Goal: Task Accomplishment & Management: Complete application form

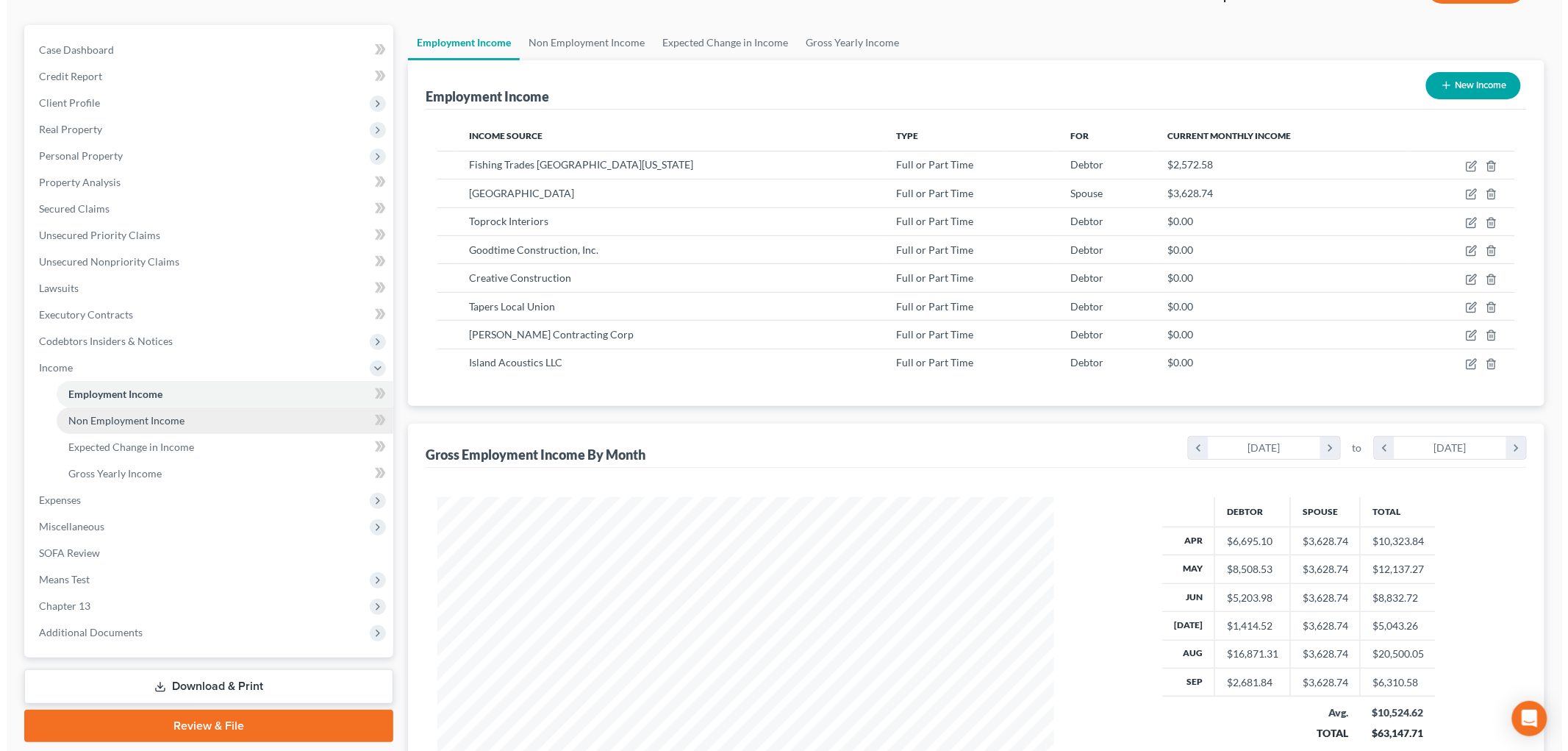
scroll to position [145, 0]
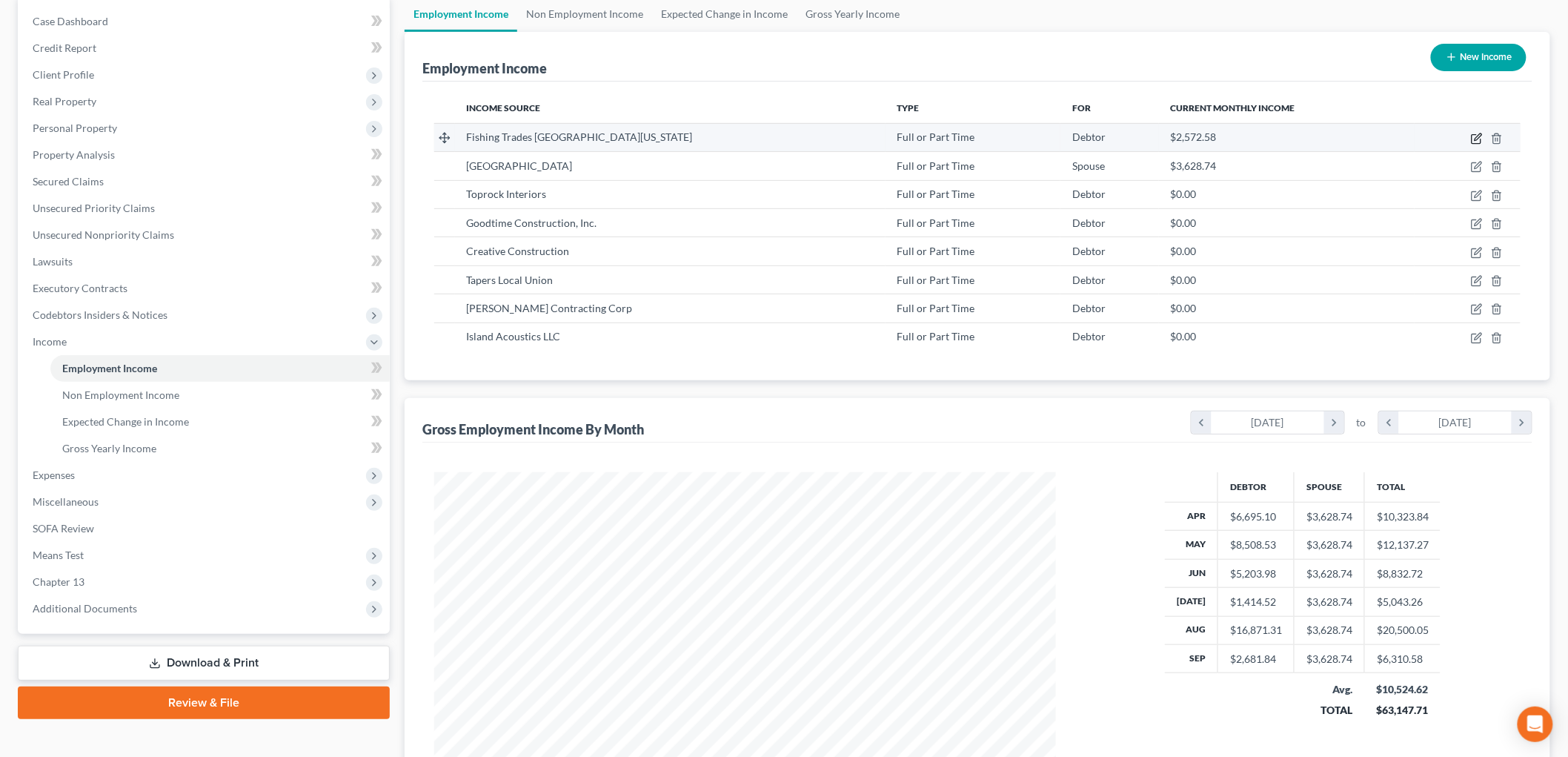
click at [1479, 133] on icon "button" at bounding box center [1476, 139] width 12 height 12
select select "0"
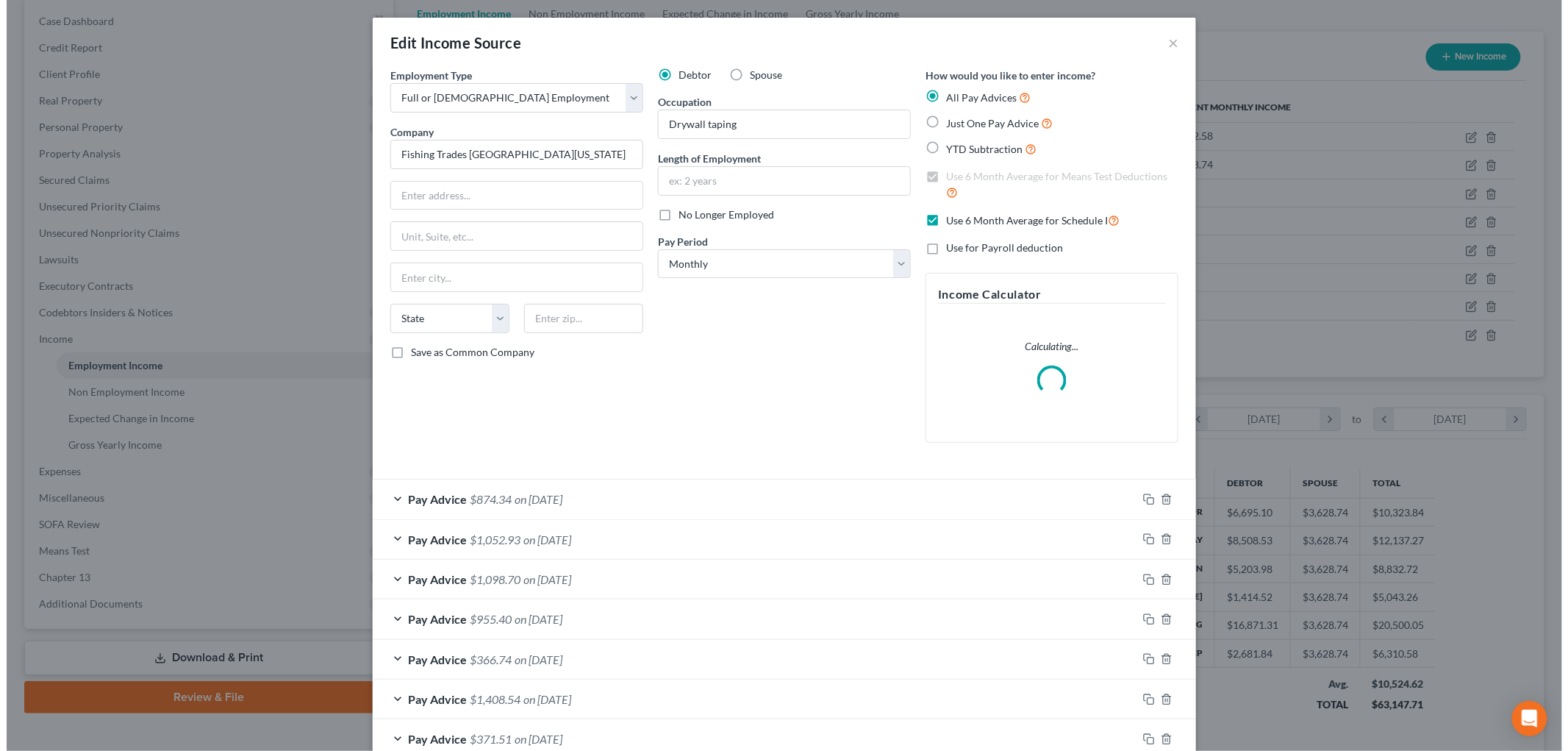
scroll to position [310, 651]
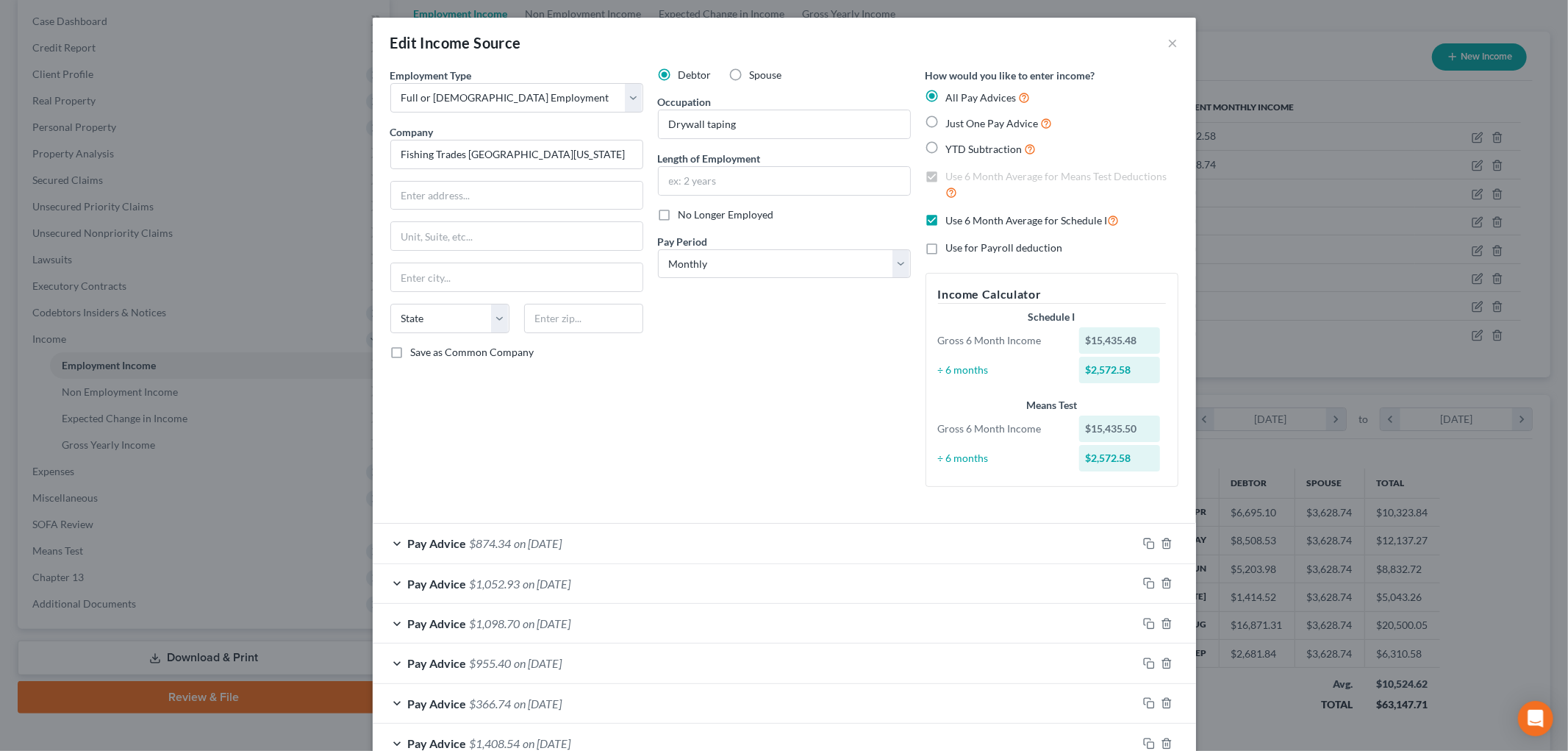
click at [744, 498] on div "Employment Type * Select Full or [DEMOGRAPHIC_DATA] Employment Self Employment …" at bounding box center [784, 290] width 802 height 444
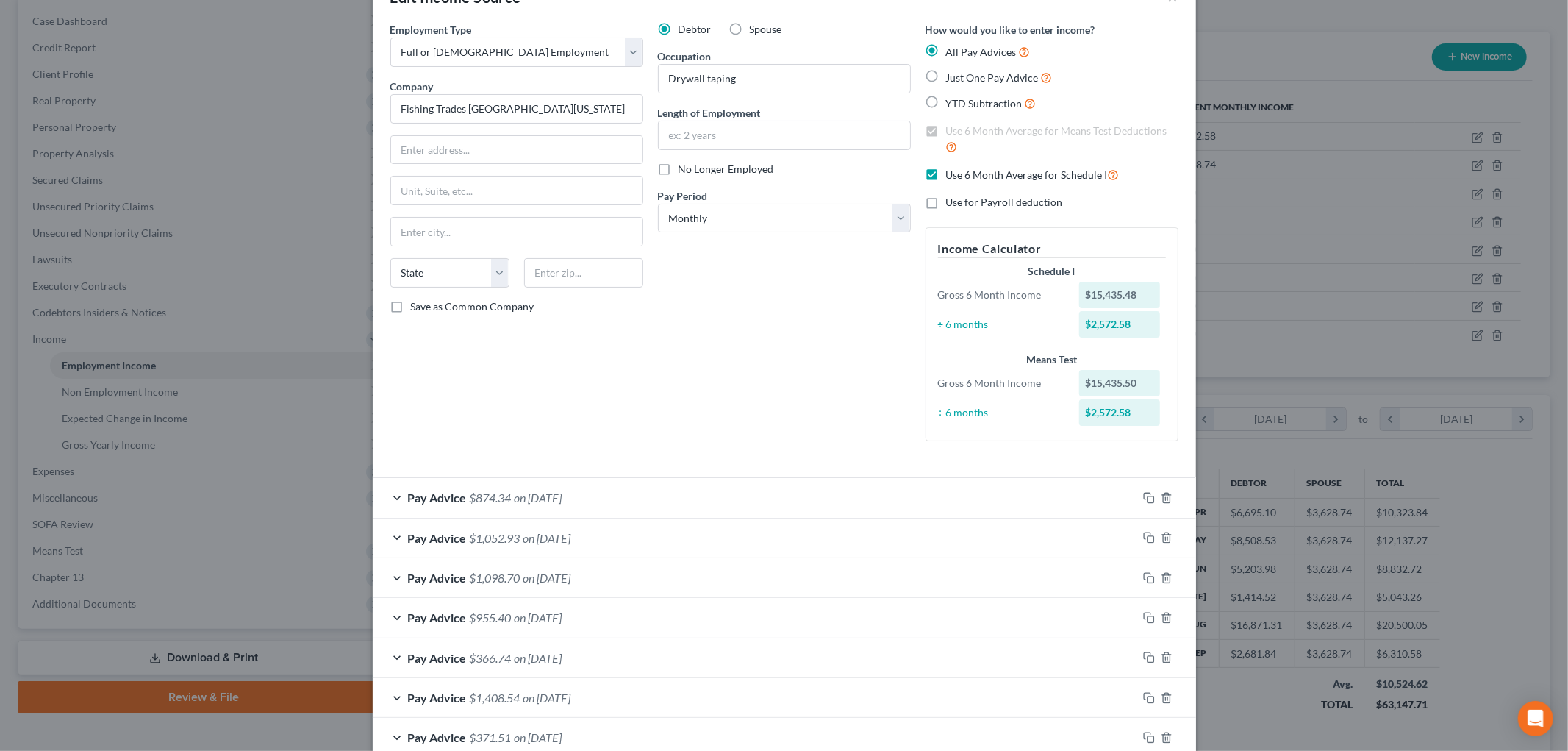
scroll to position [81, 0]
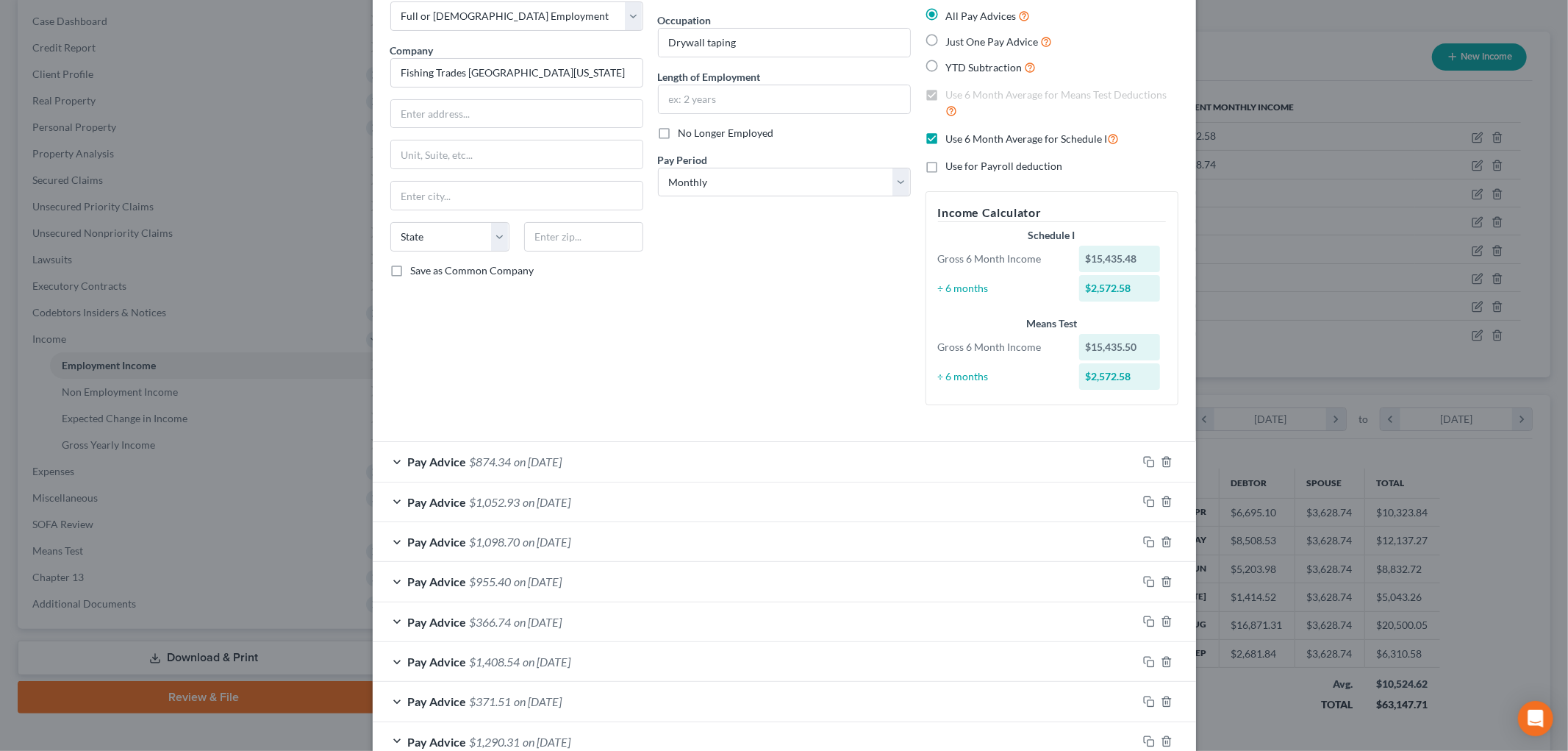
click at [743, 464] on div "Pay Advice $874.34 on [DATE]" at bounding box center [754, 461] width 764 height 39
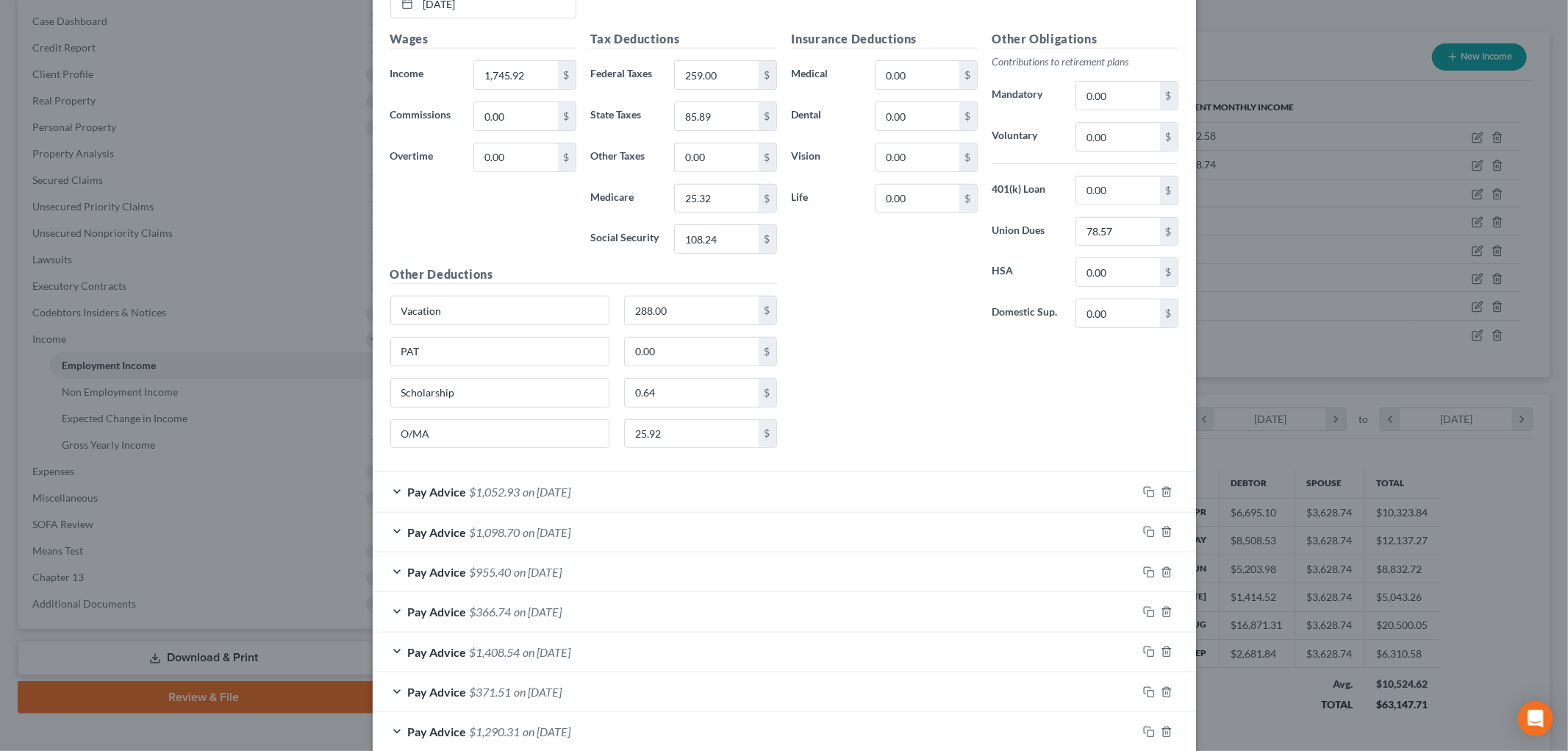
scroll to position [731, 0]
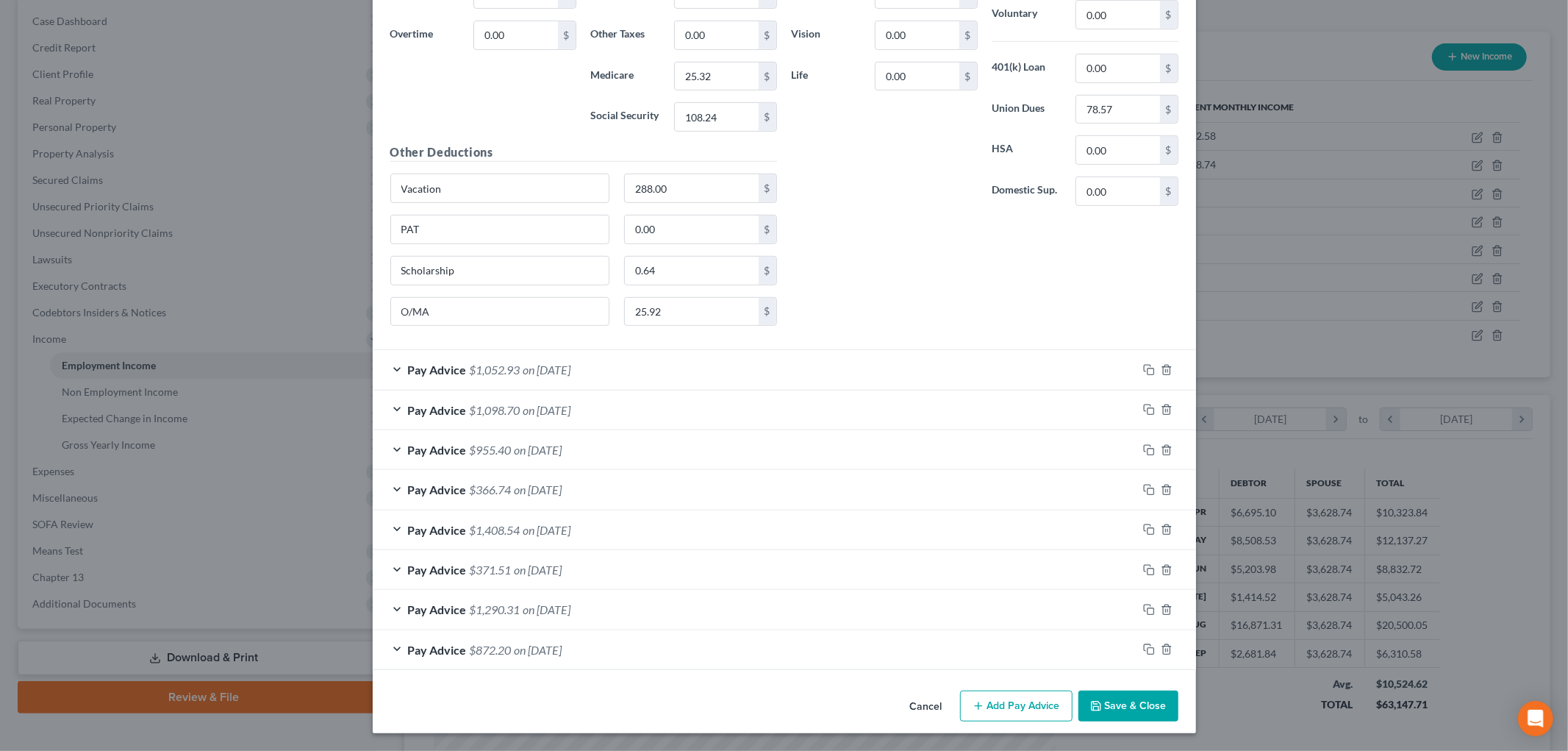
click at [559, 383] on div "Pay Advice $1,052.93 on [DATE]" at bounding box center [754, 369] width 764 height 39
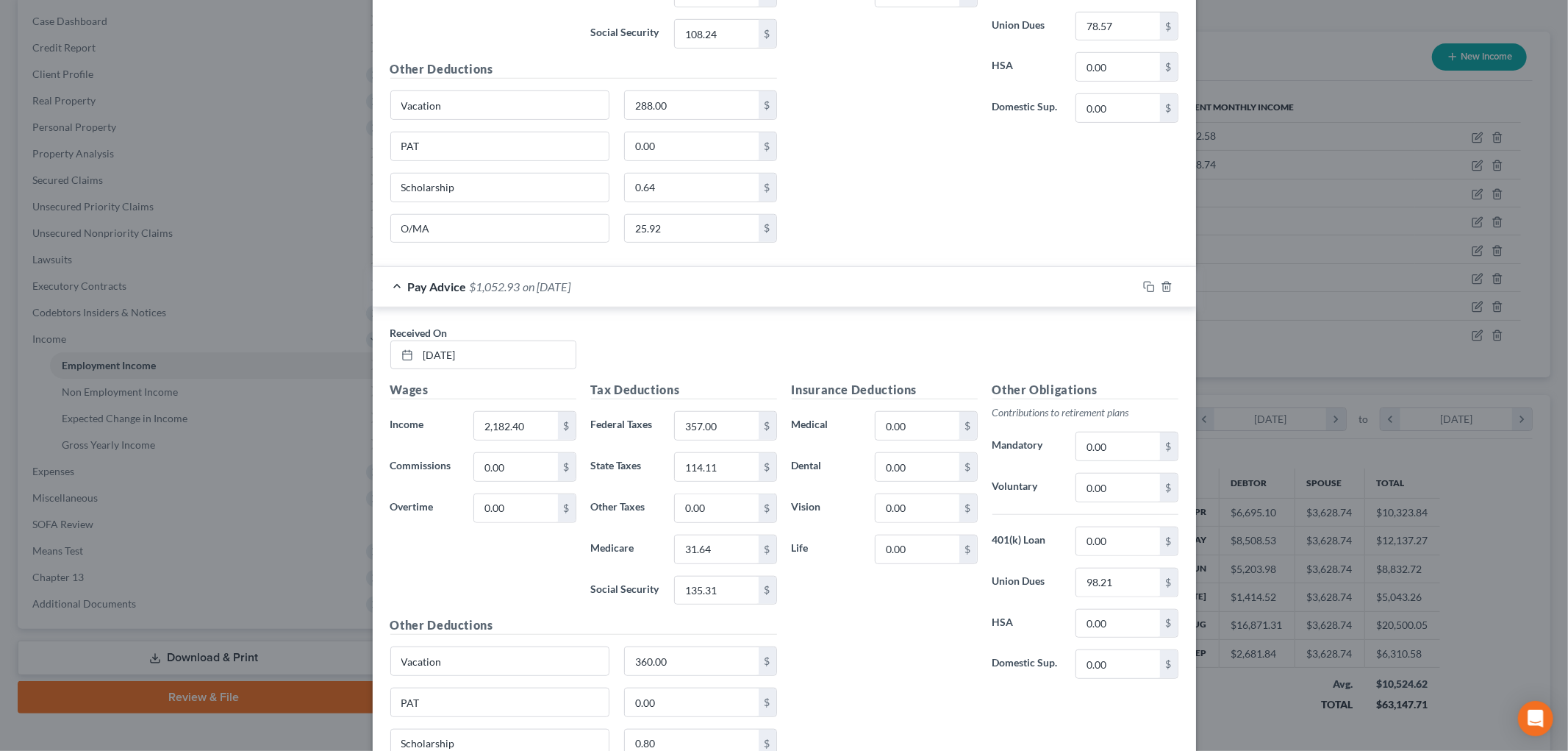
scroll to position [1057, 0]
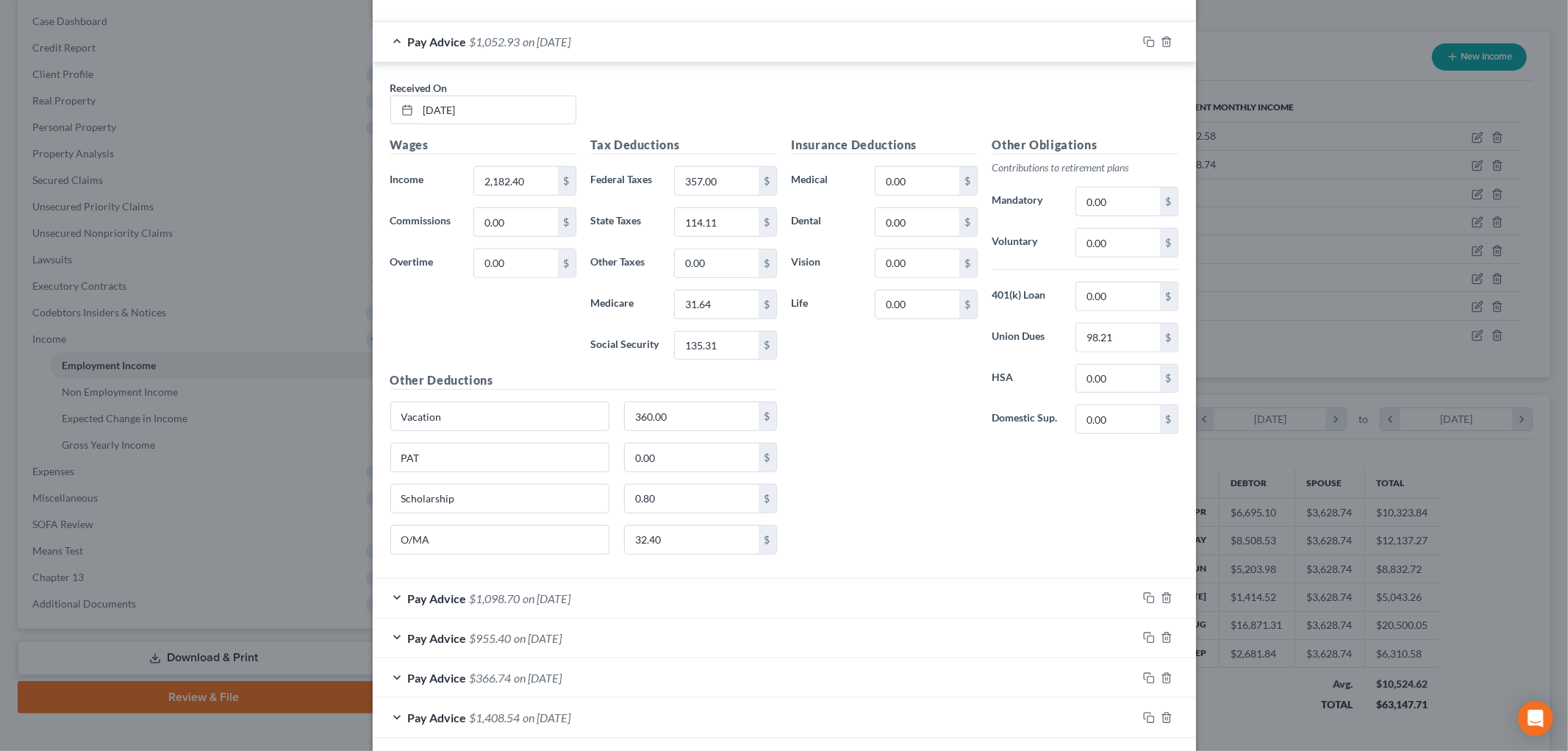
click at [545, 602] on span "on [DATE]" at bounding box center [547, 598] width 48 height 14
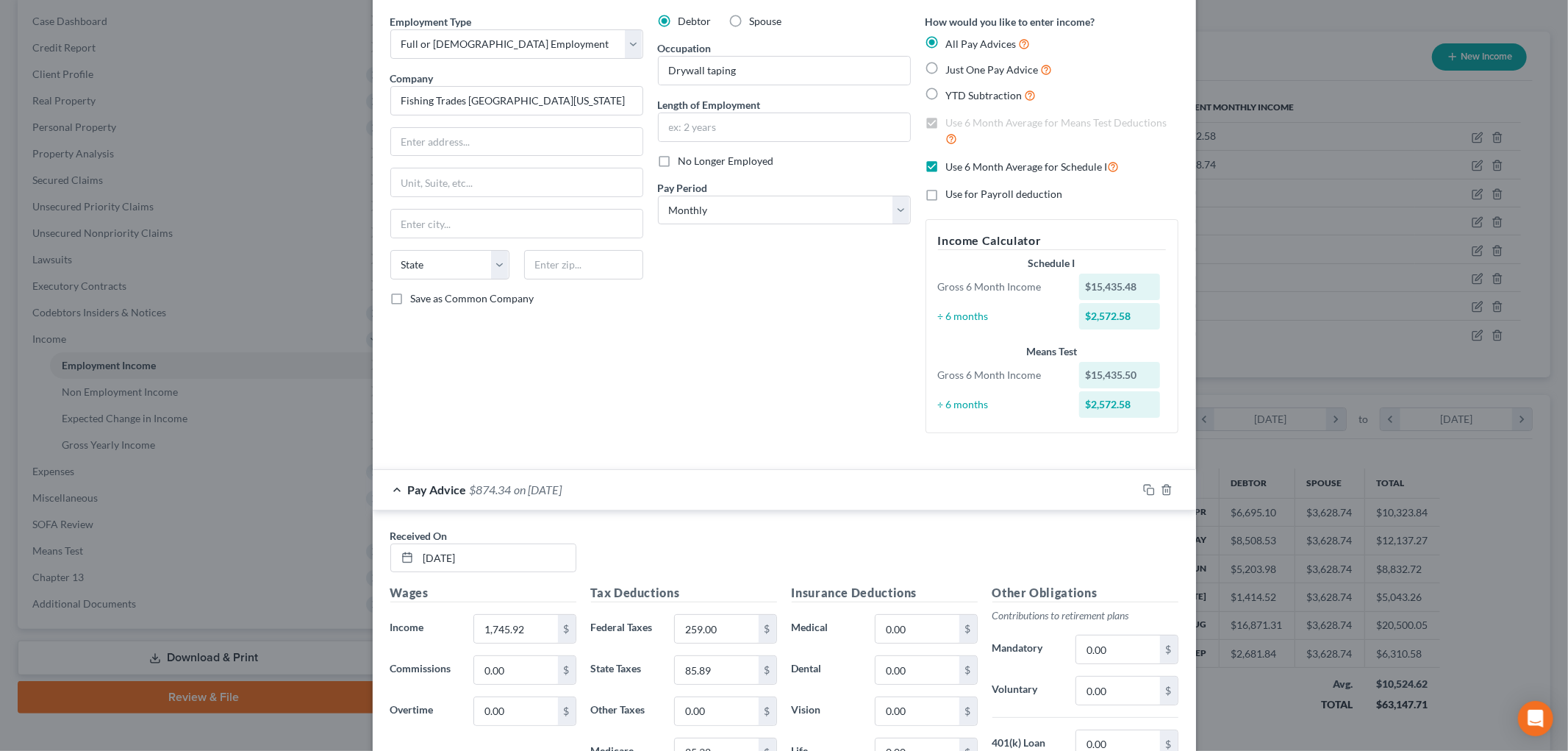
scroll to position [0, 0]
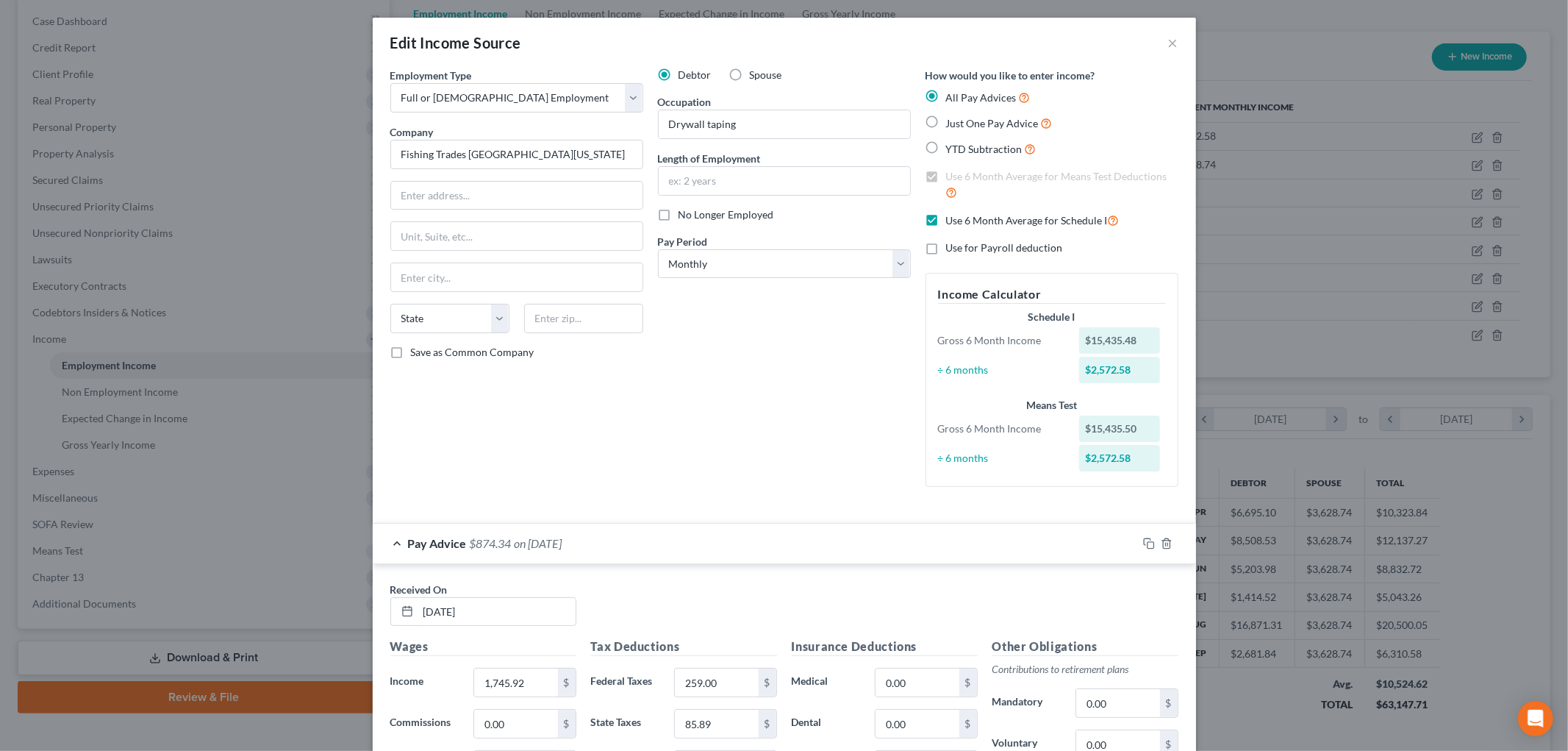
click at [946, 224] on label "Use 6 Month Average for Schedule I" at bounding box center [1032, 220] width 174 height 17
click at [952, 221] on input "Use 6 Month Average for Schedule I" at bounding box center [956, 216] width 10 height 10
checkbox input "false"
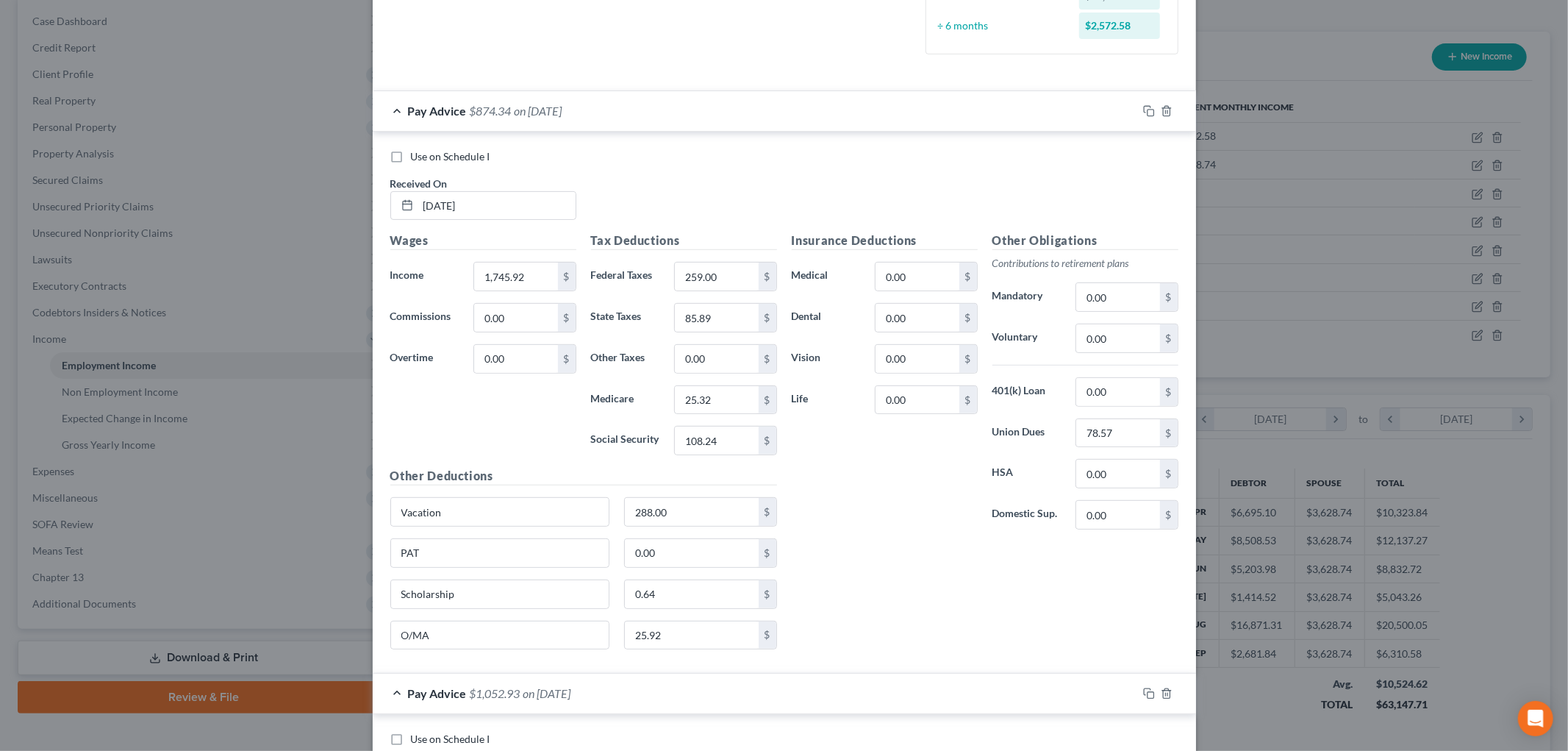
scroll to position [571, 0]
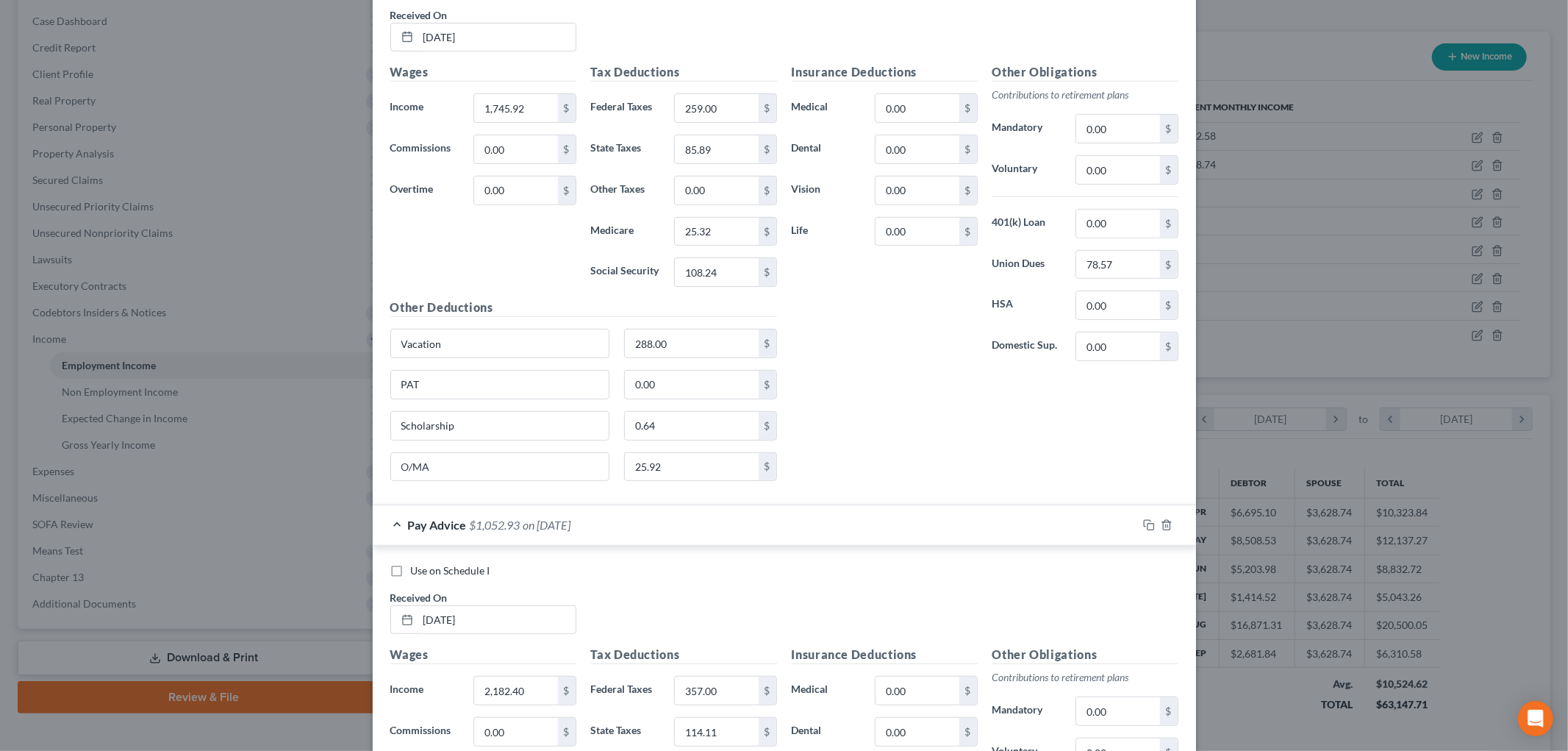
drag, startPoint x: 394, startPoint y: 569, endPoint x: 967, endPoint y: 638, distance: 577.1
click at [411, 569] on label "Use on Schedule I" at bounding box center [450, 571] width 79 height 15
click at [417, 569] on input "Use on Schedule I" at bounding box center [421, 568] width 10 height 10
checkbox input "true"
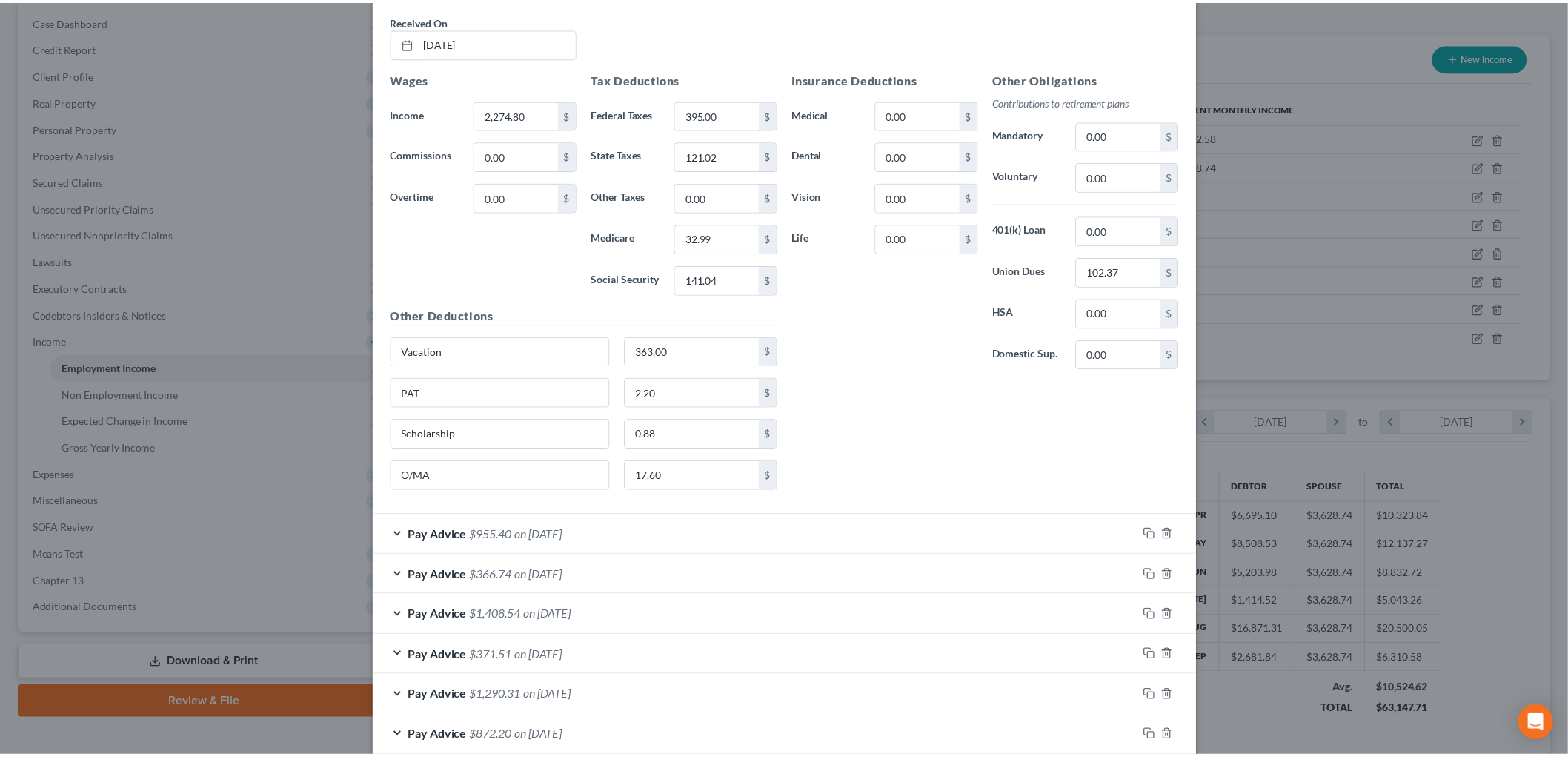
scroll to position [1831, 0]
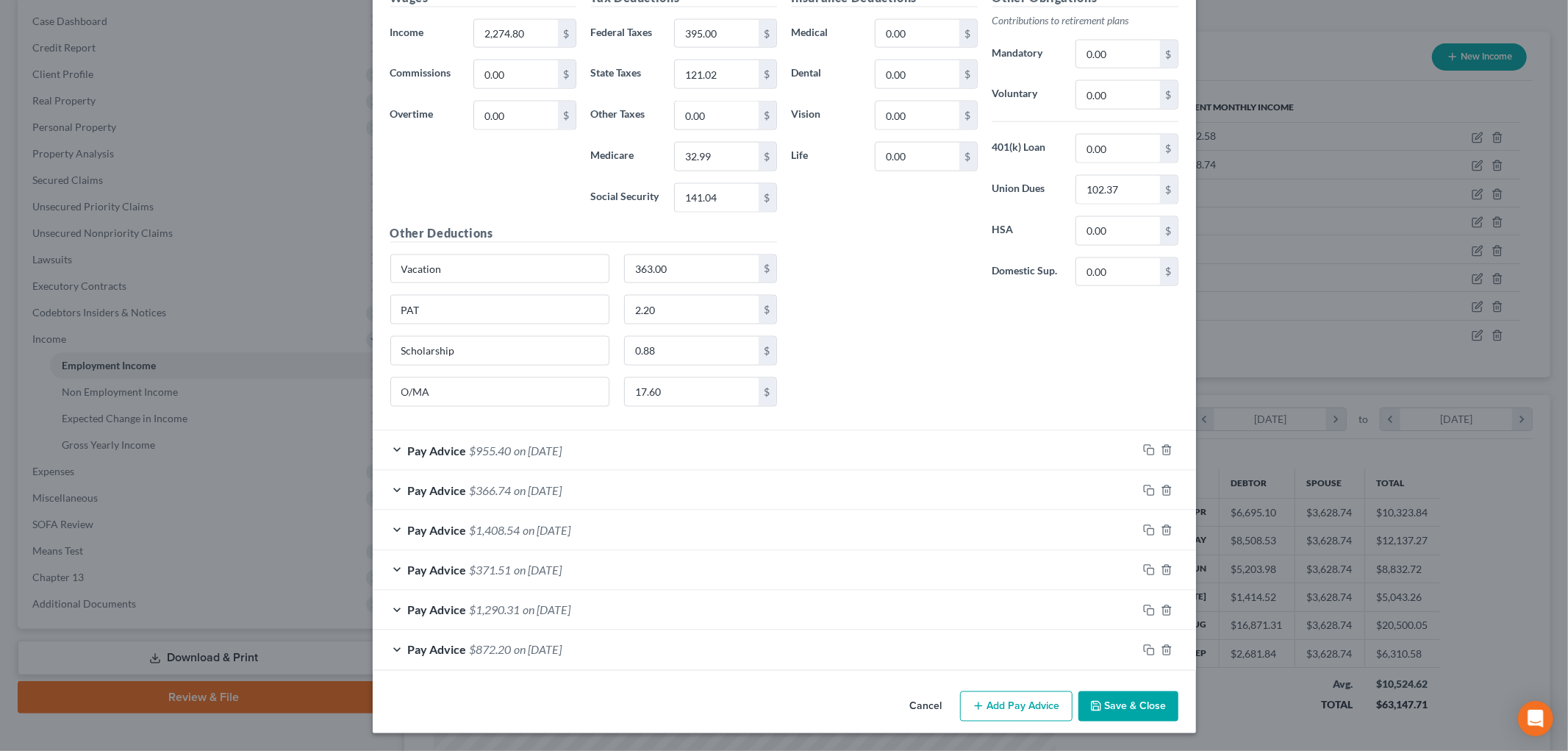
click at [1107, 696] on button "Save & Close" at bounding box center [1128, 707] width 100 height 31
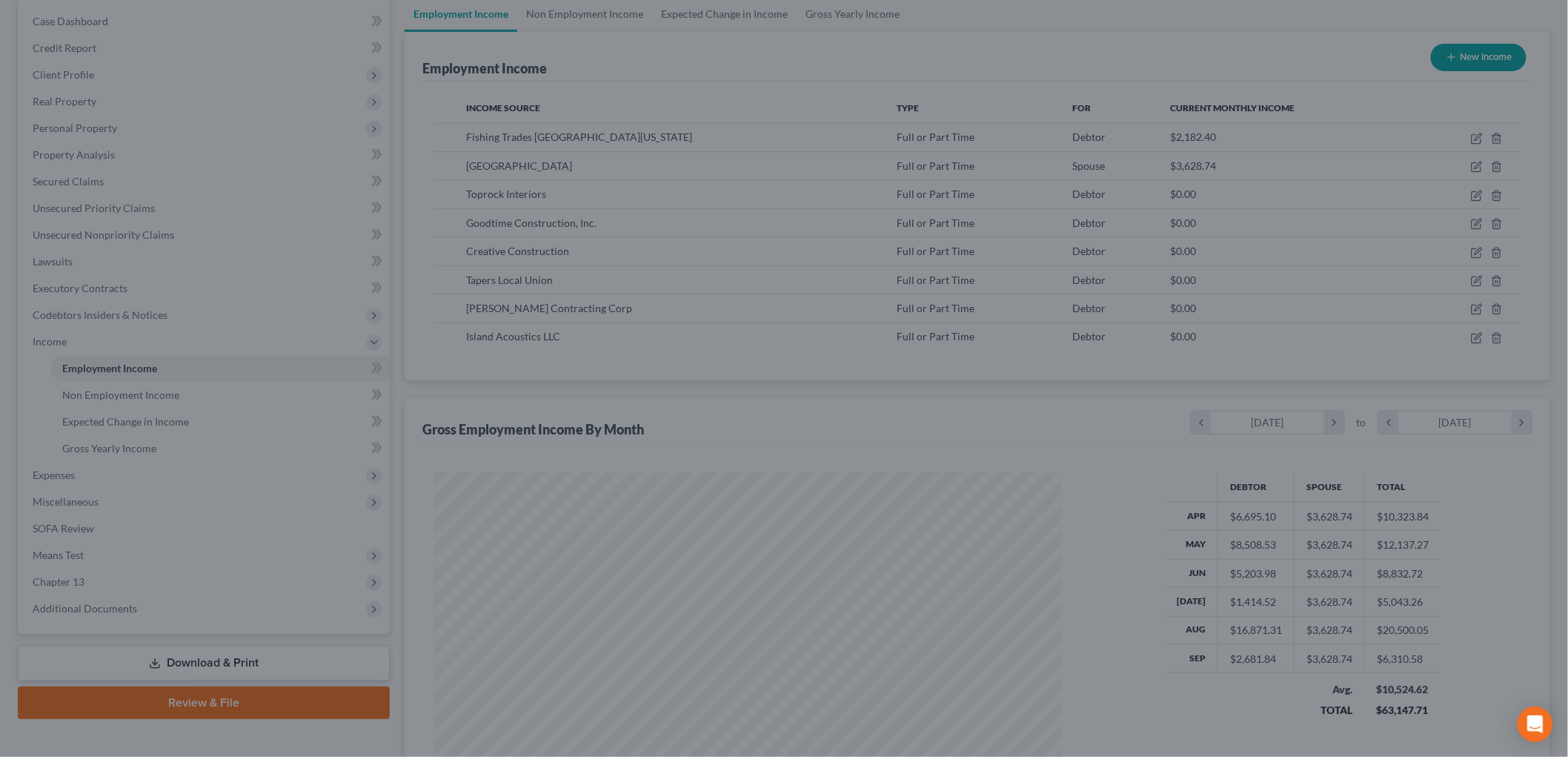
scroll to position [740785, 740259]
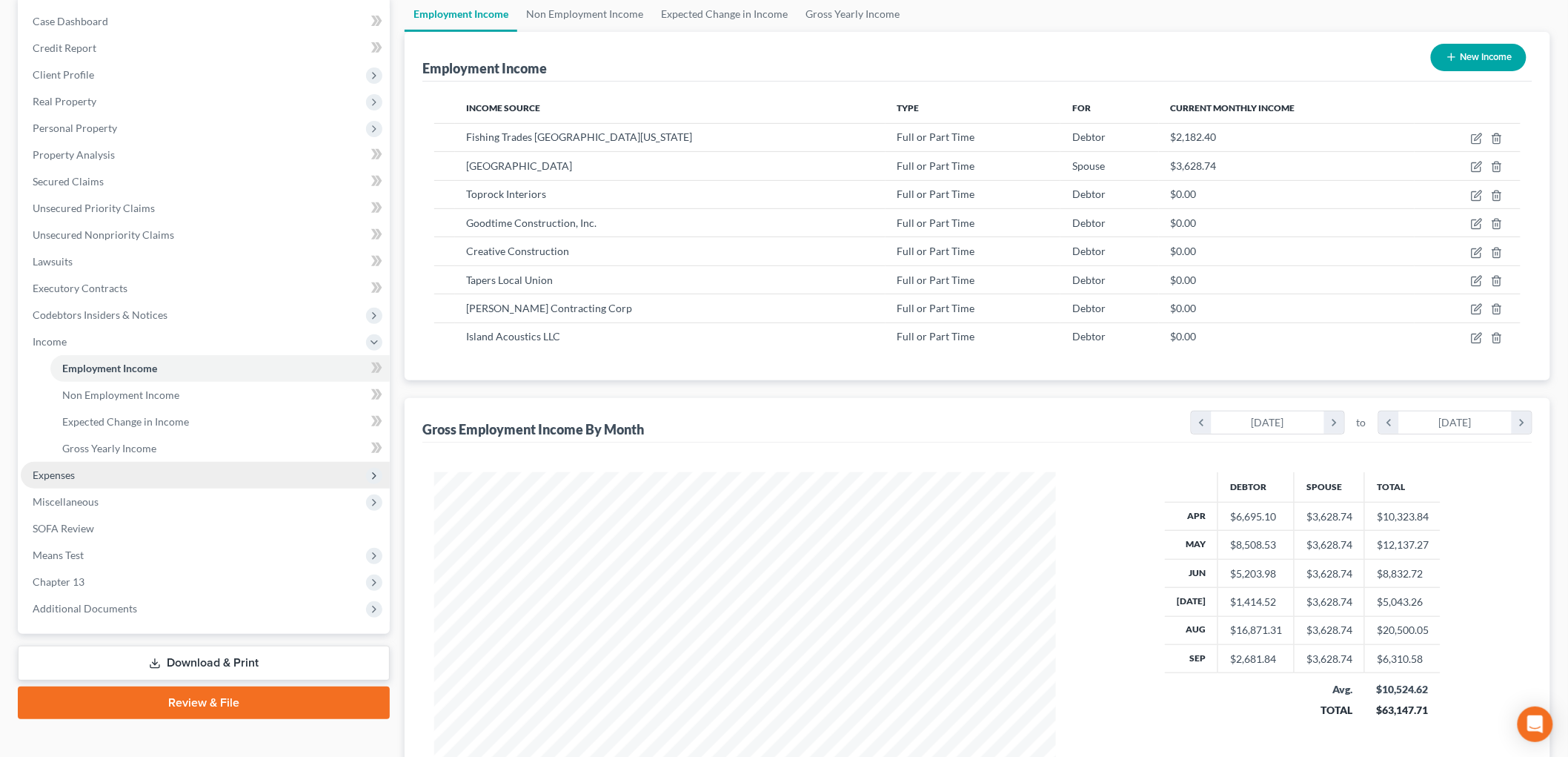
click at [117, 462] on span "Expenses" at bounding box center [205, 475] width 369 height 27
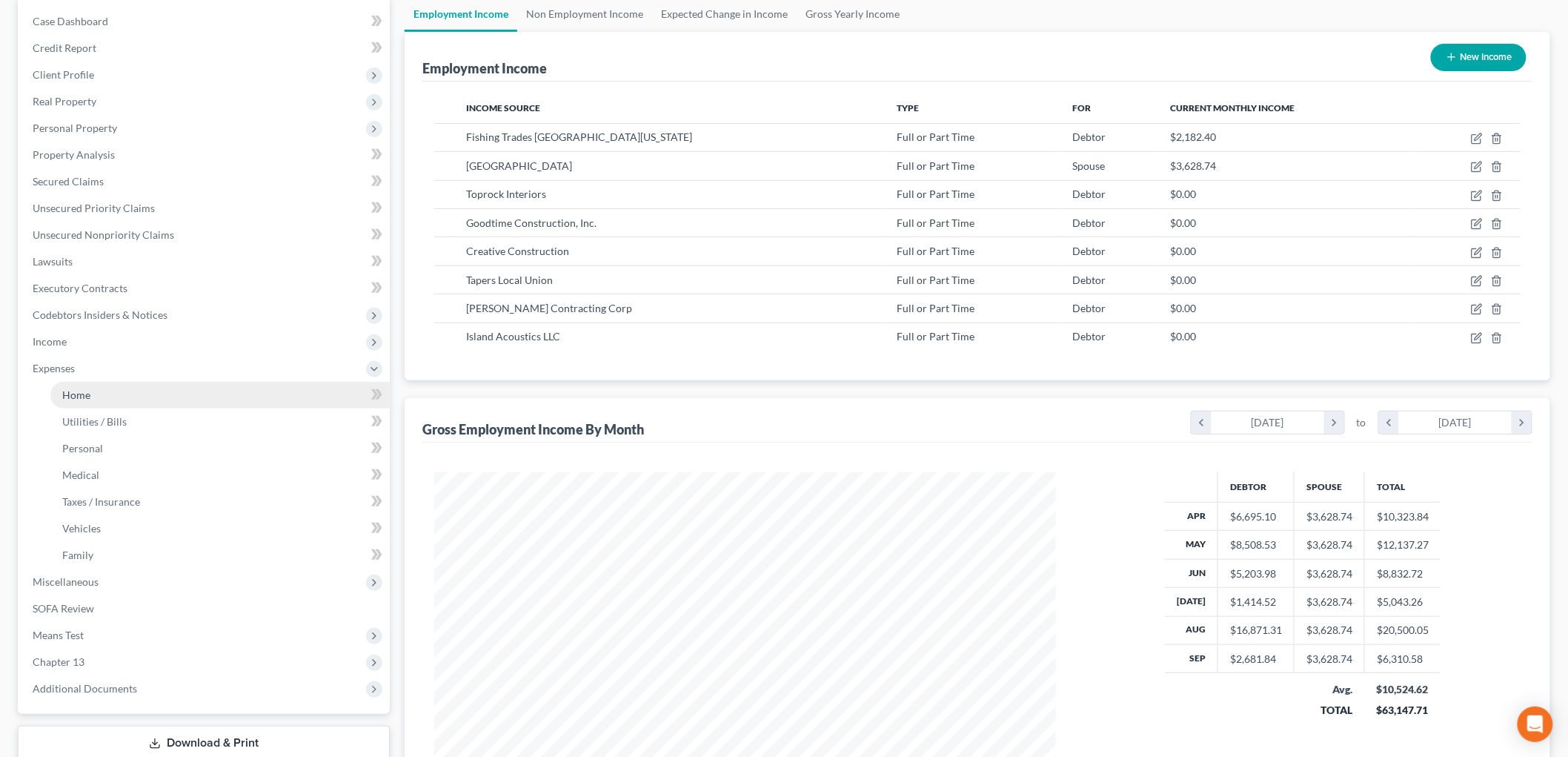
click at [99, 396] on link "Home" at bounding box center [220, 395] width 340 height 27
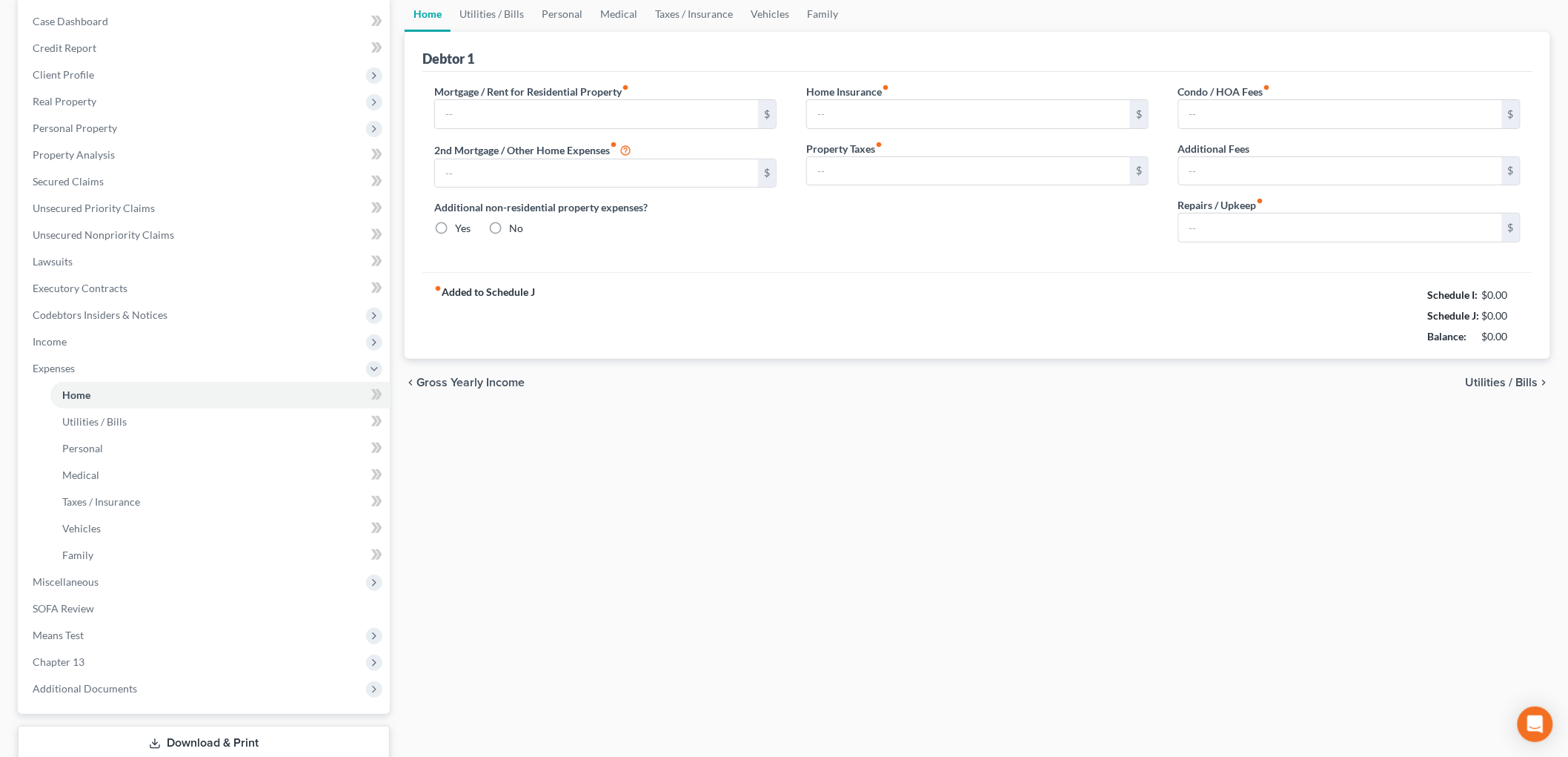
scroll to position [18, 0]
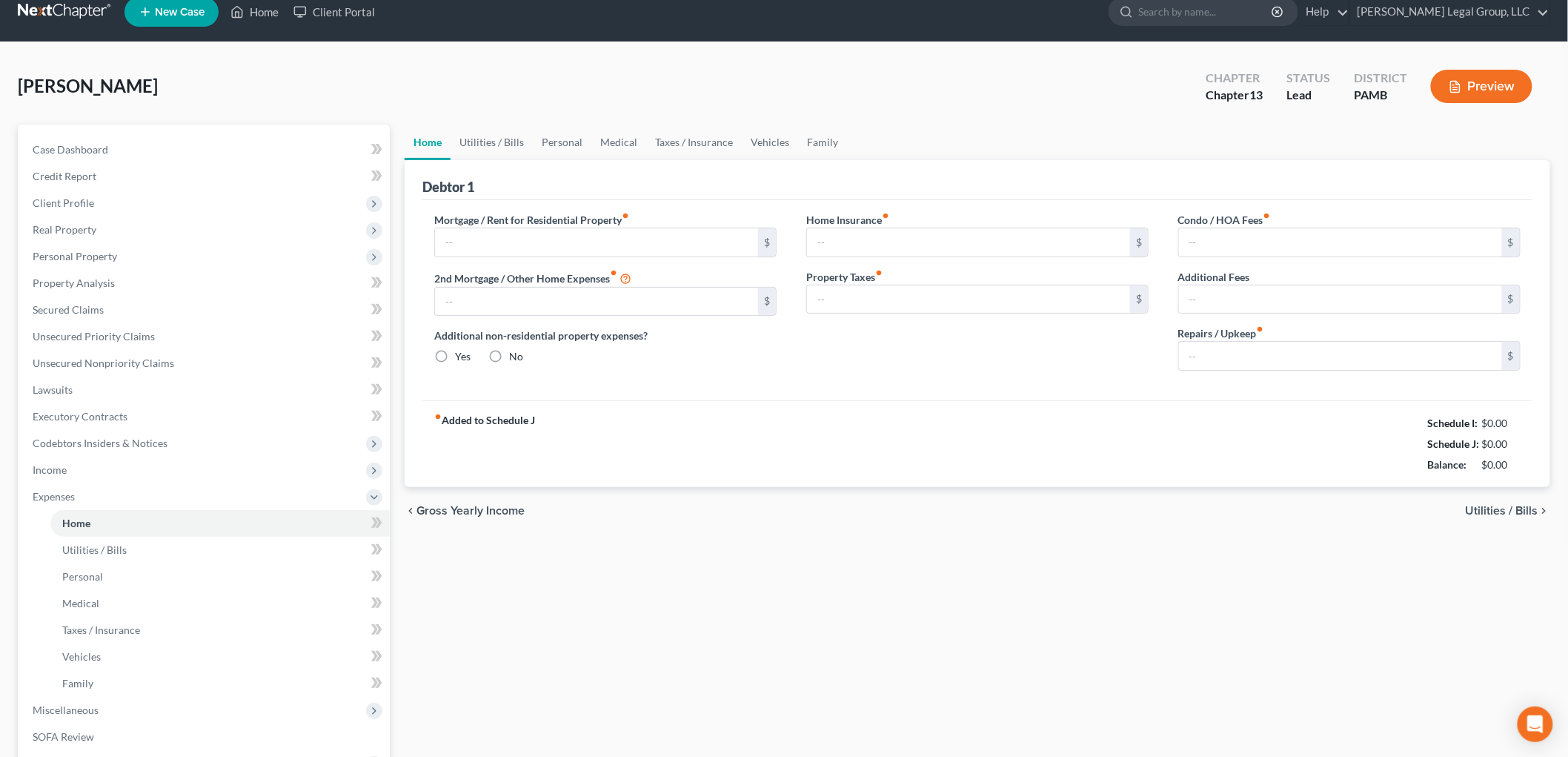
type input "1,642.76"
type input "0.00"
radio input "true"
type input "0.00"
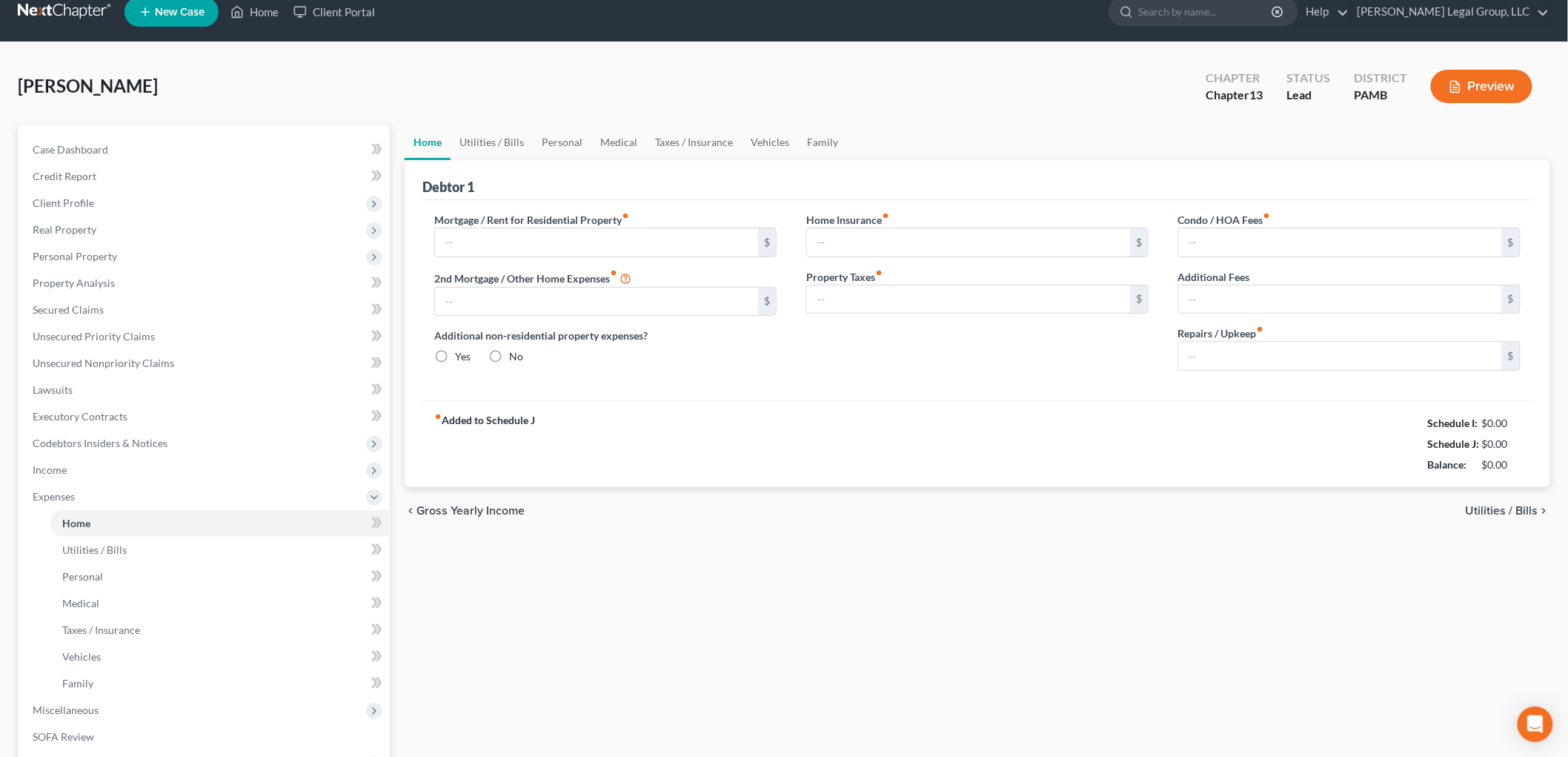
type input "100.00"
type input "0.00"
type input "250.00"
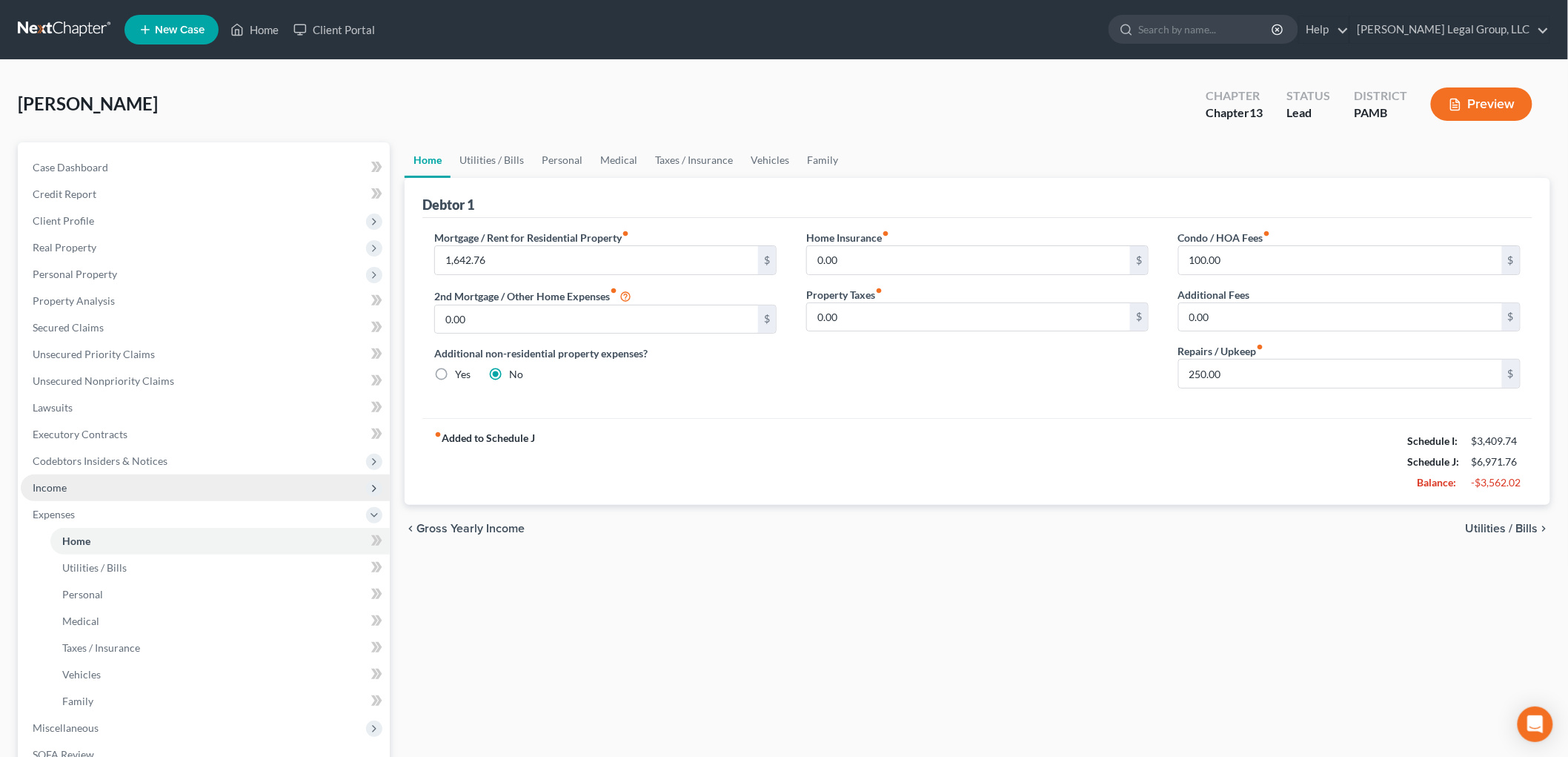
click at [80, 490] on span "Income" at bounding box center [205, 488] width 369 height 27
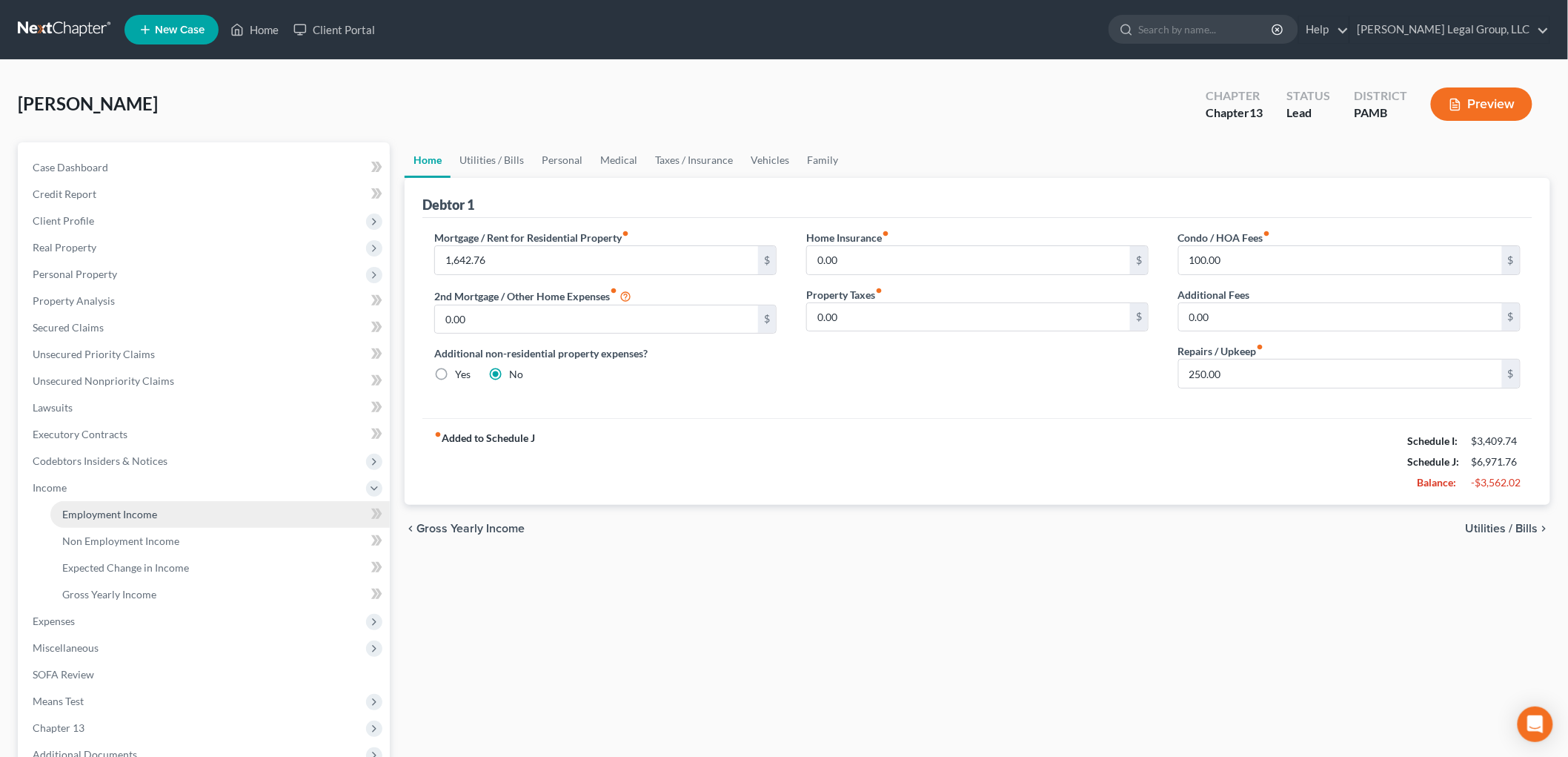
click at [135, 512] on span "Employment Income" at bounding box center [109, 513] width 95 height 13
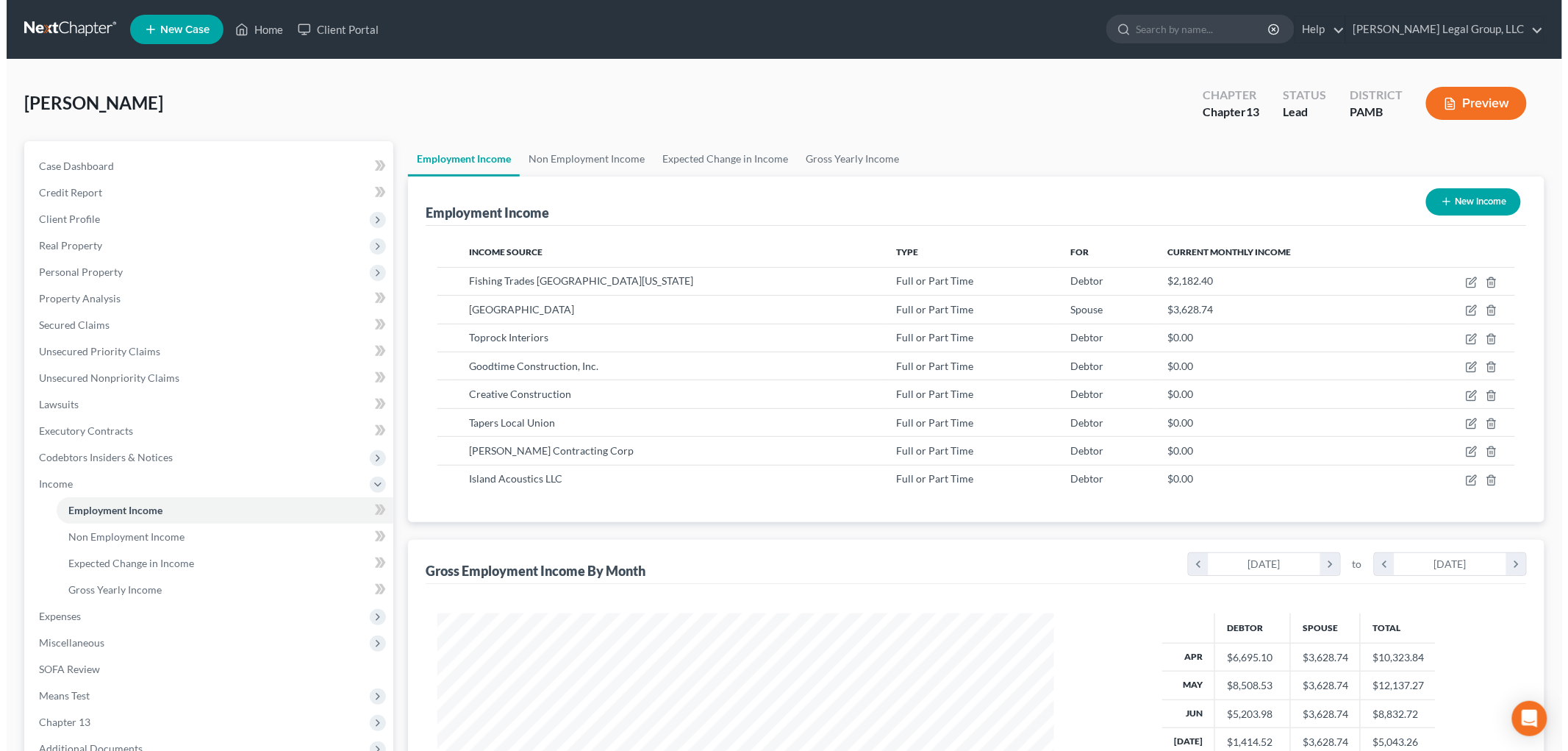
scroll to position [307, 645]
click at [1467, 311] on icon "button" at bounding box center [1465, 310] width 12 height 12
select select "0"
select select "39"
select select "2"
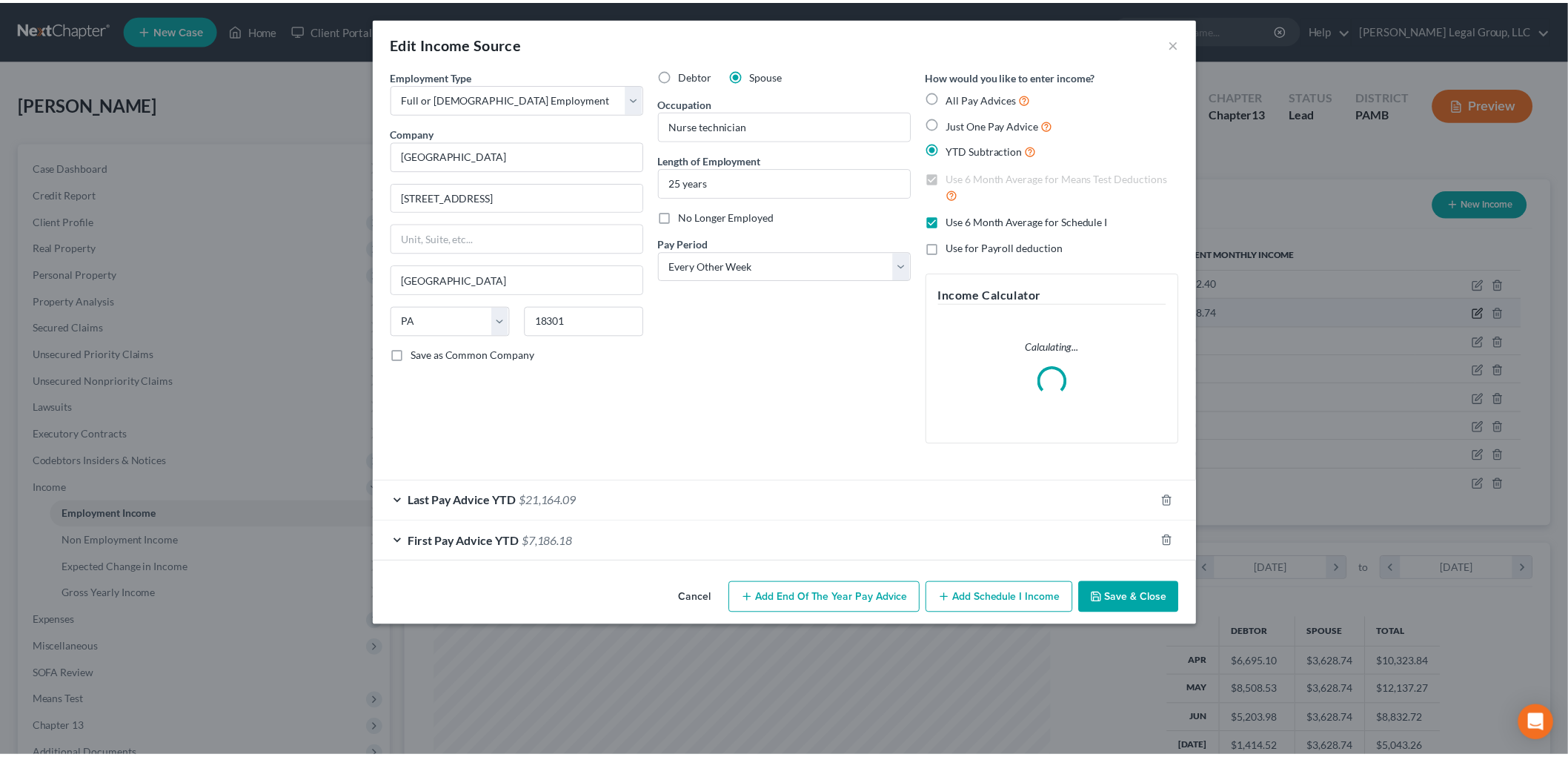
scroll to position [313, 656]
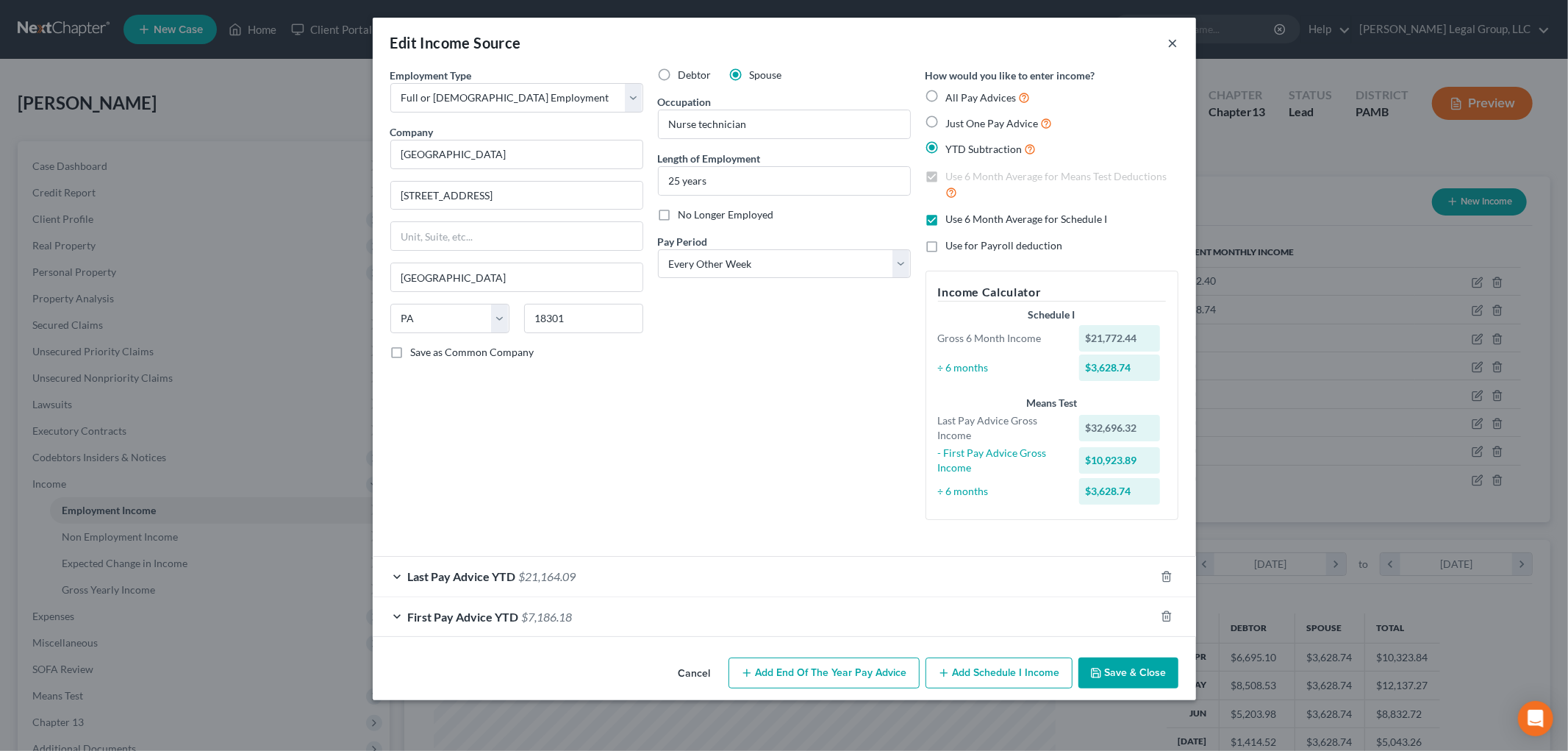
click at [1171, 43] on button "×" at bounding box center [1173, 43] width 10 height 18
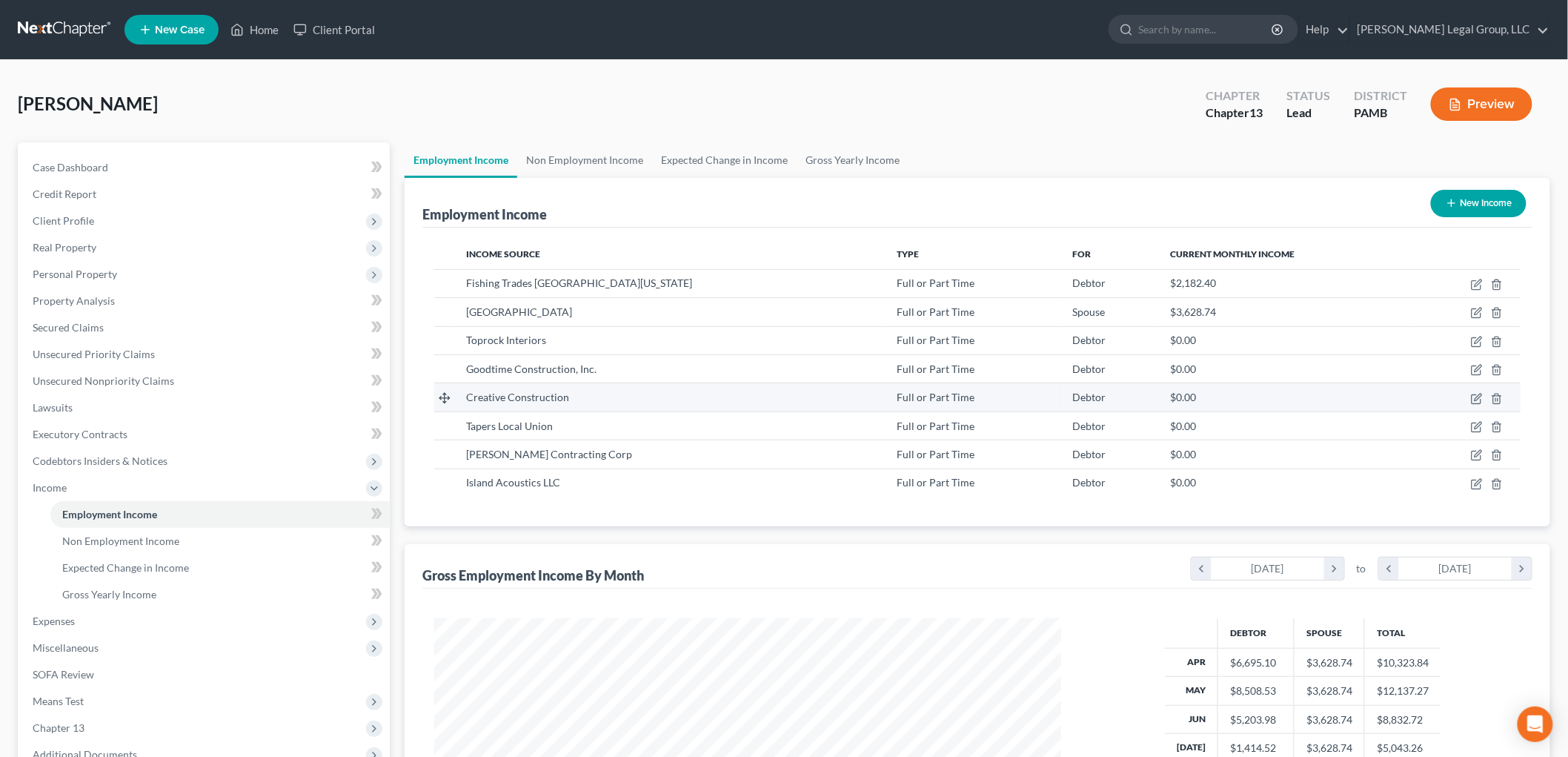
scroll to position [740785, 740259]
click at [83, 621] on span "Expenses" at bounding box center [205, 621] width 369 height 27
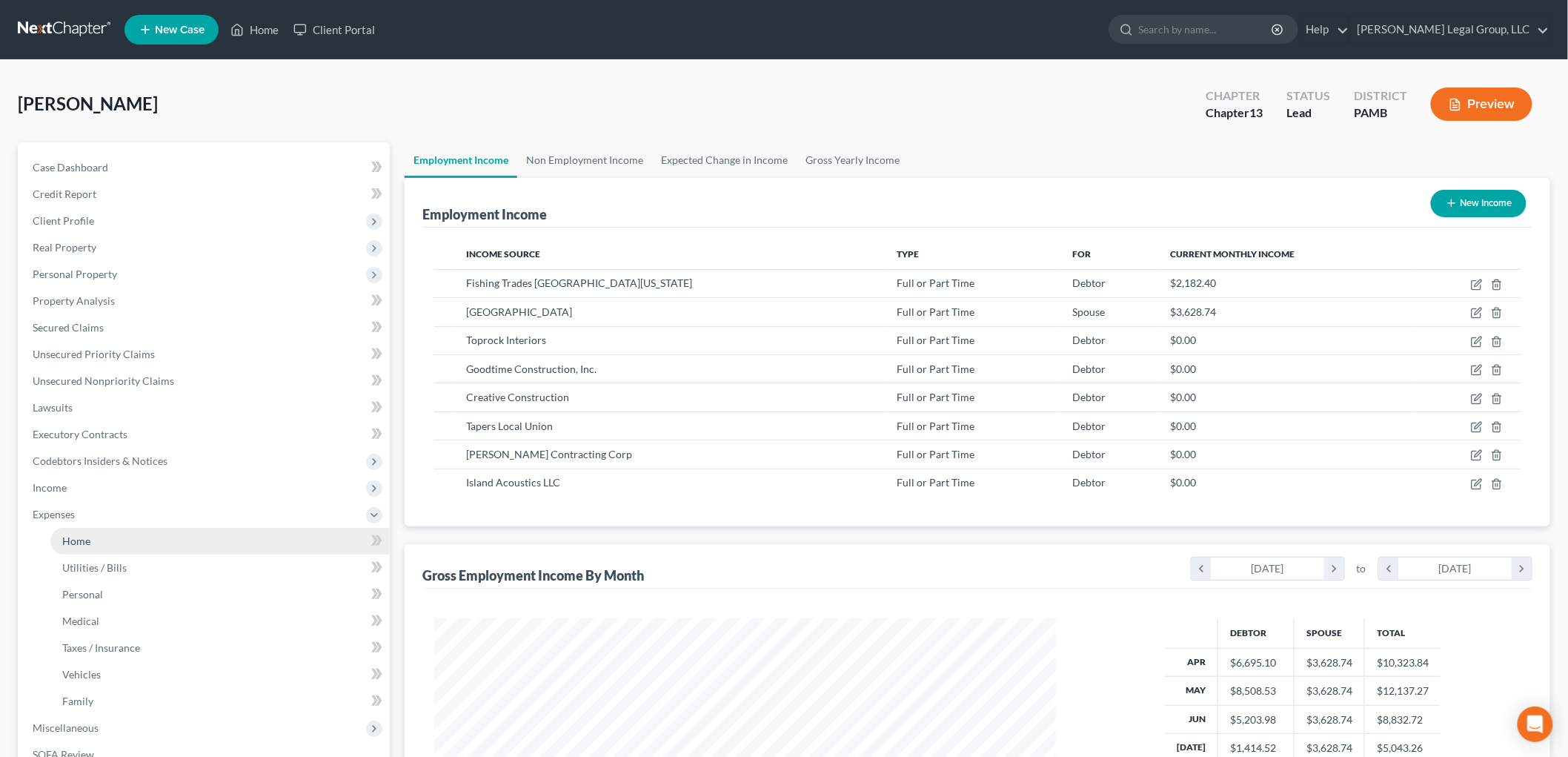
click at [115, 536] on link "Home" at bounding box center [220, 541] width 340 height 27
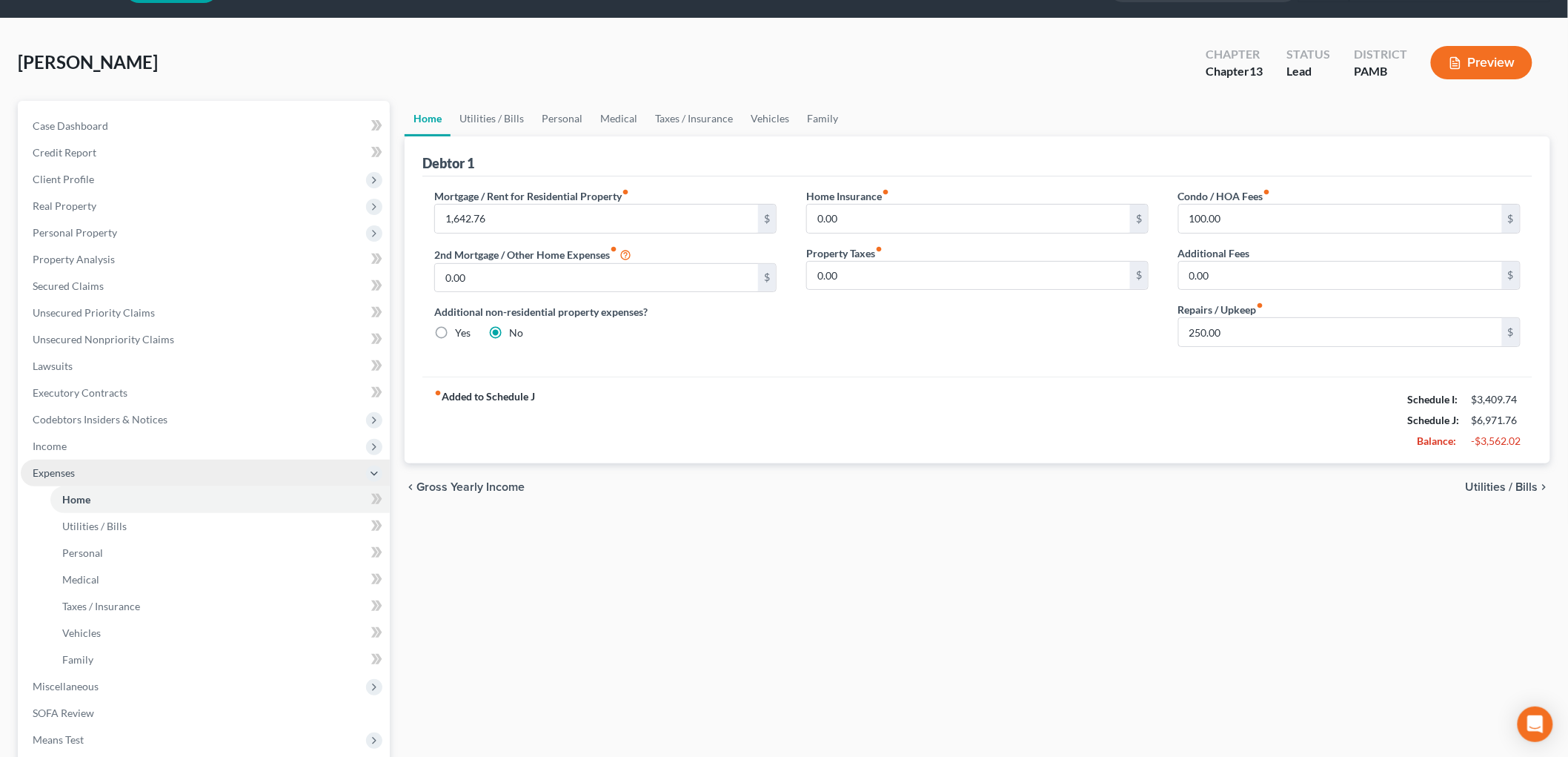
scroll to position [82, 0]
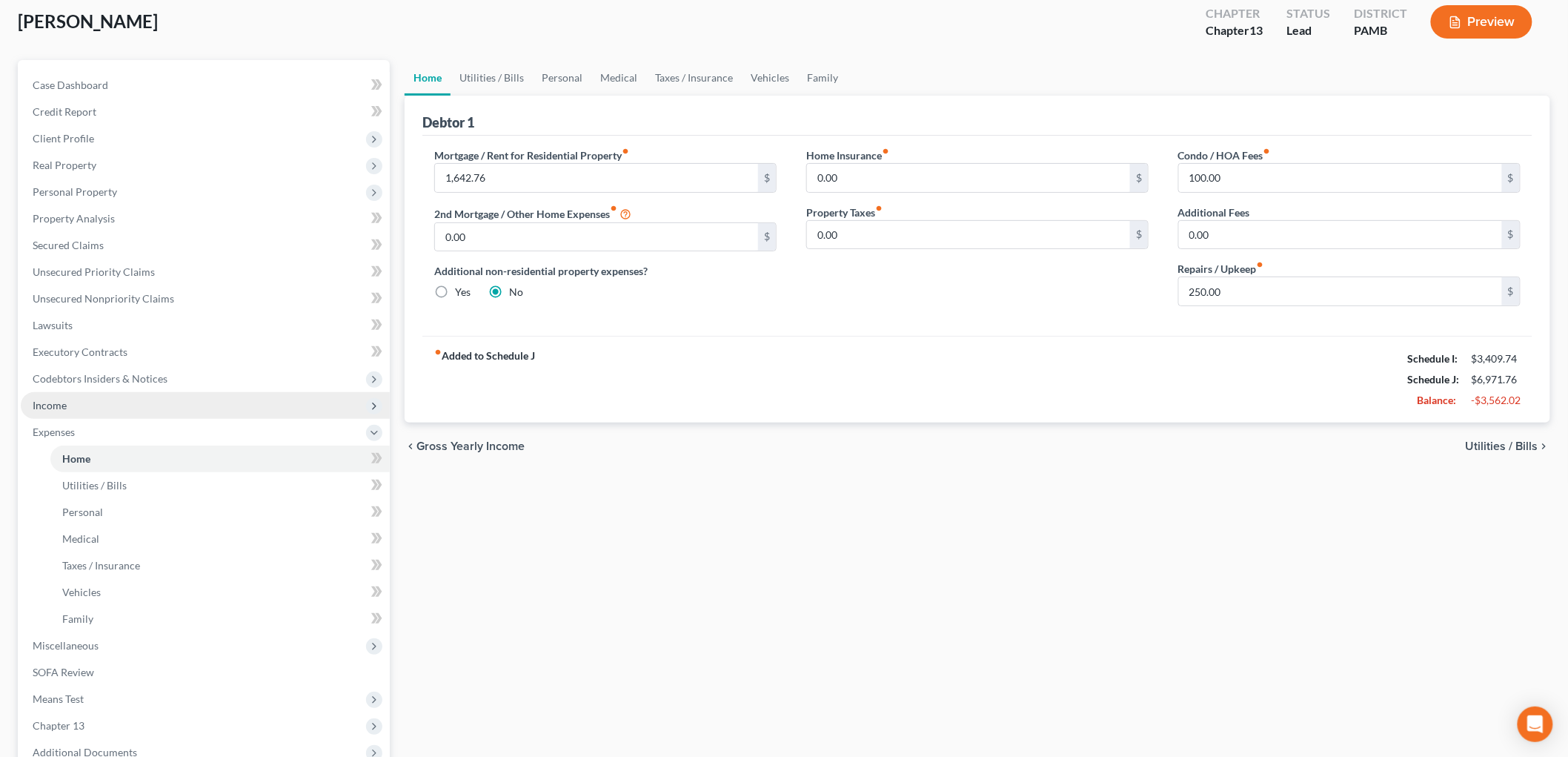
click at [49, 395] on span "Income" at bounding box center [205, 405] width 369 height 27
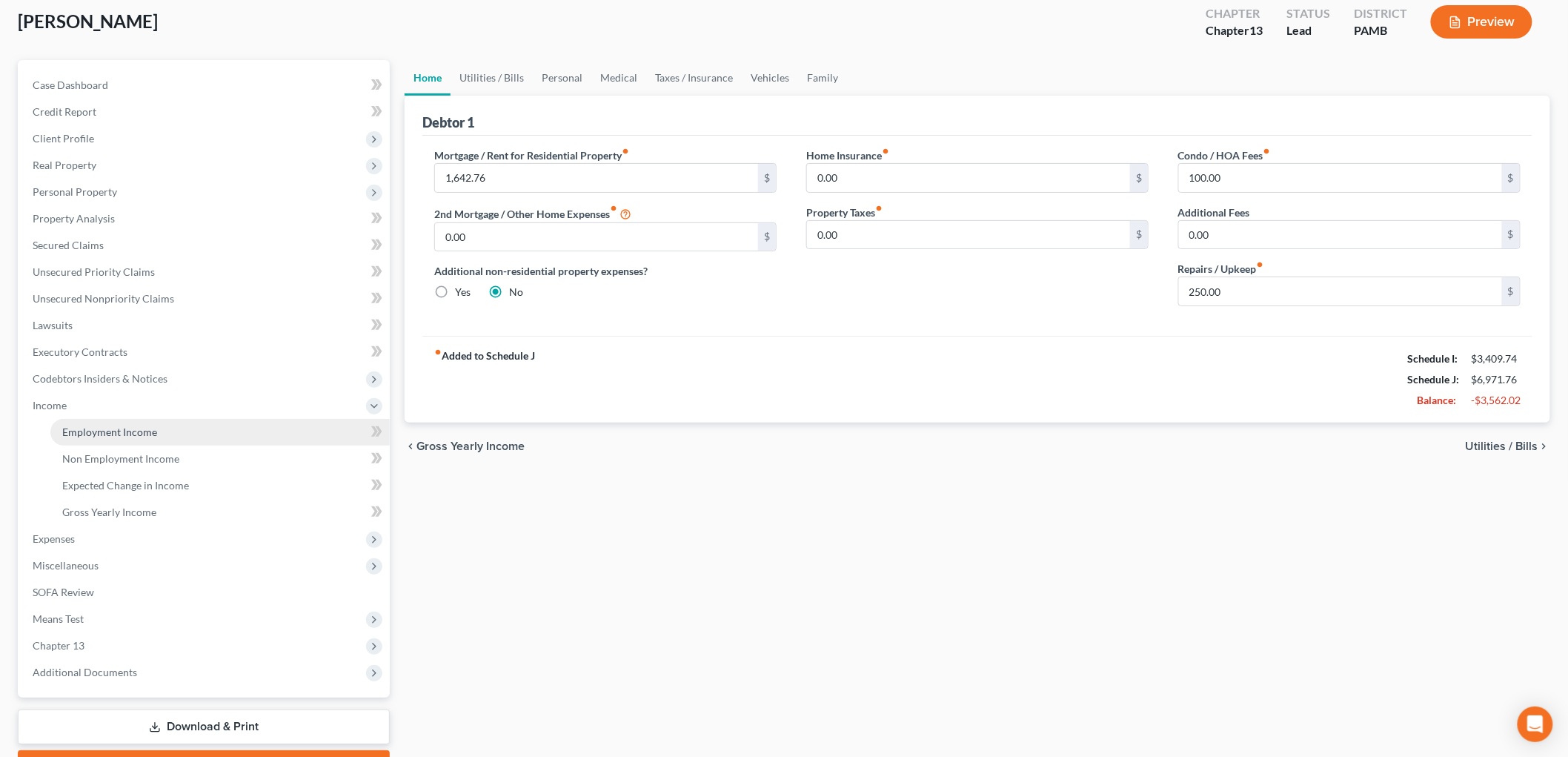
click at [104, 426] on span "Employment Income" at bounding box center [109, 431] width 95 height 13
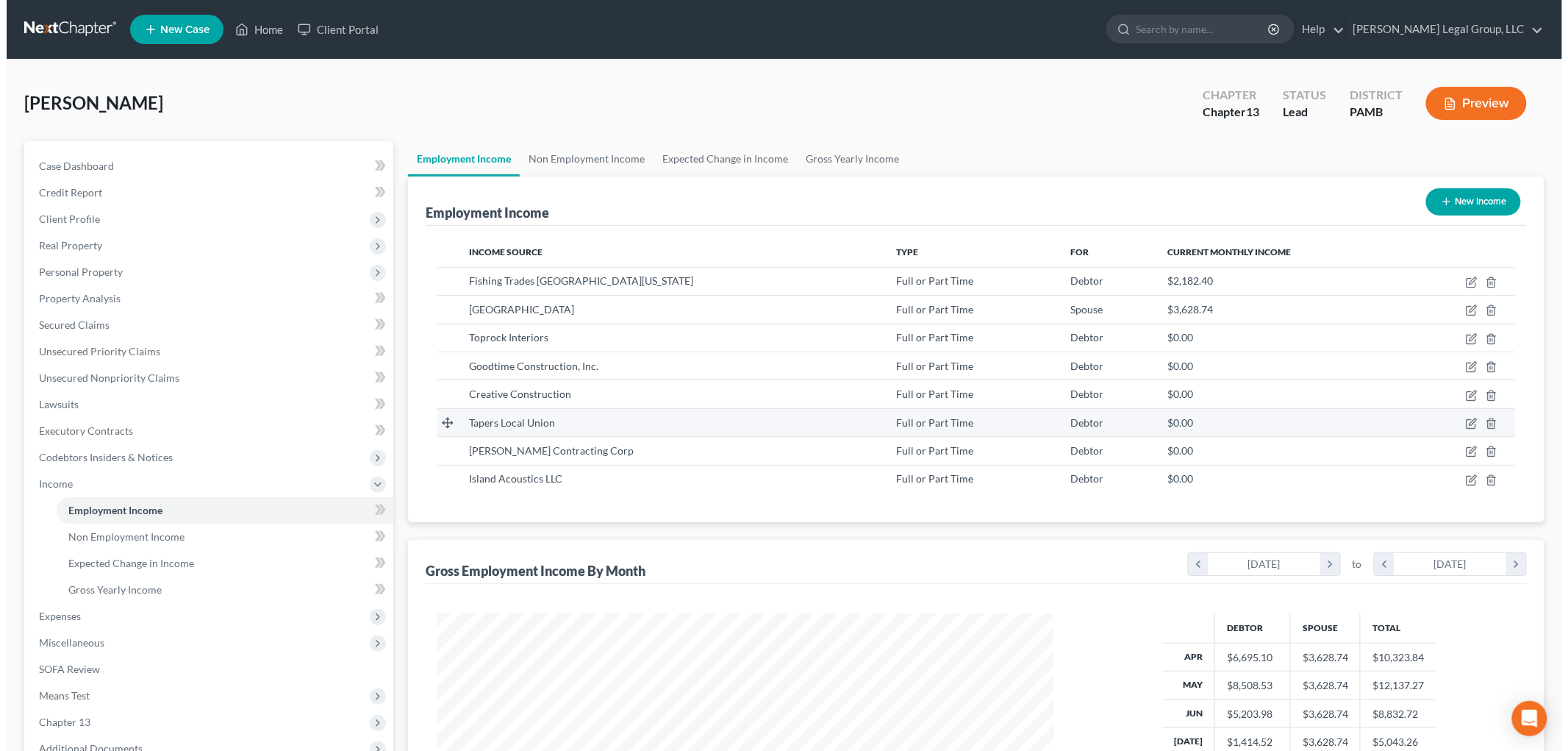
scroll to position [307, 645]
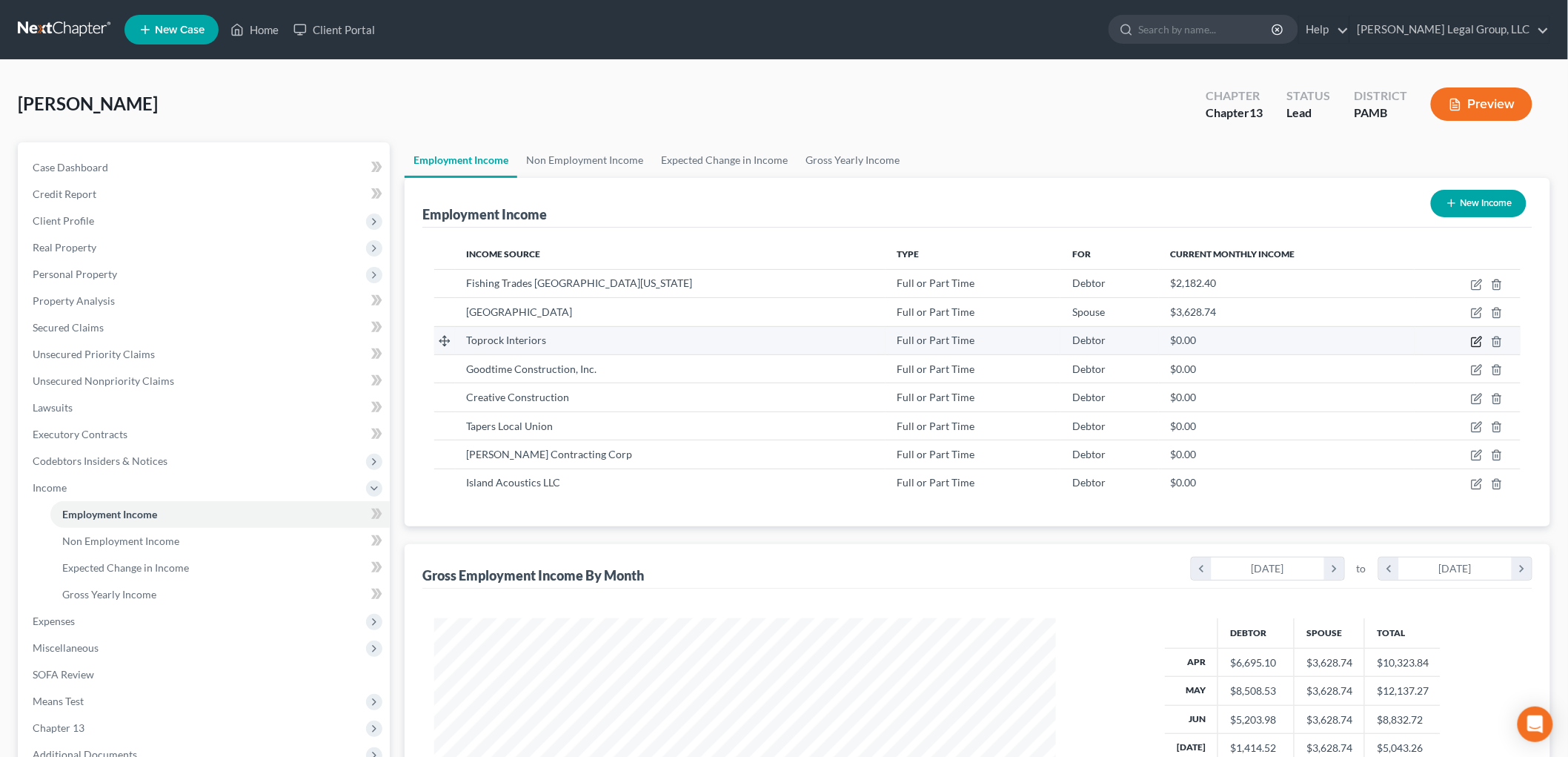
click at [1480, 339] on icon "button" at bounding box center [1477, 340] width 7 height 7
select select "0"
select select "35"
select select "3"
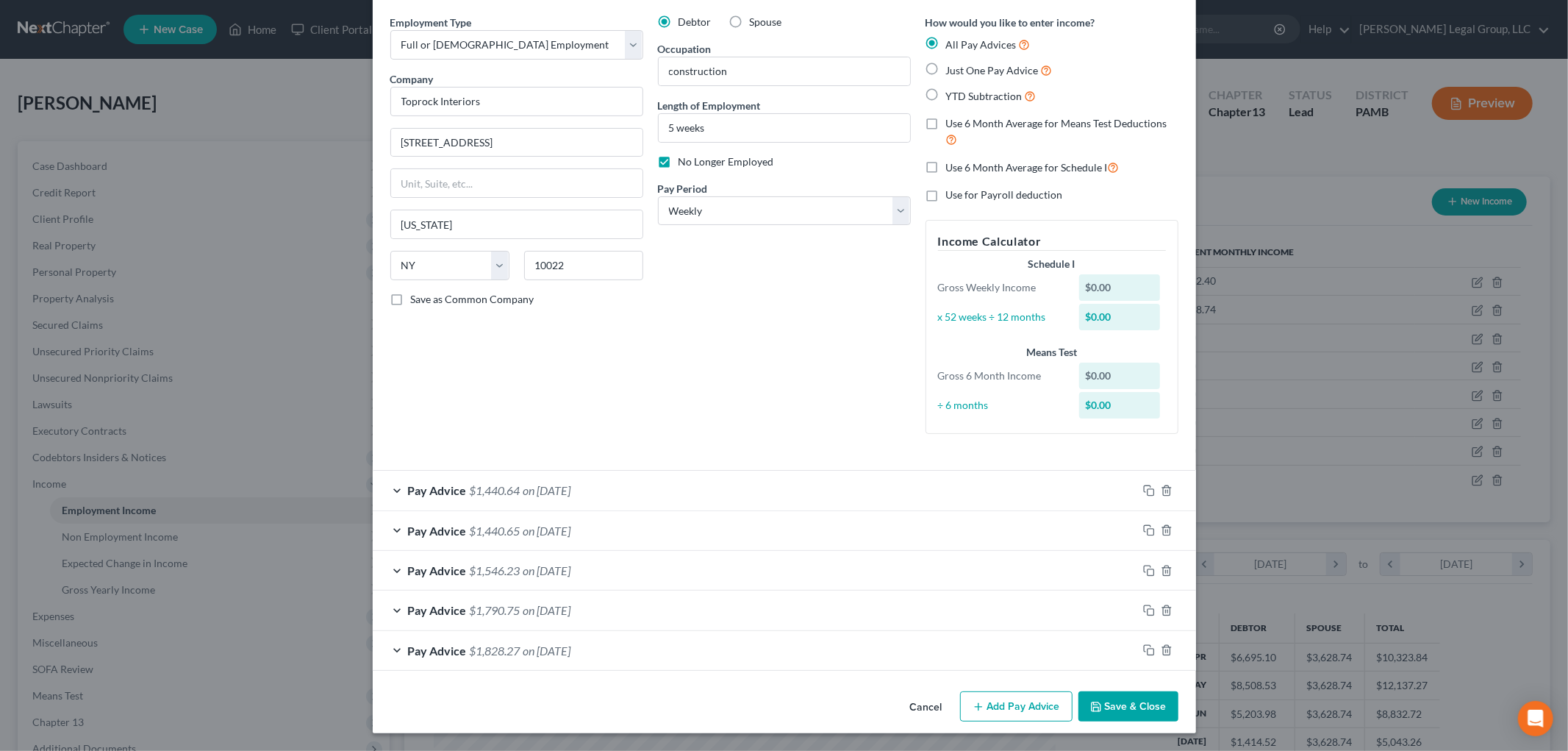
scroll to position [0, 0]
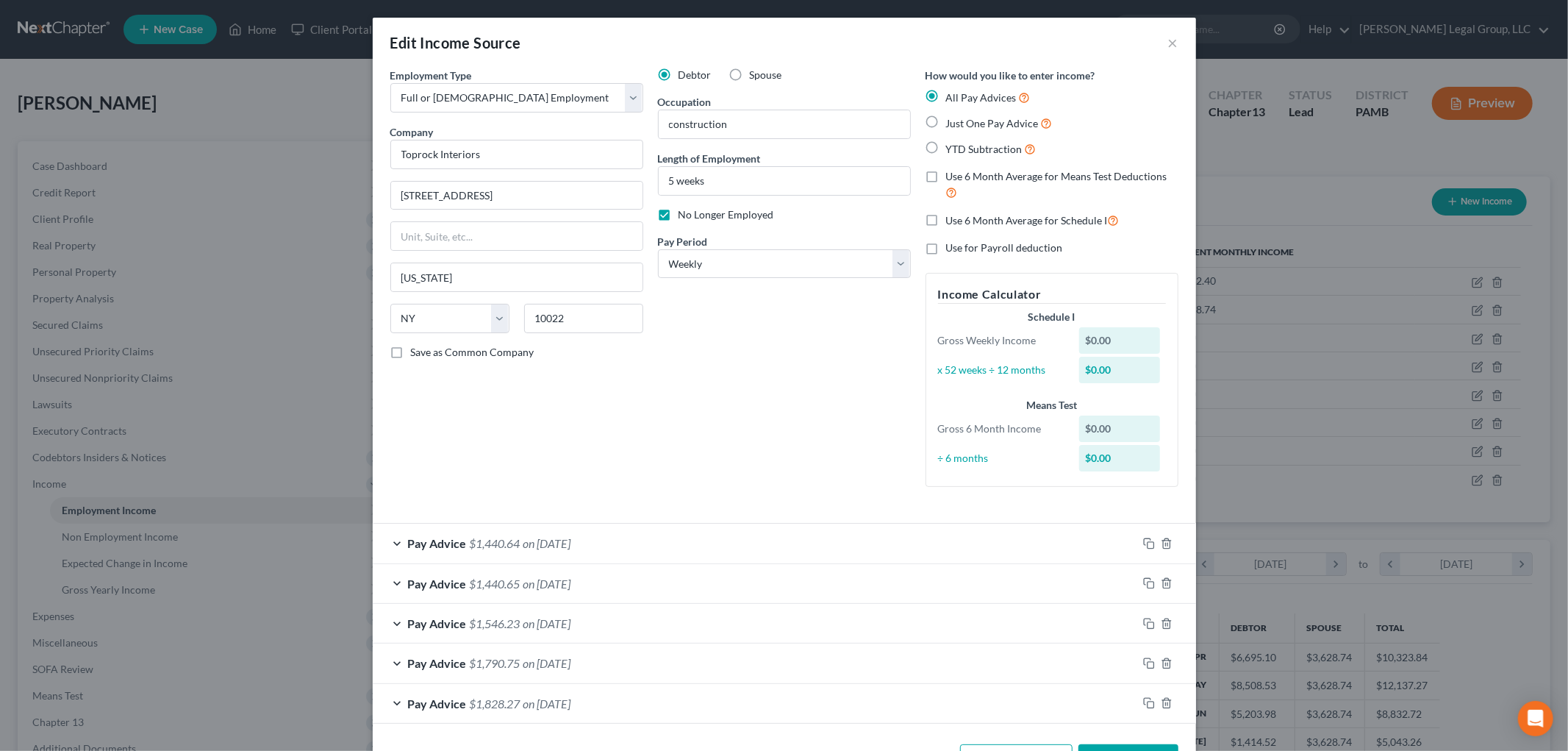
click at [946, 174] on label "Use 6 Month Average for Means Test Deductions" at bounding box center [1062, 185] width 232 height 32
click at [952, 174] on input "Use 6 Month Average for Means Test Deductions" at bounding box center [956, 174] width 10 height 10
checkbox input "true"
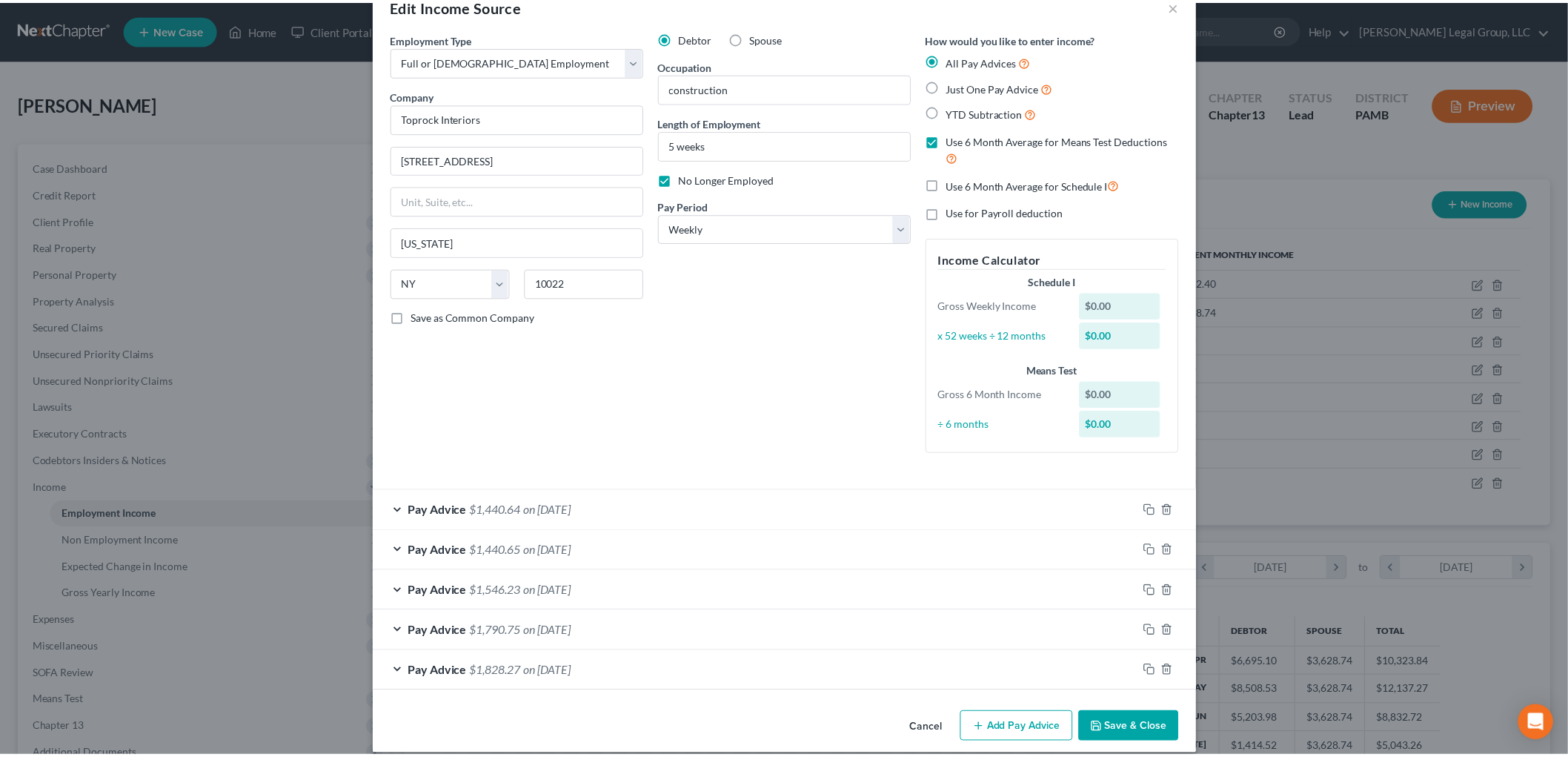
scroll to position [54, 0]
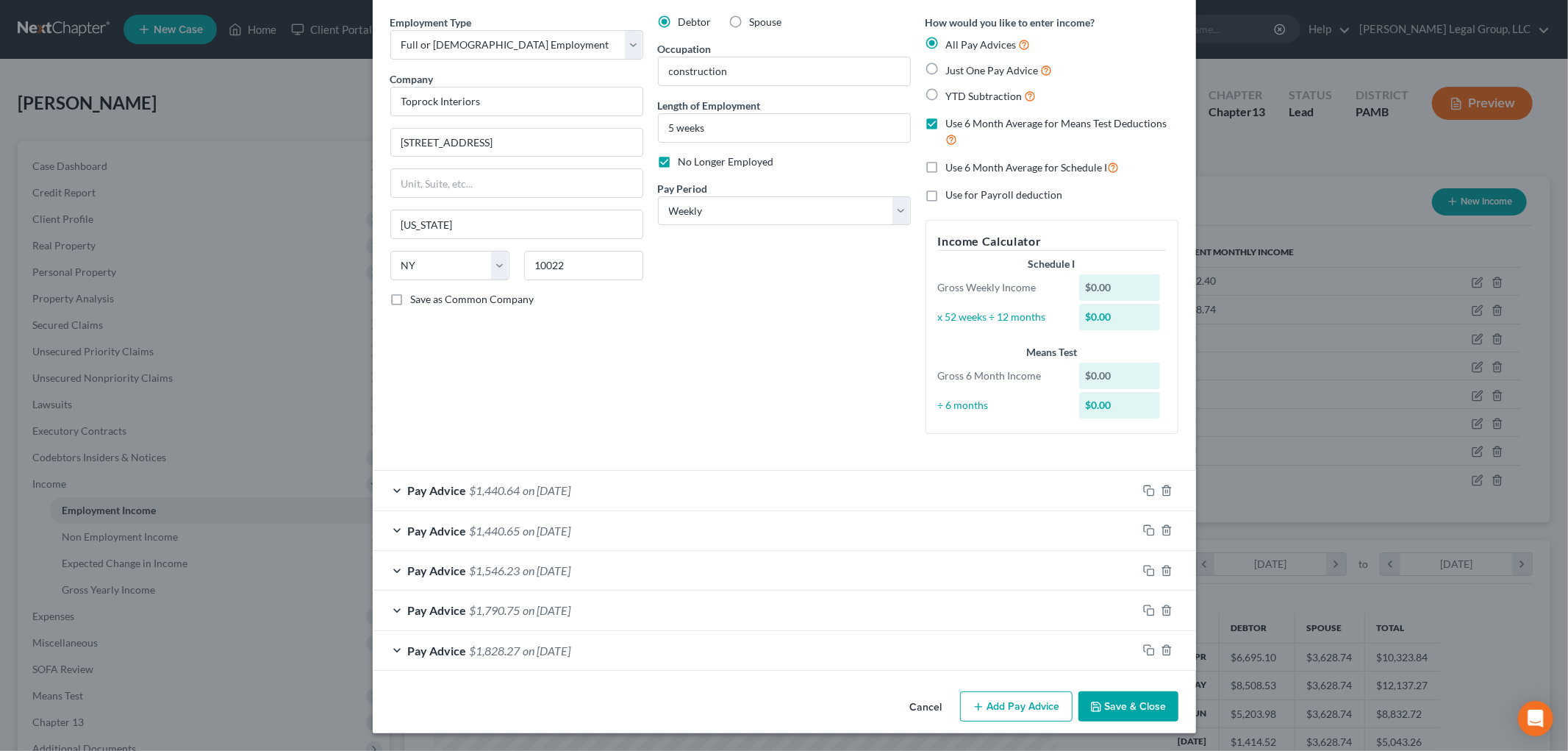
drag, startPoint x: 1099, startPoint y: 707, endPoint x: 1121, endPoint y: 707, distance: 22.0
click at [1100, 707] on button "Save & Close" at bounding box center [1128, 707] width 100 height 31
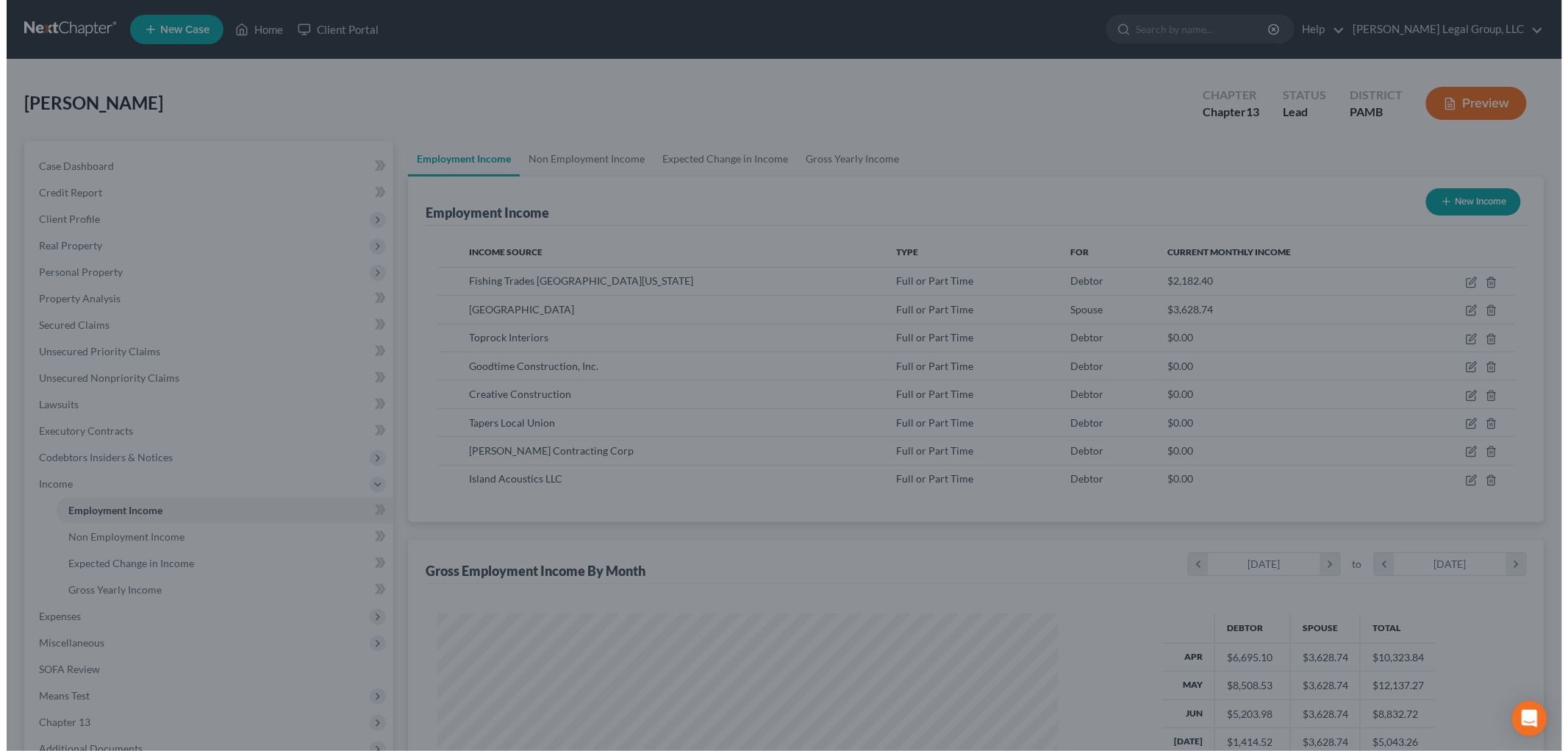
scroll to position [734913, 734329]
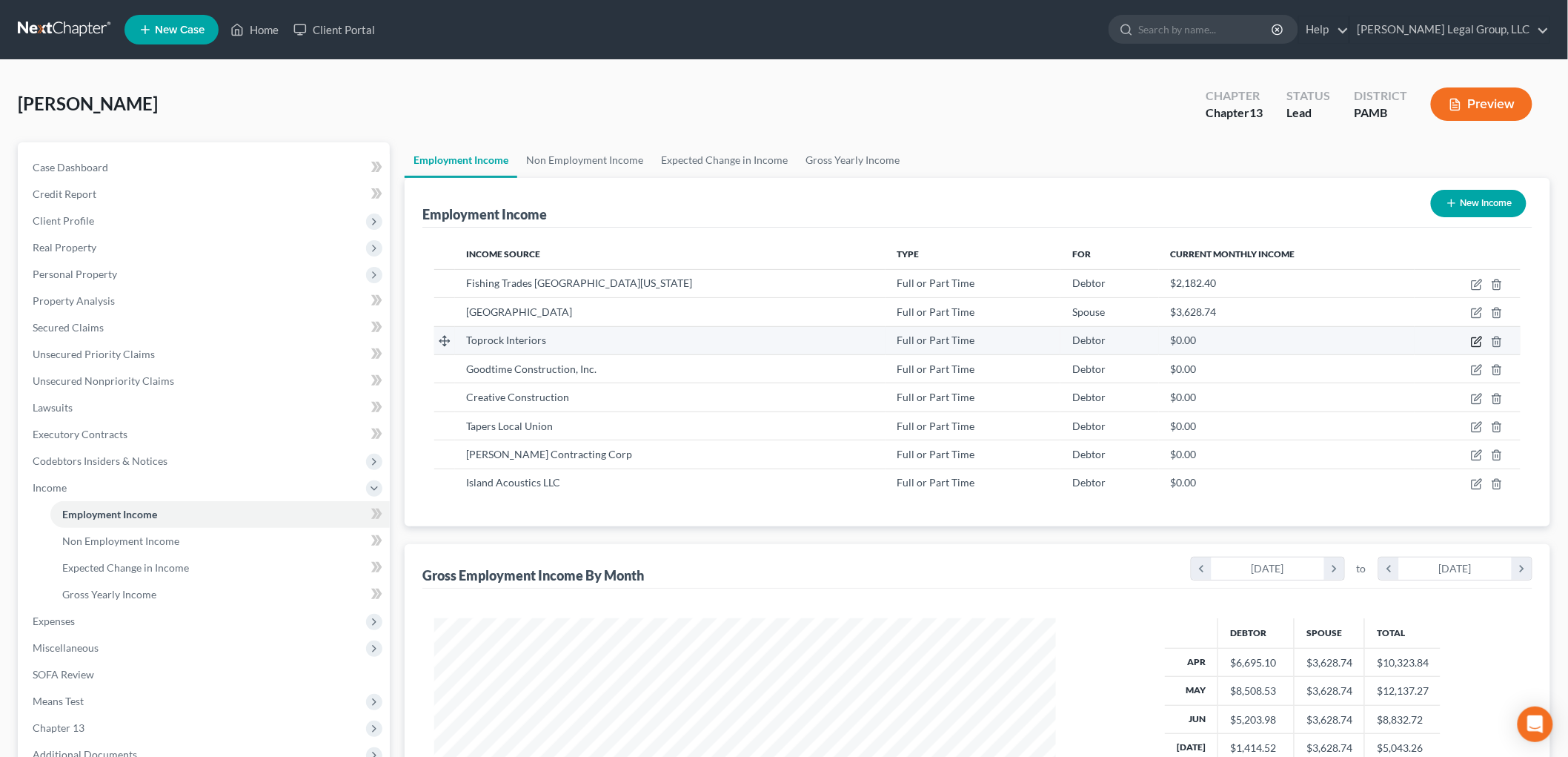
click at [1472, 342] on icon "button" at bounding box center [1476, 342] width 9 height 9
select select "0"
select select "35"
select select "3"
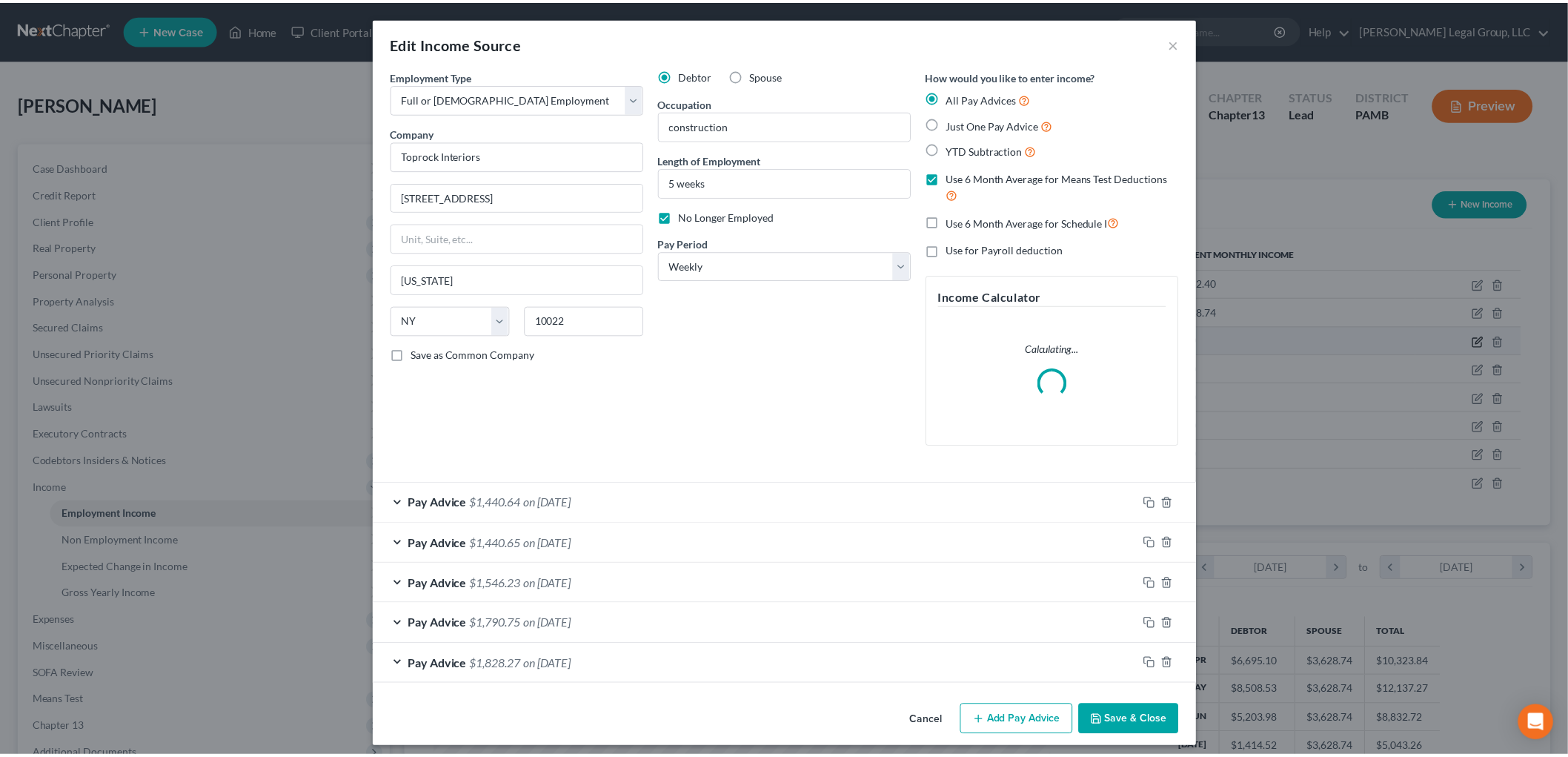
scroll to position [313, 656]
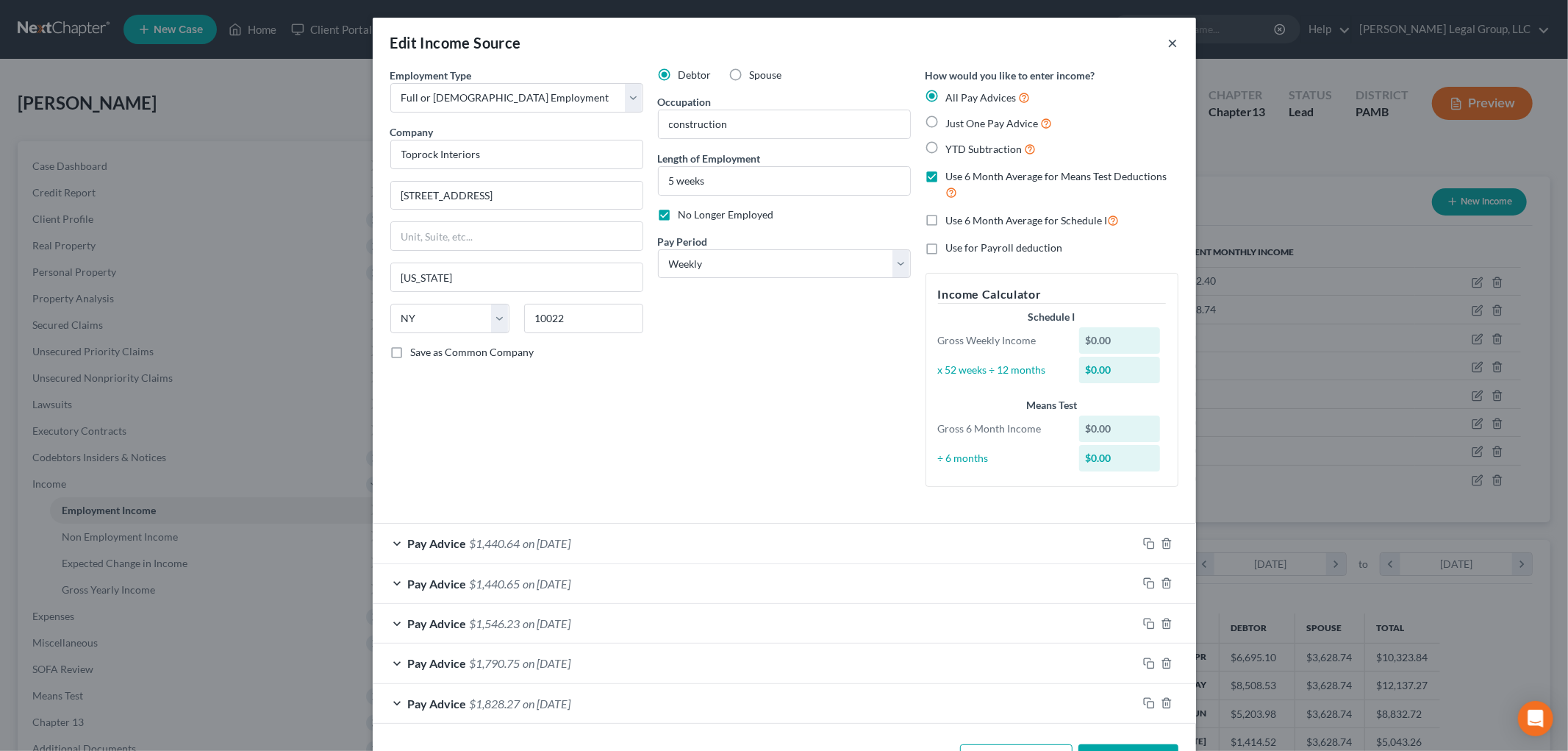
click at [1168, 39] on button "×" at bounding box center [1173, 43] width 10 height 18
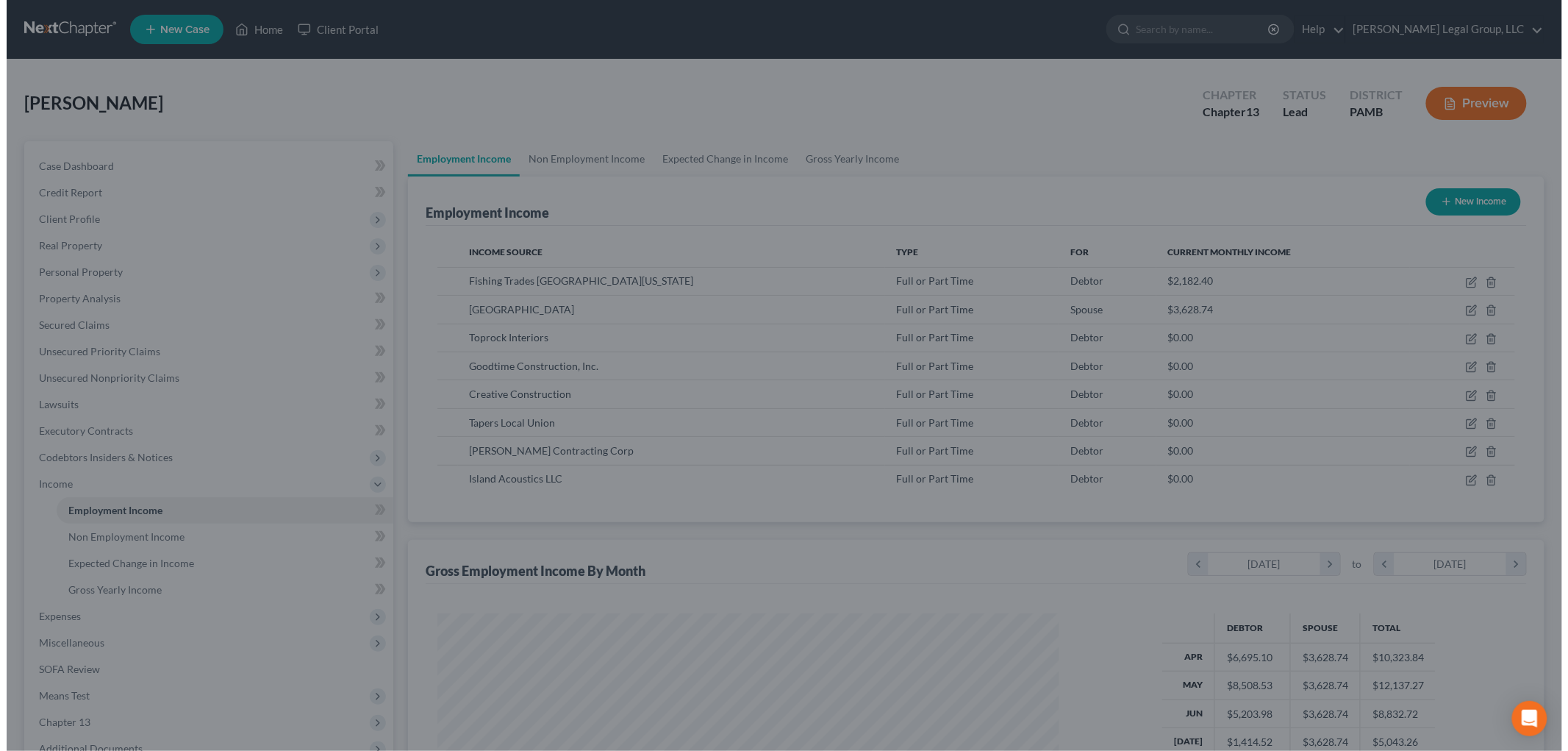
scroll to position [734913, 734329]
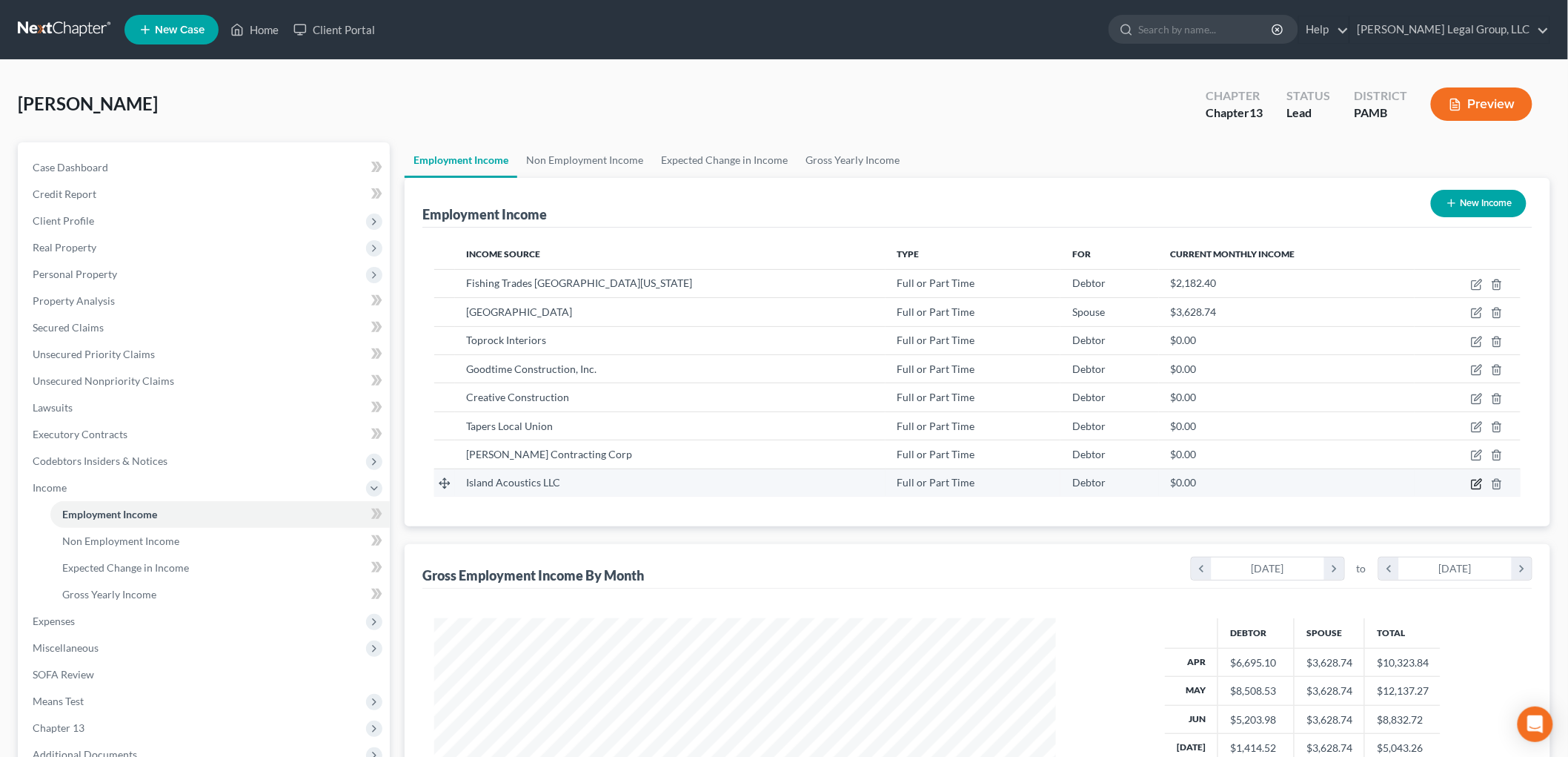
click at [1478, 483] on icon "button" at bounding box center [1476, 484] width 12 height 12
select select "0"
select select "35"
select select "3"
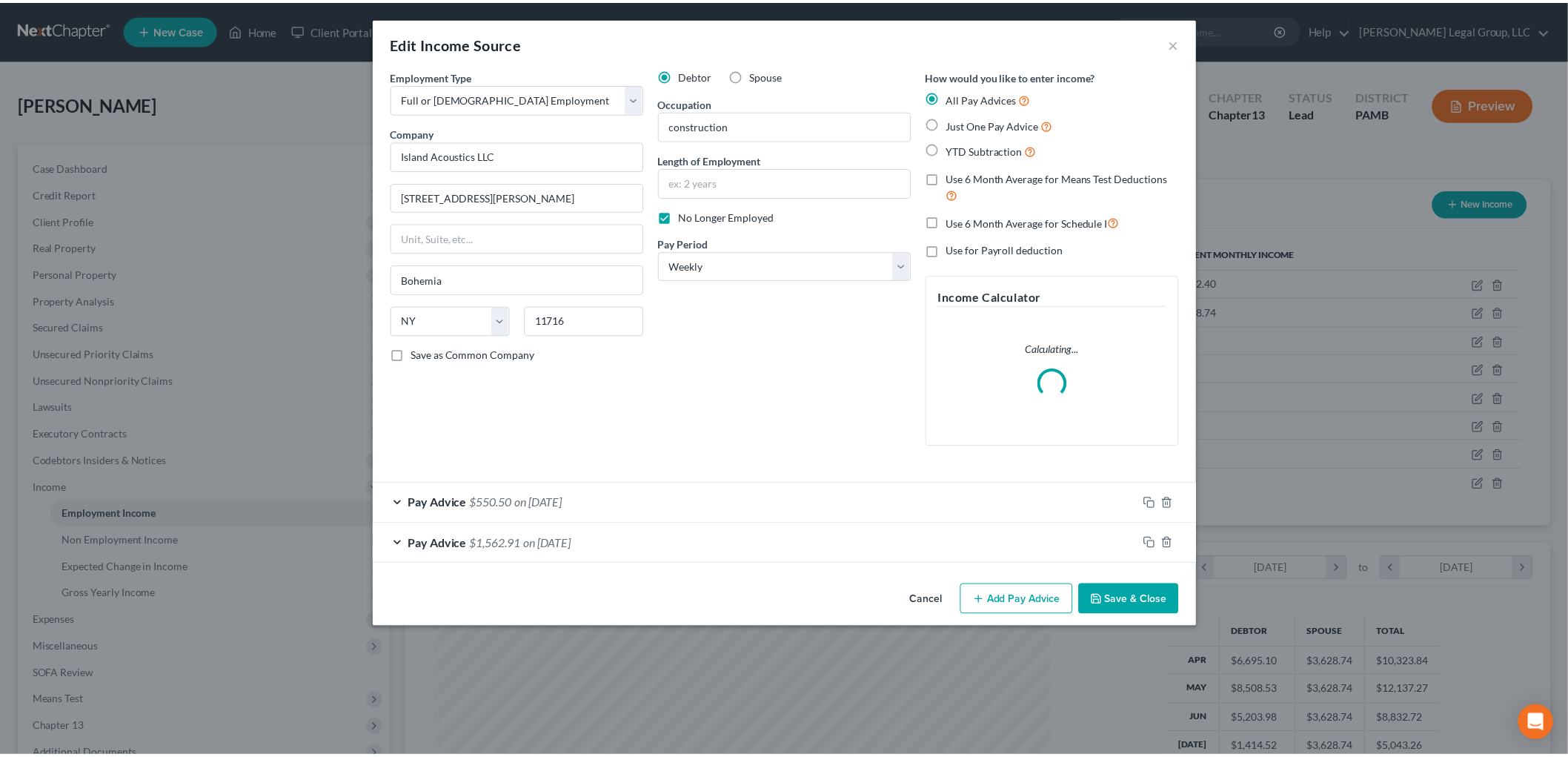
scroll to position [313, 656]
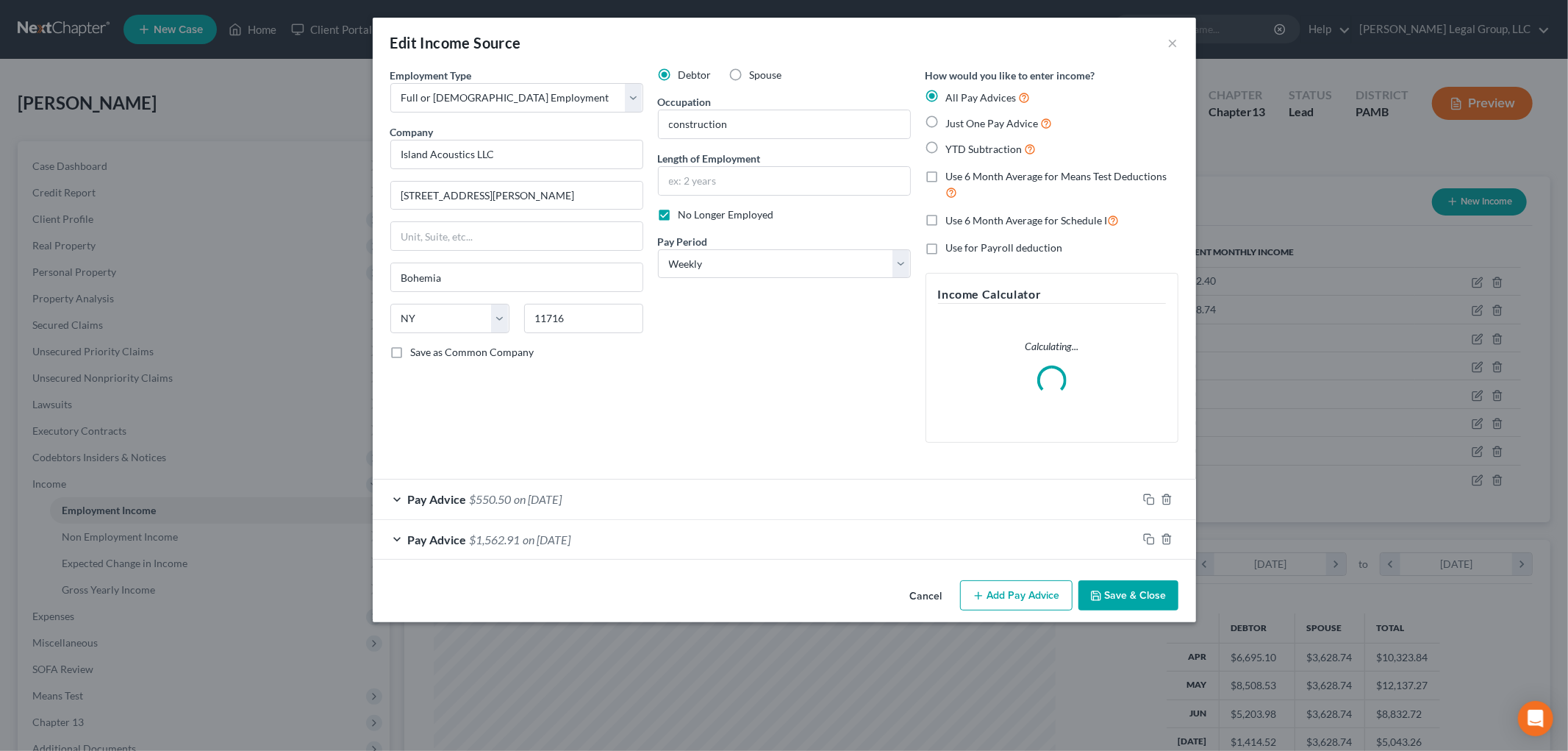
click at [1005, 177] on span "Use 6 Month Average for Means Test Deductions" at bounding box center [1056, 176] width 221 height 13
click at [961, 177] on input "Use 6 Month Average for Means Test Deductions" at bounding box center [956, 174] width 10 height 10
checkbox input "true"
click at [1128, 591] on button "Save & Close" at bounding box center [1128, 596] width 100 height 31
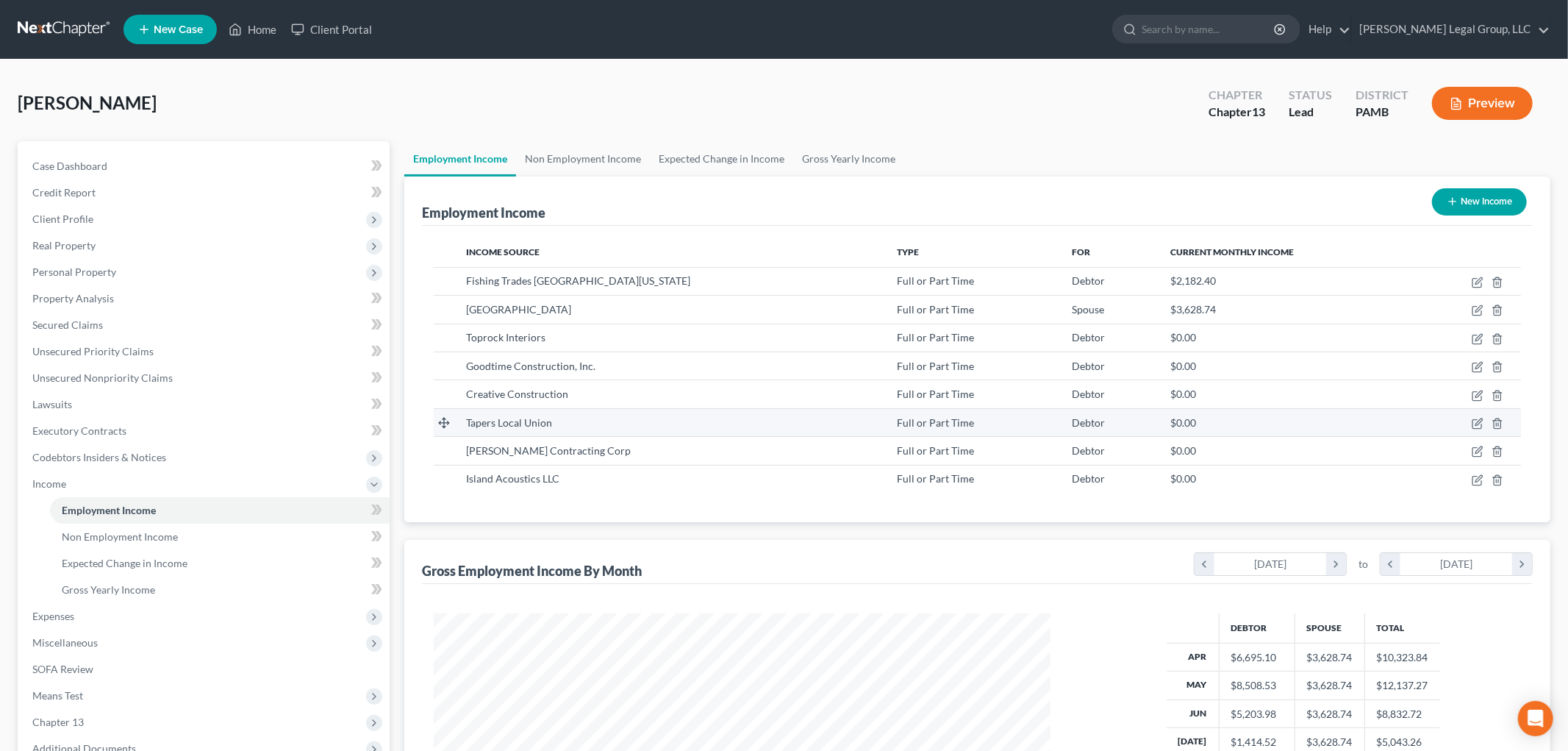
scroll to position [734913, 734329]
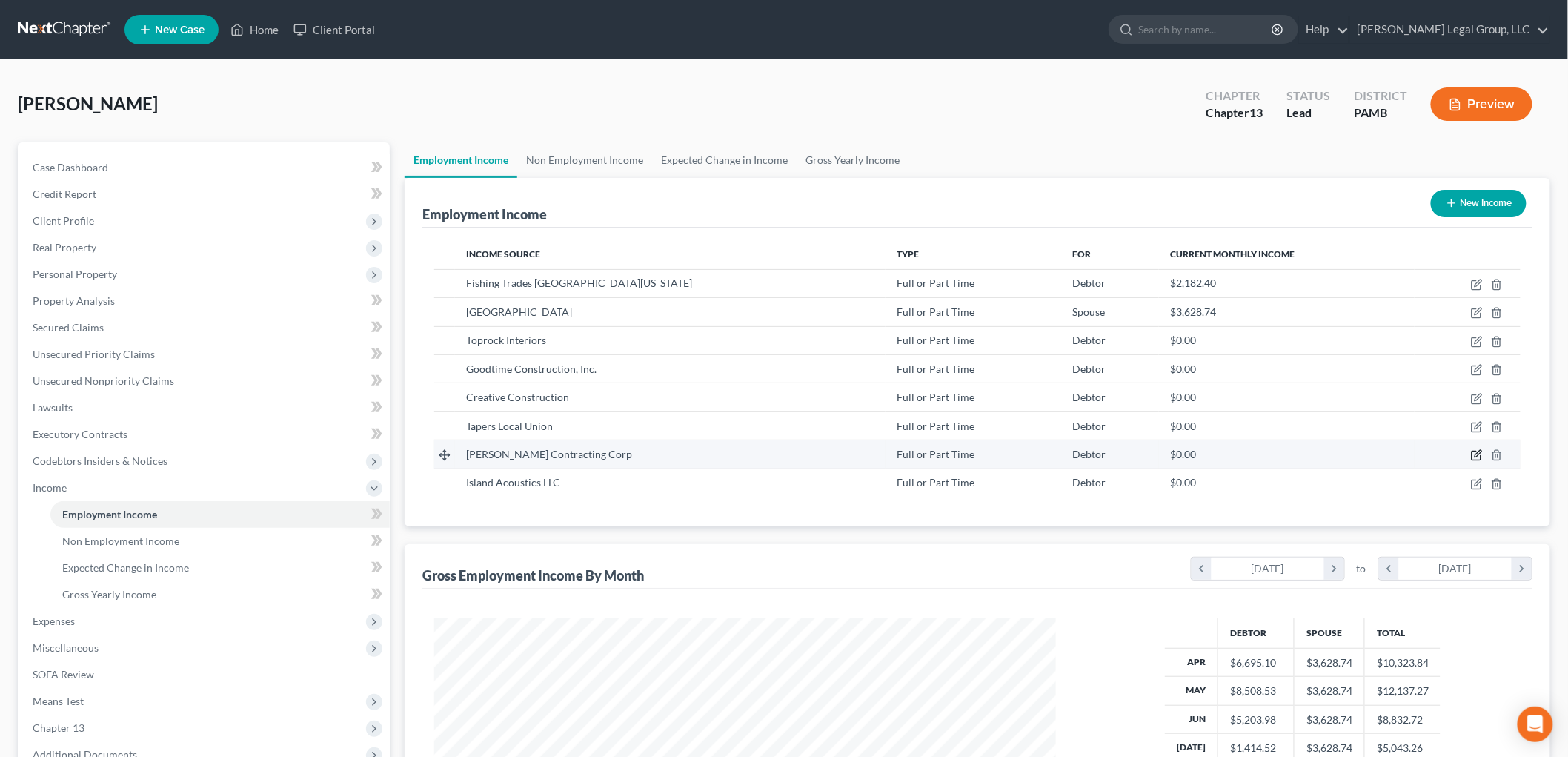
click at [1473, 450] on icon "button" at bounding box center [1476, 455] width 12 height 12
select select "0"
select select "33"
select select "3"
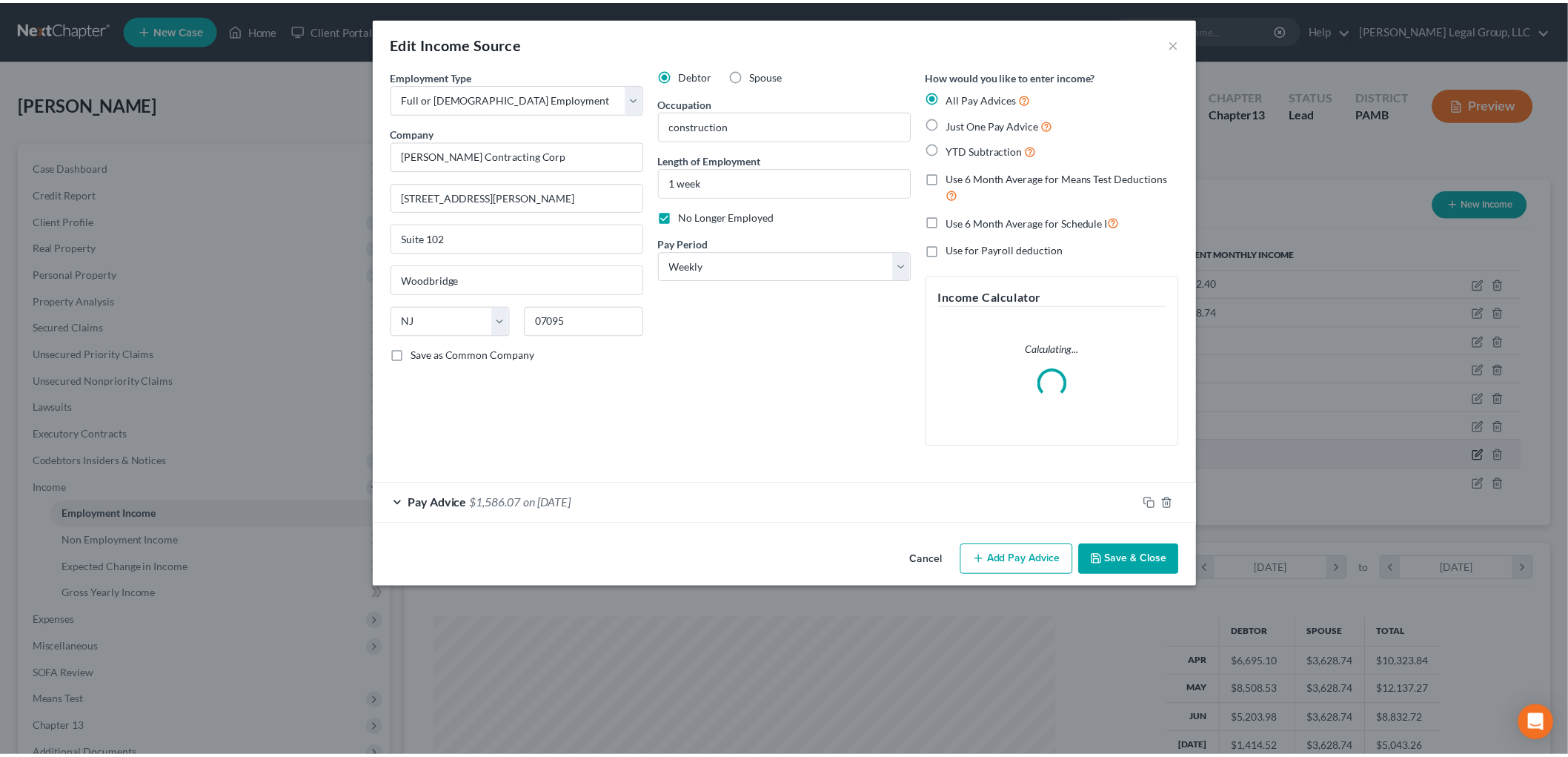
scroll to position [313, 656]
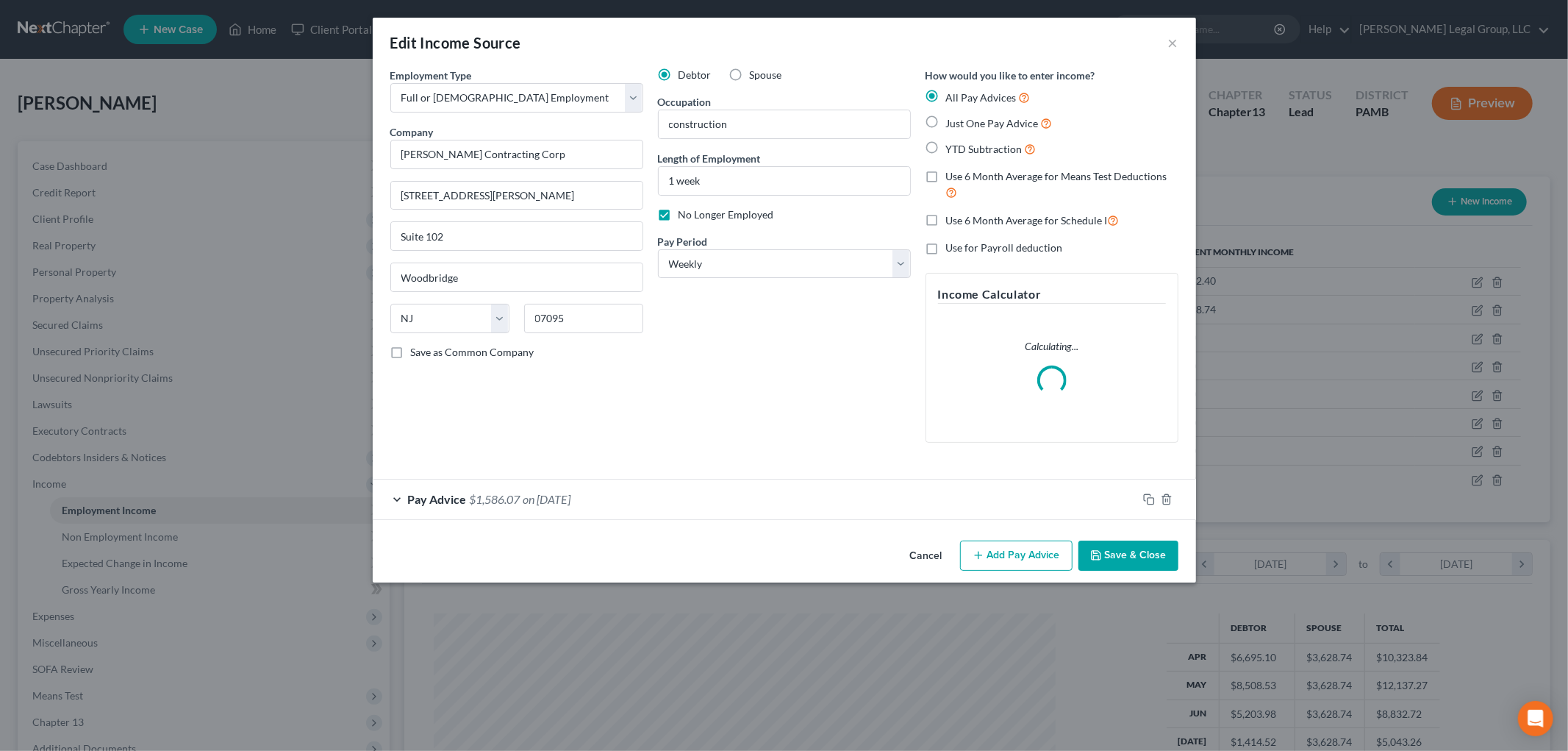
click at [1032, 174] on span "Use 6 Month Average for Means Test Deductions" at bounding box center [1056, 176] width 221 height 13
click at [961, 174] on input "Use 6 Month Average for Means Test Deductions" at bounding box center [956, 174] width 10 height 10
checkbox input "true"
click at [1143, 563] on button "Save & Close" at bounding box center [1128, 556] width 100 height 31
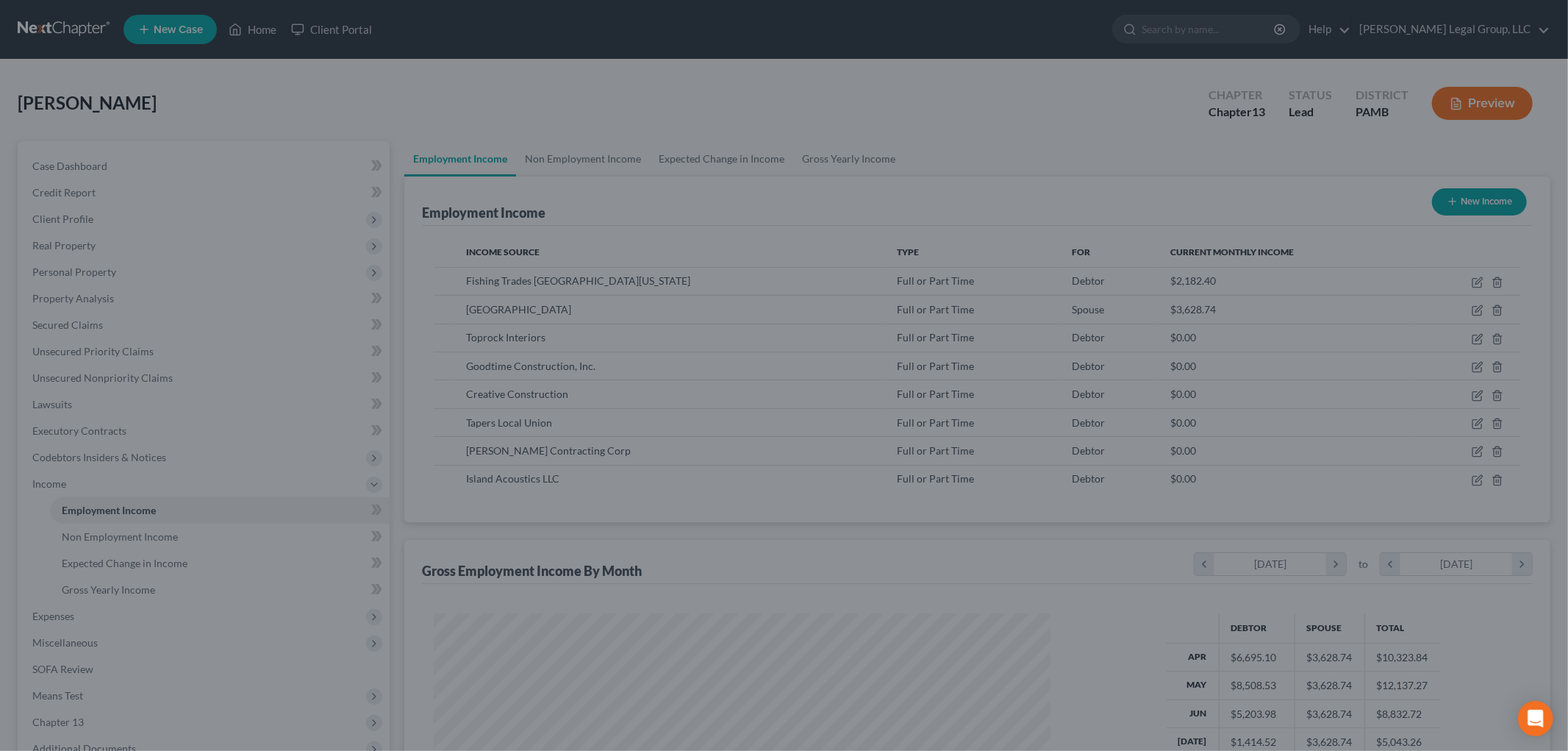
scroll to position [734913, 734329]
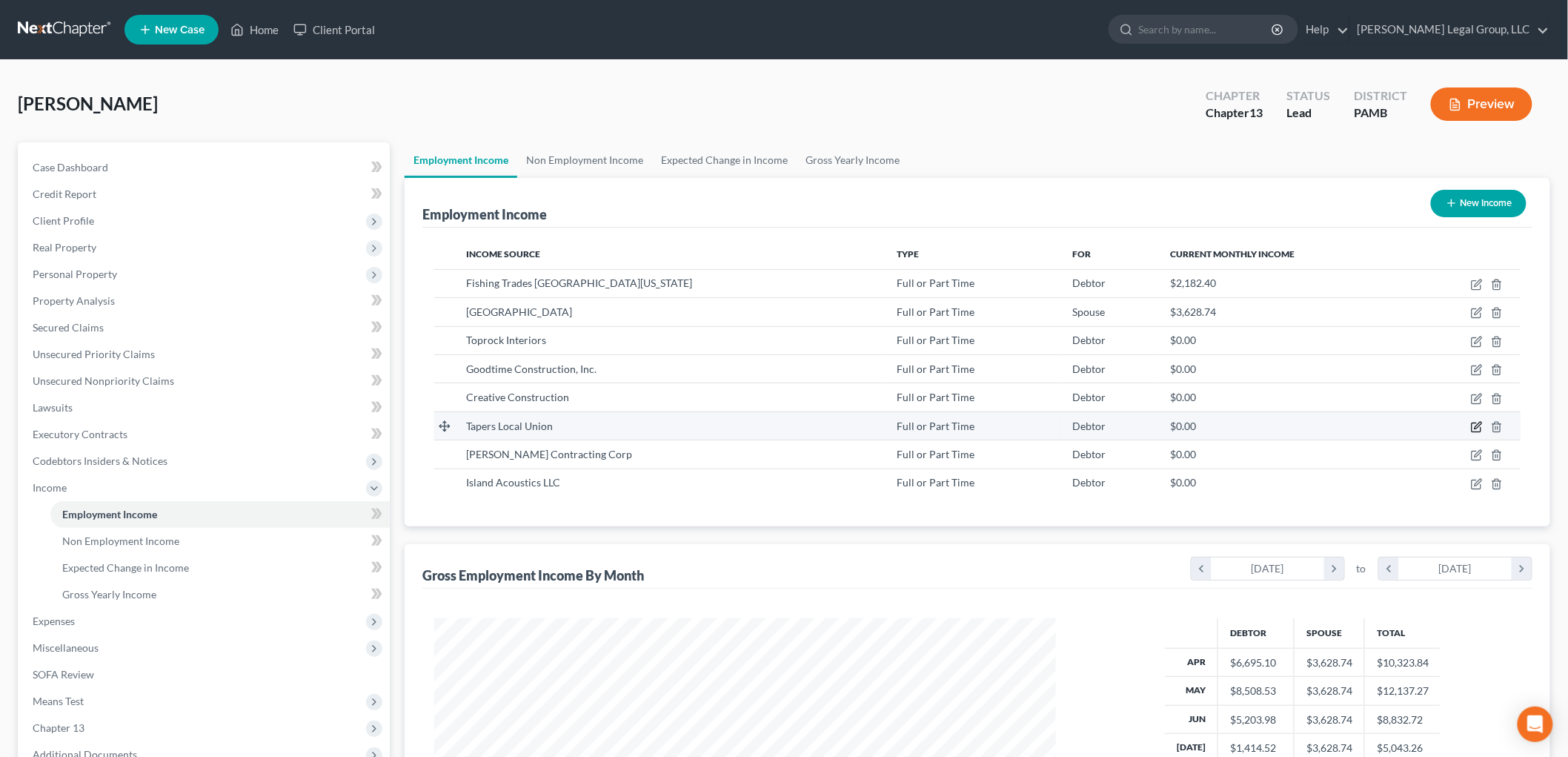
click at [1473, 425] on icon "button" at bounding box center [1476, 427] width 12 height 12
select select "0"
select select "39"
select select "0"
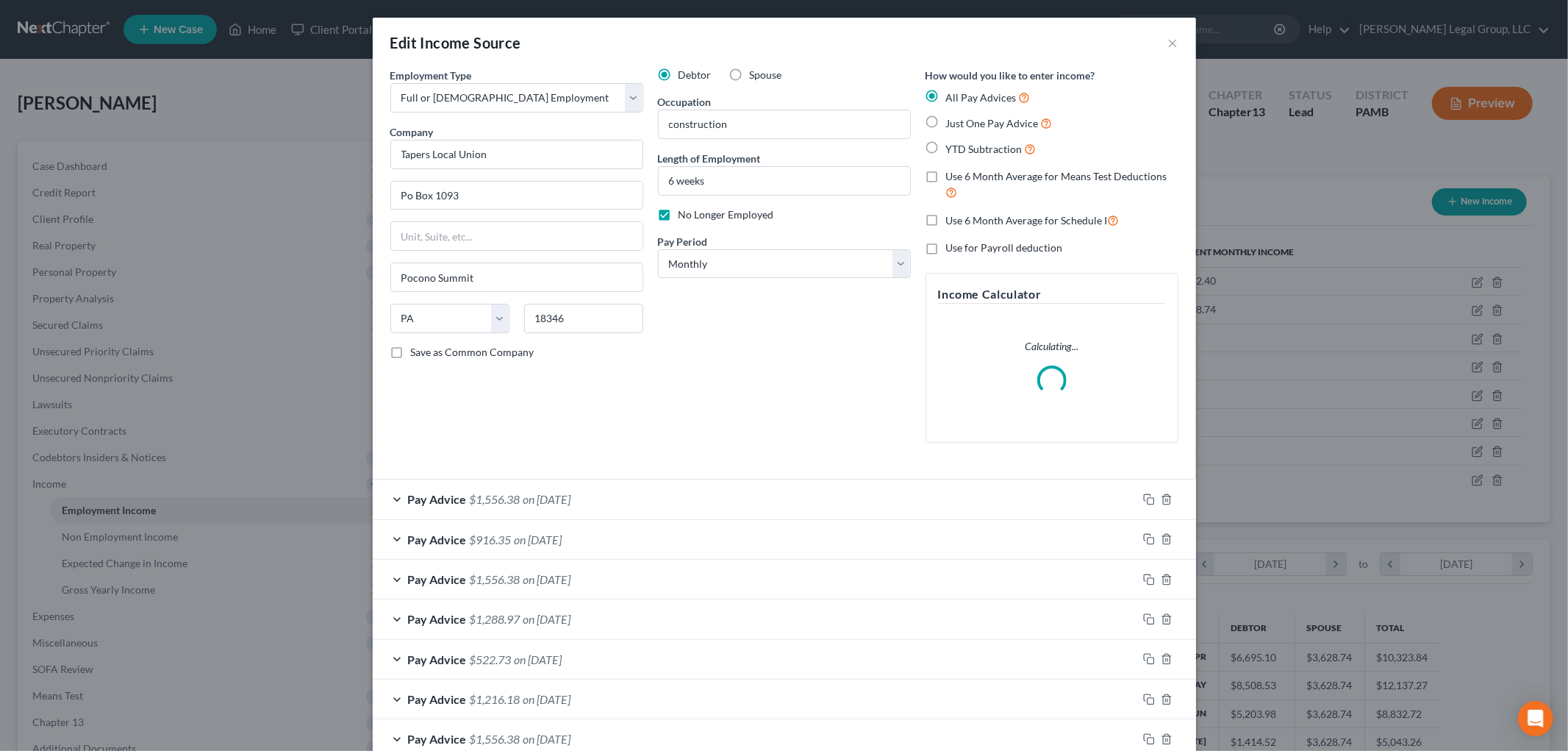
scroll to position [310, 651]
click at [989, 224] on span "Use 6 Month Average for Schedule I" at bounding box center [1026, 220] width 162 height 13
click at [961, 221] on input "Use 6 Month Average for Schedule I" at bounding box center [956, 216] width 10 height 10
checkbox input "true"
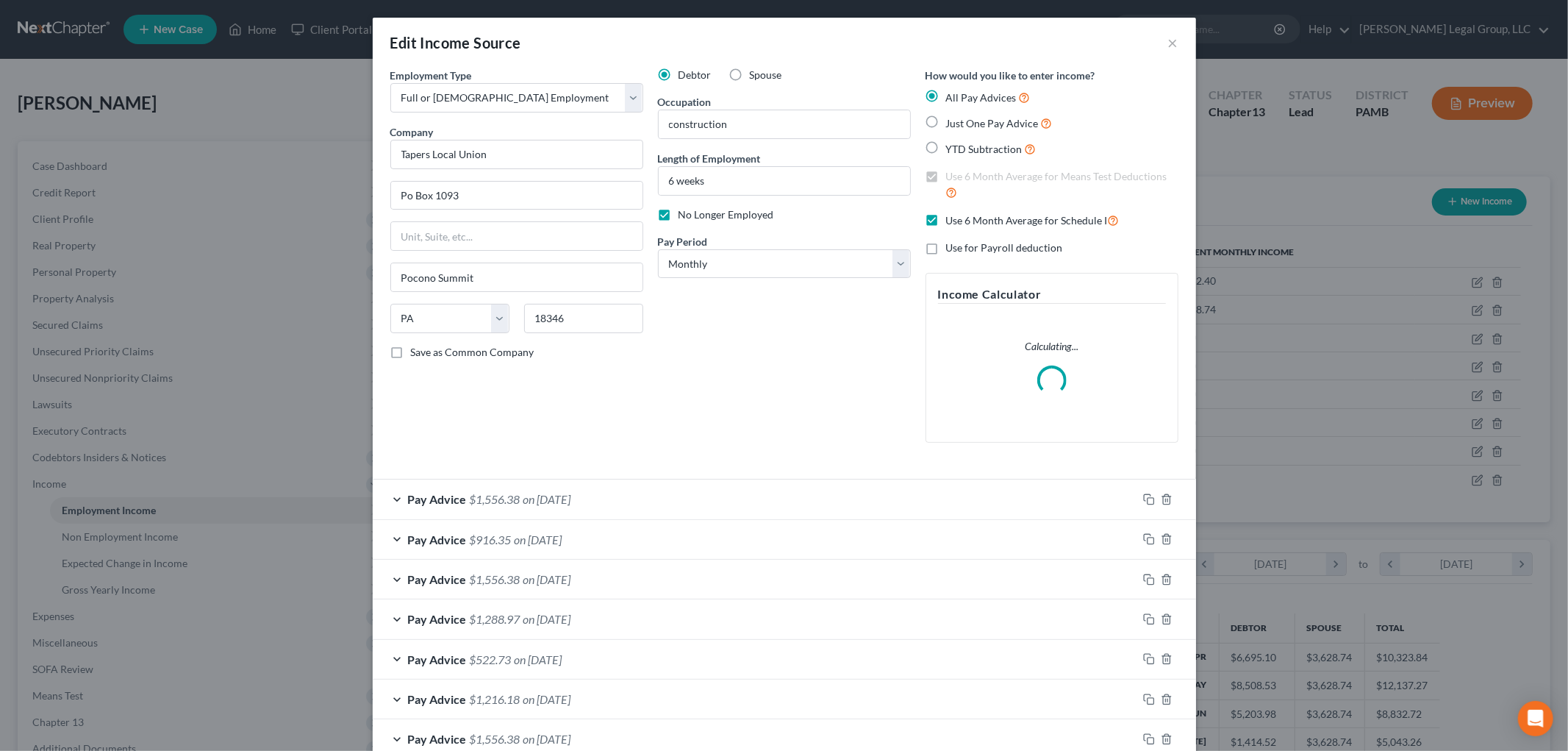
click at [989, 224] on span "Use 6 Month Average for Schedule I" at bounding box center [1026, 220] width 162 height 13
click at [961, 221] on input "Use 6 Month Average for Schedule I" at bounding box center [956, 216] width 10 height 10
checkbox input "false"
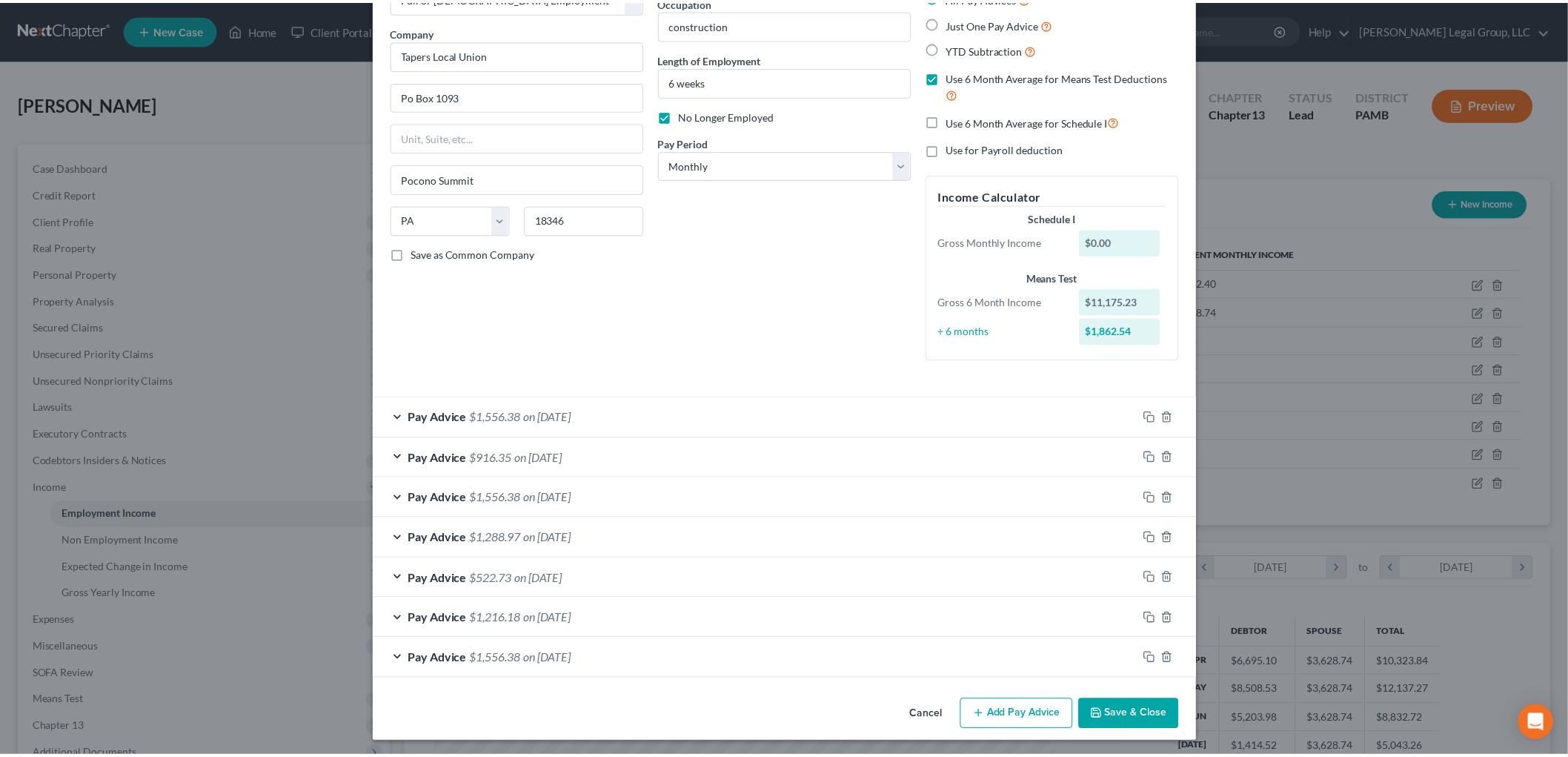
scroll to position [105, 0]
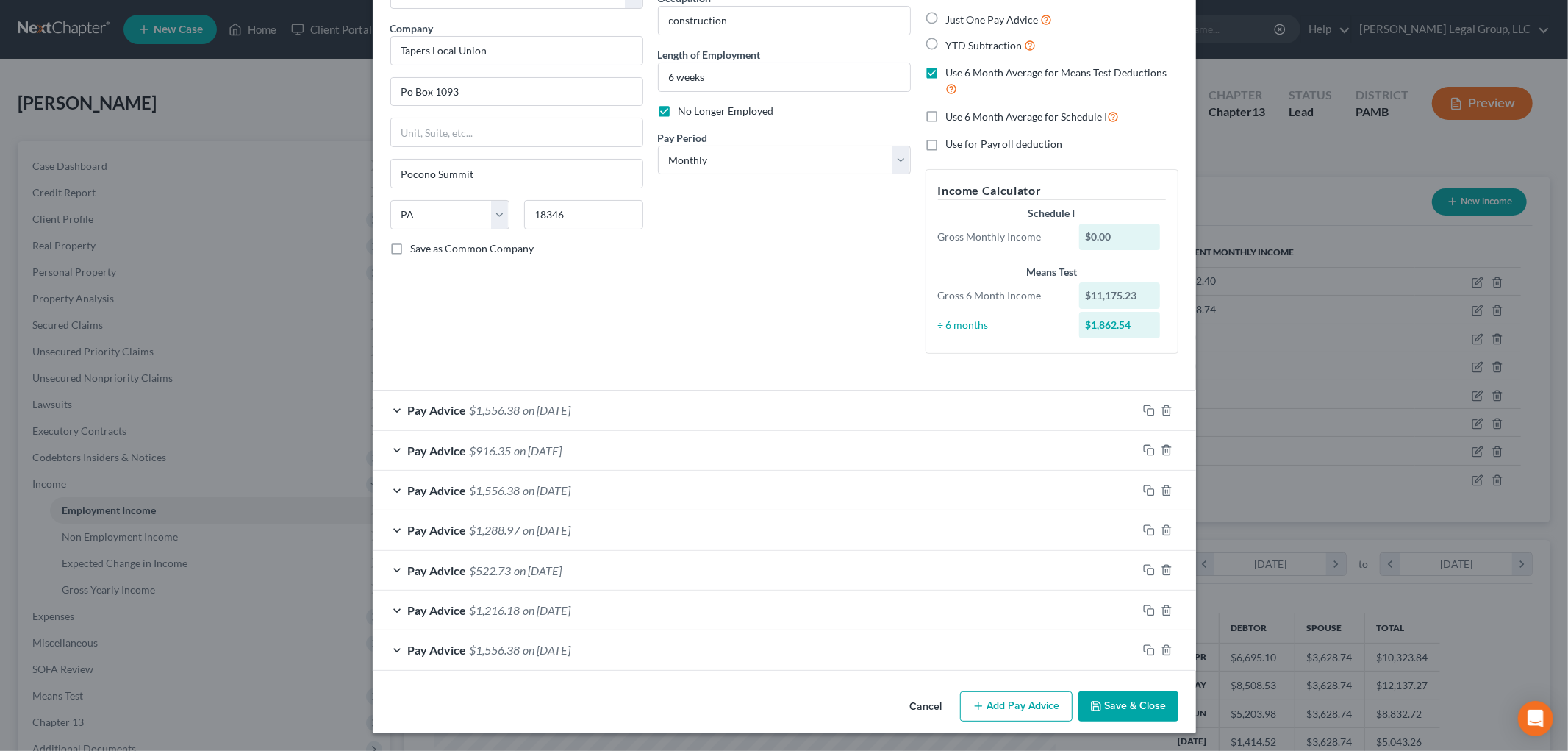
click at [1131, 713] on button "Save & Close" at bounding box center [1128, 707] width 100 height 31
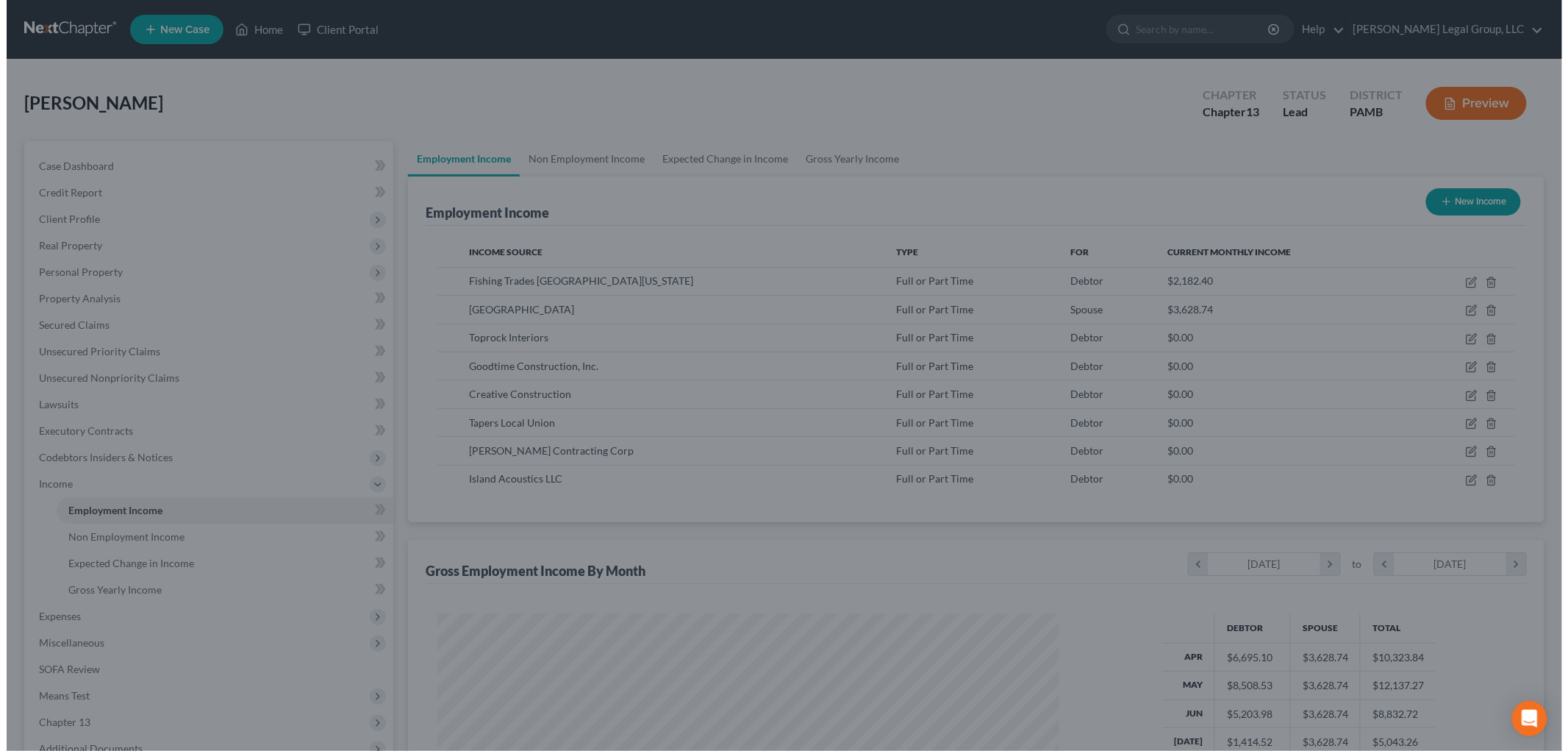
scroll to position [734913, 734329]
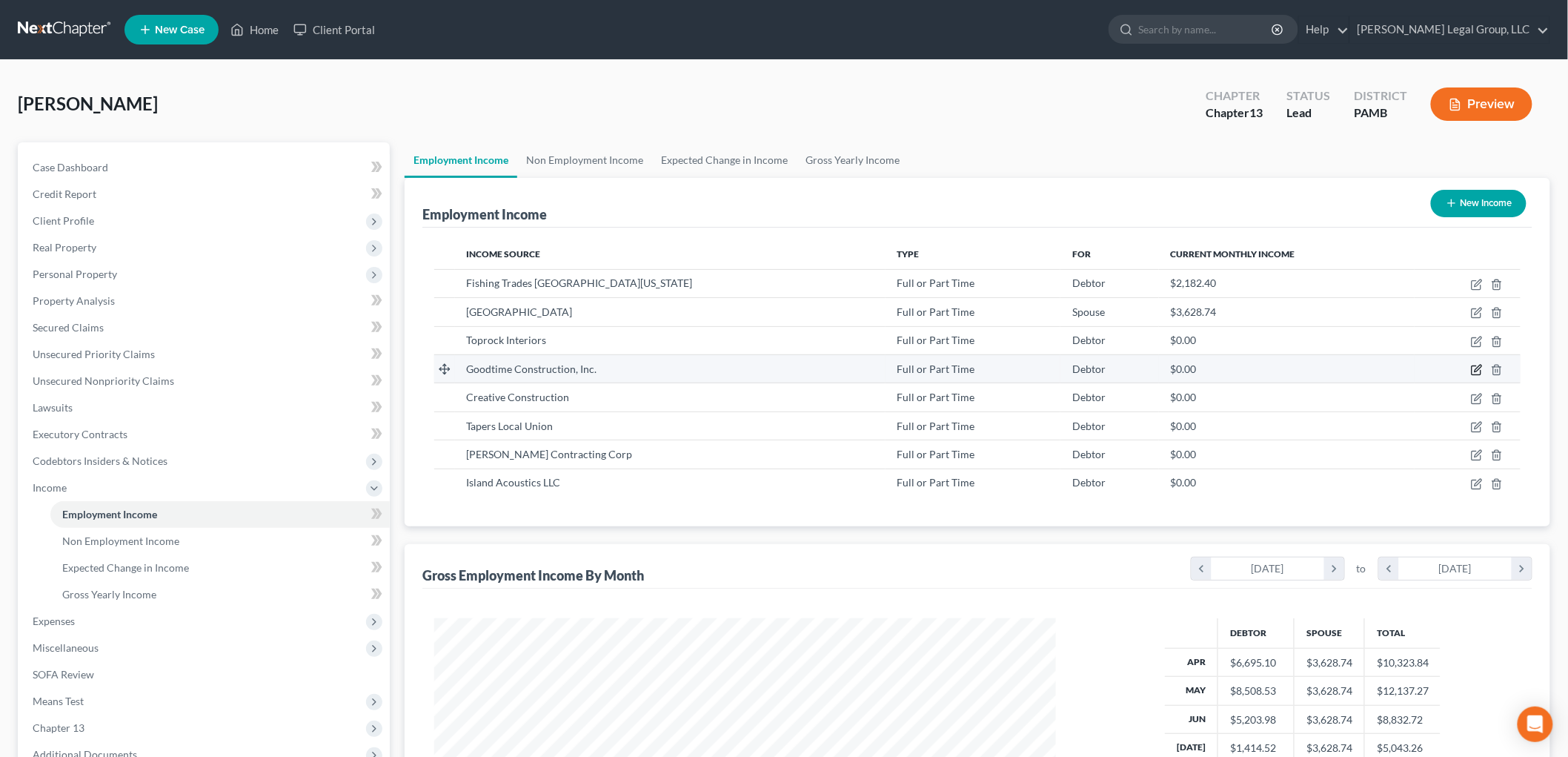
click at [1473, 372] on icon "button" at bounding box center [1476, 370] width 12 height 12
select select "0"
select select "35"
select select "3"
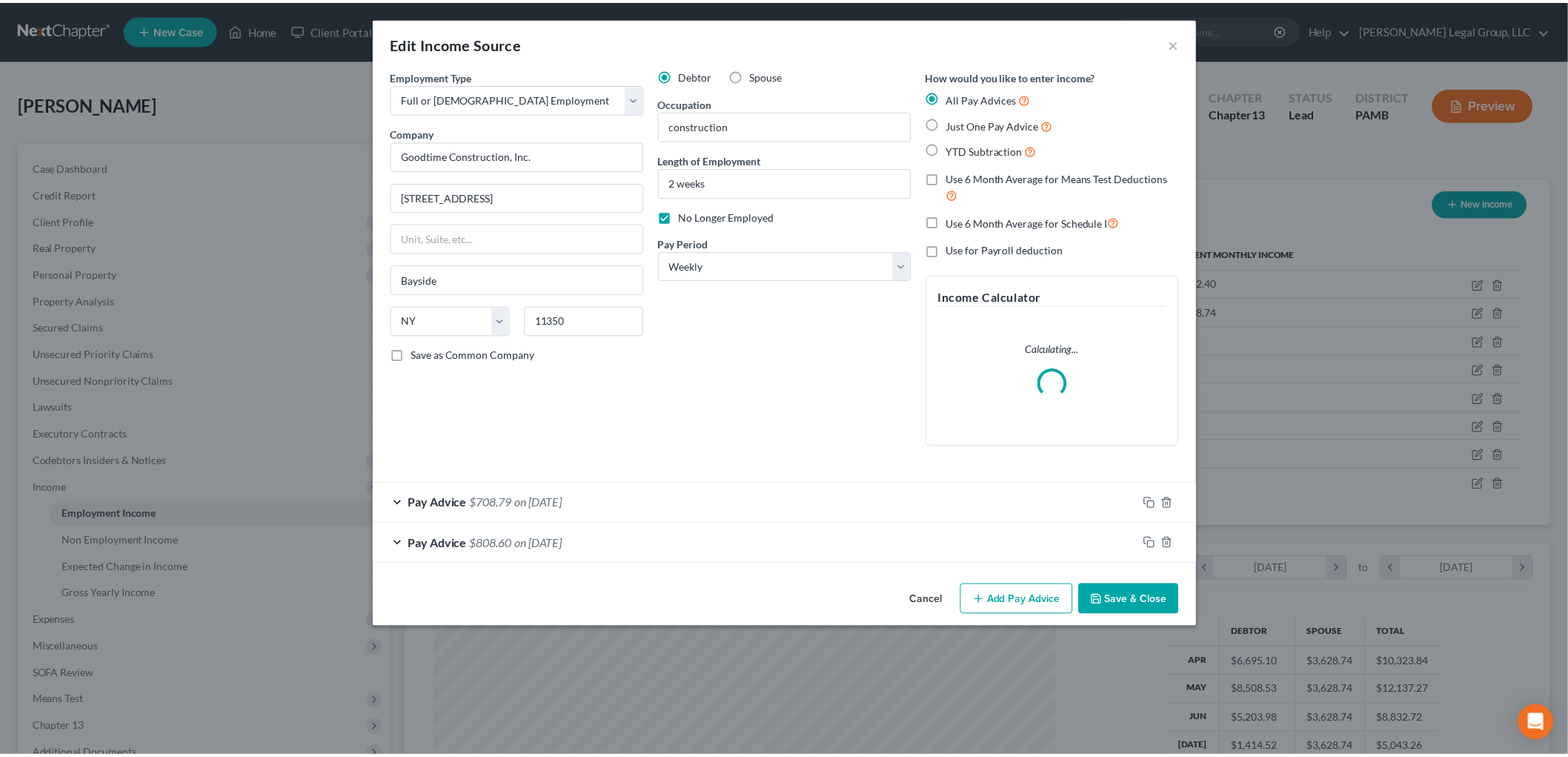
scroll to position [313, 656]
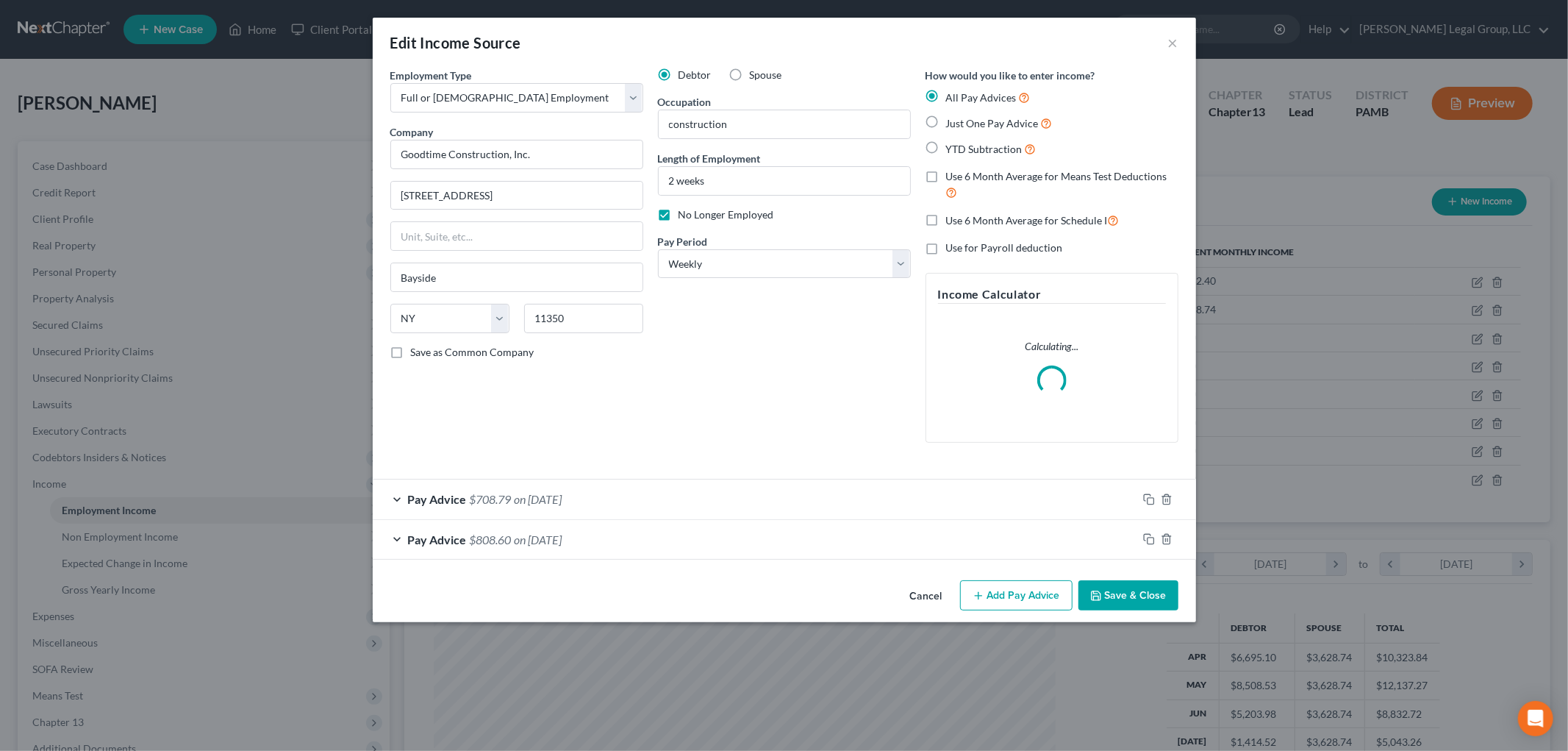
click at [984, 178] on span "Use 6 Month Average for Means Test Deductions" at bounding box center [1056, 176] width 221 height 13
click at [961, 178] on input "Use 6 Month Average for Means Test Deductions" at bounding box center [956, 174] width 10 height 10
checkbox input "true"
click at [1113, 608] on button "Save & Close" at bounding box center [1128, 596] width 100 height 31
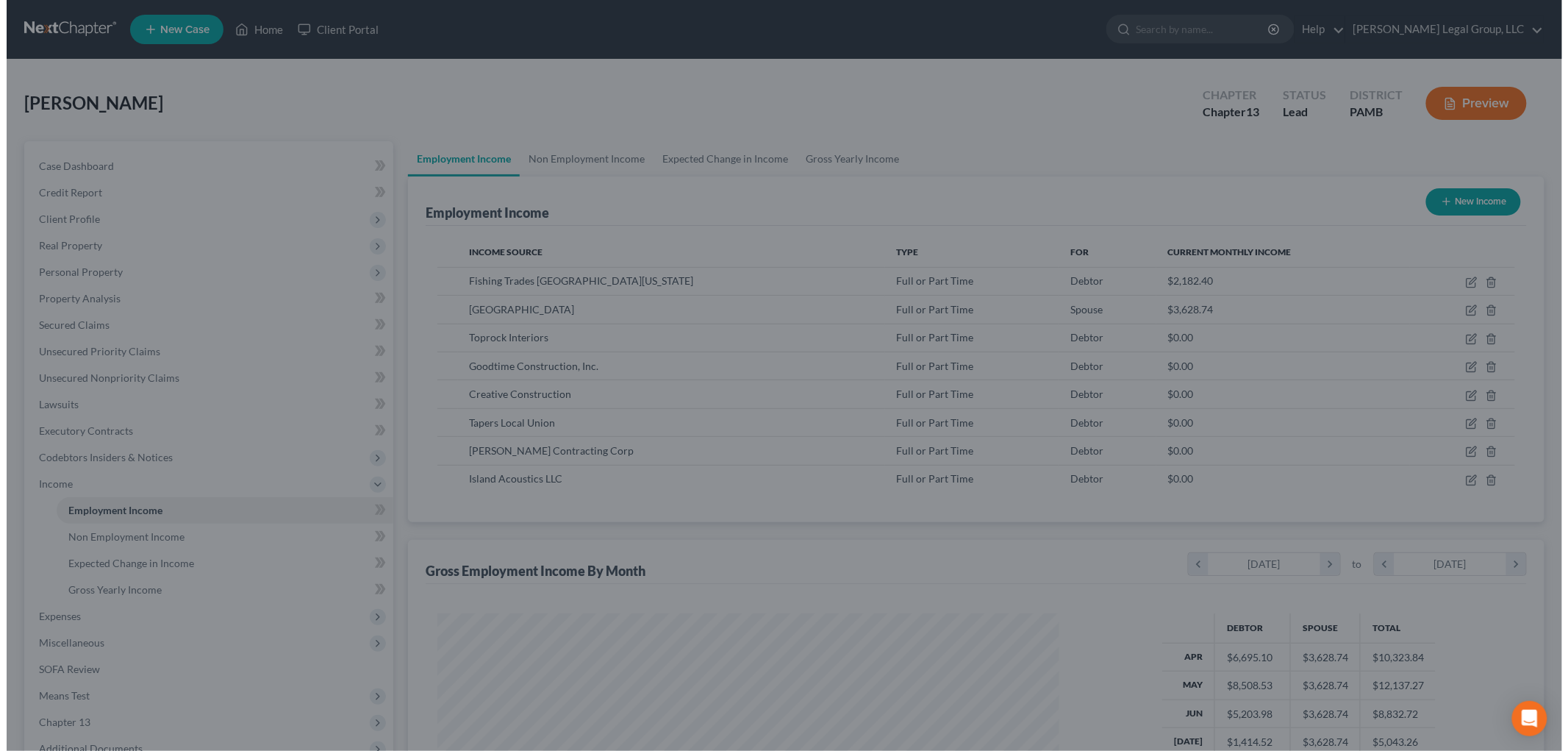
scroll to position [734913, 734329]
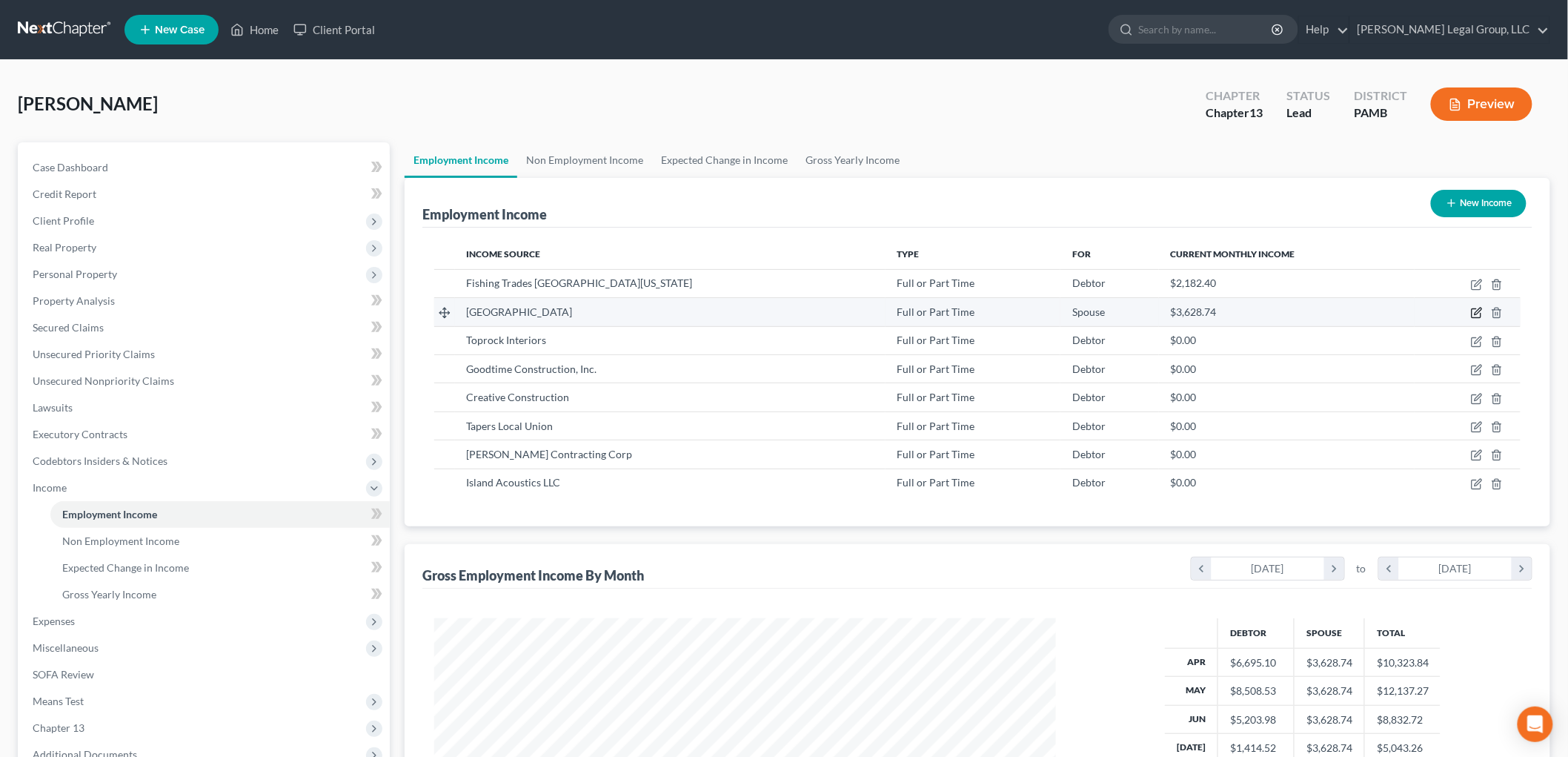
click at [1475, 314] on icon "button" at bounding box center [1477, 311] width 7 height 7
select select "0"
select select "39"
select select "2"
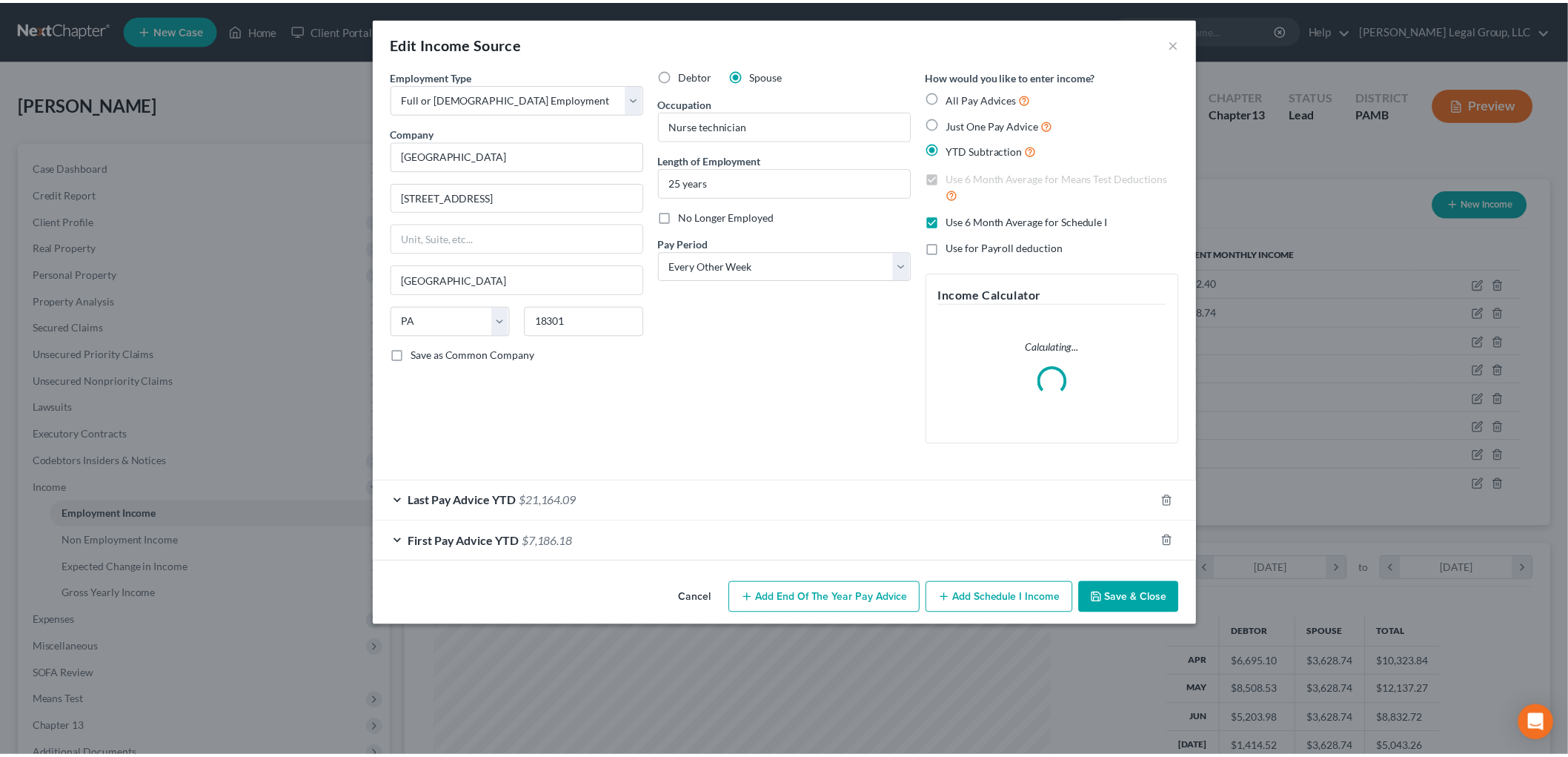
scroll to position [313, 656]
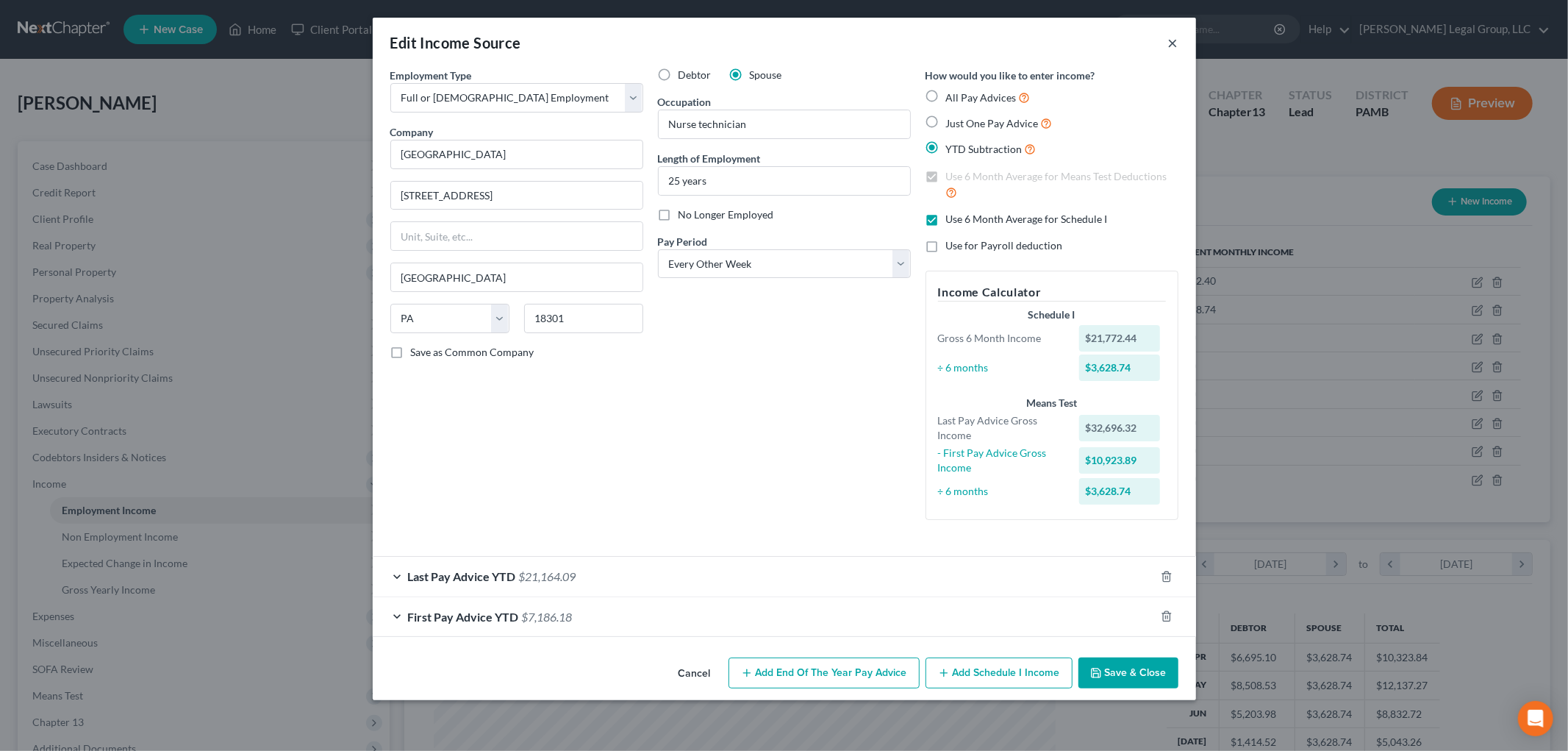
drag, startPoint x: 1176, startPoint y: 40, endPoint x: 1176, endPoint y: 47, distance: 7.0
click at [1176, 41] on button "×" at bounding box center [1173, 43] width 10 height 18
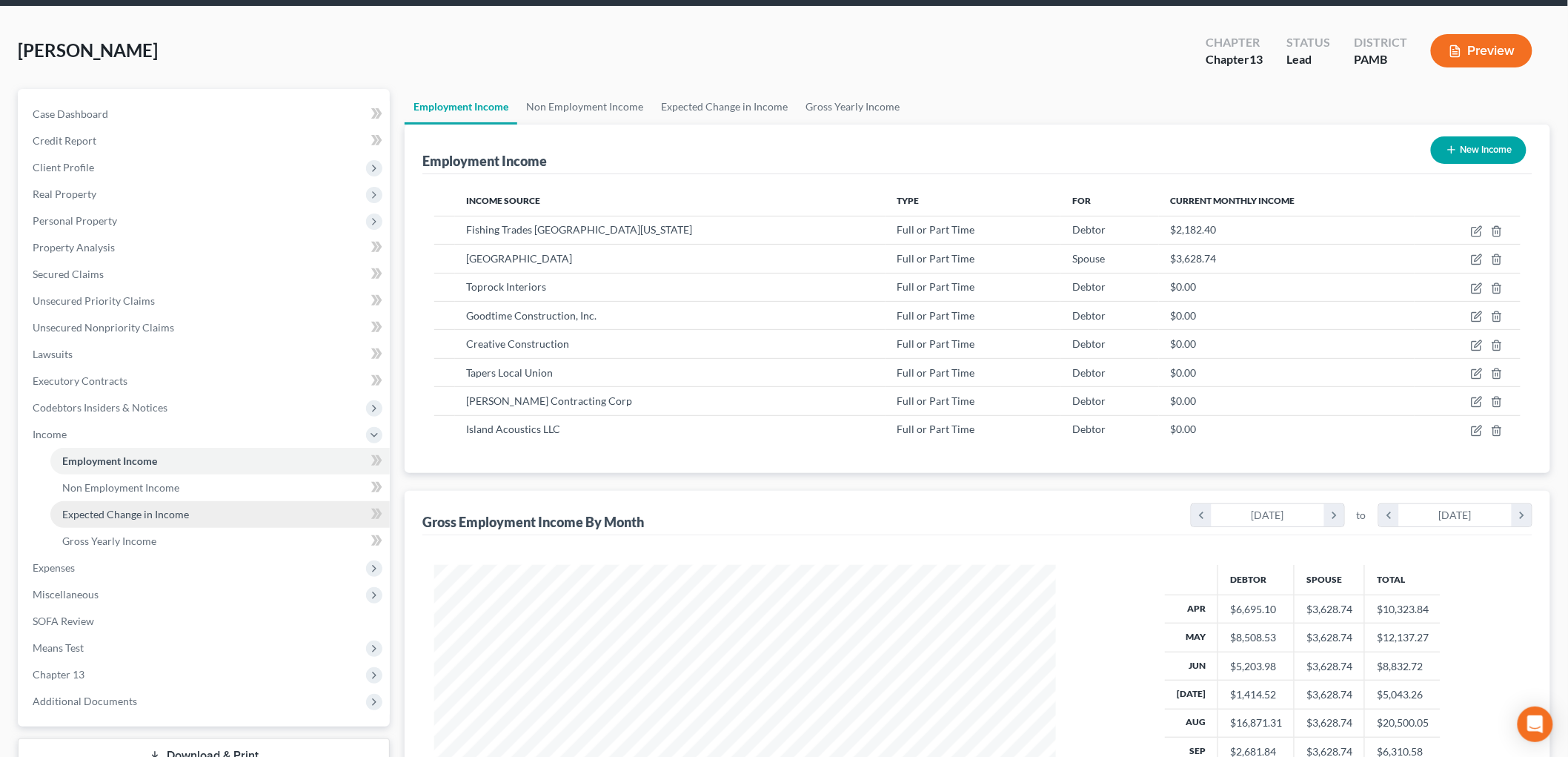
scroll to position [82, 0]
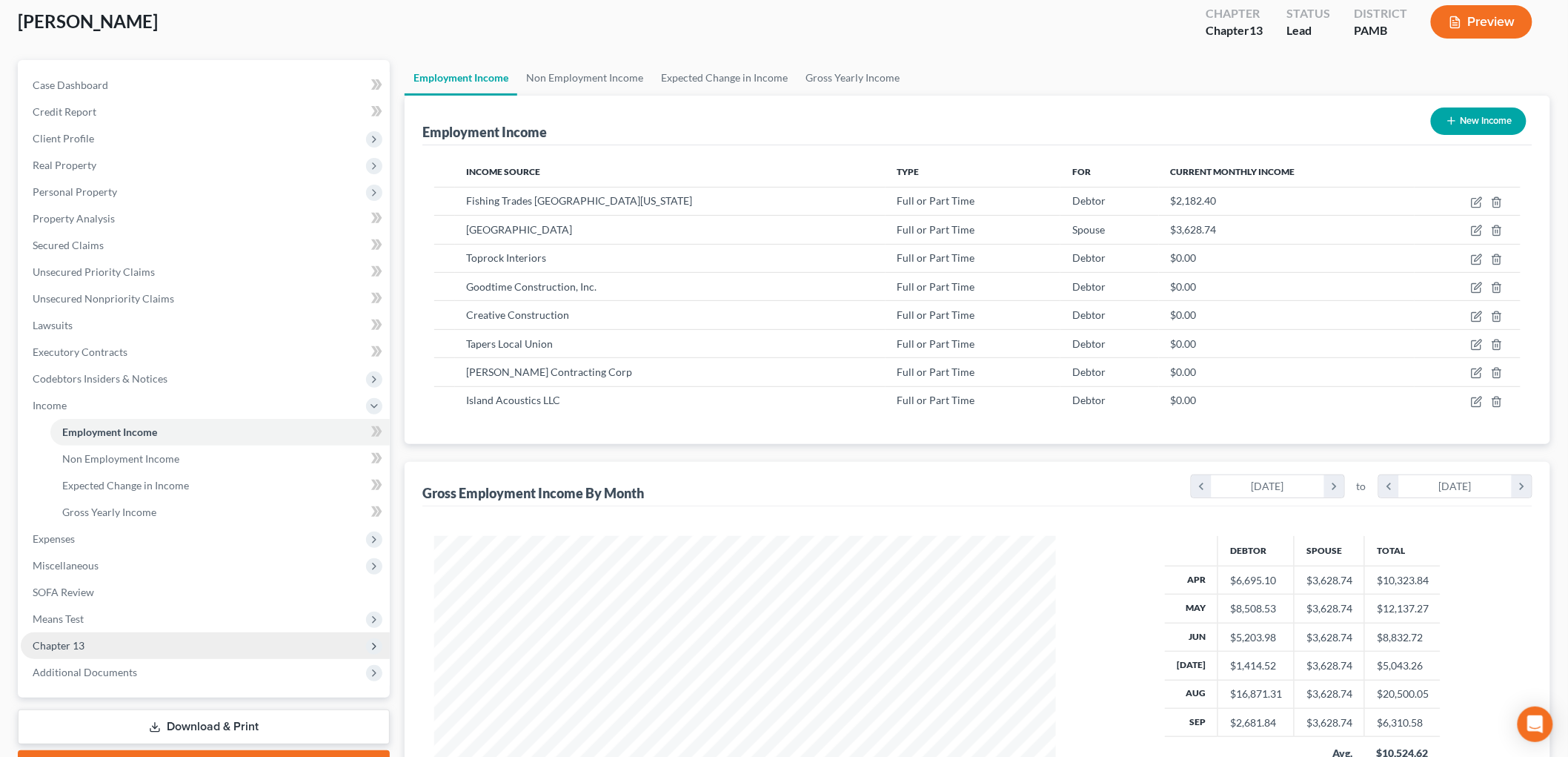
click at [113, 648] on span "Chapter 13" at bounding box center [205, 645] width 369 height 27
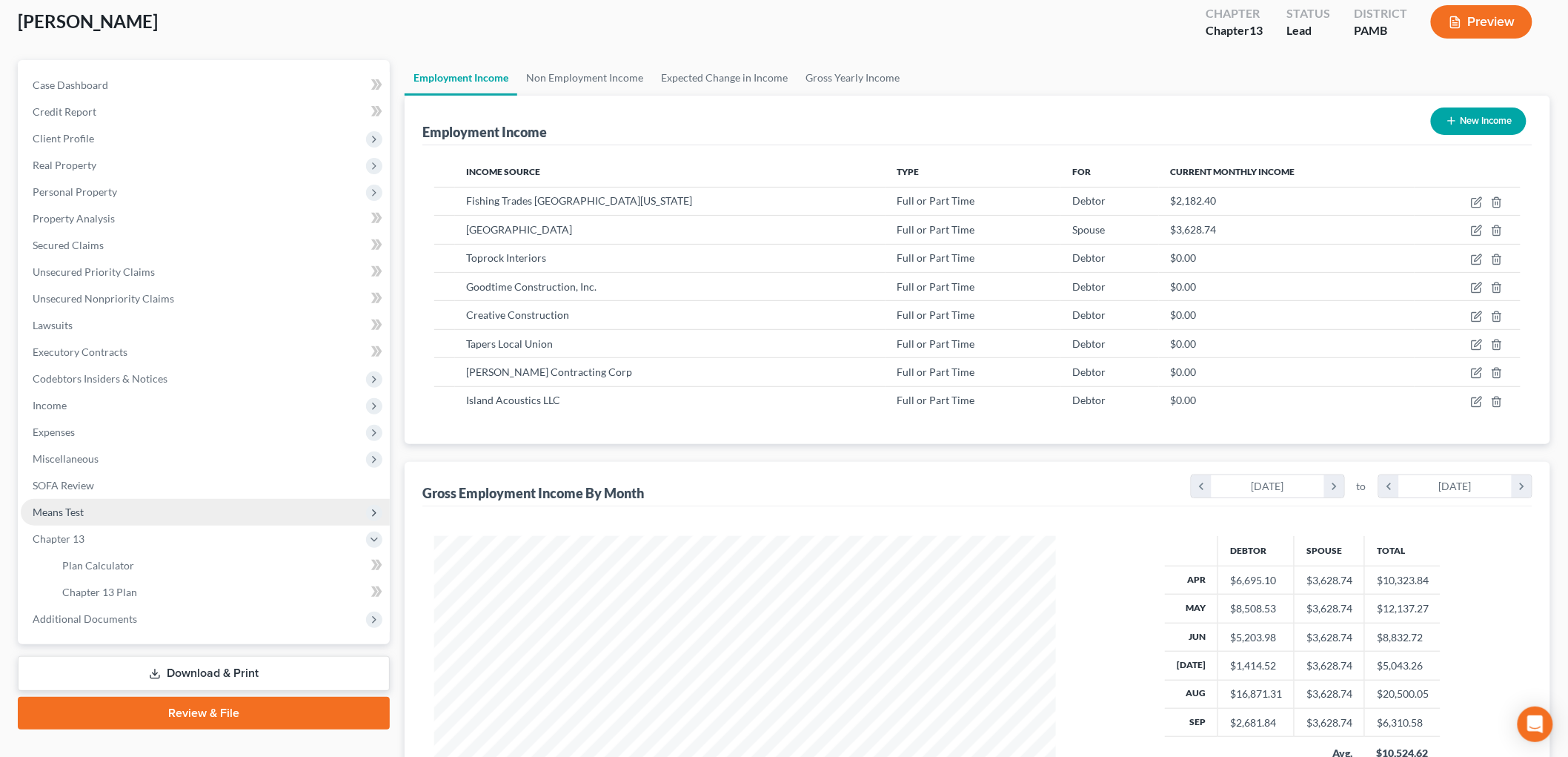
click at [75, 513] on span "Means Test" at bounding box center [58, 511] width 51 height 13
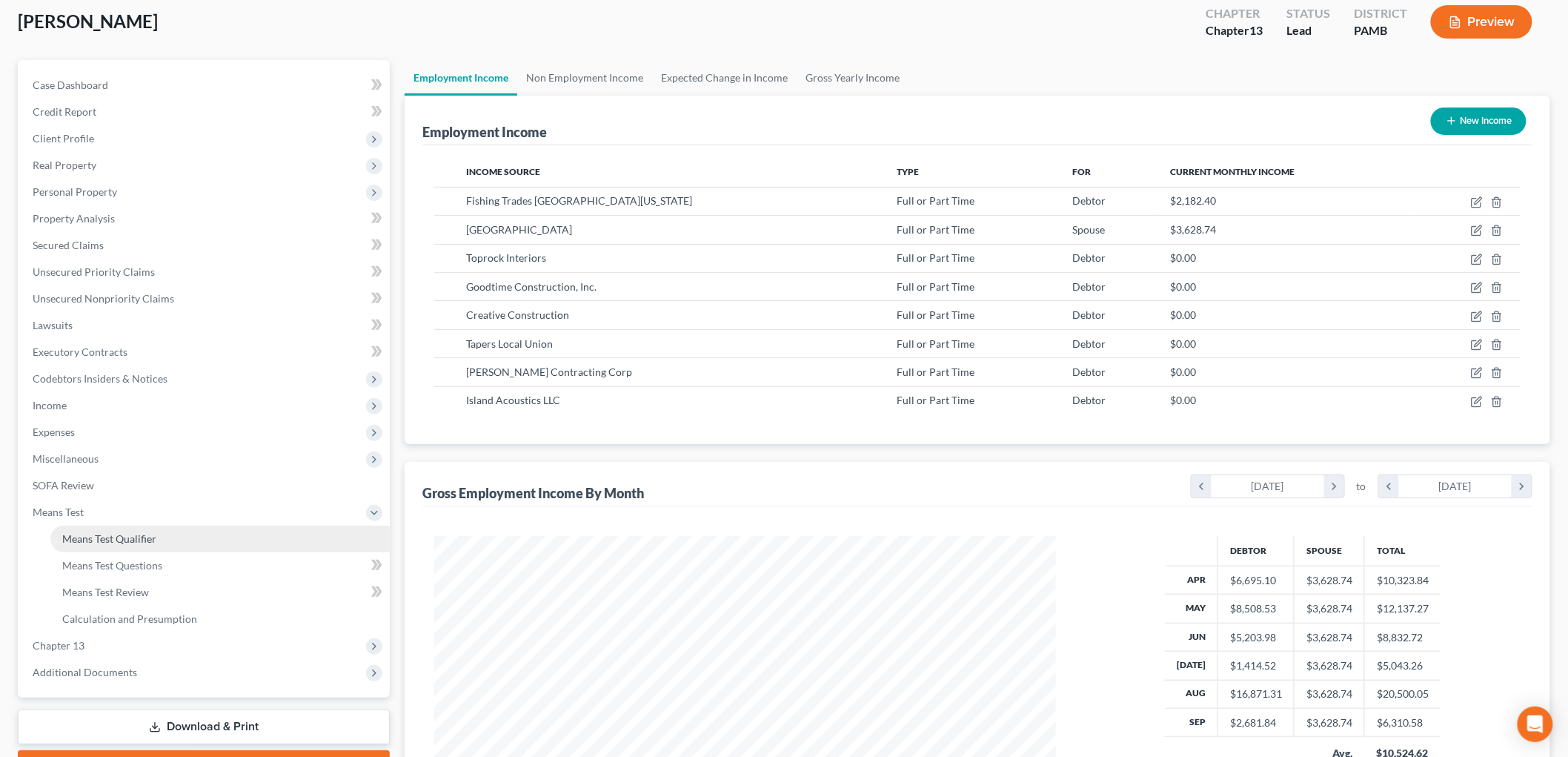
click at [143, 527] on link "Means Test Qualifier" at bounding box center [220, 539] width 340 height 27
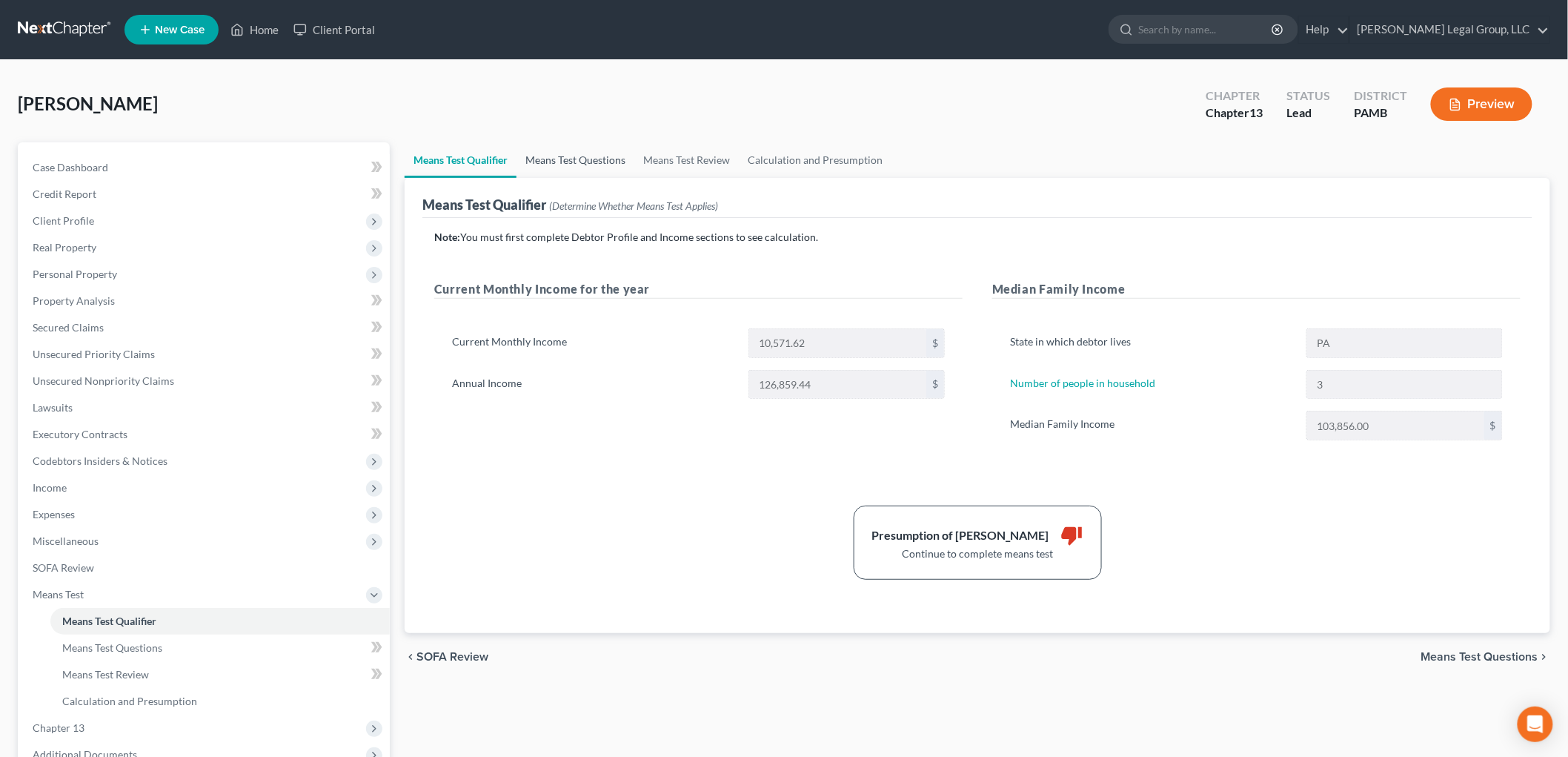
click at [594, 152] on link "Means Test Questions" at bounding box center [575, 160] width 118 height 36
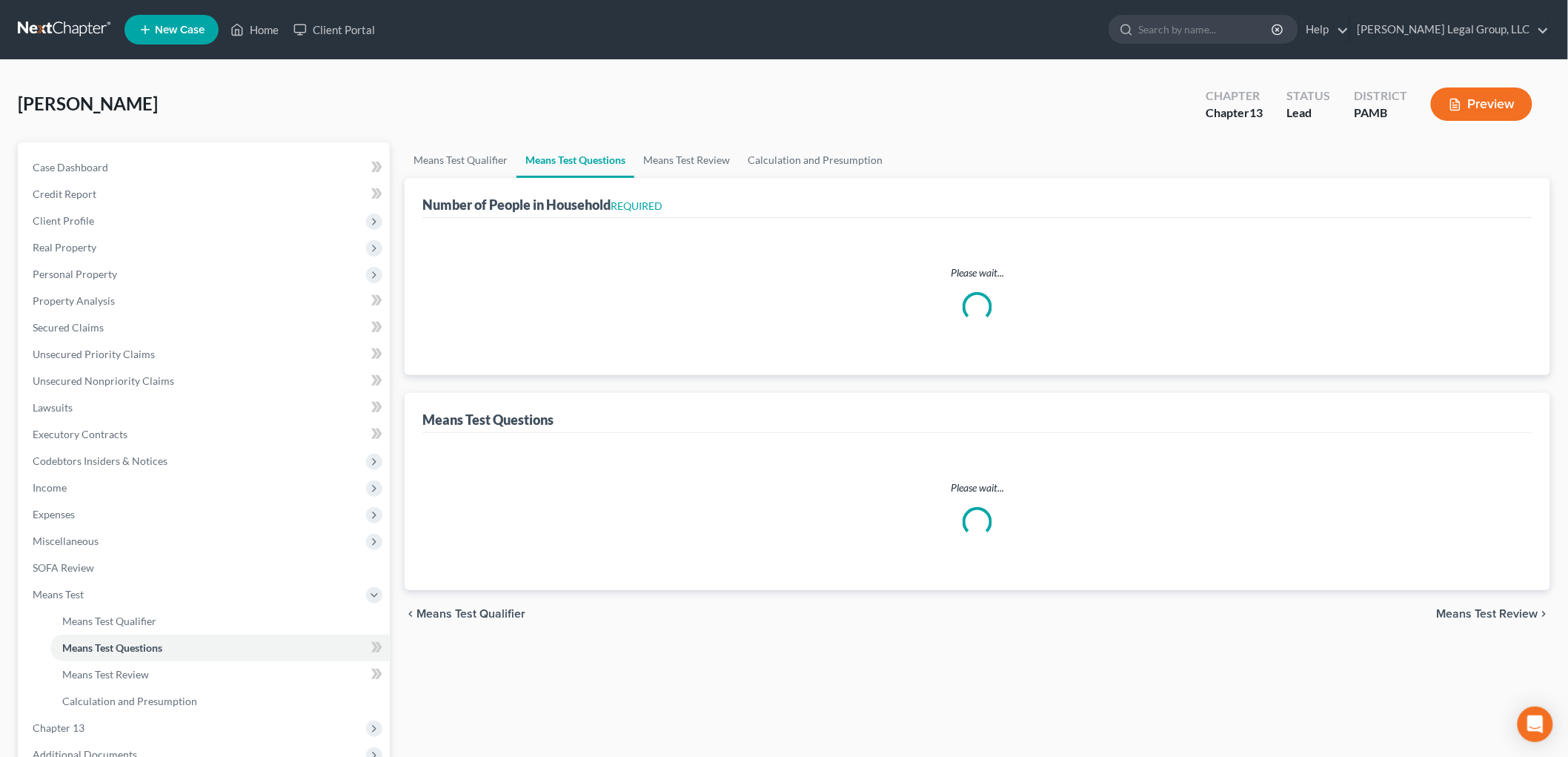
select select "1"
select select "60"
select select "1"
select select "60"
select select "1"
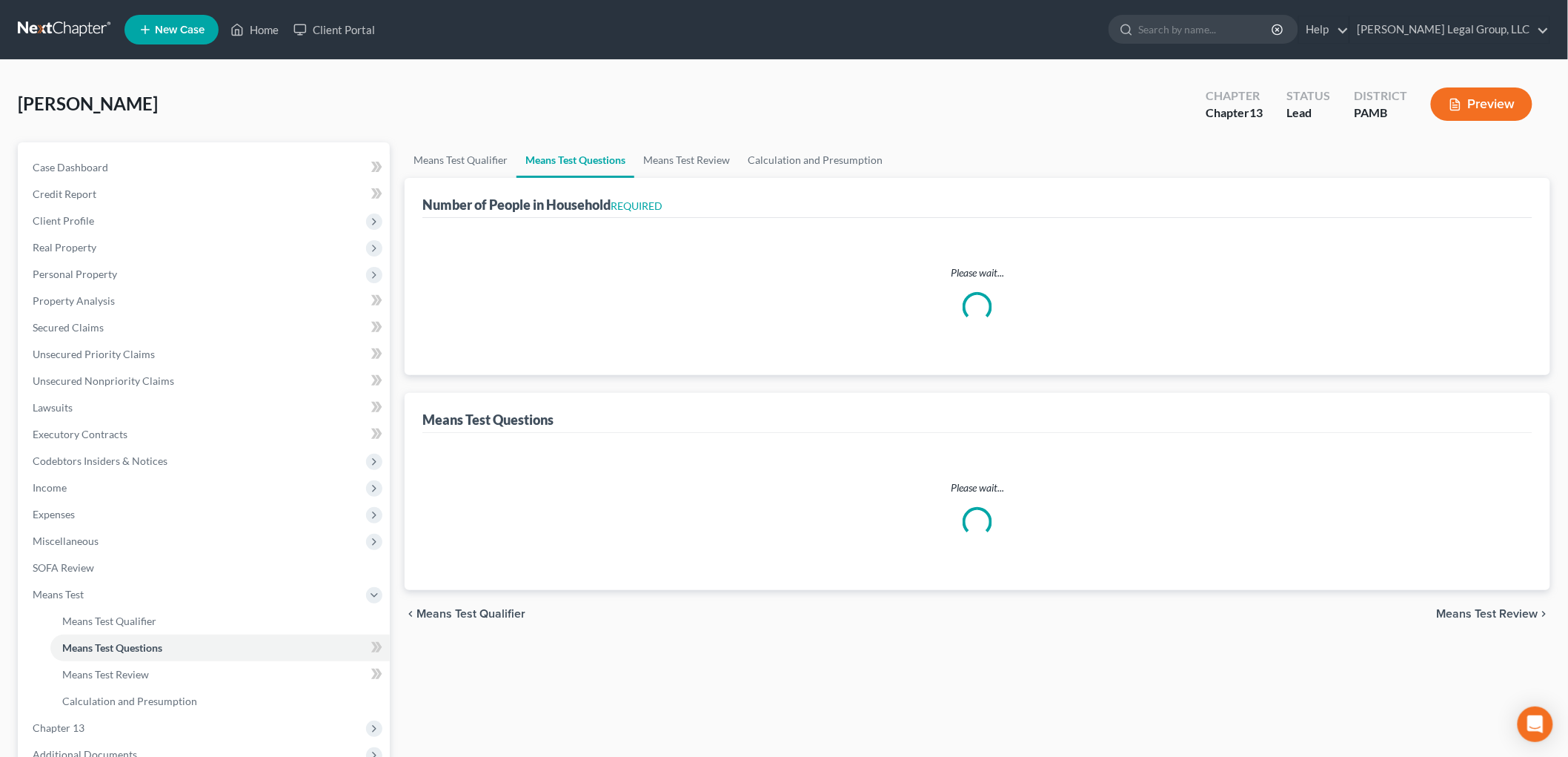
select select "60"
select select "0"
select select "60"
select select "0"
select select "60"
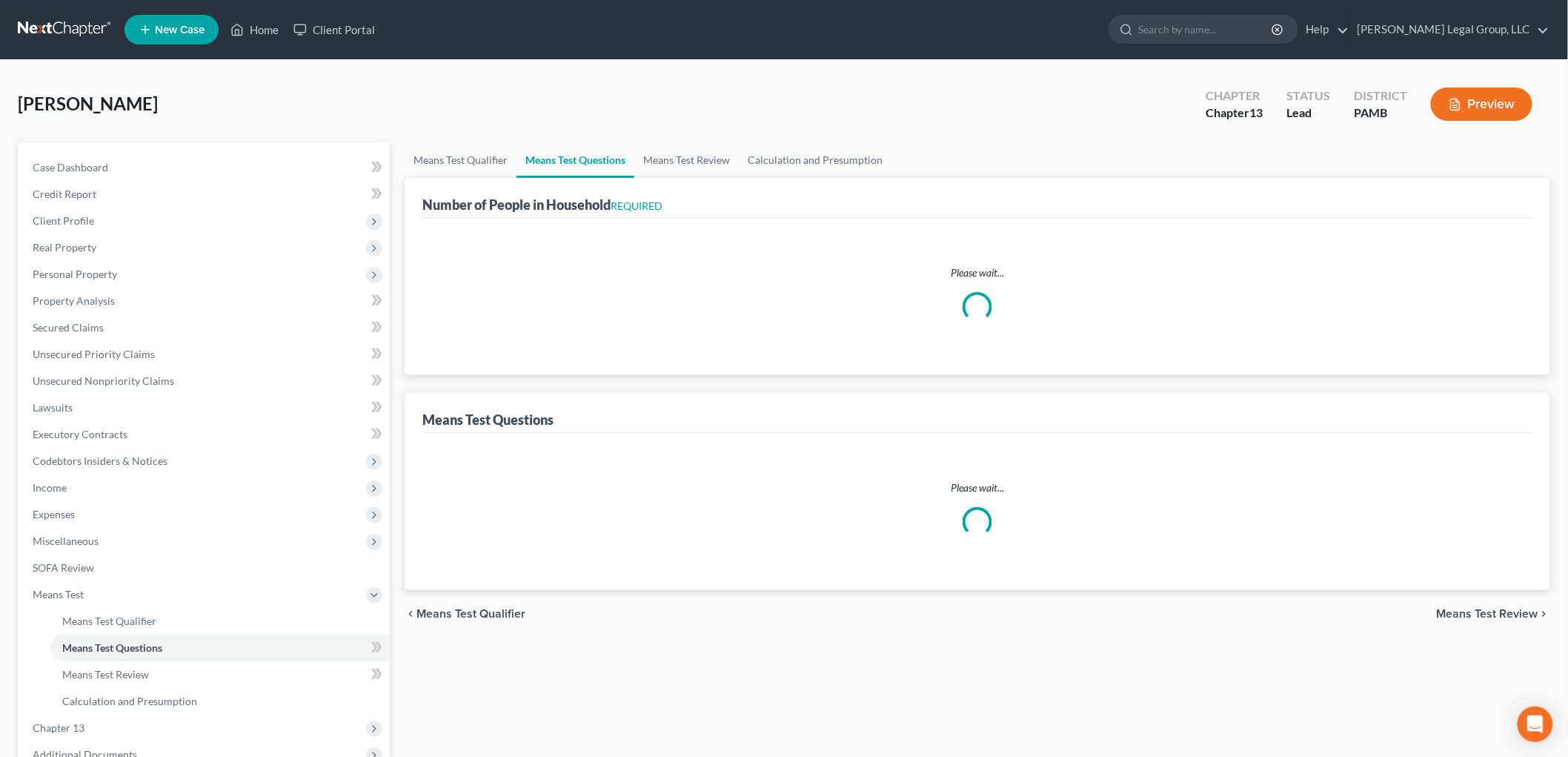
select select "3"
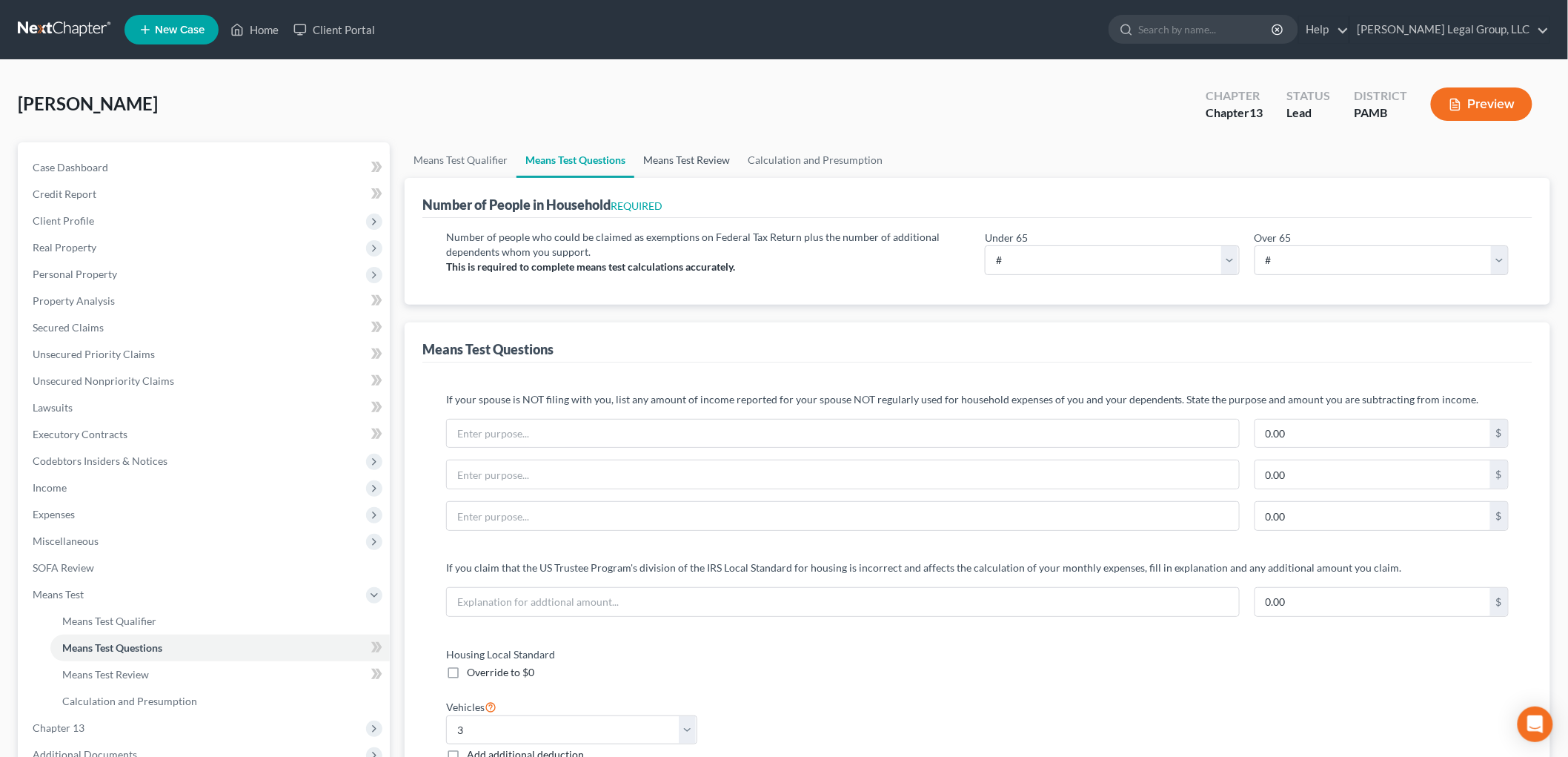
click at [671, 149] on link "Means Test Review" at bounding box center [686, 160] width 104 height 36
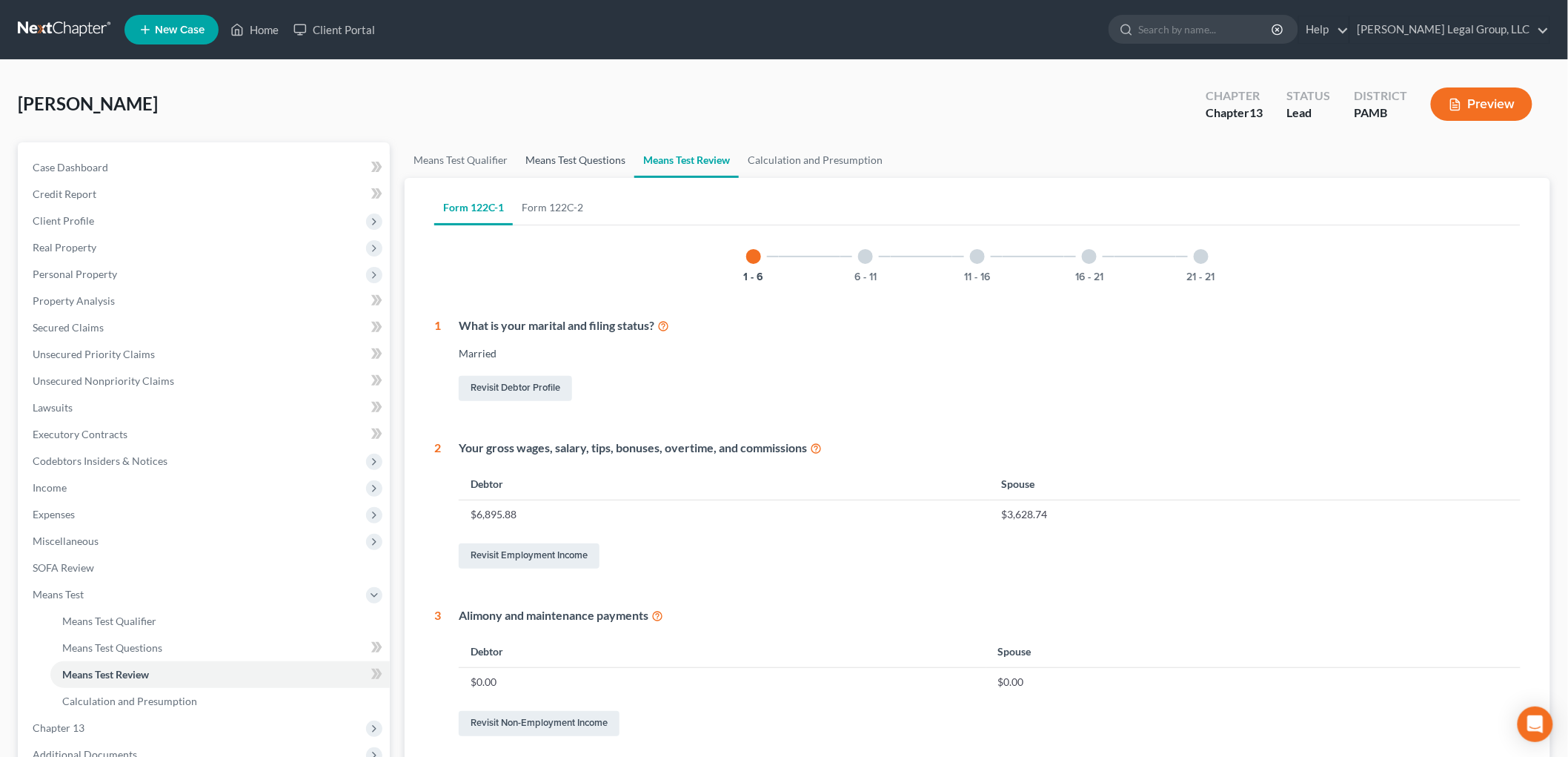
click at [563, 161] on link "Means Test Questions" at bounding box center [575, 160] width 118 height 36
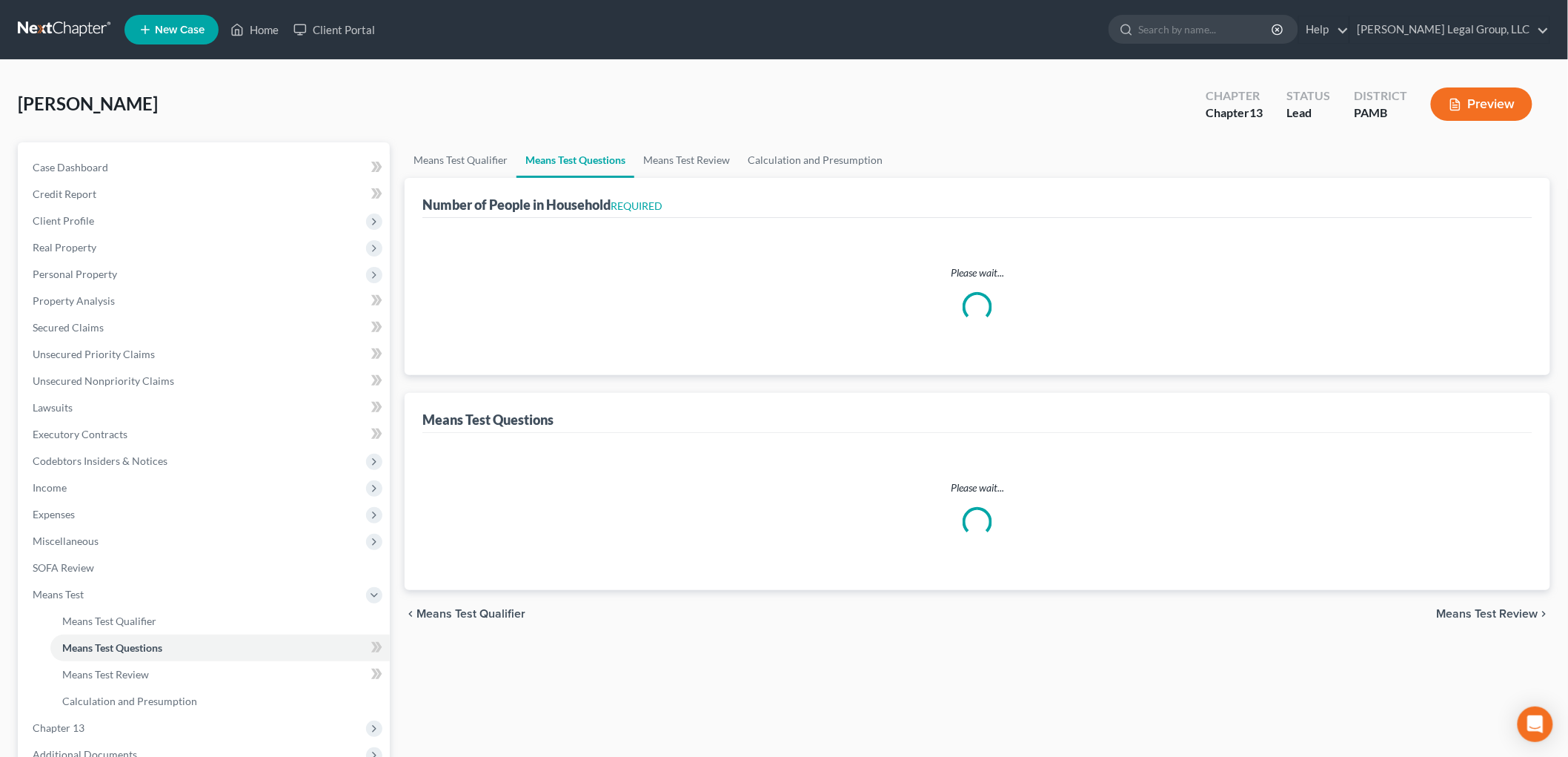
select select "1"
select select "60"
select select "1"
select select "60"
select select "1"
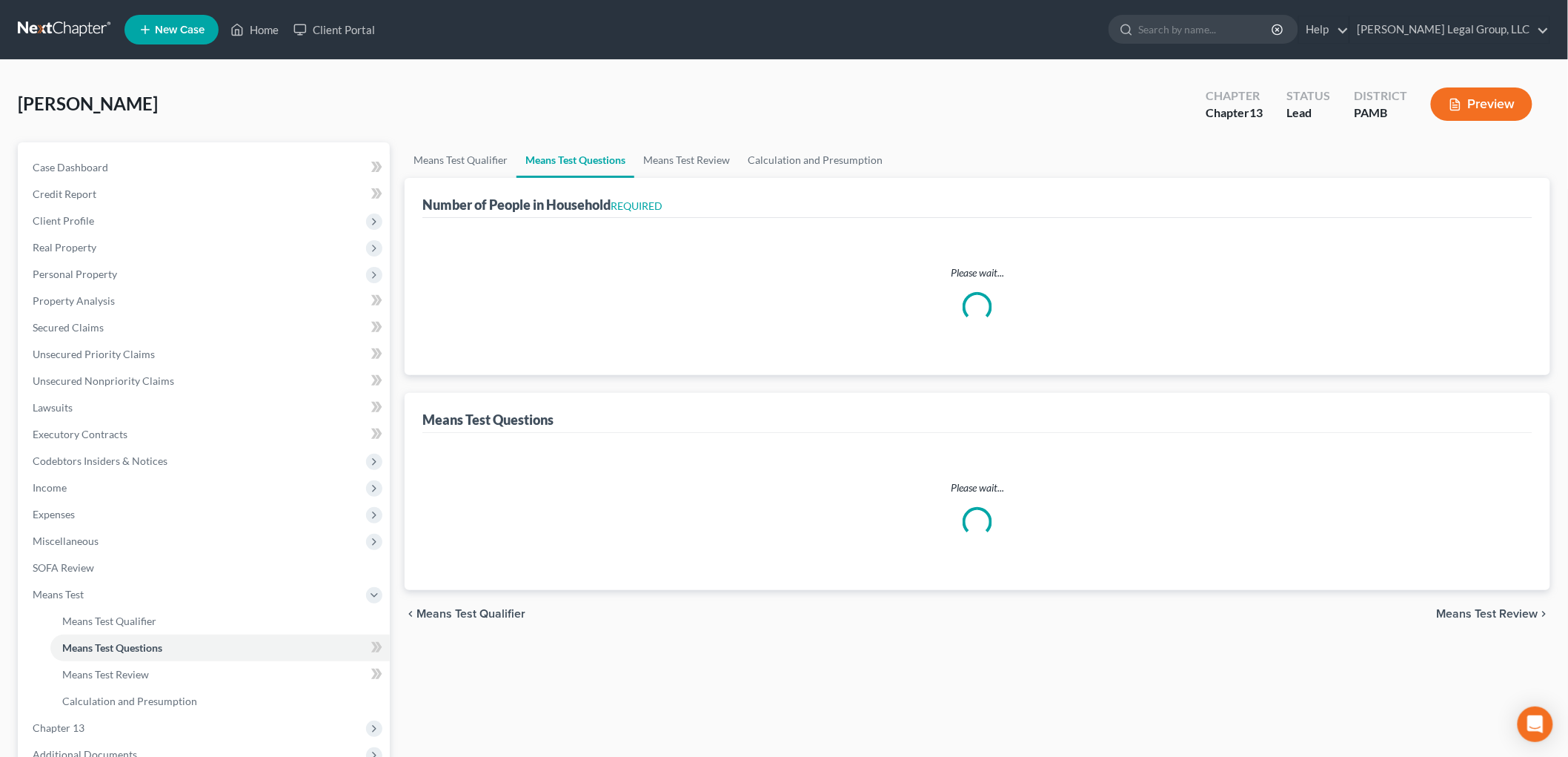
select select "60"
select select "0"
select select "60"
select select "0"
select select "60"
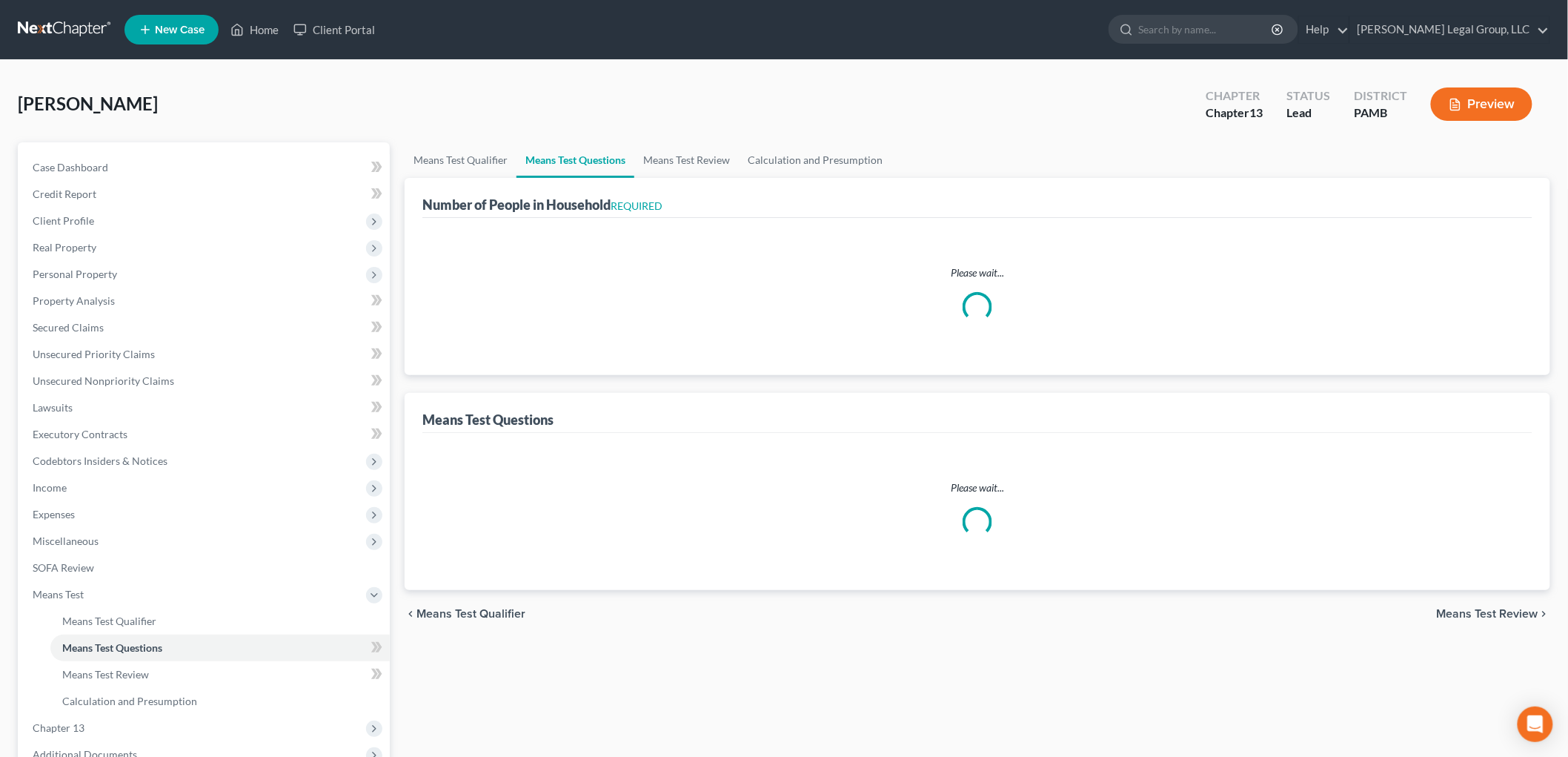
select select "3"
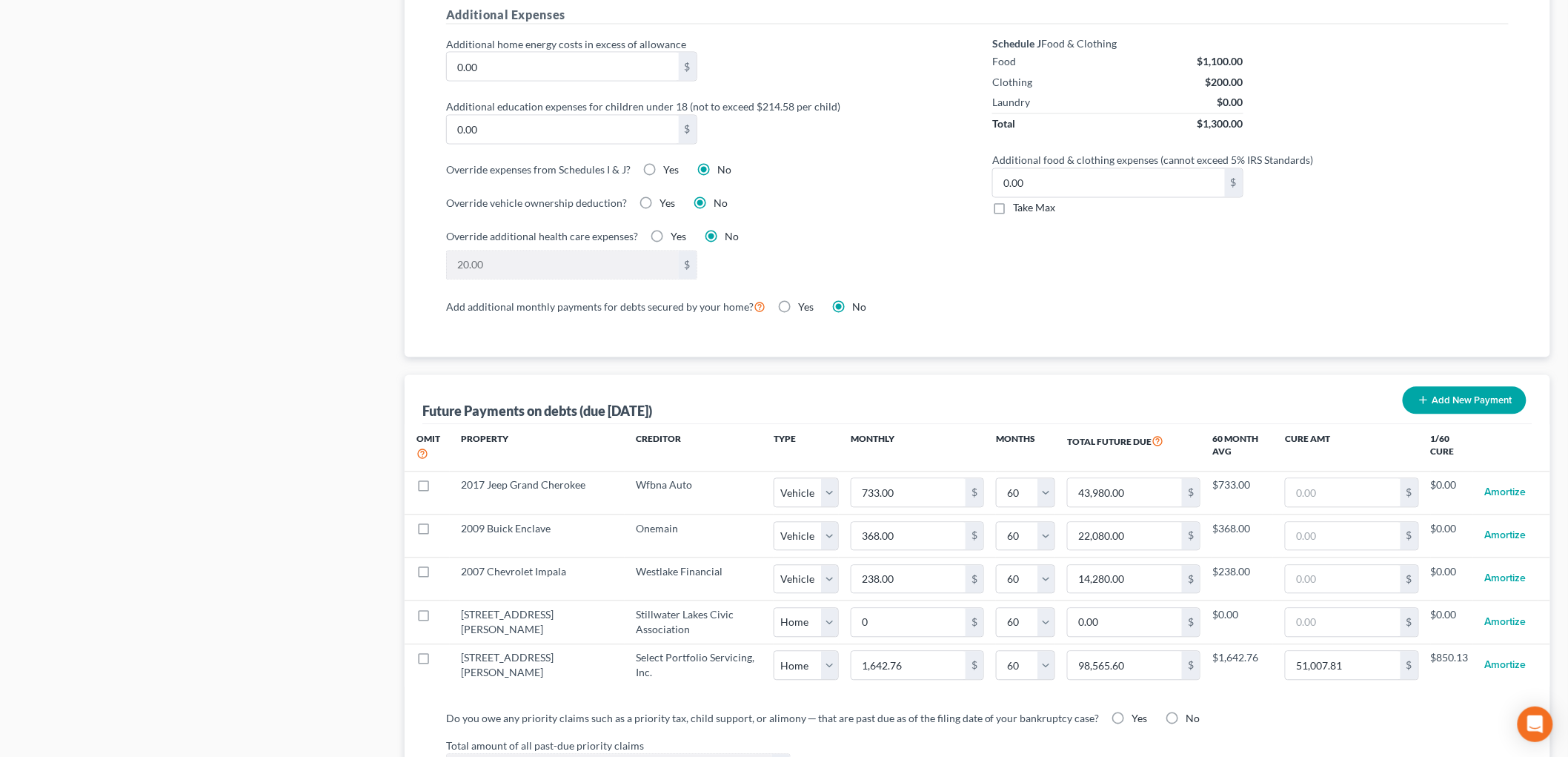
scroll to position [1153, 0]
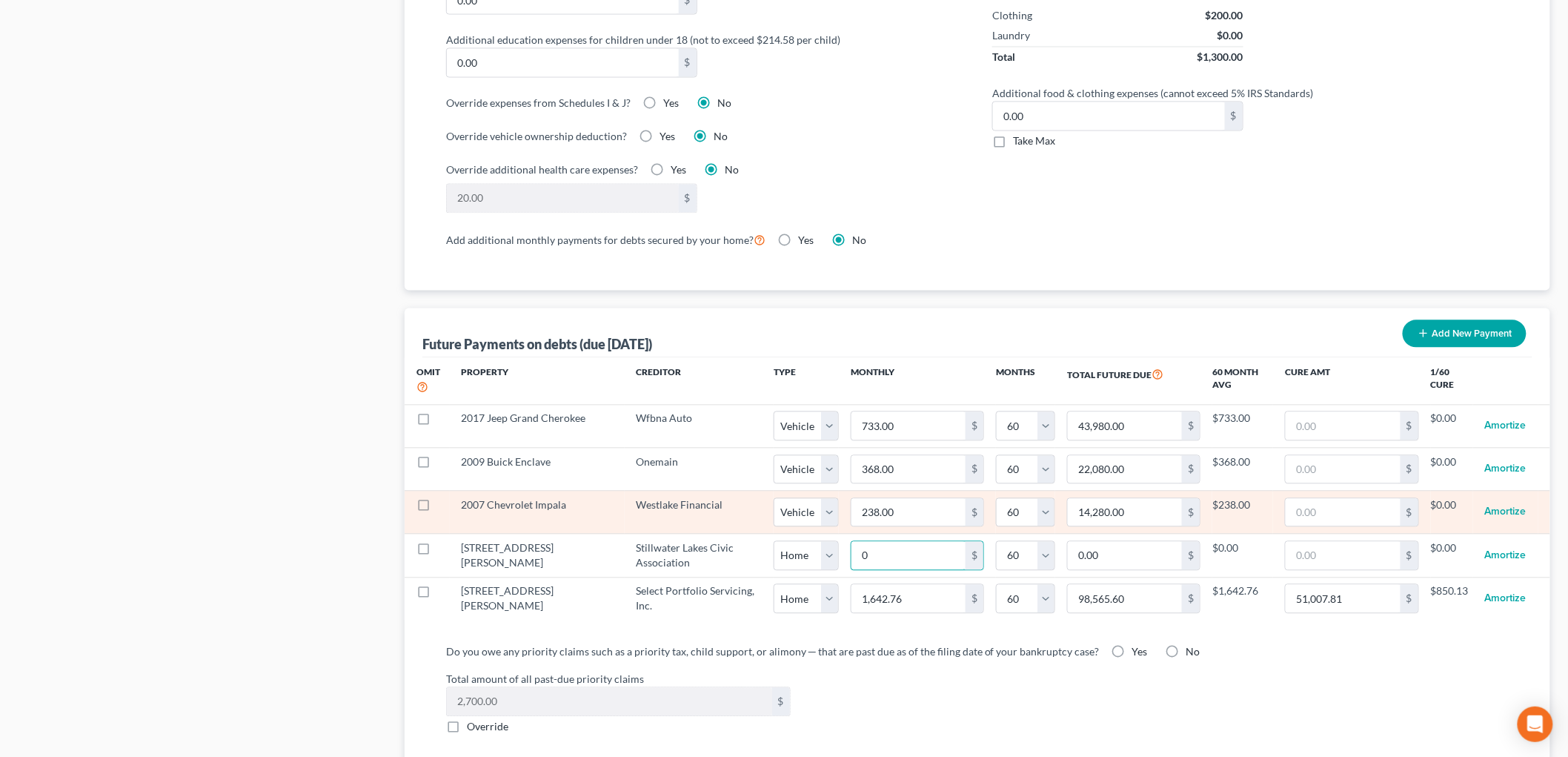
type input "1"
type input "60.00"
type input "10"
type input "600.00"
type input "100"
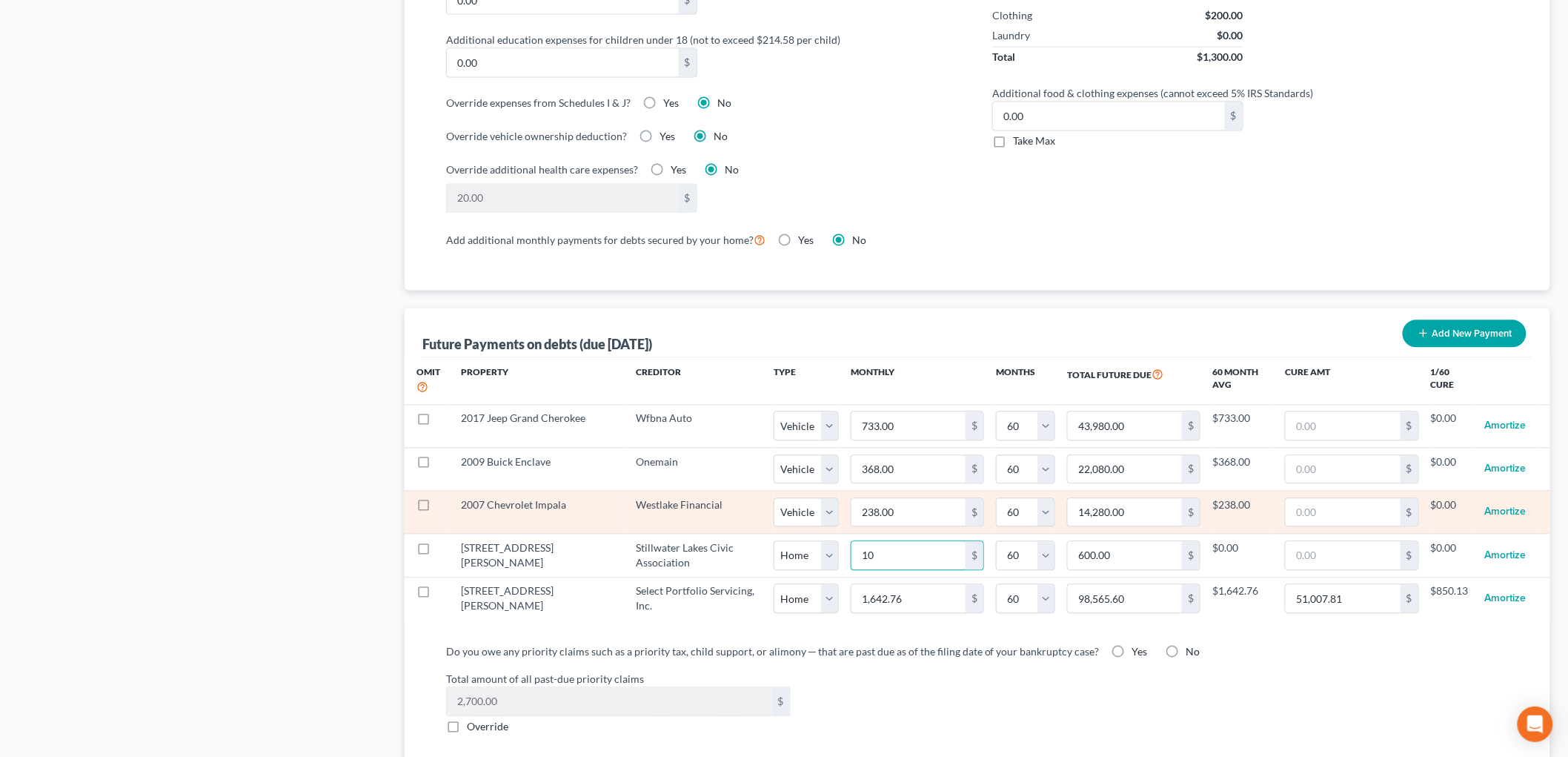
type input "6,000.00"
type input "100"
select select "0"
select select "60"
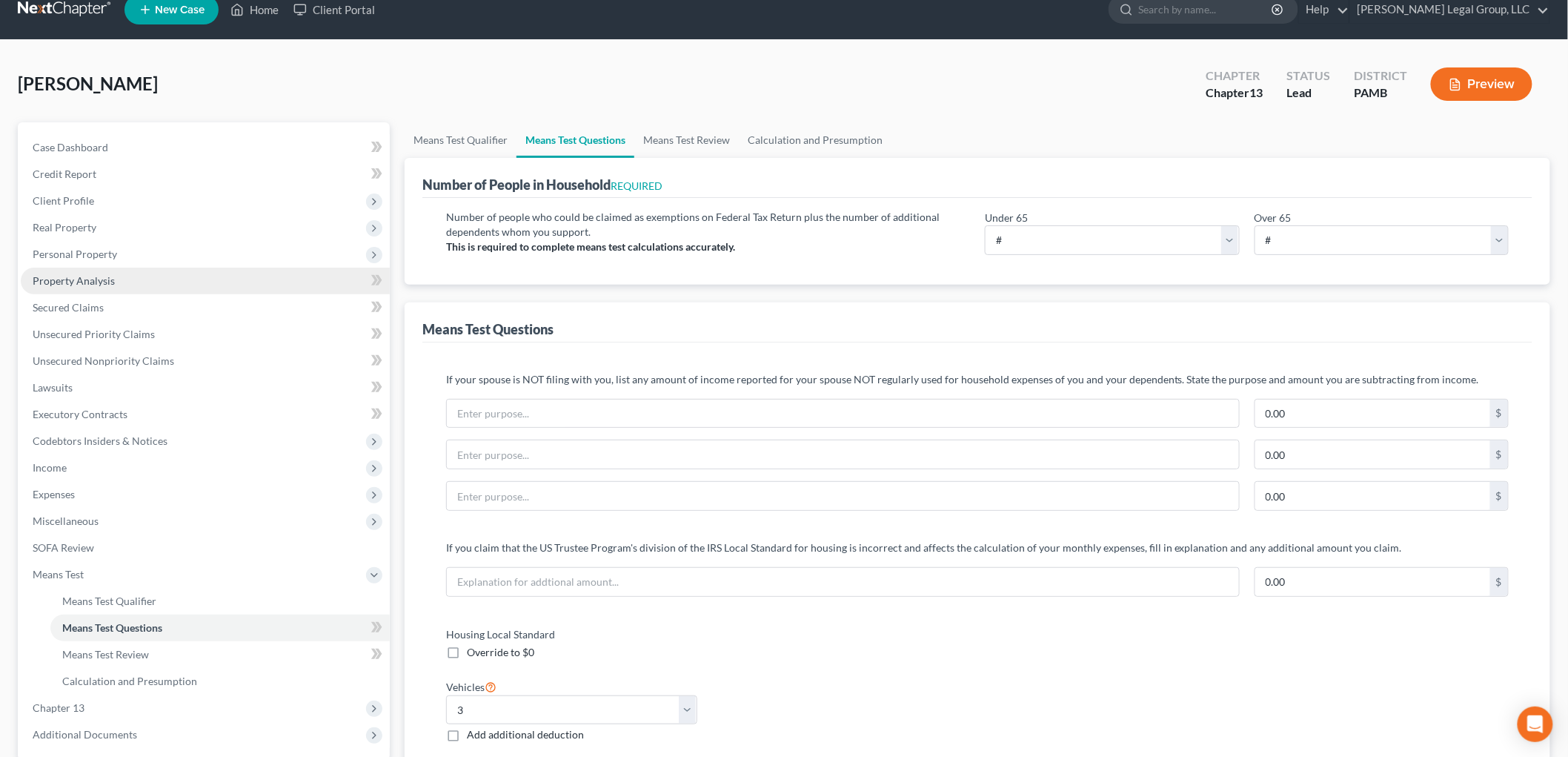
scroll to position [0, 0]
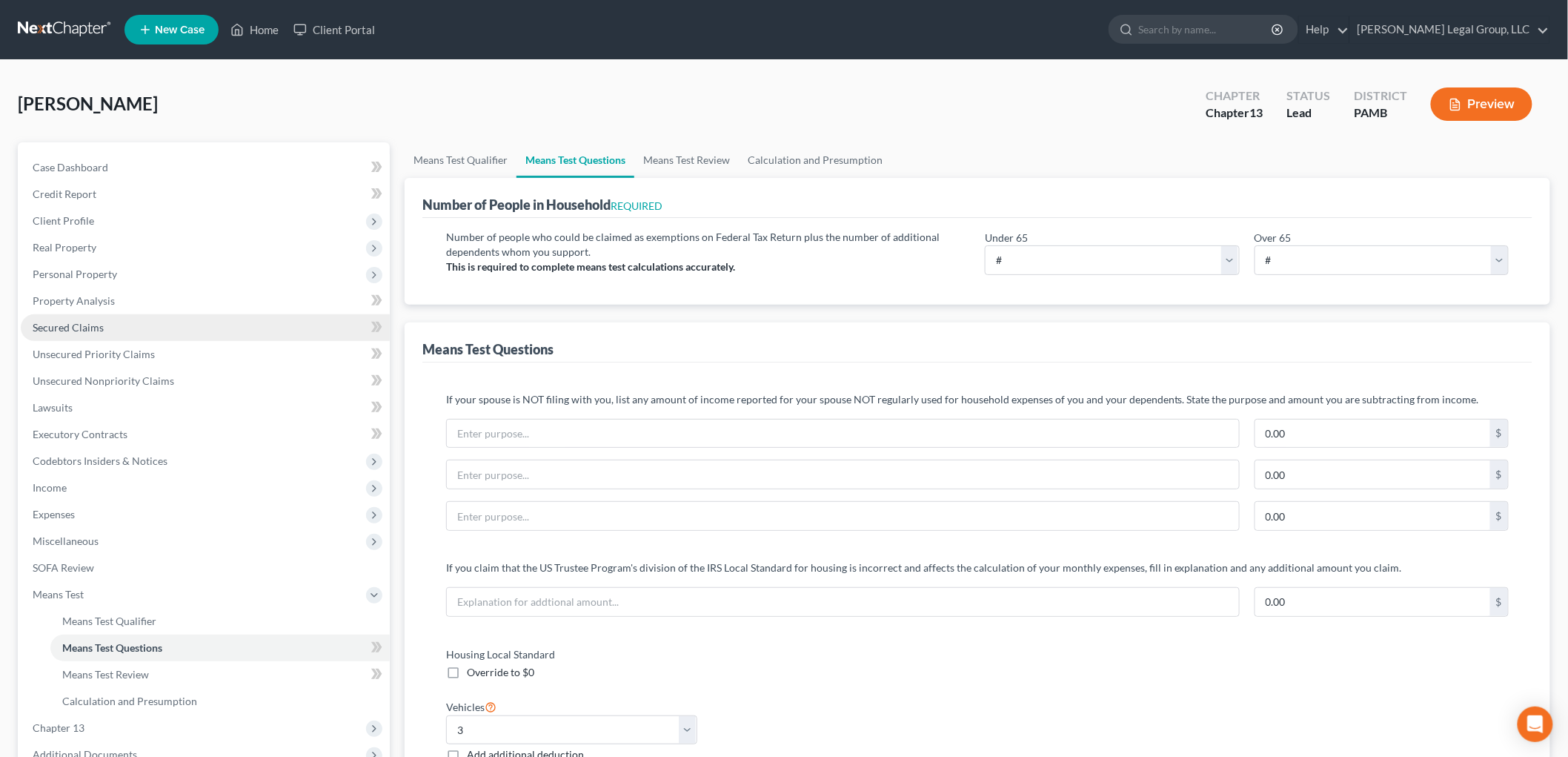
click at [99, 327] on span "Secured Claims" at bounding box center [68, 327] width 71 height 13
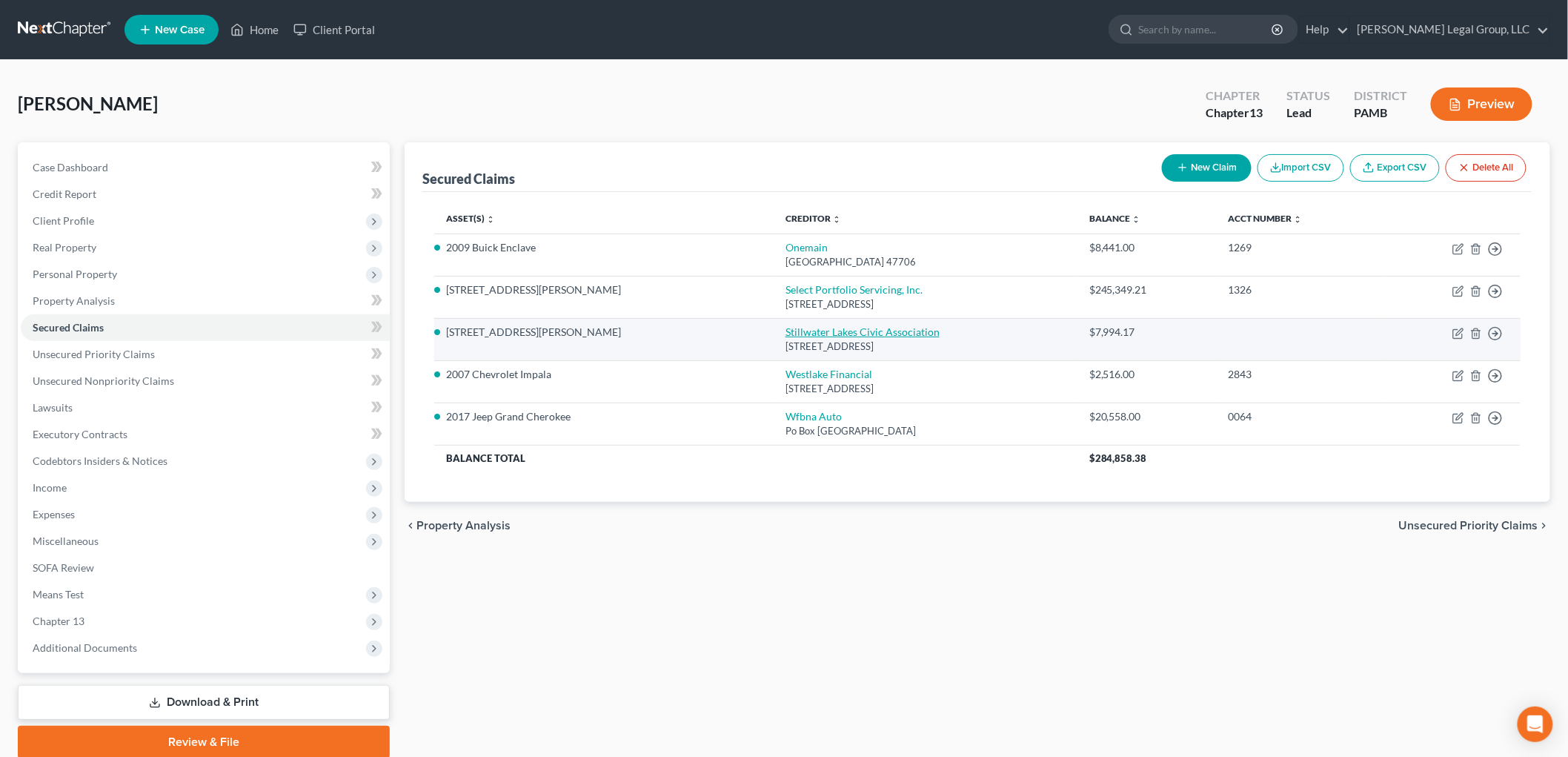
click at [785, 326] on link "Stillwater Lakes Civic Association" at bounding box center [862, 332] width 154 height 13
select select "39"
select select "11"
select select "0"
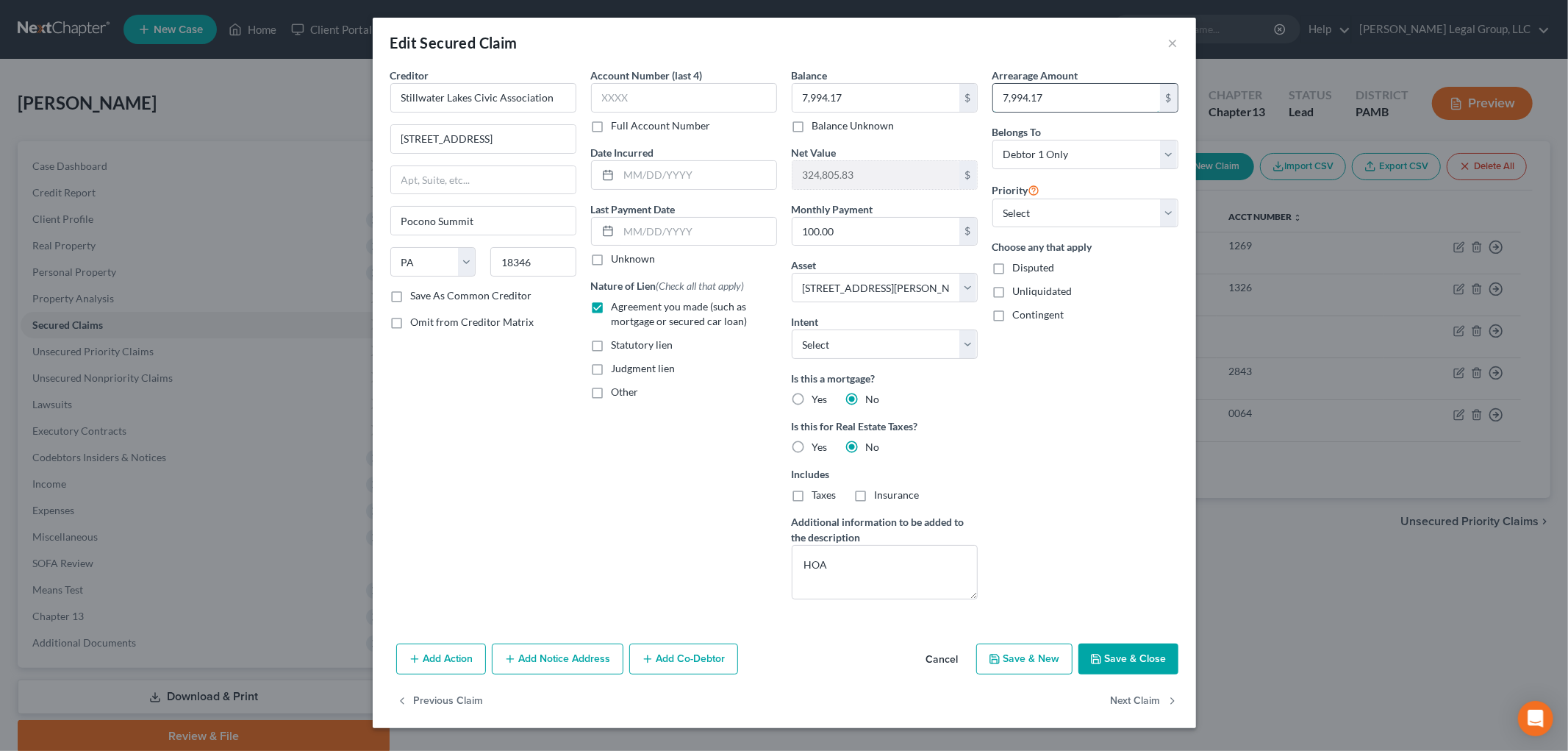
click at [1097, 100] on input "7,994.17" at bounding box center [1077, 98] width 167 height 28
click at [1088, 103] on input "7,994.17" at bounding box center [1077, 98] width 167 height 28
click at [1173, 41] on button "×" at bounding box center [1173, 43] width 10 height 18
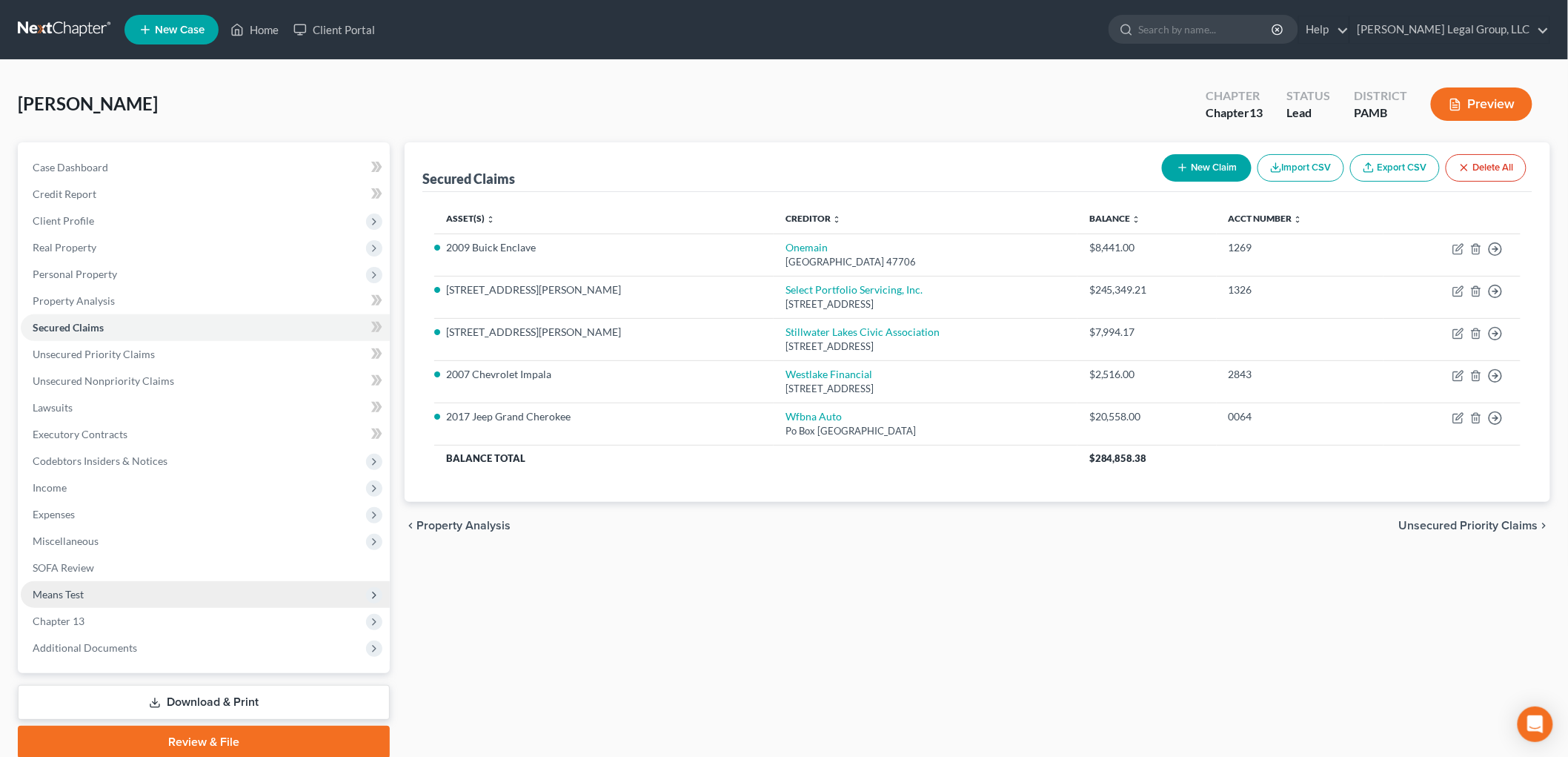
click at [94, 590] on span "Means Test" at bounding box center [205, 595] width 369 height 27
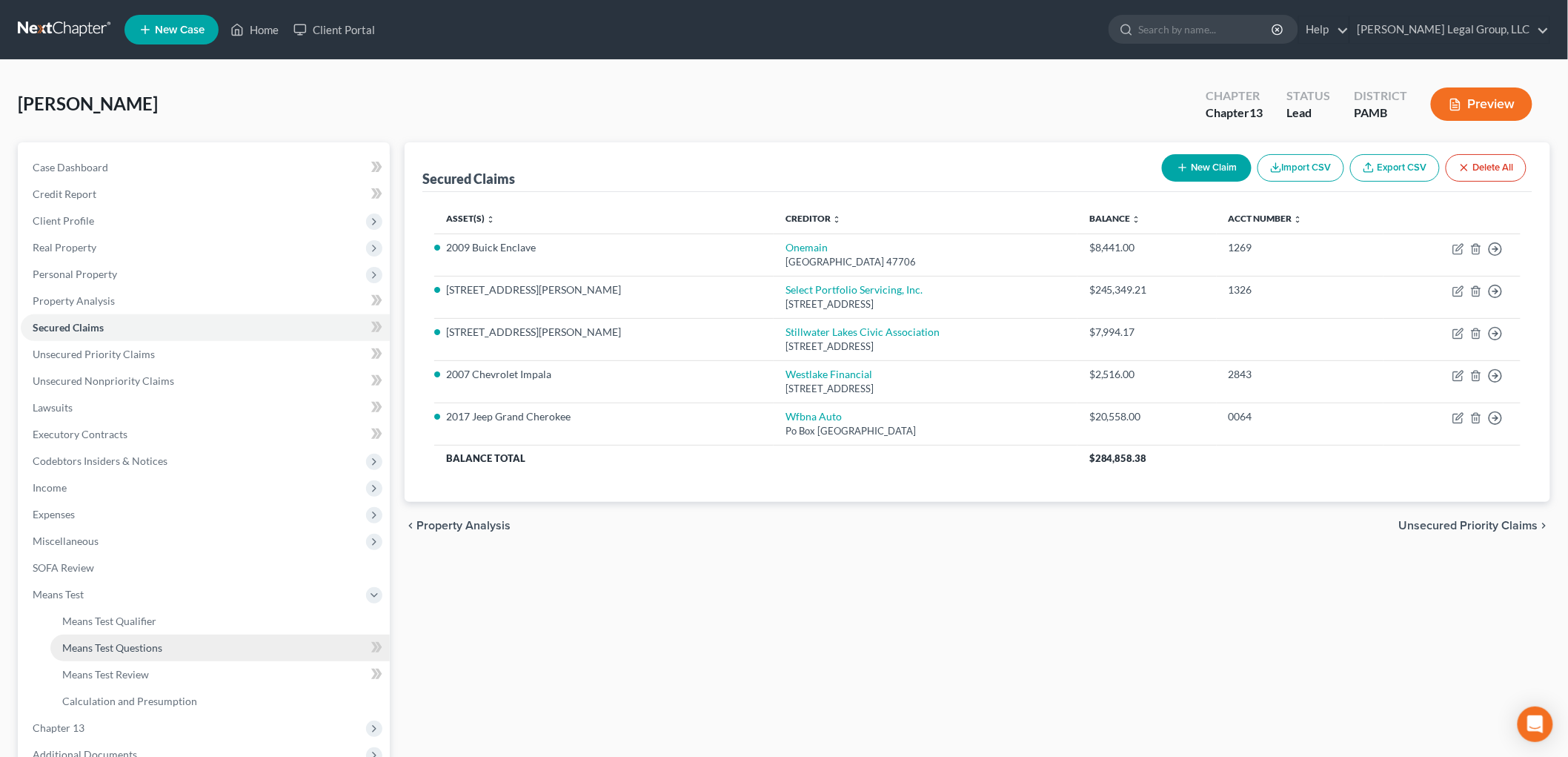
click at [136, 648] on span "Means Test Questions" at bounding box center [112, 647] width 100 height 13
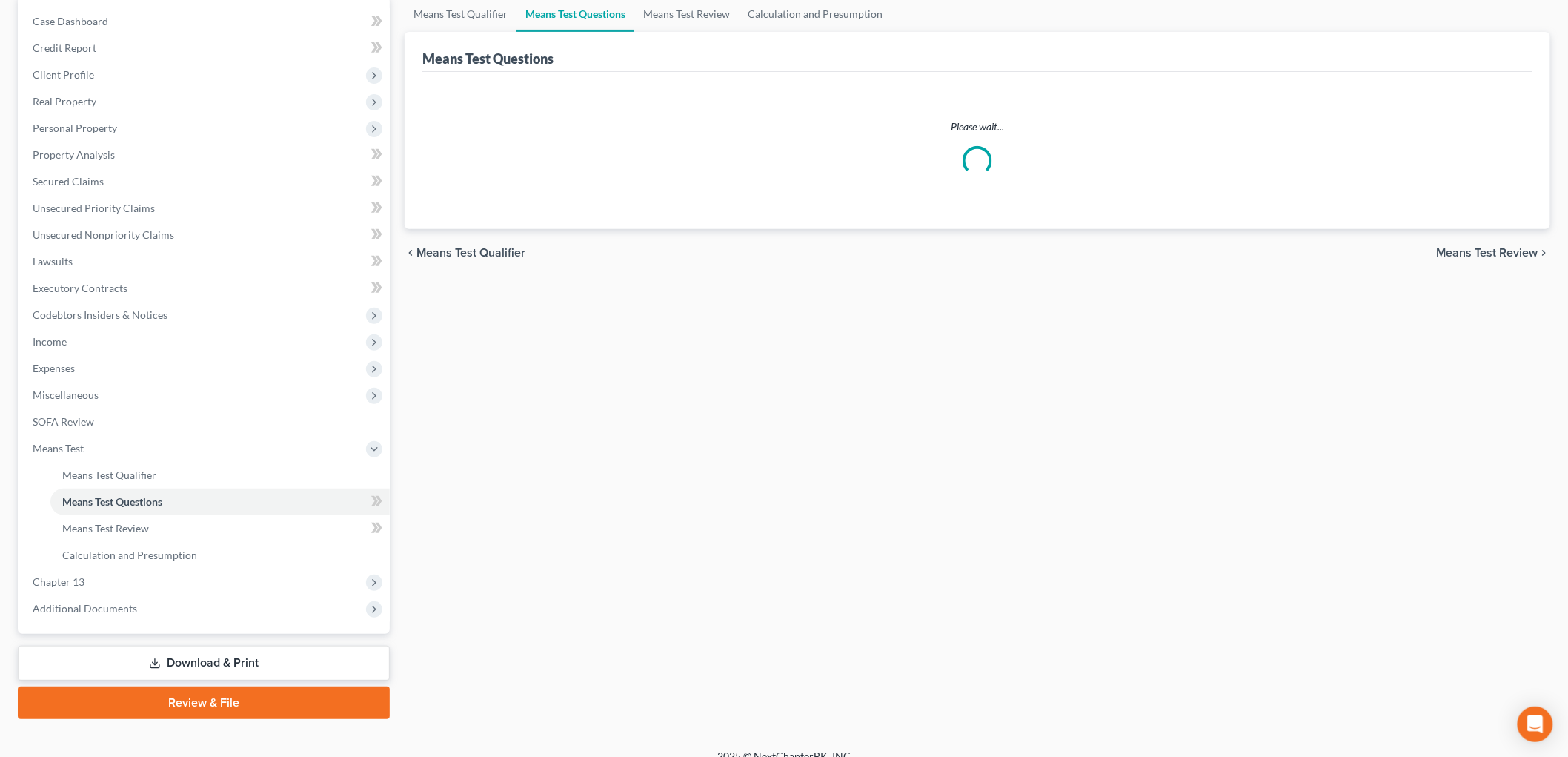
scroll to position [163, 0]
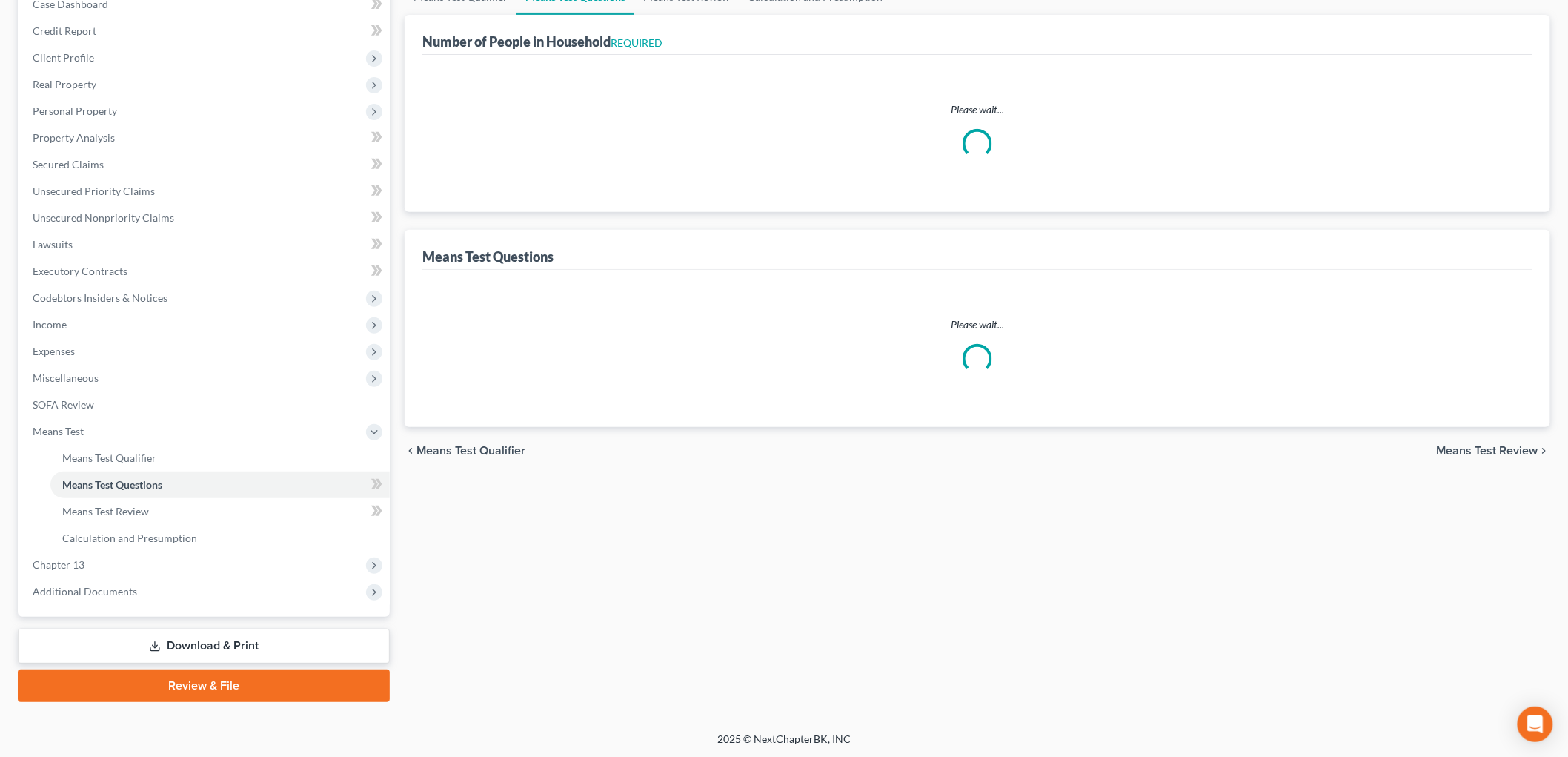
select select "1"
select select "60"
select select "1"
select select "60"
select select "1"
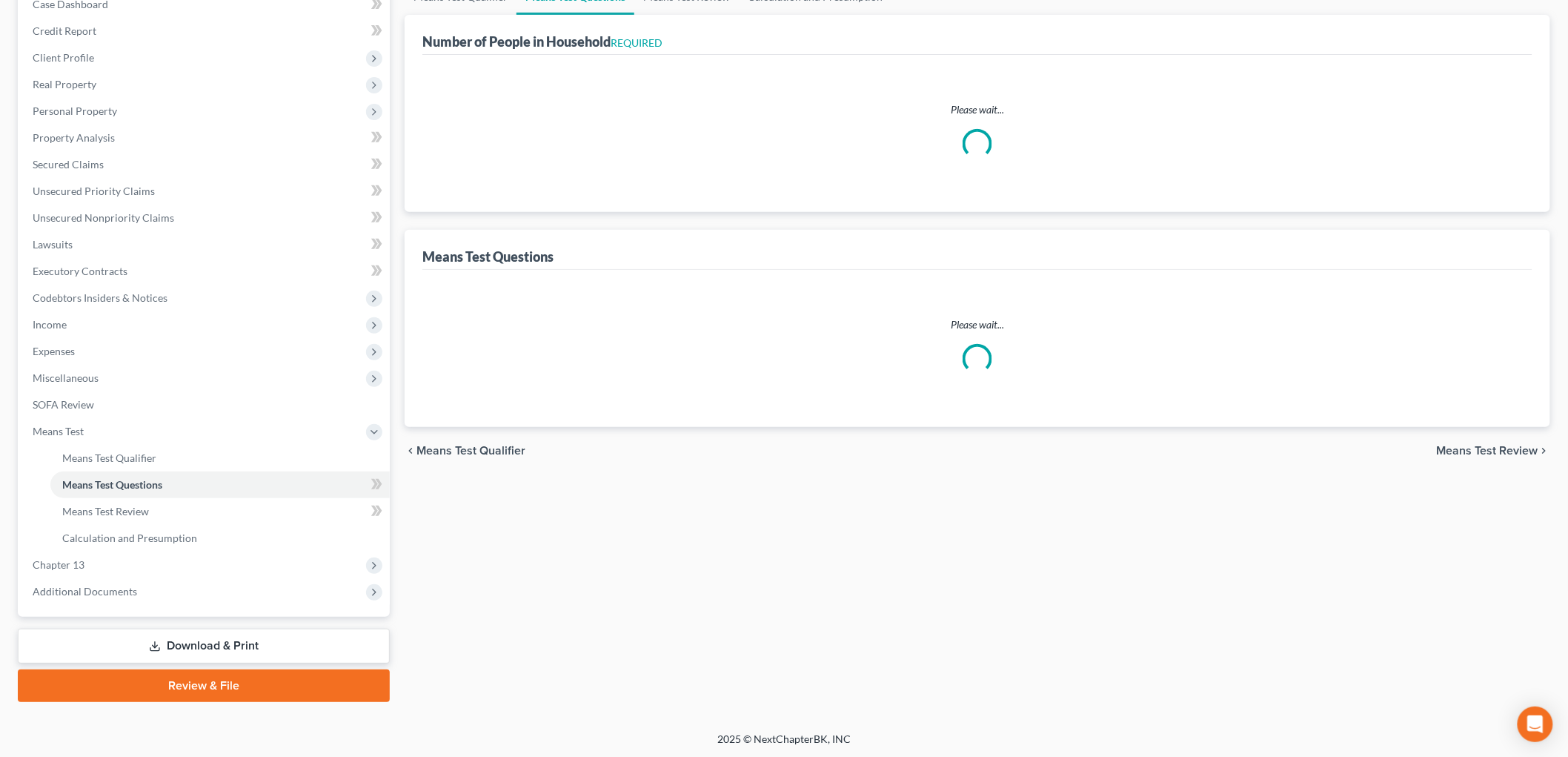
select select "60"
select select "0"
select select "60"
select select "0"
select select "60"
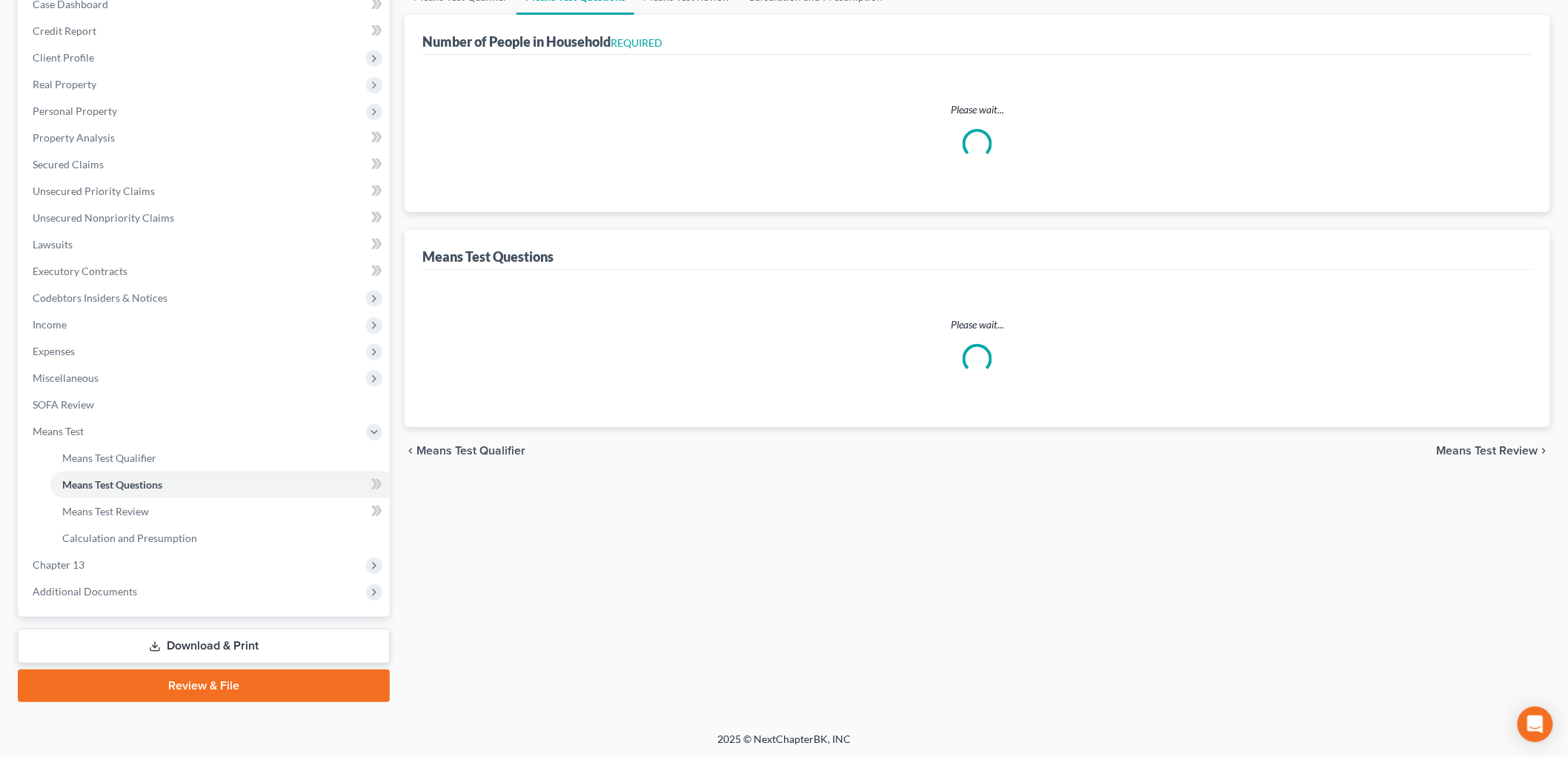
select select "3"
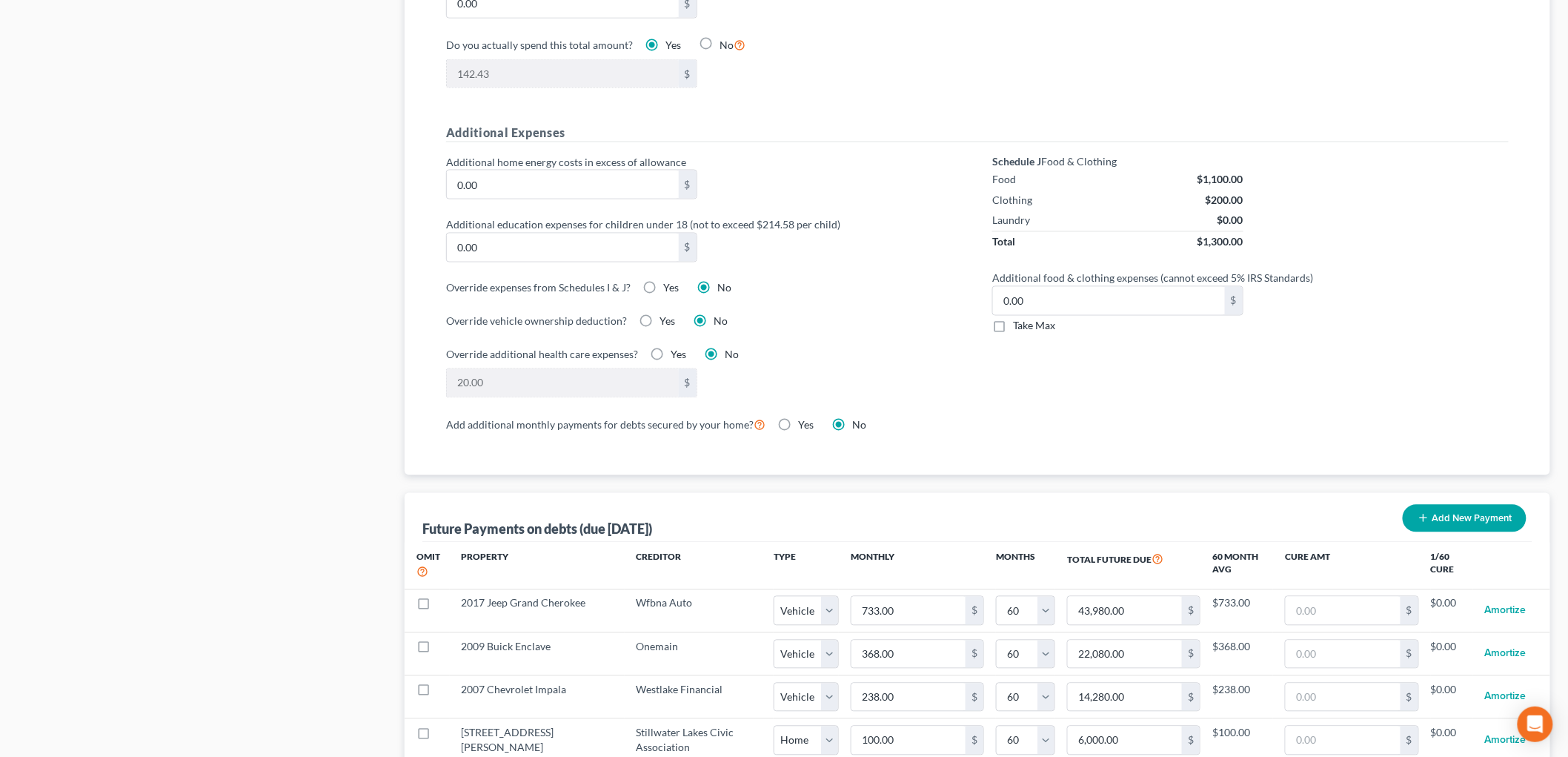
scroll to position [1068, 0]
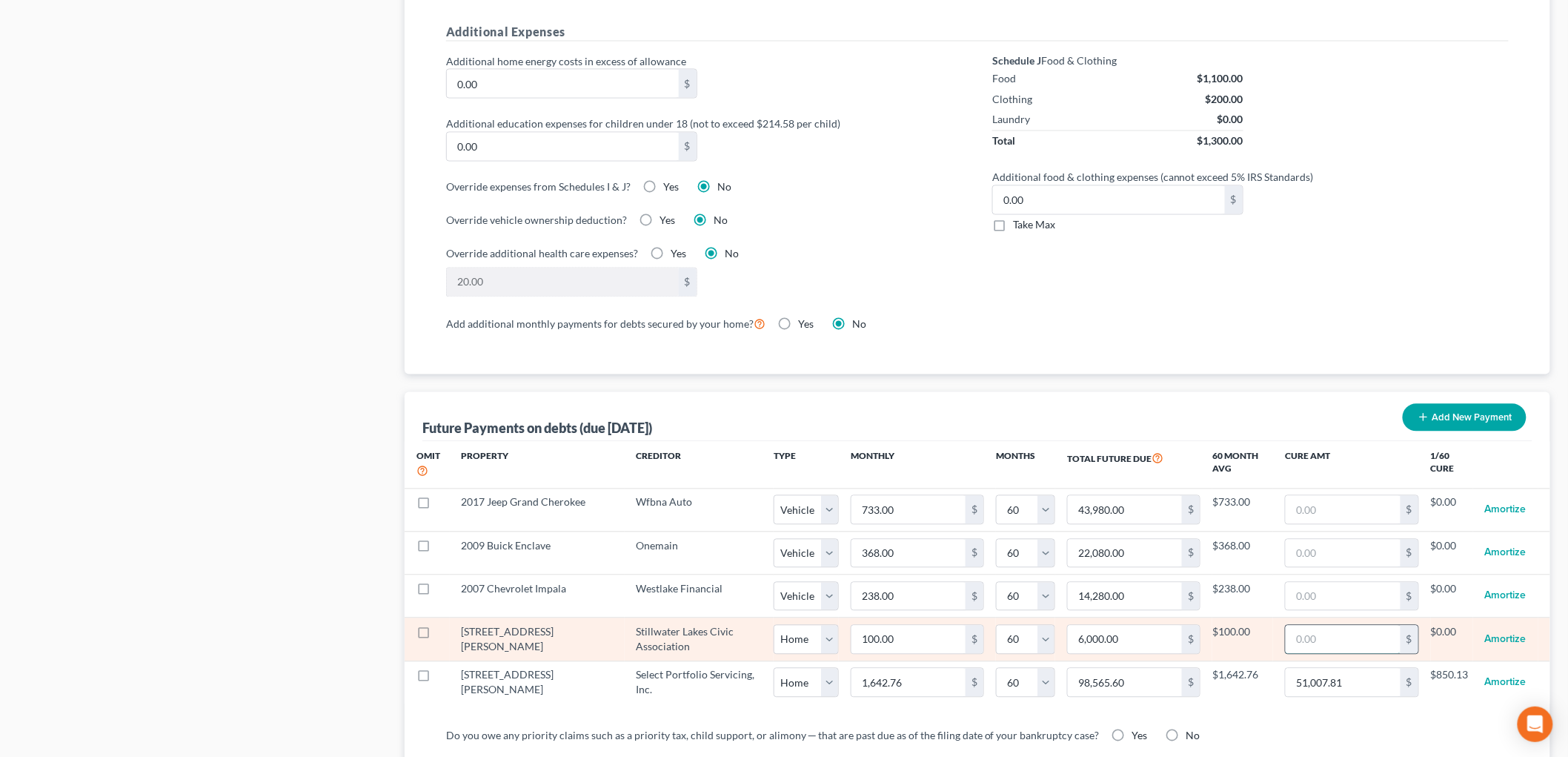
click at [1313, 647] on input "text" at bounding box center [1342, 639] width 114 height 28
paste input "7,994.17"
type input "7,994.17"
select select "0"
select select "60"
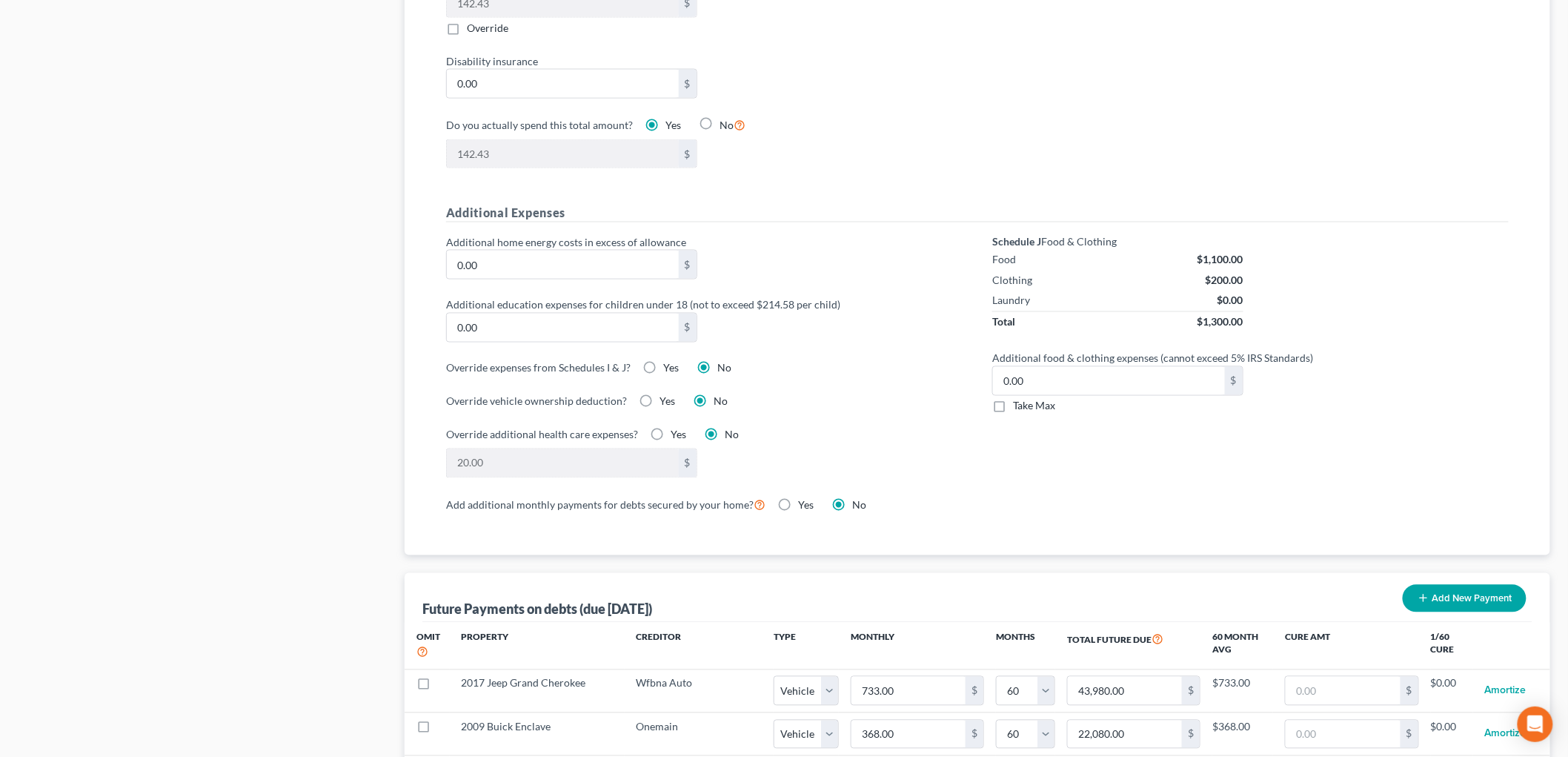
scroll to position [394, 0]
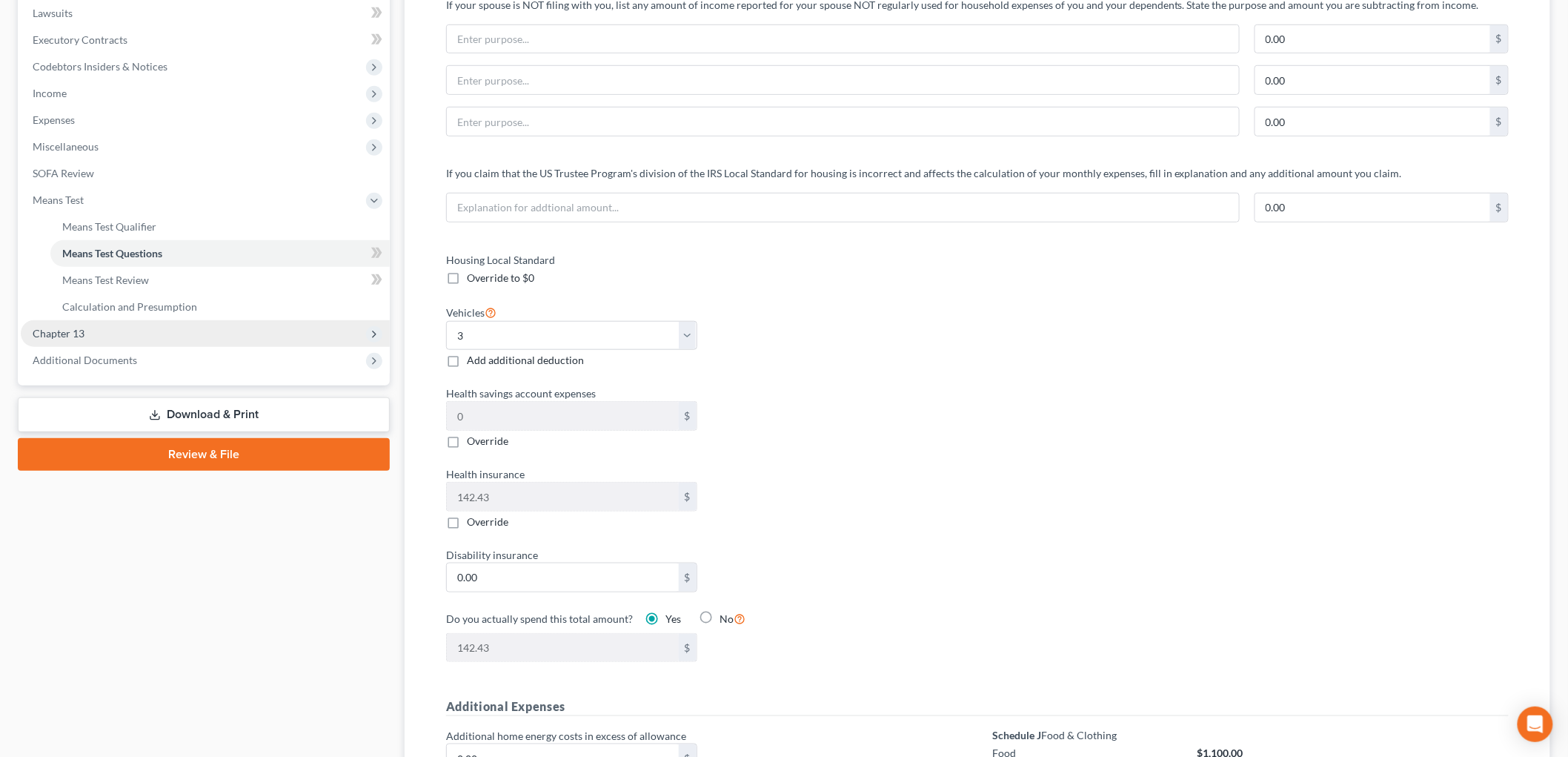
click at [60, 327] on span "Chapter 13" at bounding box center [59, 333] width 52 height 13
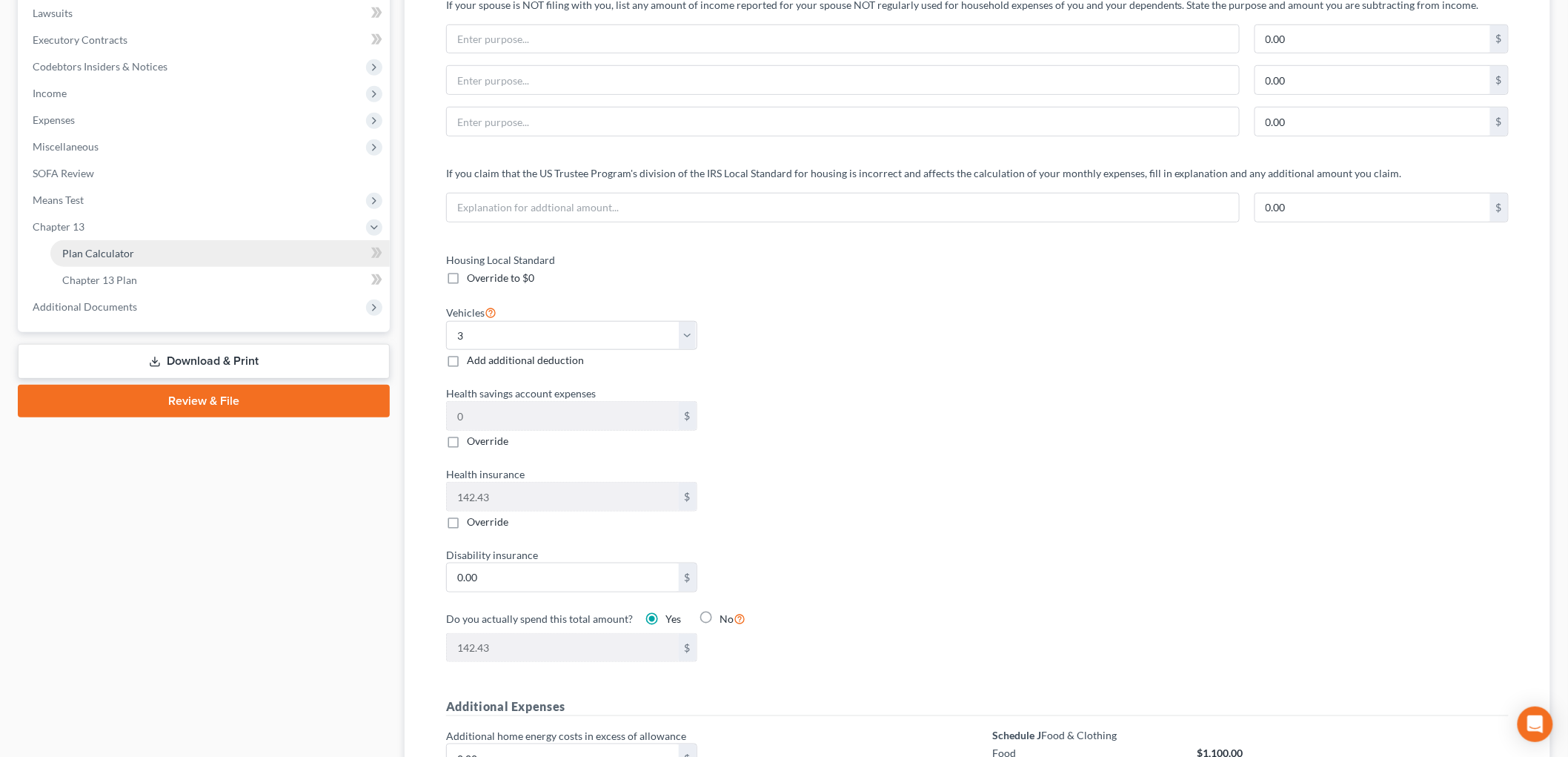
click at [130, 252] on span "Plan Calculator" at bounding box center [98, 253] width 72 height 13
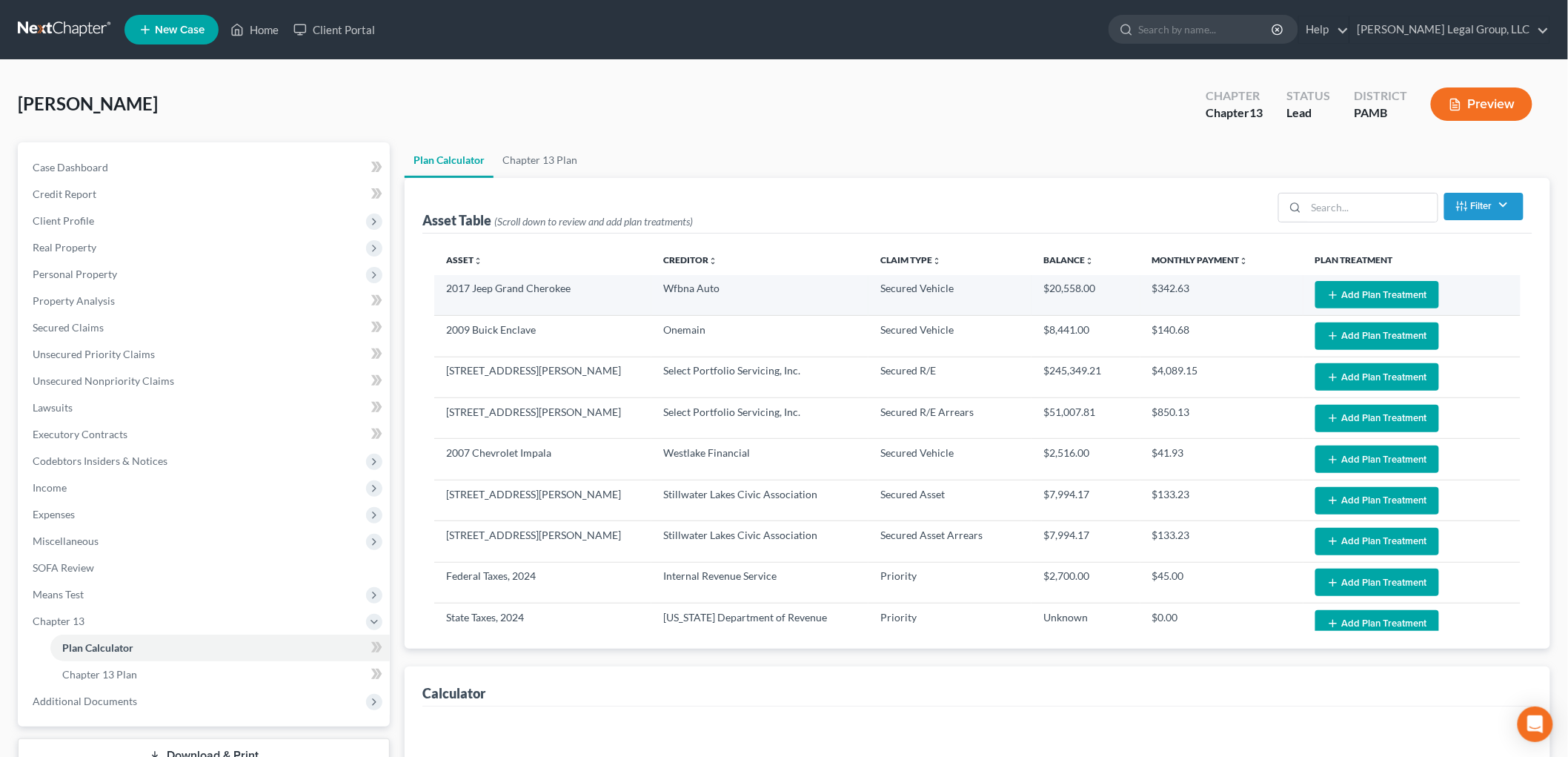
select select "59"
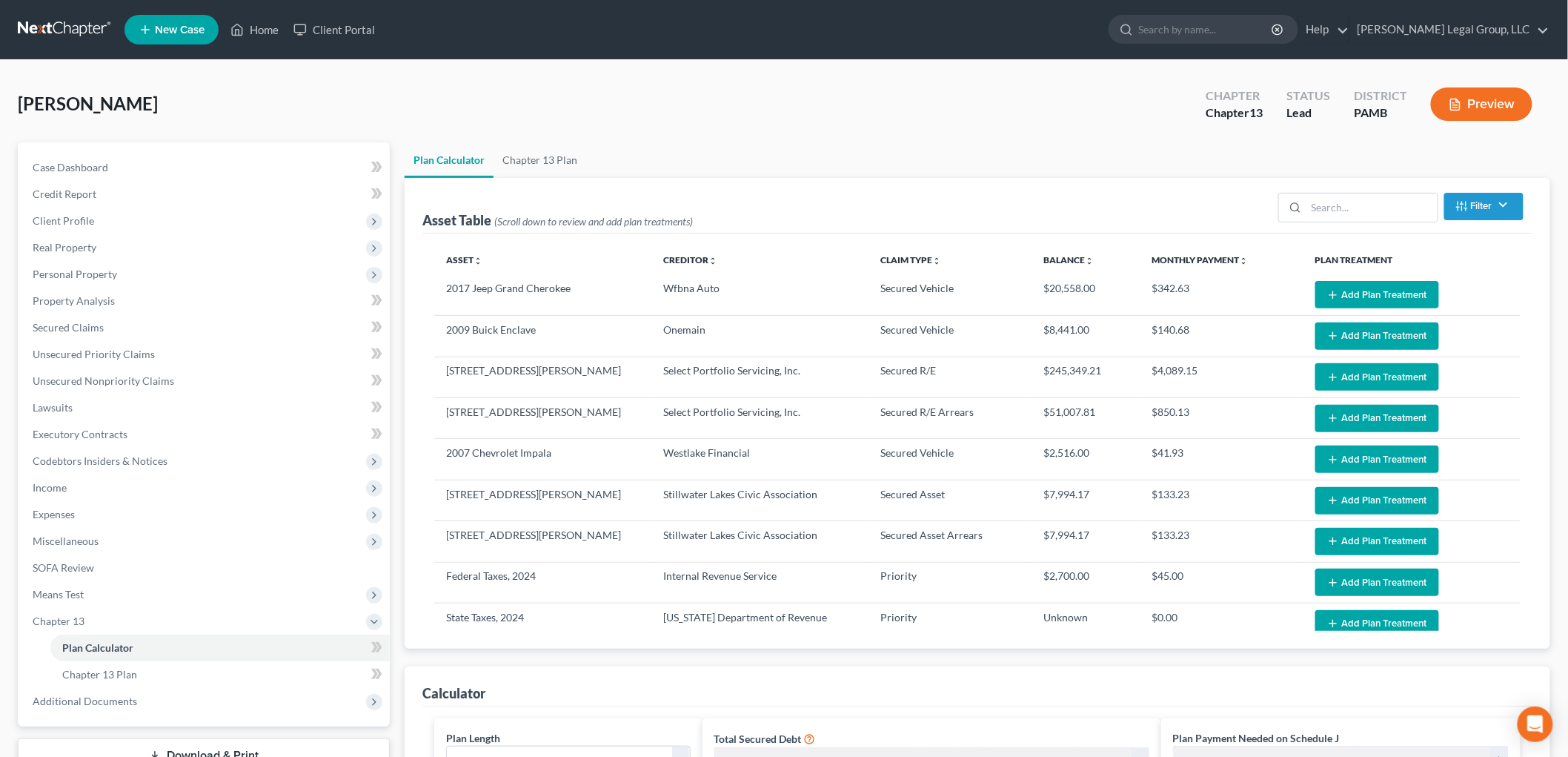
click at [1387, 299] on button "Add Plan Treatment" at bounding box center [1377, 294] width 124 height 28
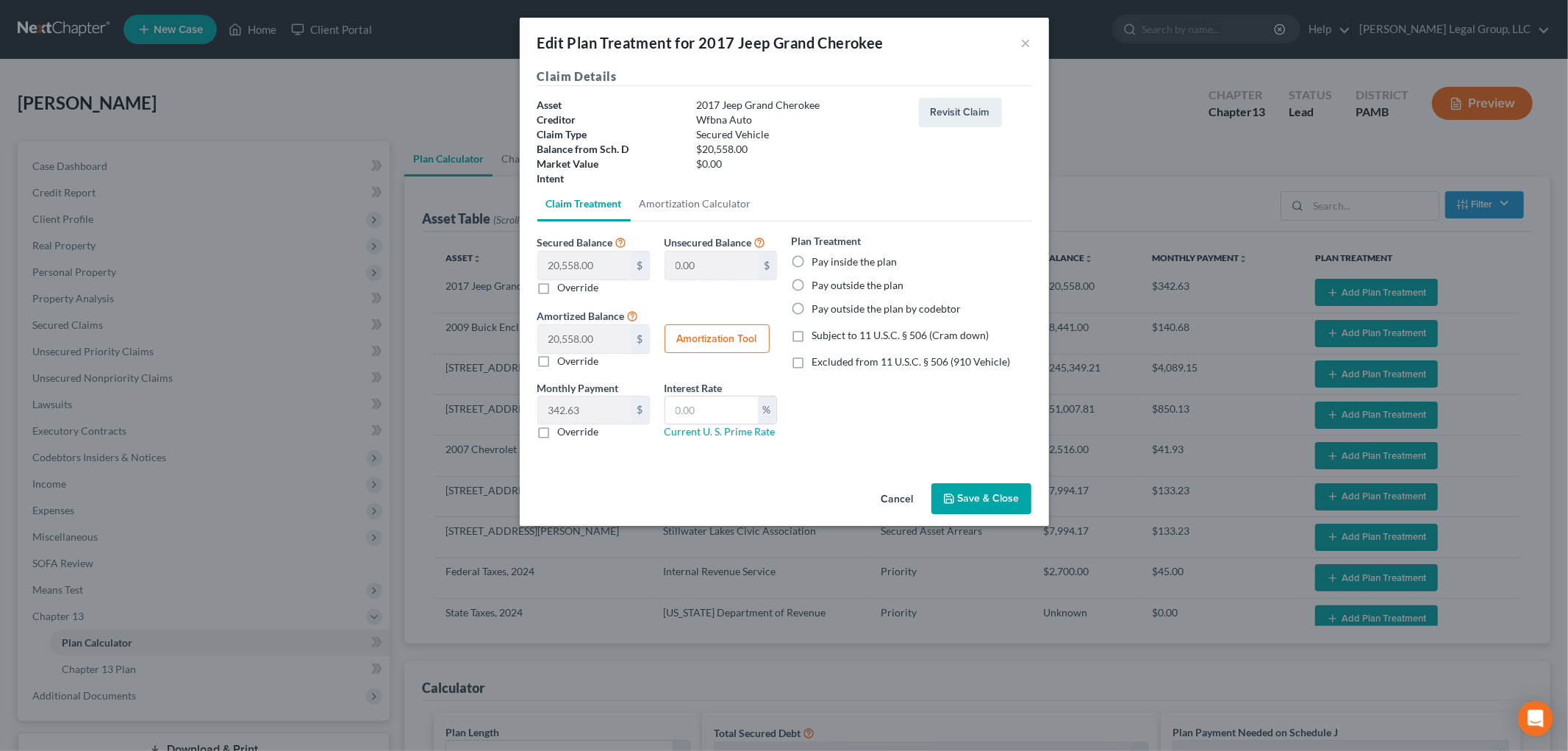
click at [844, 282] on label "Pay outside the plan" at bounding box center [858, 285] width 92 height 15
click at [828, 282] on input "Pay outside the plan" at bounding box center [822, 282] width 10 height 10
radio input "true"
click at [1001, 501] on button "Save & Close" at bounding box center [981, 498] width 100 height 31
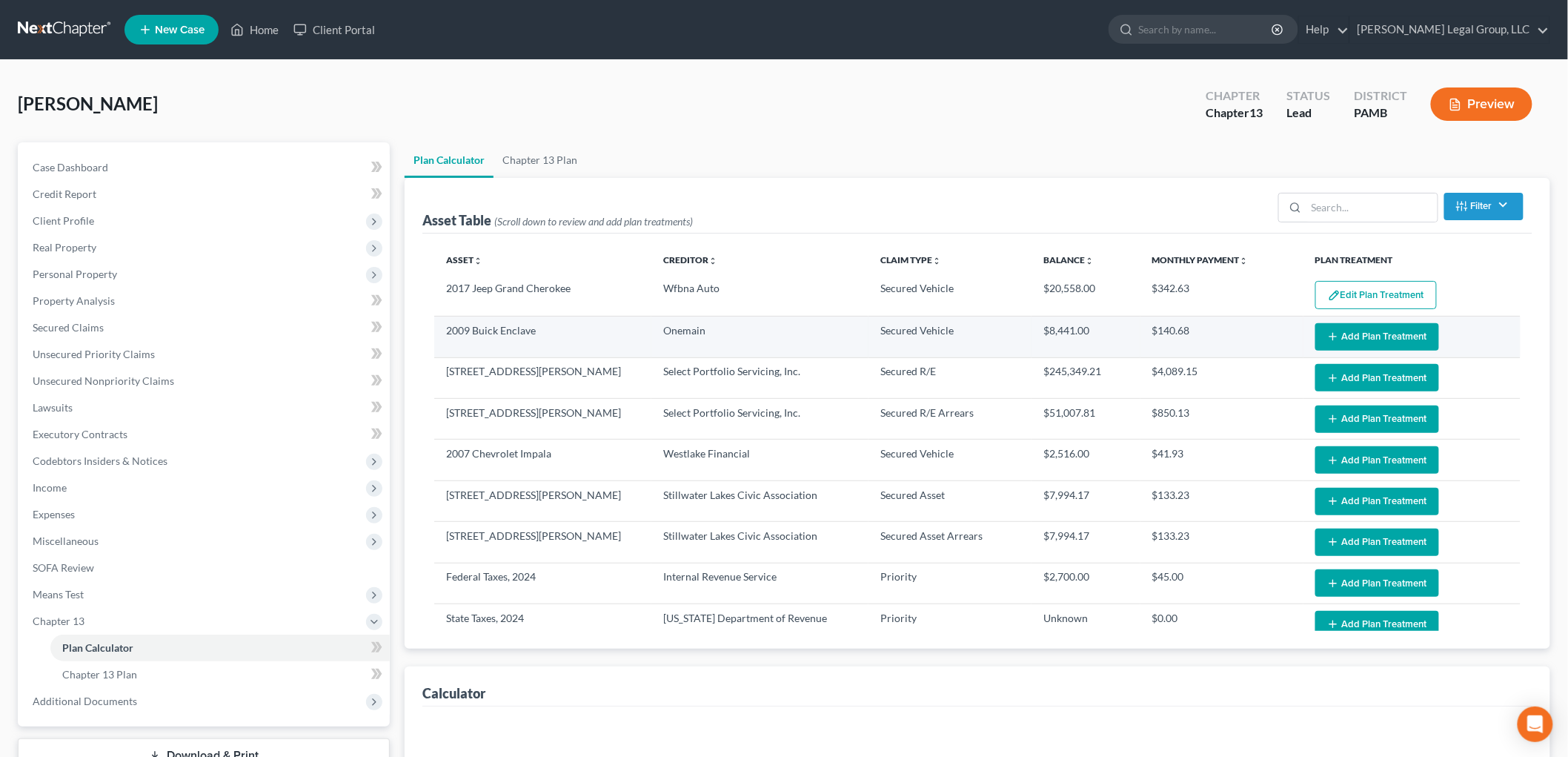
click at [1356, 334] on button "Add Plan Treatment" at bounding box center [1377, 337] width 124 height 28
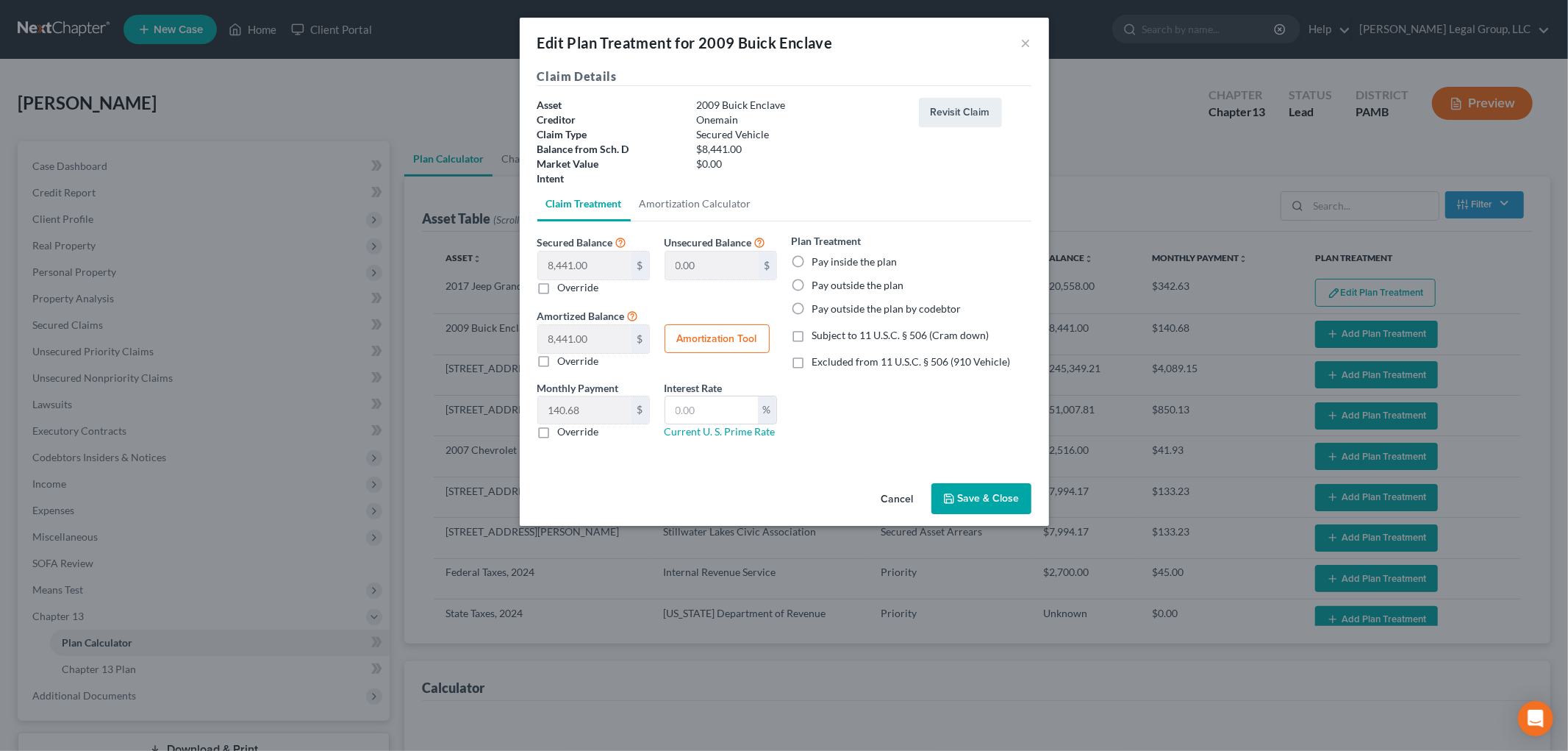
select select "59"
click at [877, 282] on label "Pay outside the plan" at bounding box center [858, 285] width 92 height 15
click at [828, 282] on input "Pay outside the plan" at bounding box center [822, 282] width 10 height 10
radio input "true"
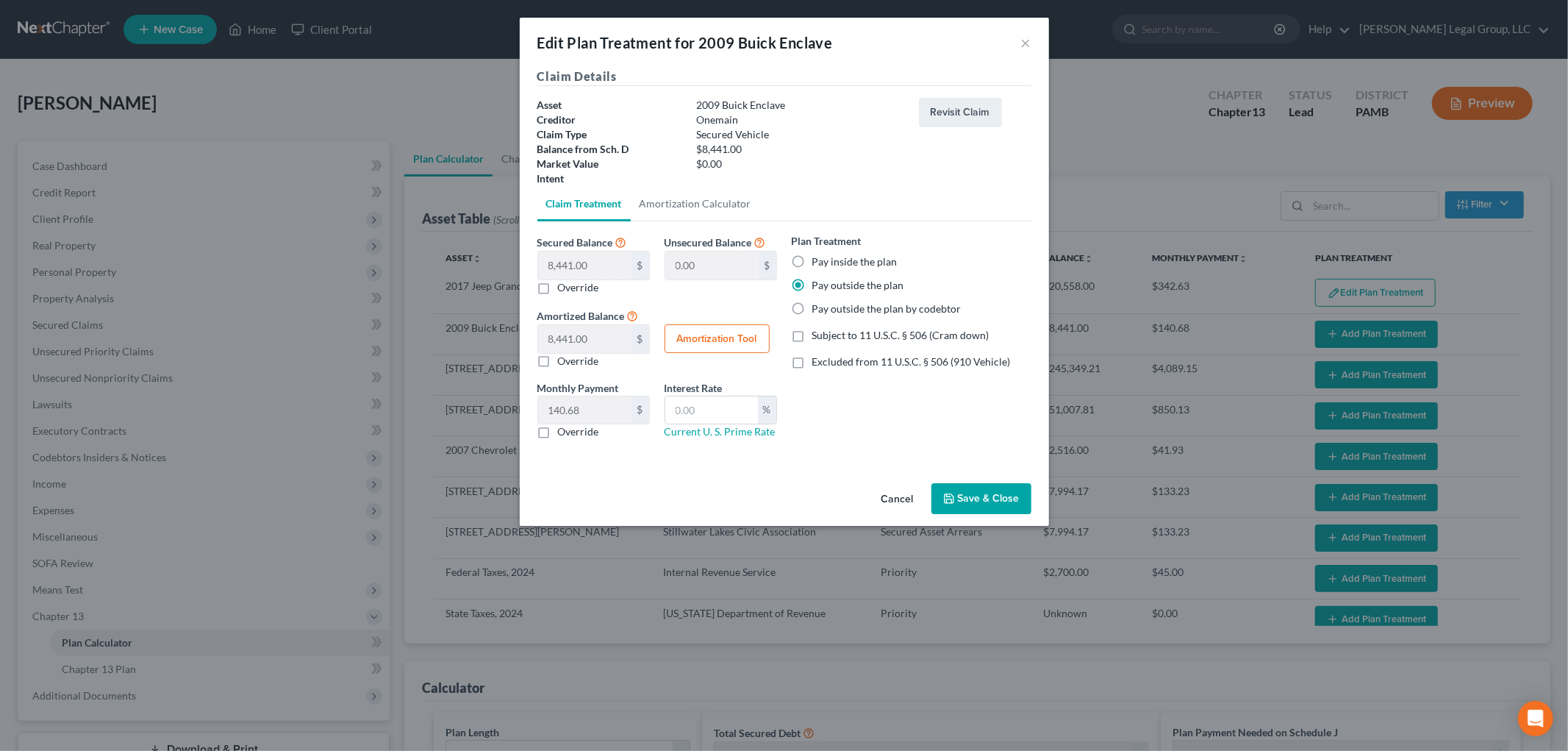
click at [966, 503] on button "Save & Close" at bounding box center [981, 498] width 100 height 31
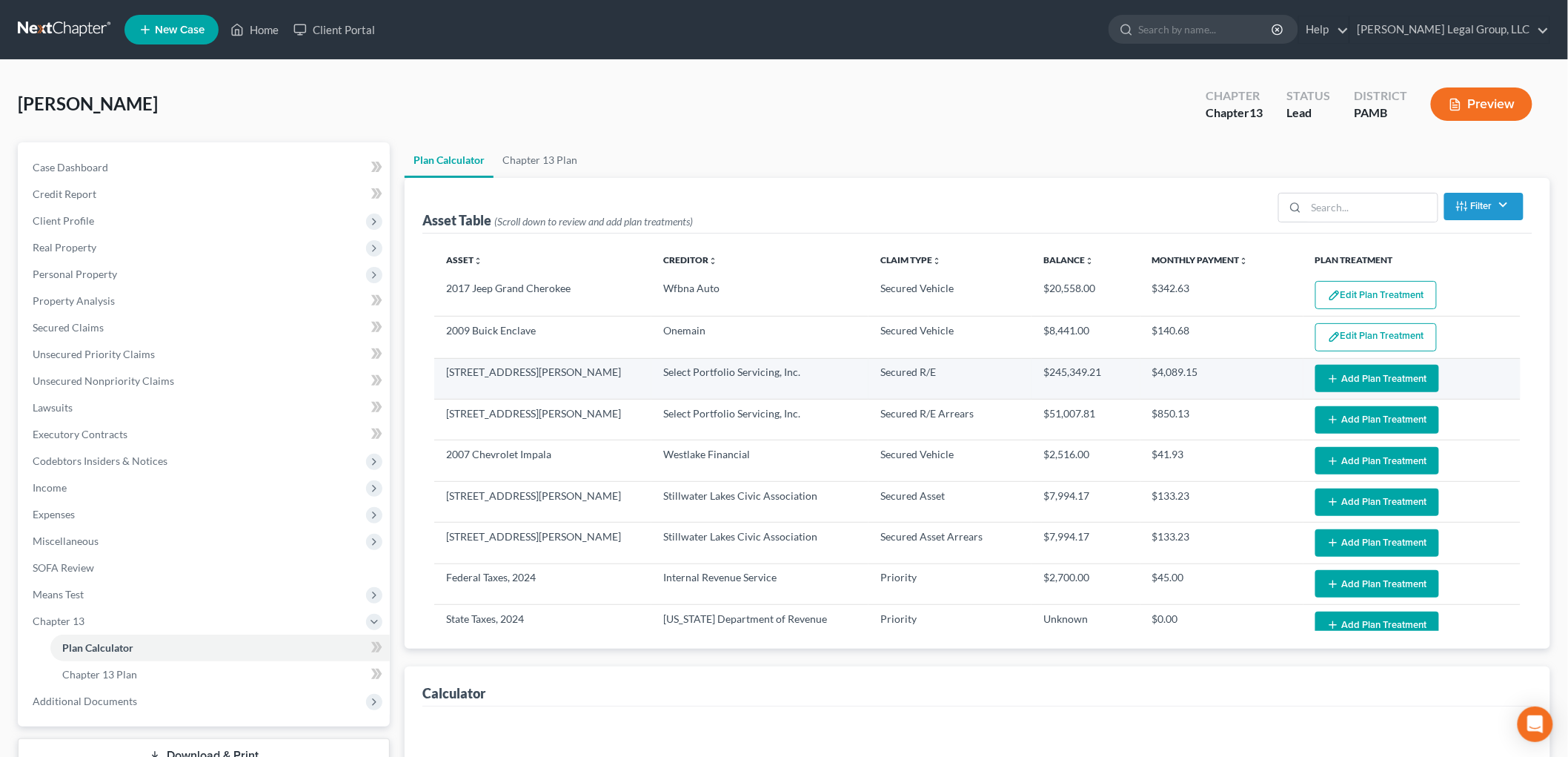
select select "59"
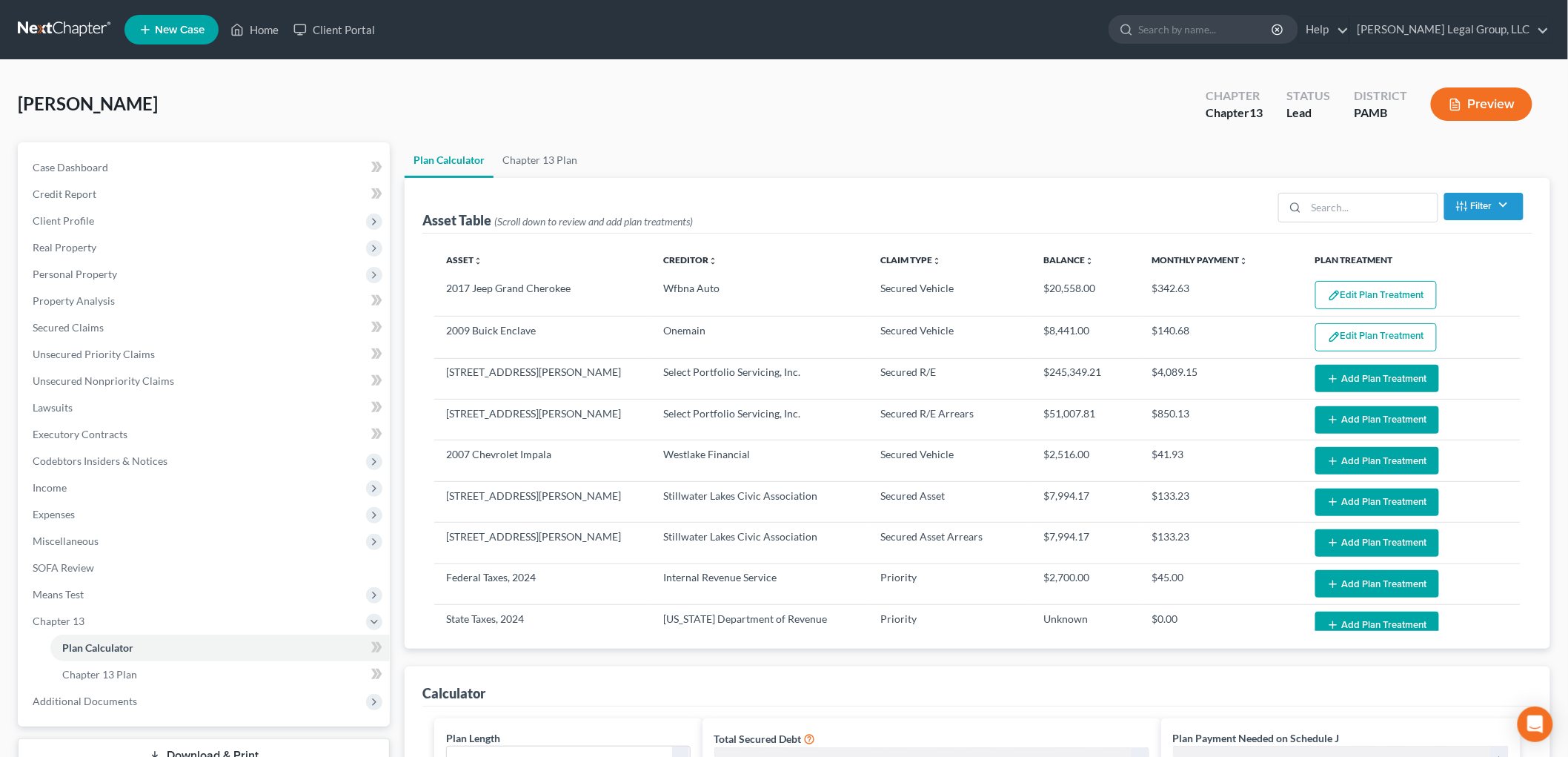
click at [1381, 383] on button "Add Plan Treatment" at bounding box center [1377, 378] width 124 height 28
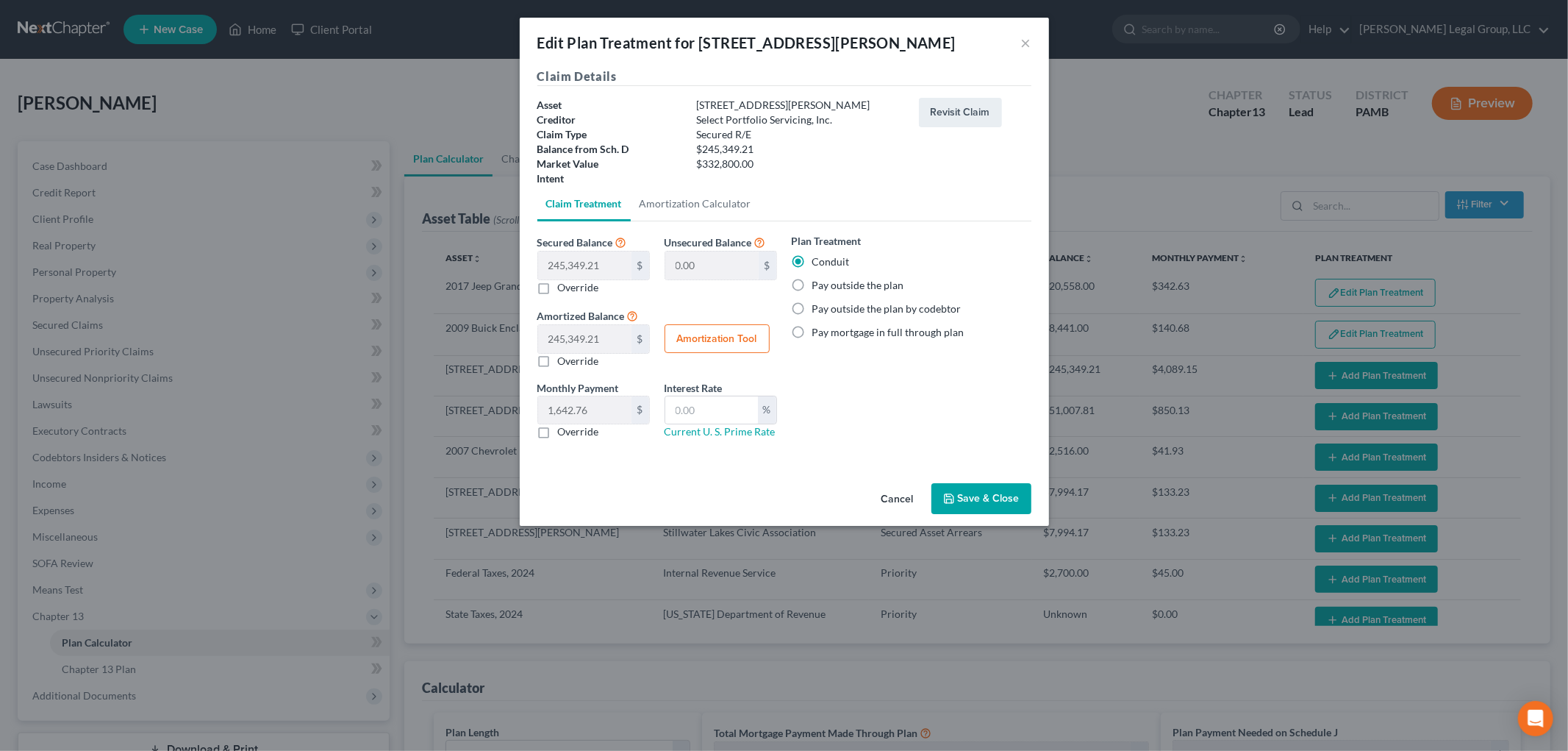
click at [817, 284] on label "Pay outside the plan" at bounding box center [858, 285] width 92 height 15
click at [818, 284] on input "Pay outside the plan" at bounding box center [822, 282] width 10 height 10
radio input "true"
click at [990, 498] on button "Save & Close" at bounding box center [981, 498] width 100 height 31
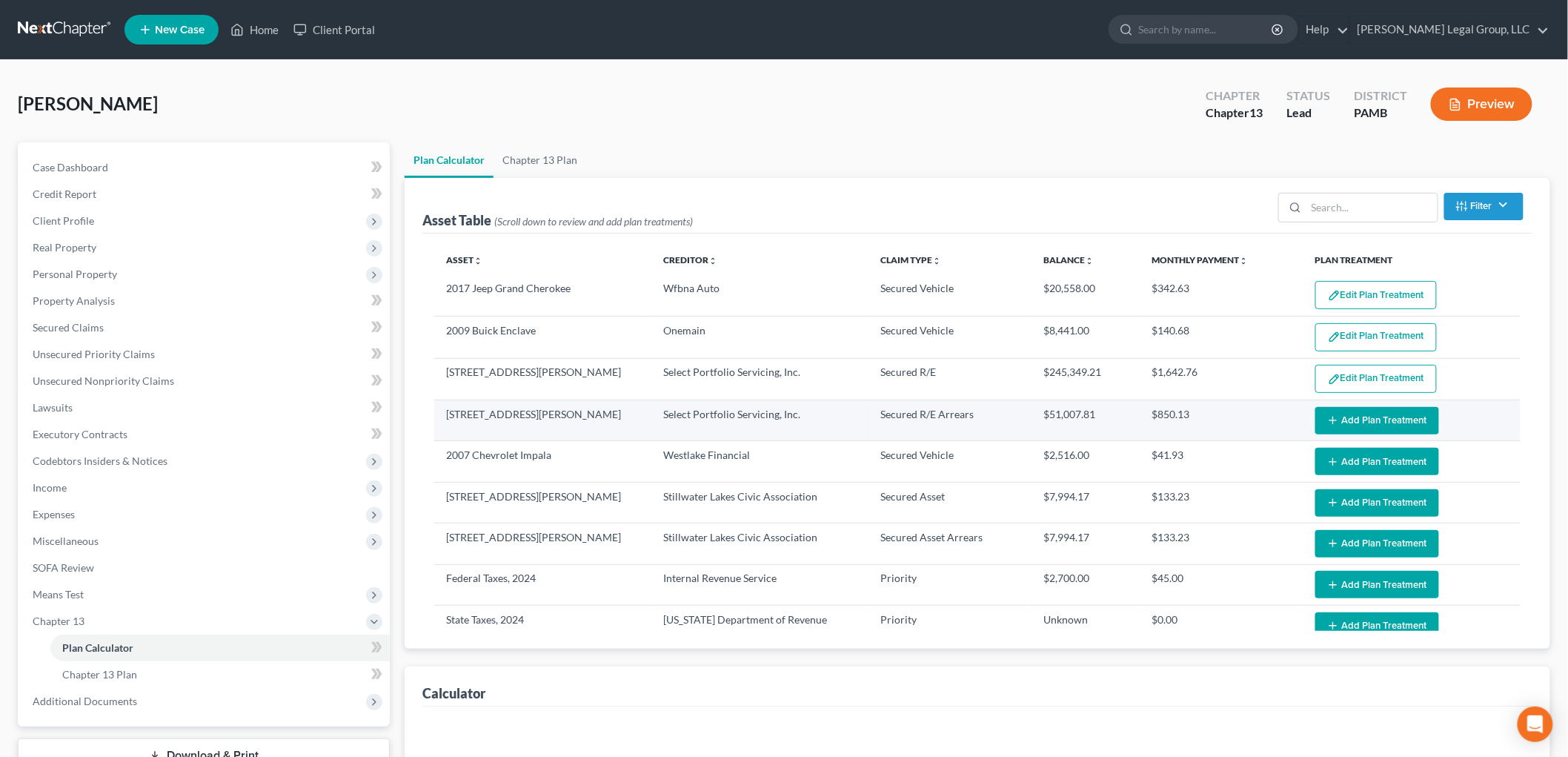
click at [1345, 416] on button "Add Plan Treatment" at bounding box center [1377, 420] width 124 height 28
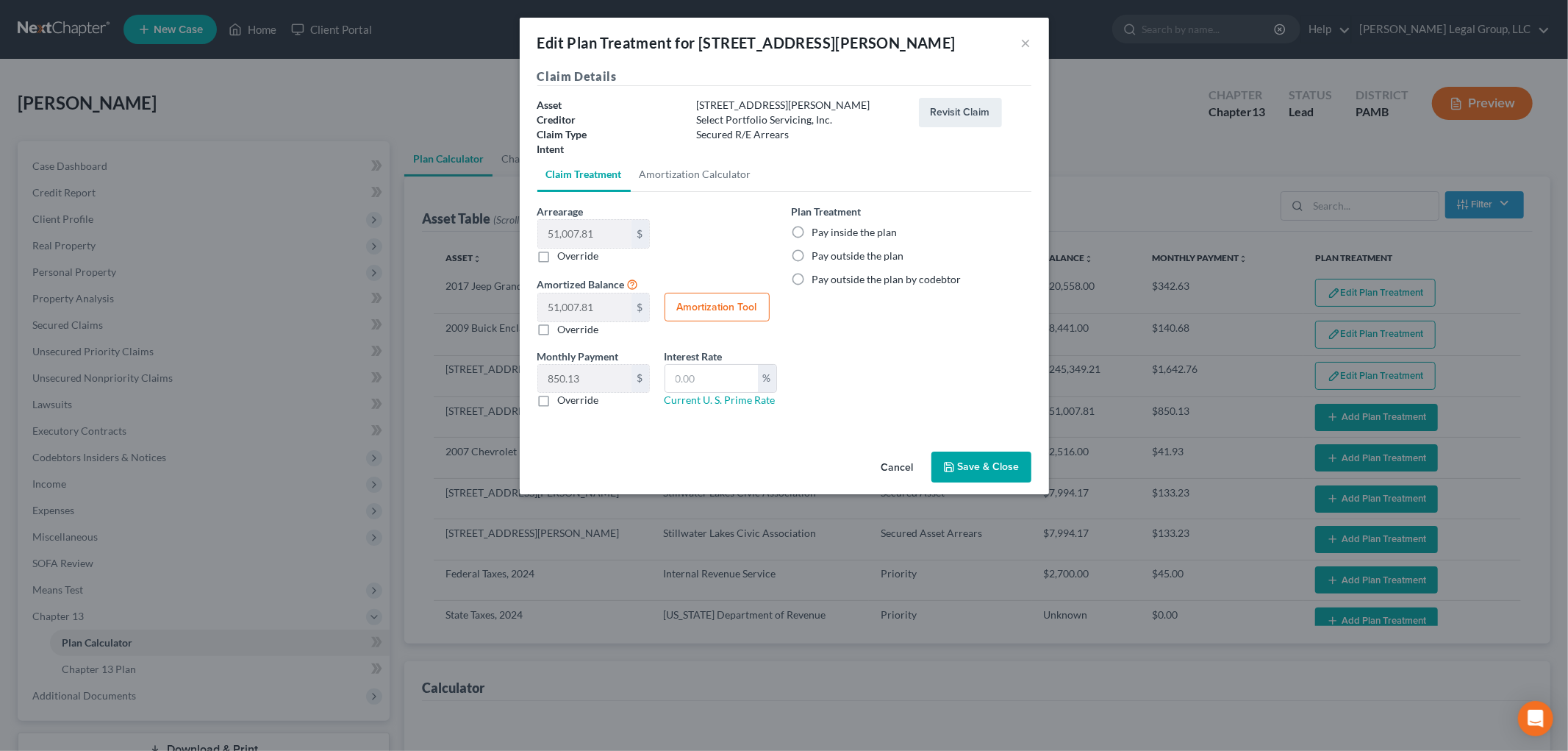
select select "59"
click at [851, 234] on label "Pay inside the plan" at bounding box center [854, 232] width 85 height 15
click at [828, 234] on input "Pay inside the plan" at bounding box center [822, 229] width 10 height 10
radio input "true"
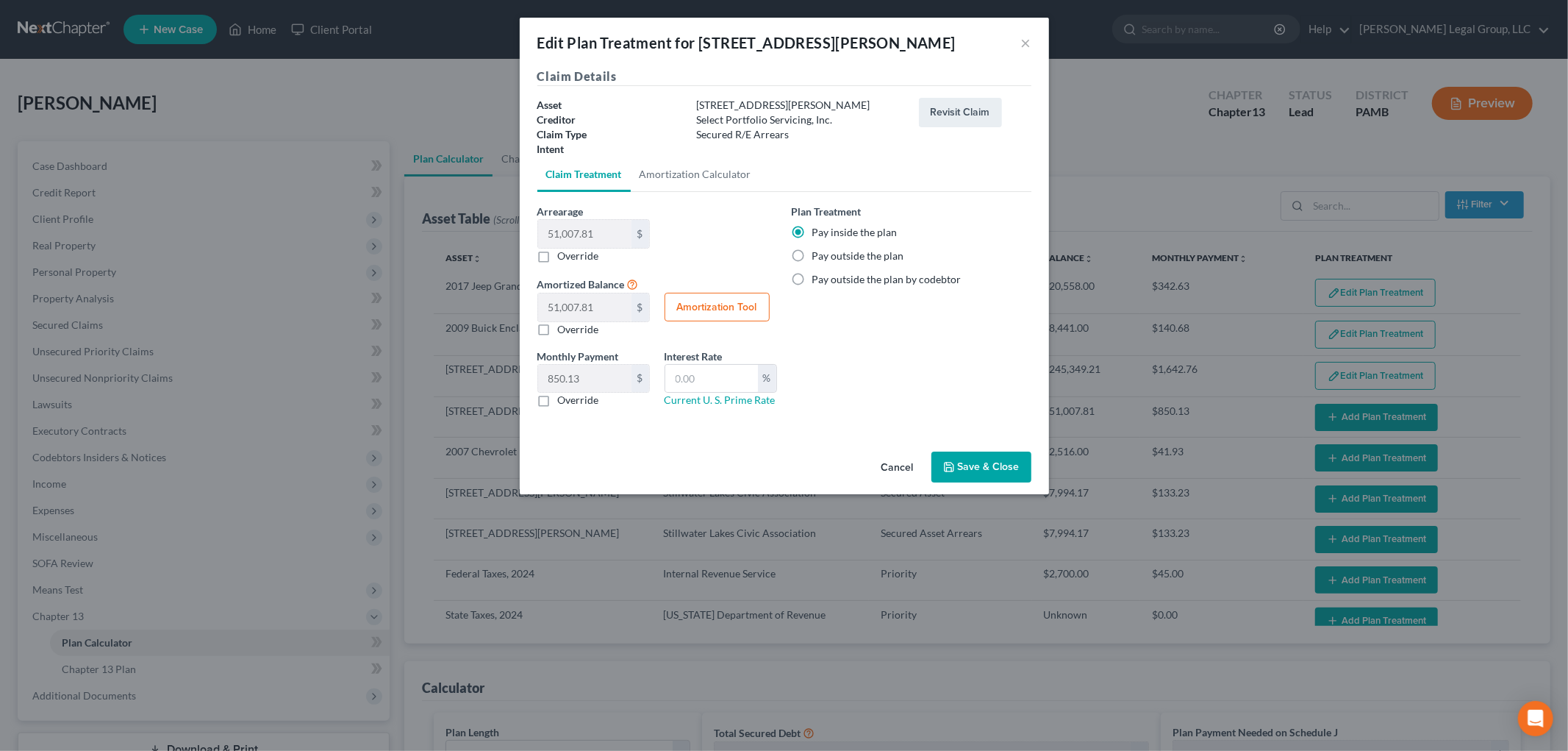
click at [996, 472] on button "Save & Close" at bounding box center [981, 467] width 100 height 31
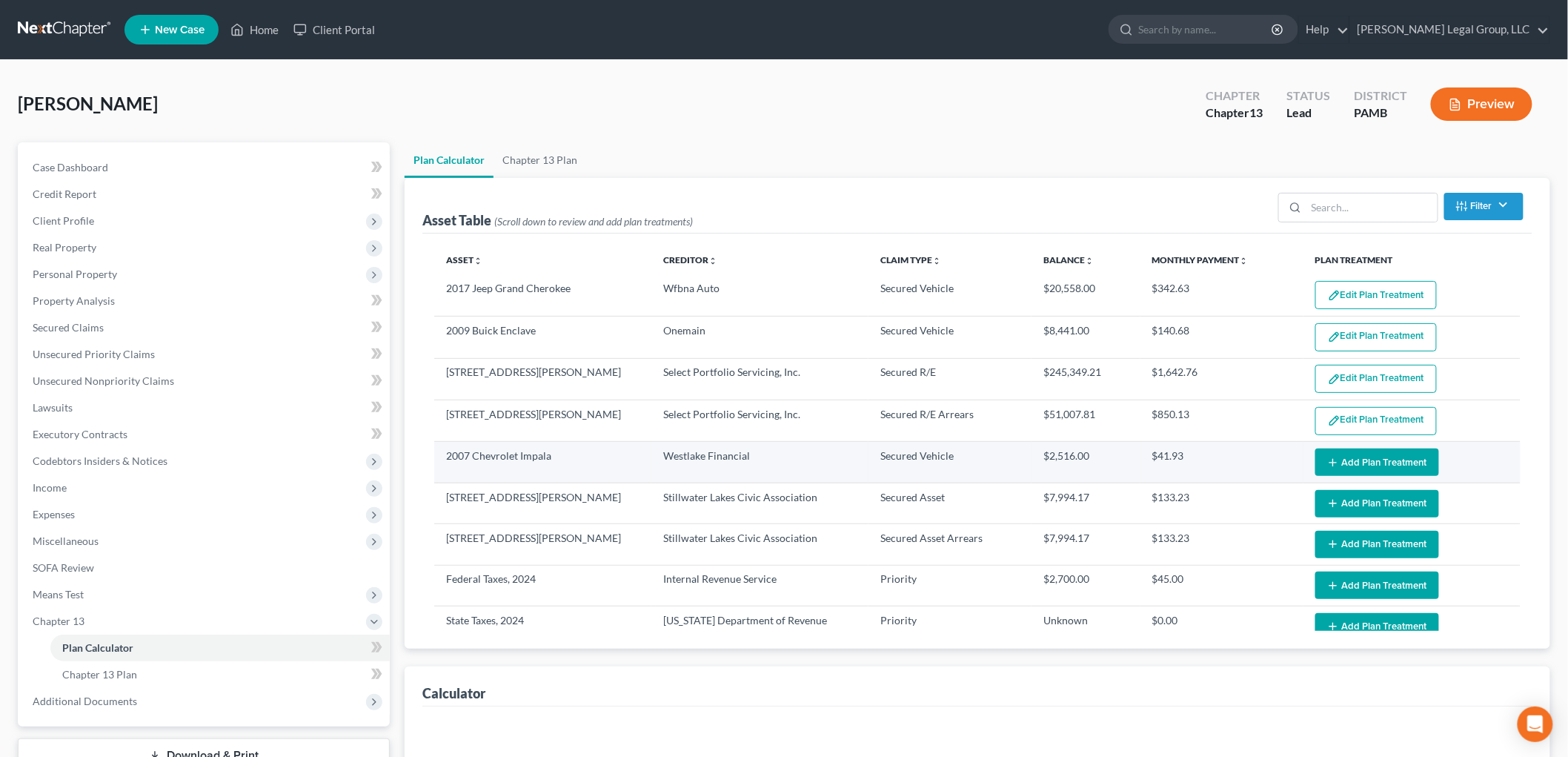
select select "59"
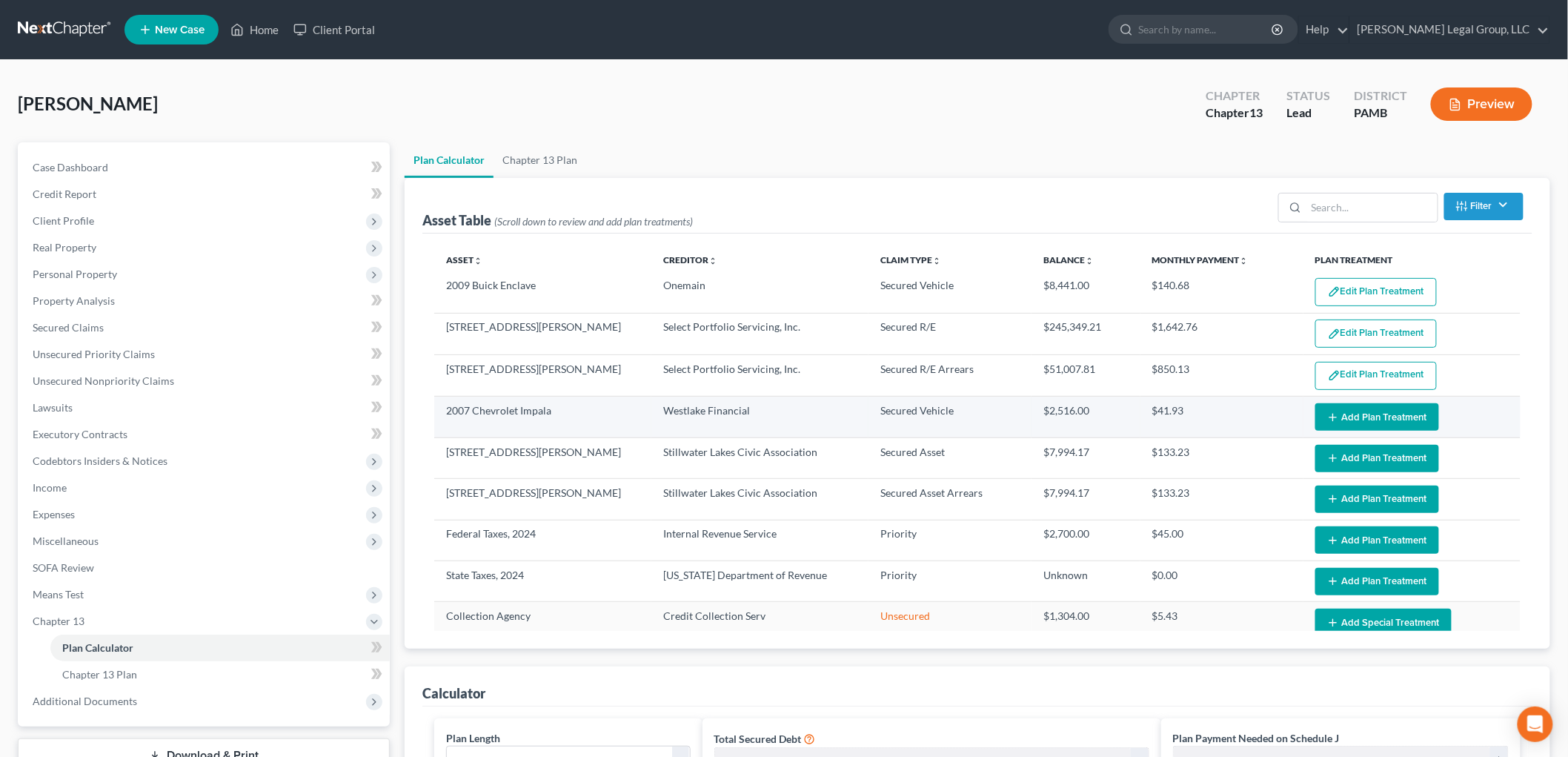
scroll to position [82, 0]
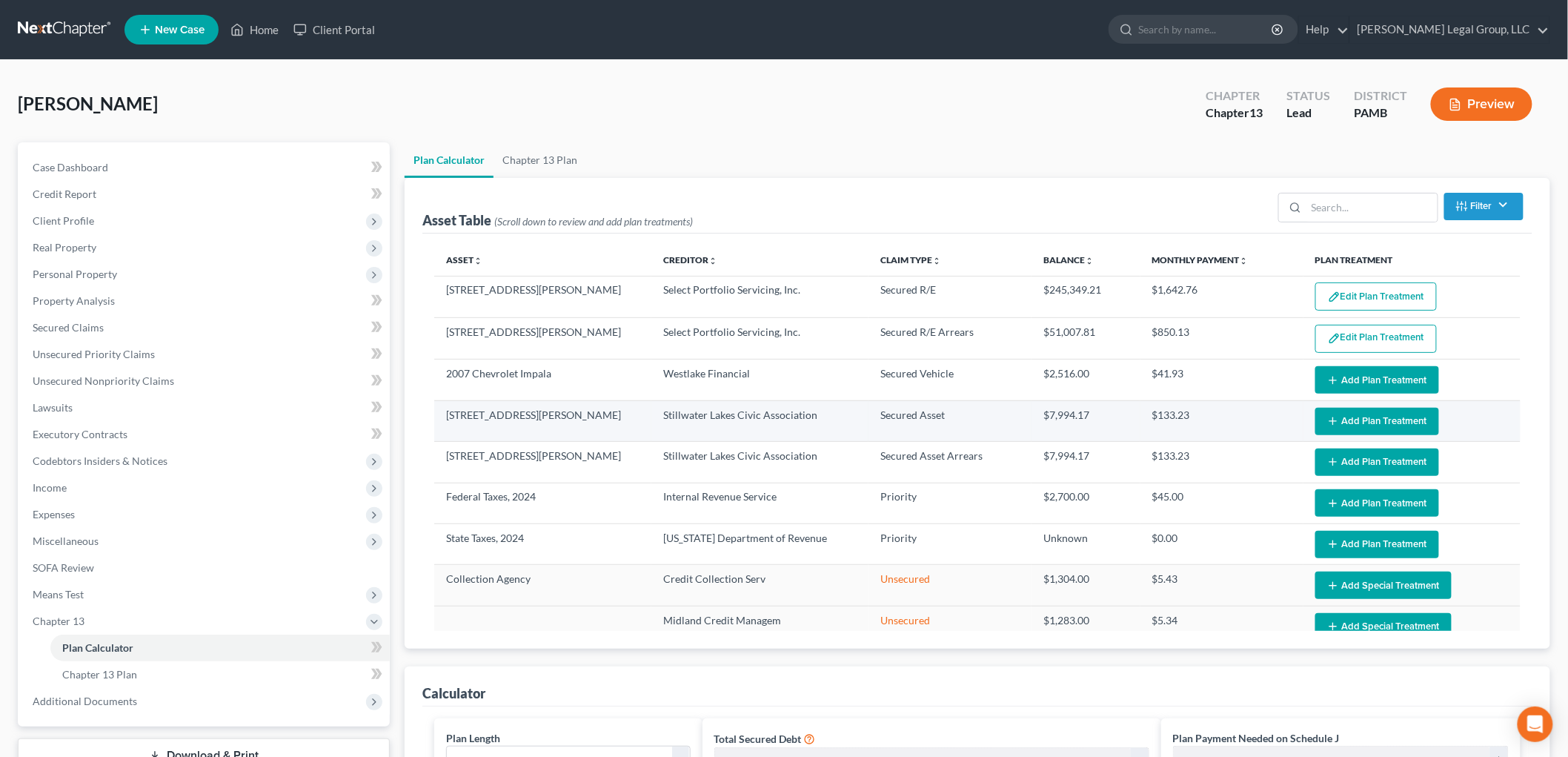
click at [1331, 418] on button "Add Plan Treatment" at bounding box center [1377, 421] width 124 height 28
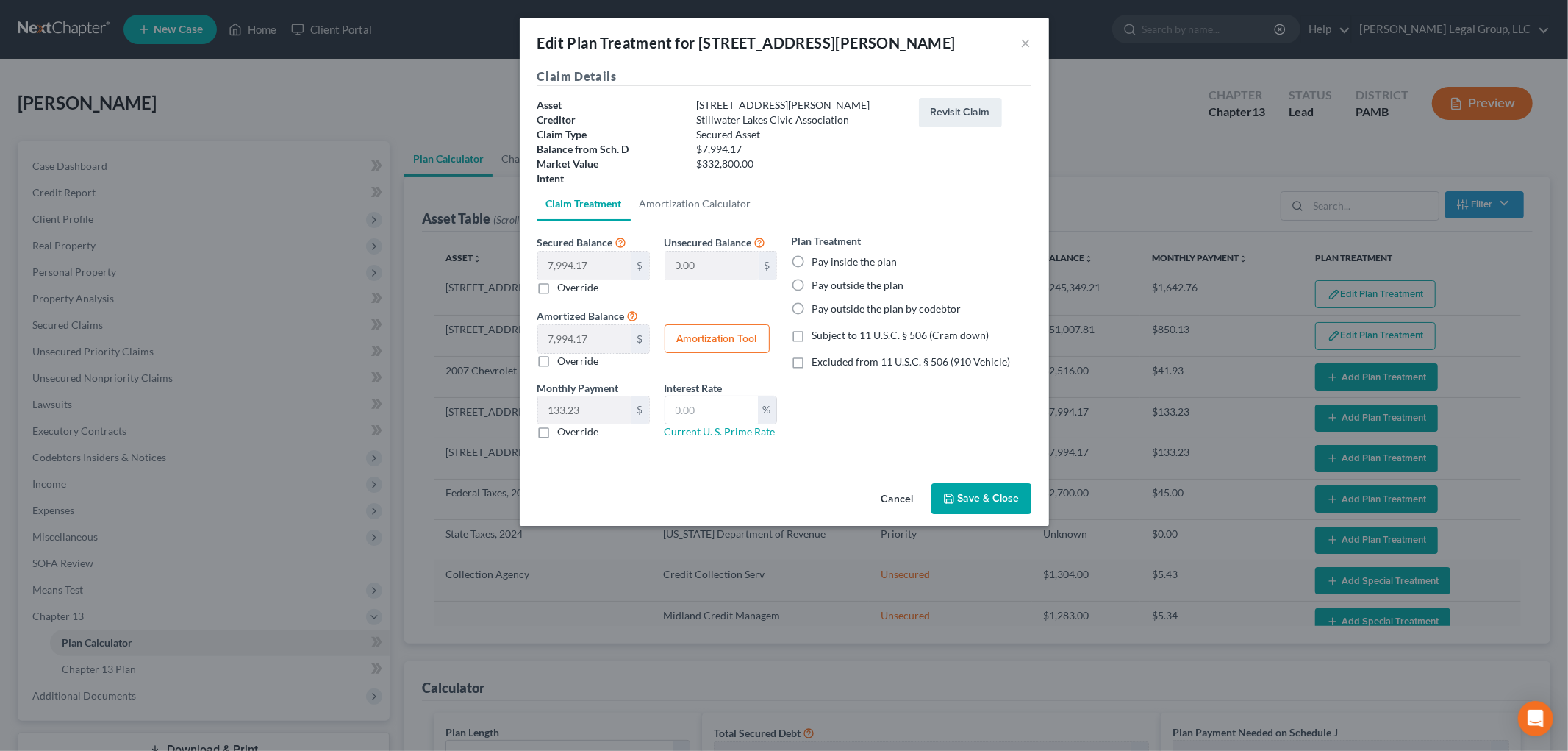
click at [848, 288] on label "Pay outside the plan" at bounding box center [858, 285] width 92 height 15
click at [828, 288] on input "Pay outside the plan" at bounding box center [822, 282] width 10 height 10
radio input "true"
click at [978, 506] on button "Save & Close" at bounding box center [981, 498] width 100 height 31
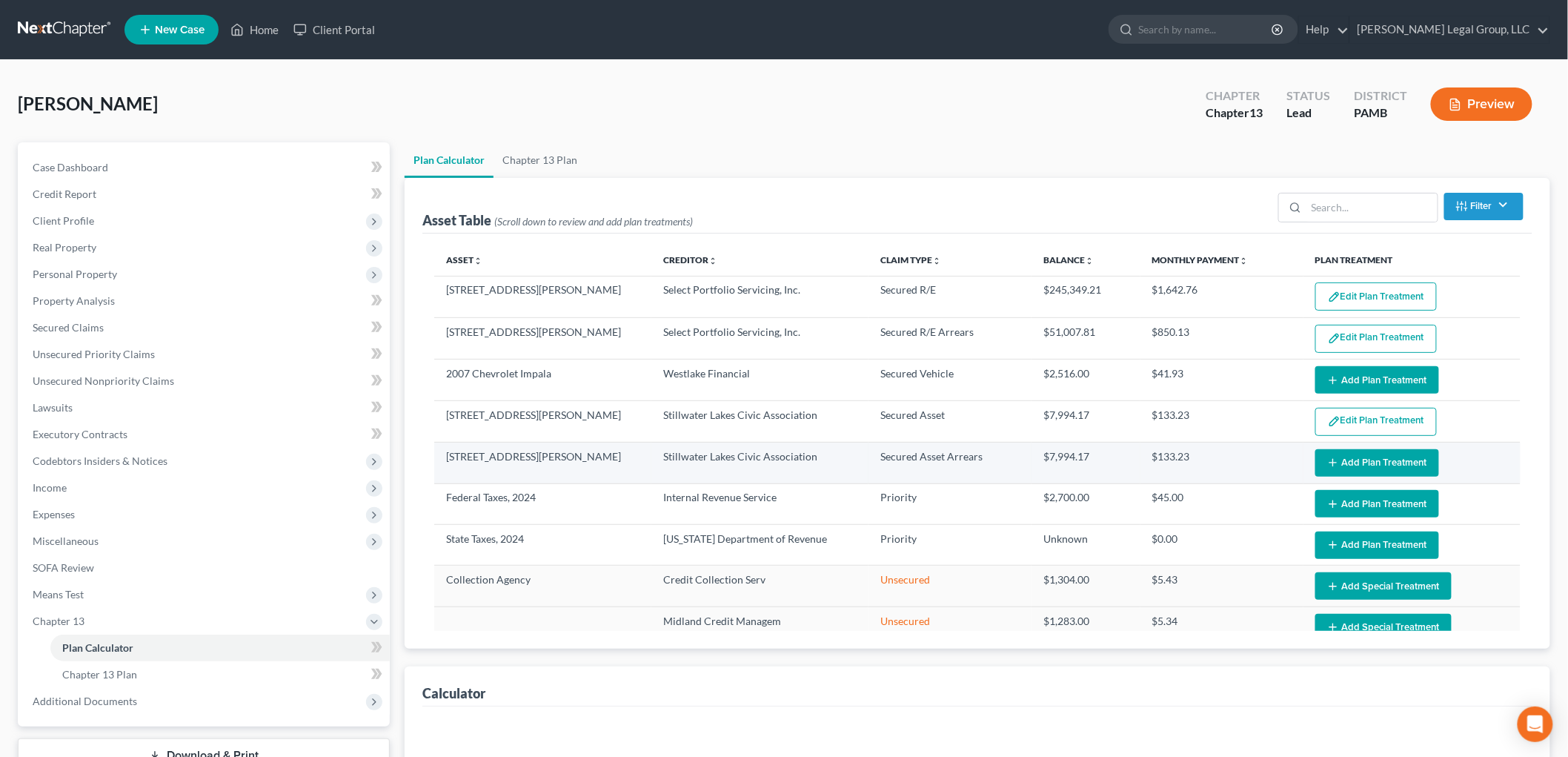
select select "59"
click at [1346, 463] on button "Add Plan Treatment" at bounding box center [1377, 463] width 124 height 28
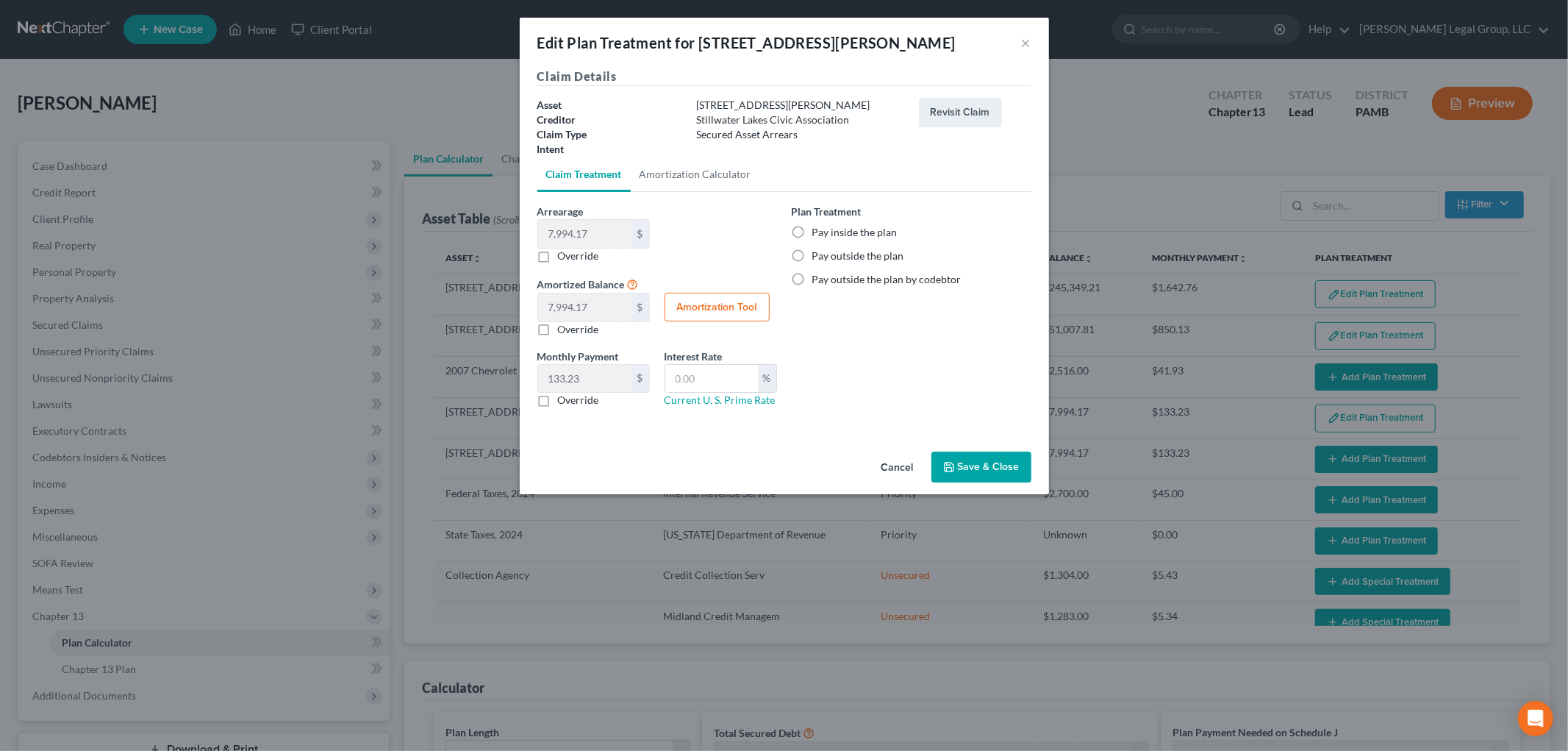
click at [849, 233] on label "Pay inside the plan" at bounding box center [854, 232] width 85 height 15
click at [828, 233] on input "Pay inside the plan" at bounding box center [822, 229] width 10 height 10
radio input "true"
click at [984, 458] on button "Save & Close" at bounding box center [981, 467] width 100 height 31
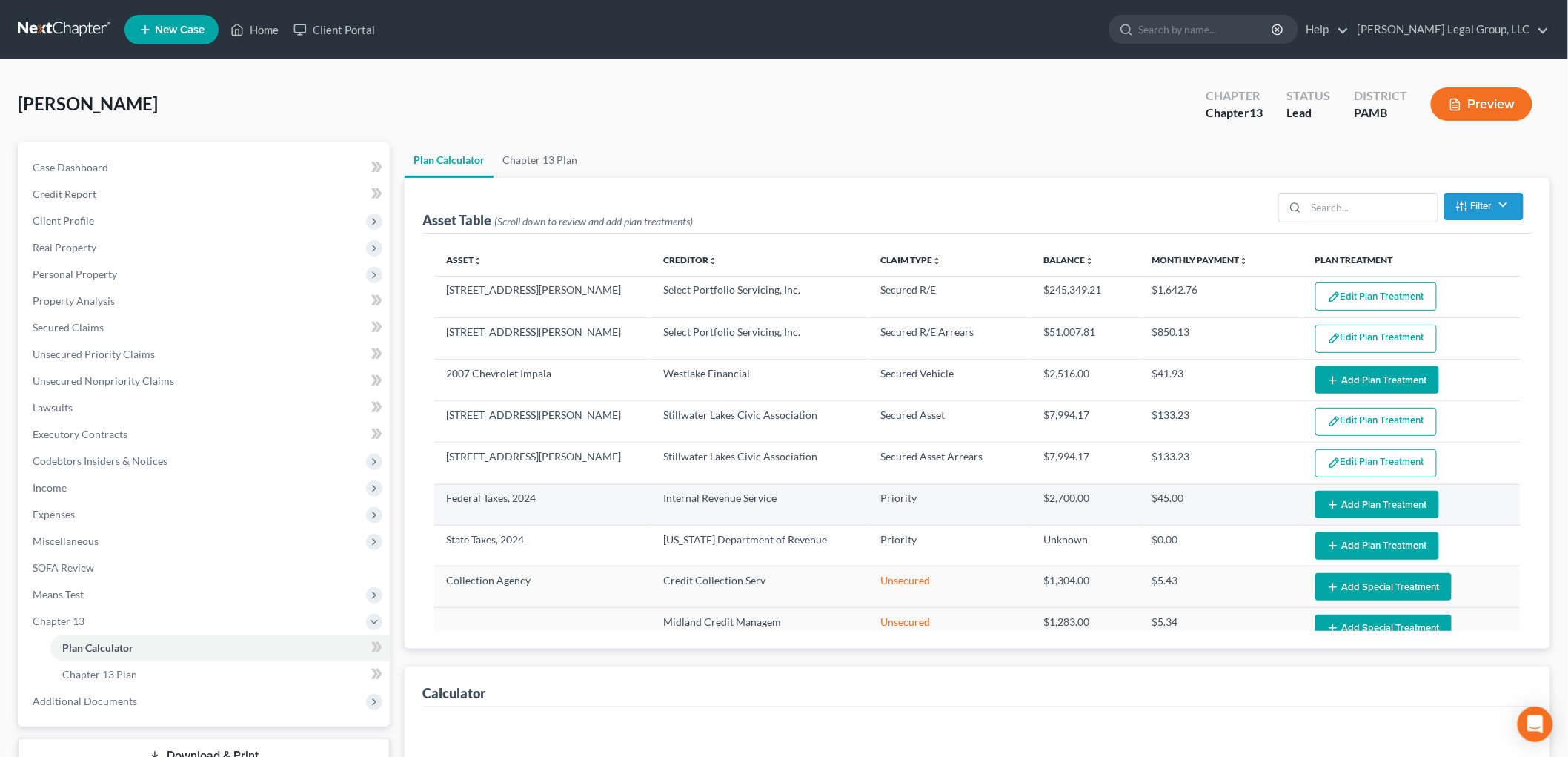
select select "59"
click at [1345, 498] on button "Add Plan Treatment" at bounding box center [1377, 504] width 124 height 28
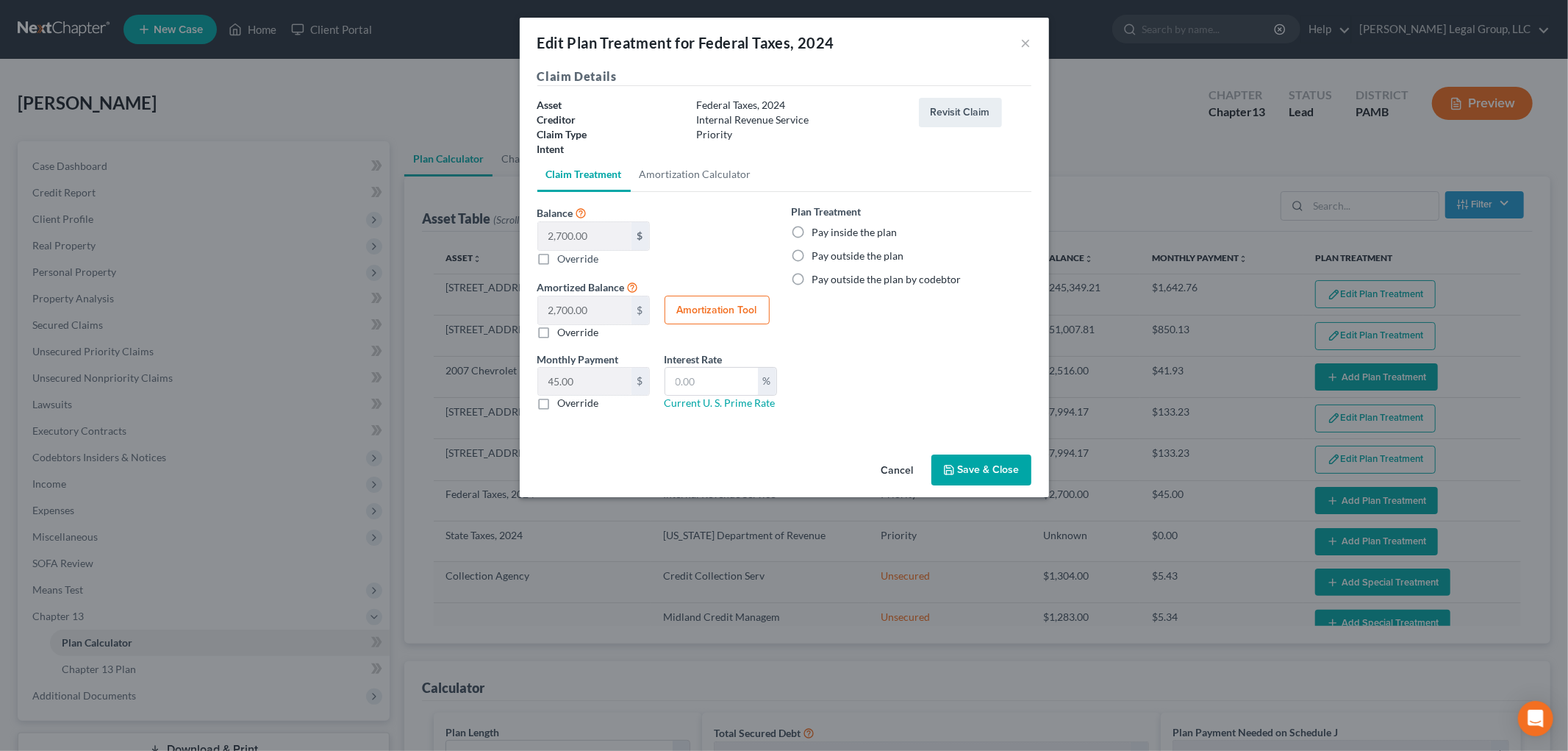
click at [857, 231] on label "Pay inside the plan" at bounding box center [854, 232] width 85 height 15
click at [828, 231] on input "Pay inside the plan" at bounding box center [822, 229] width 10 height 10
radio input "true"
click at [1001, 467] on button "Save & Close" at bounding box center [981, 470] width 100 height 31
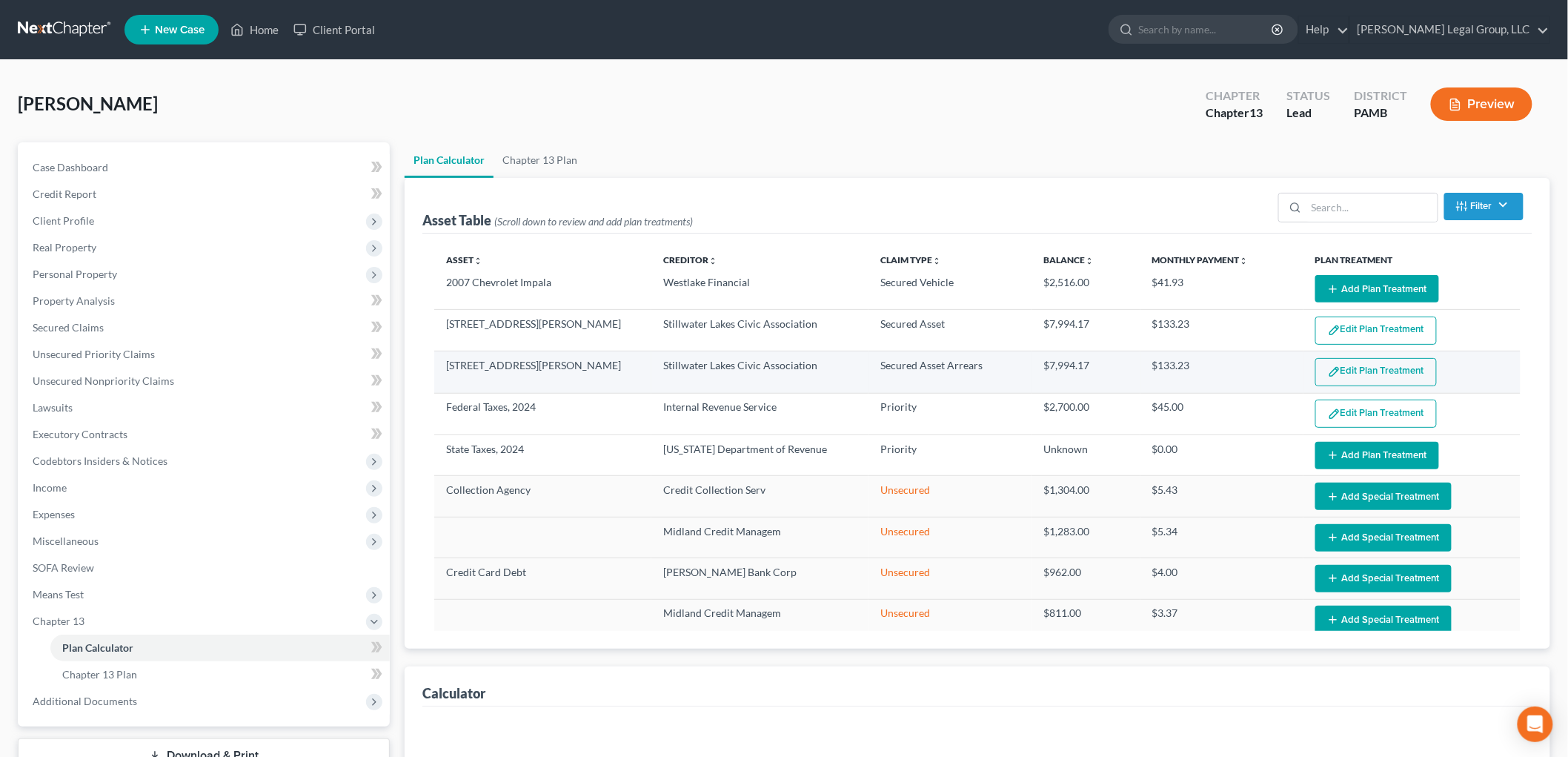
select select "59"
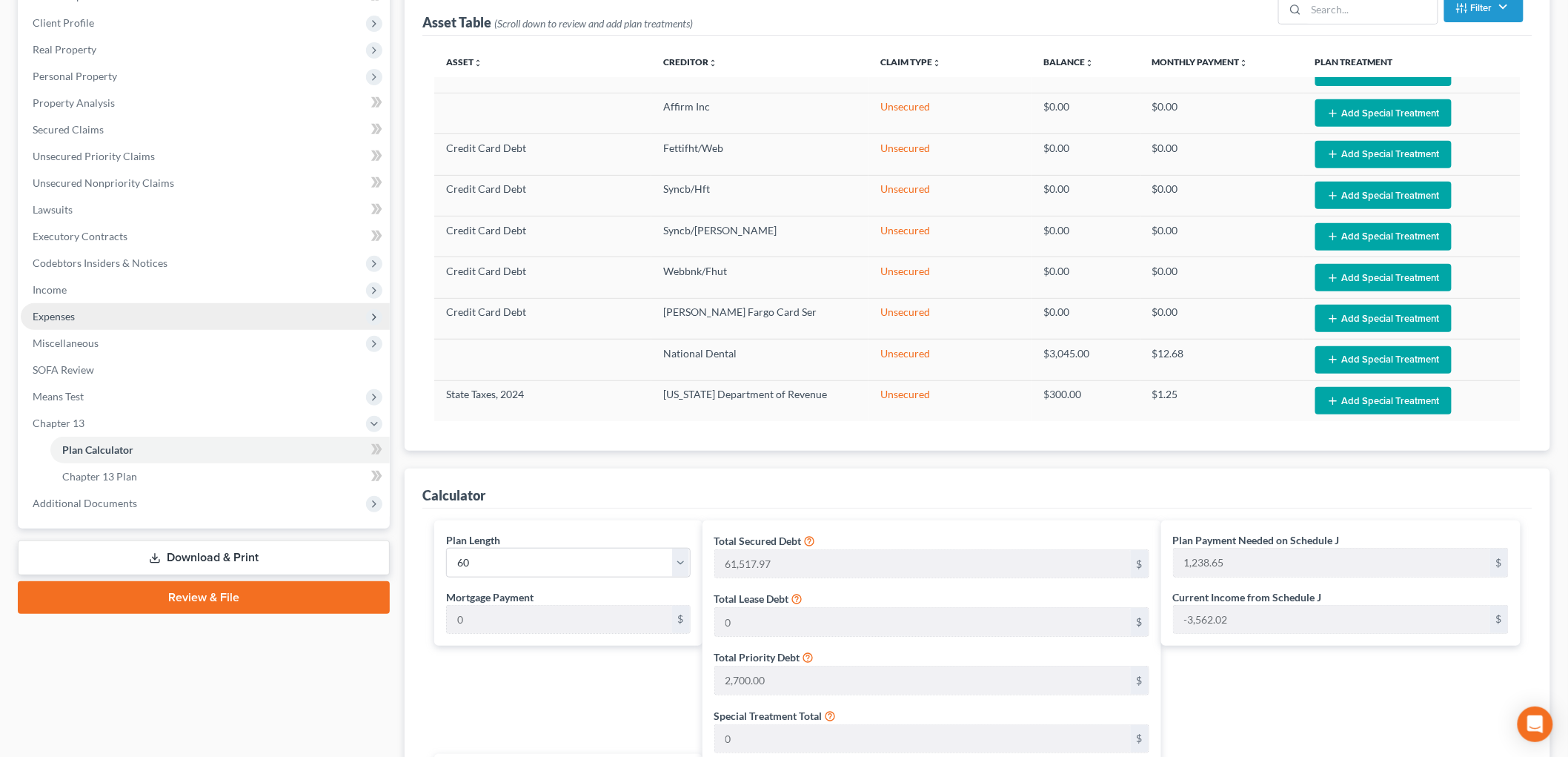
scroll to position [493, 0]
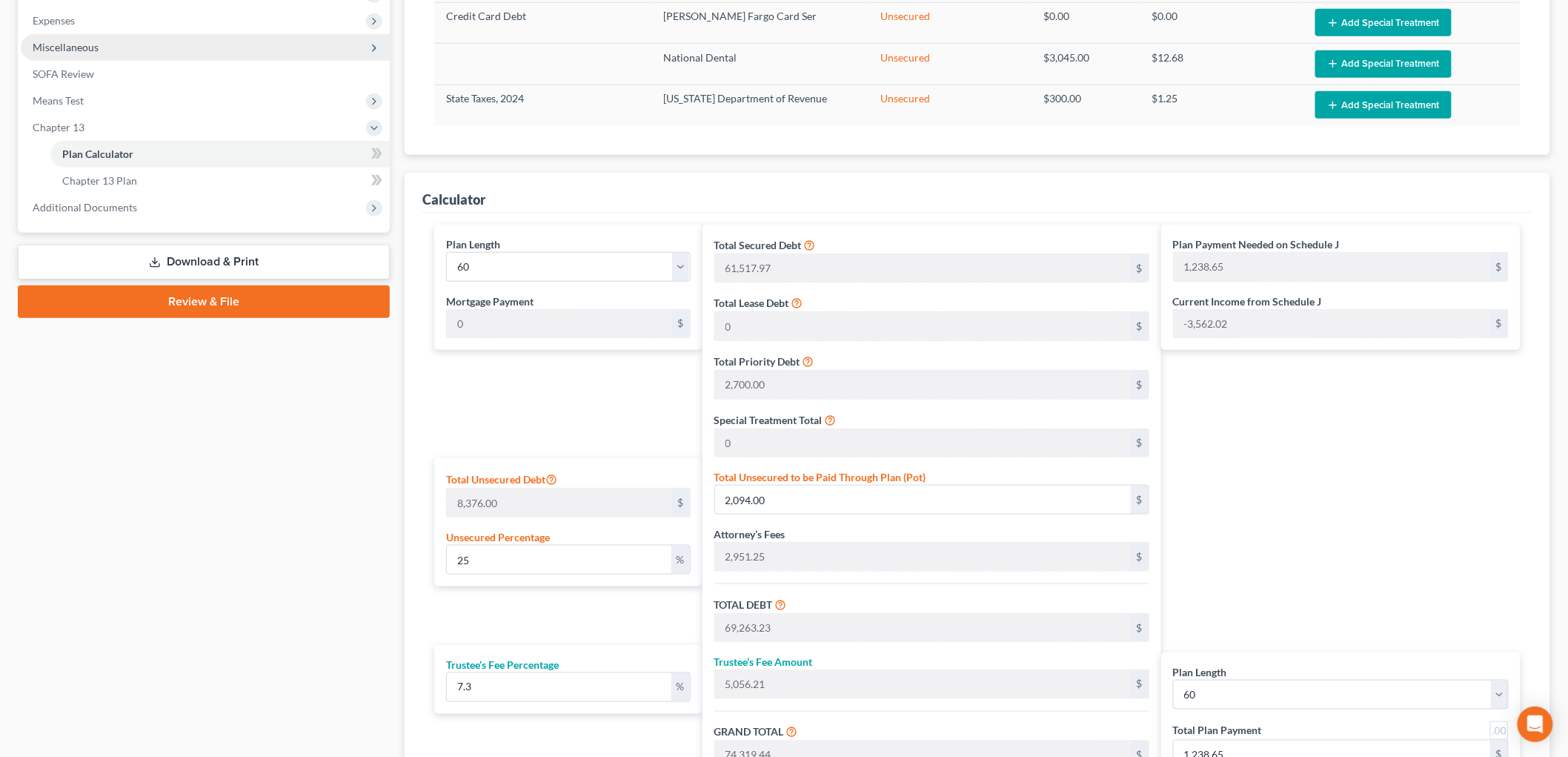
click at [66, 48] on span "Miscellaneous" at bounding box center [66, 47] width 66 height 13
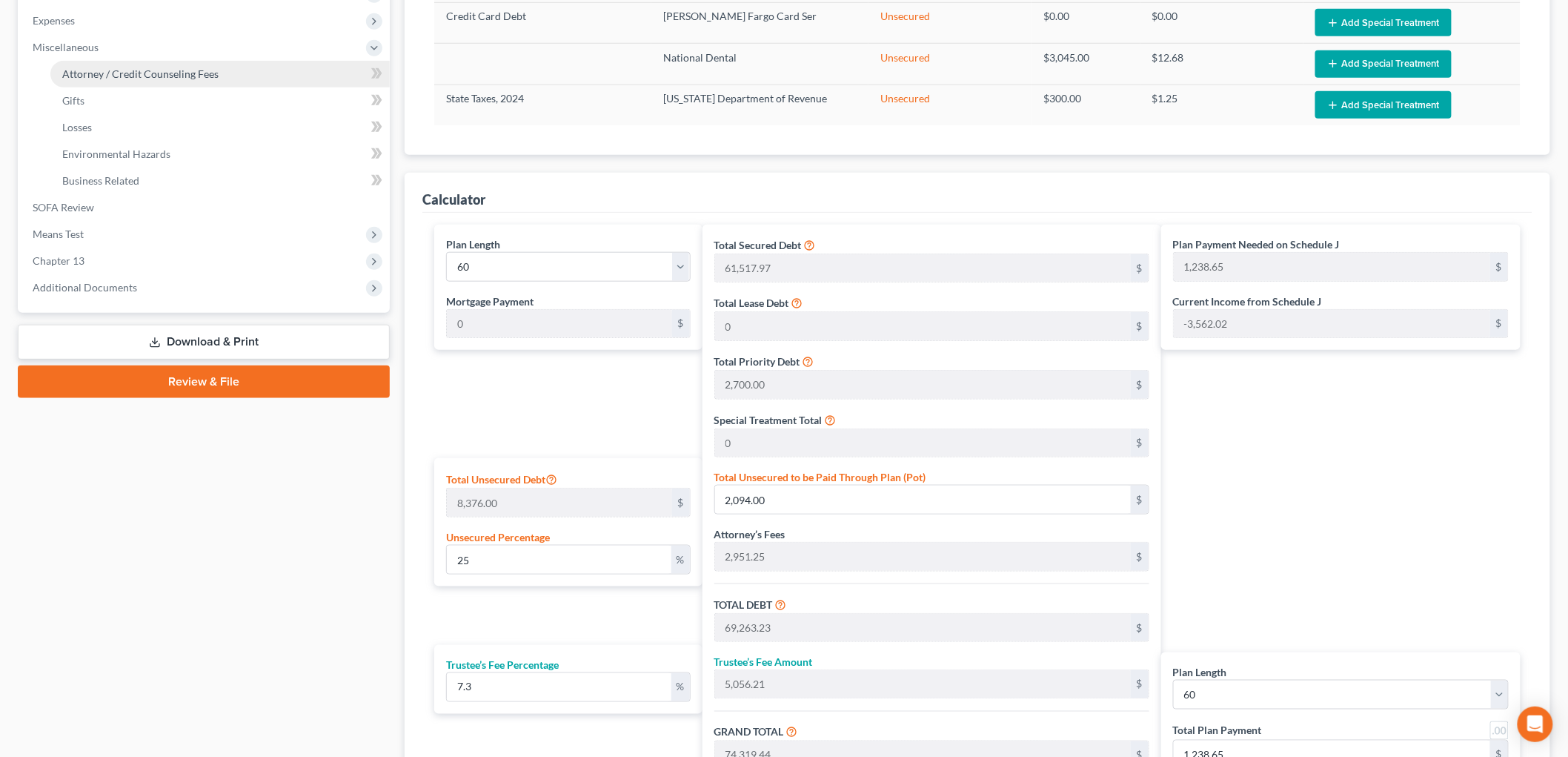
click at [152, 71] on span "Attorney / Credit Counseling Fees" at bounding box center [141, 74] width 156 height 13
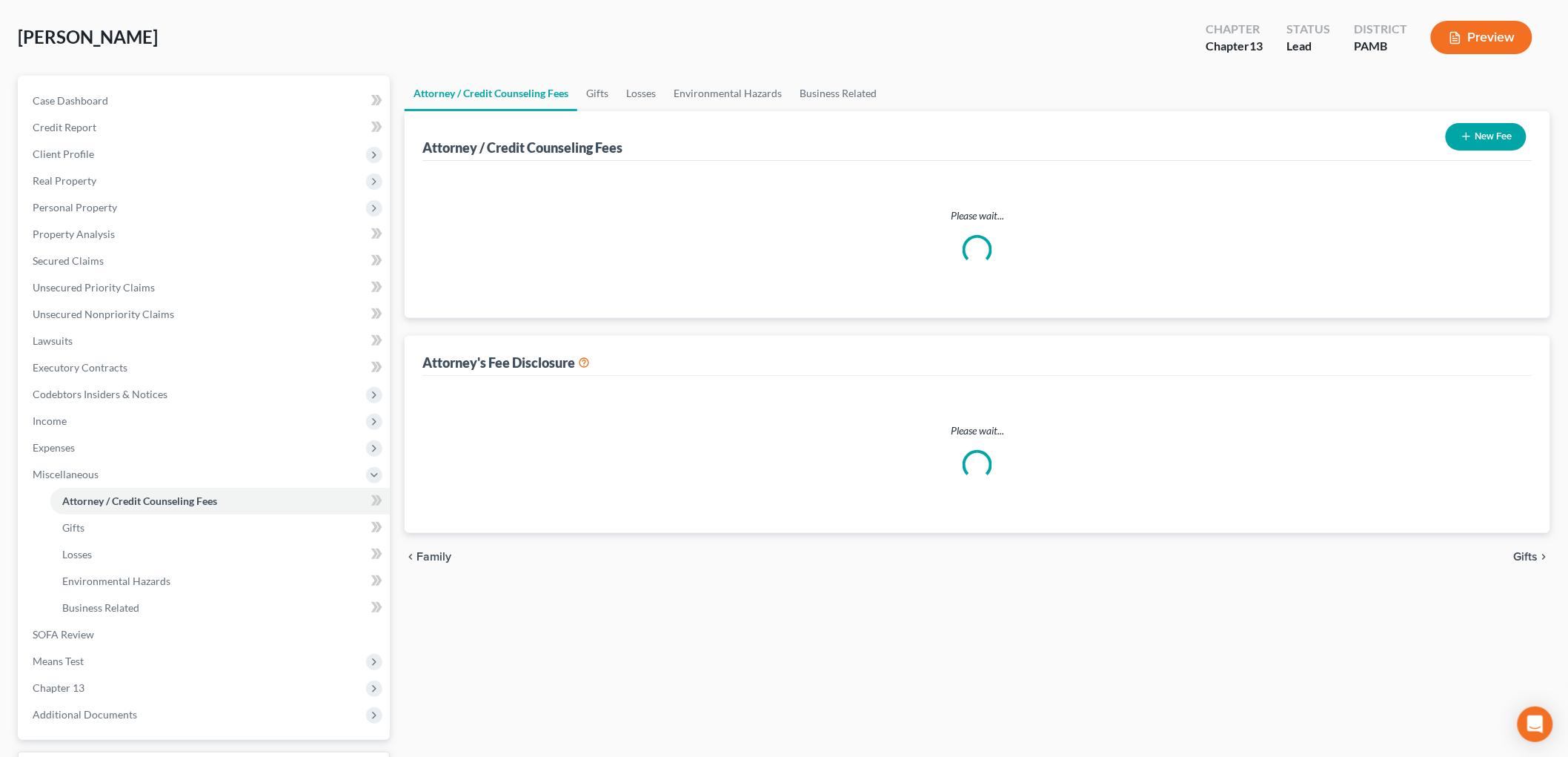
select select "1"
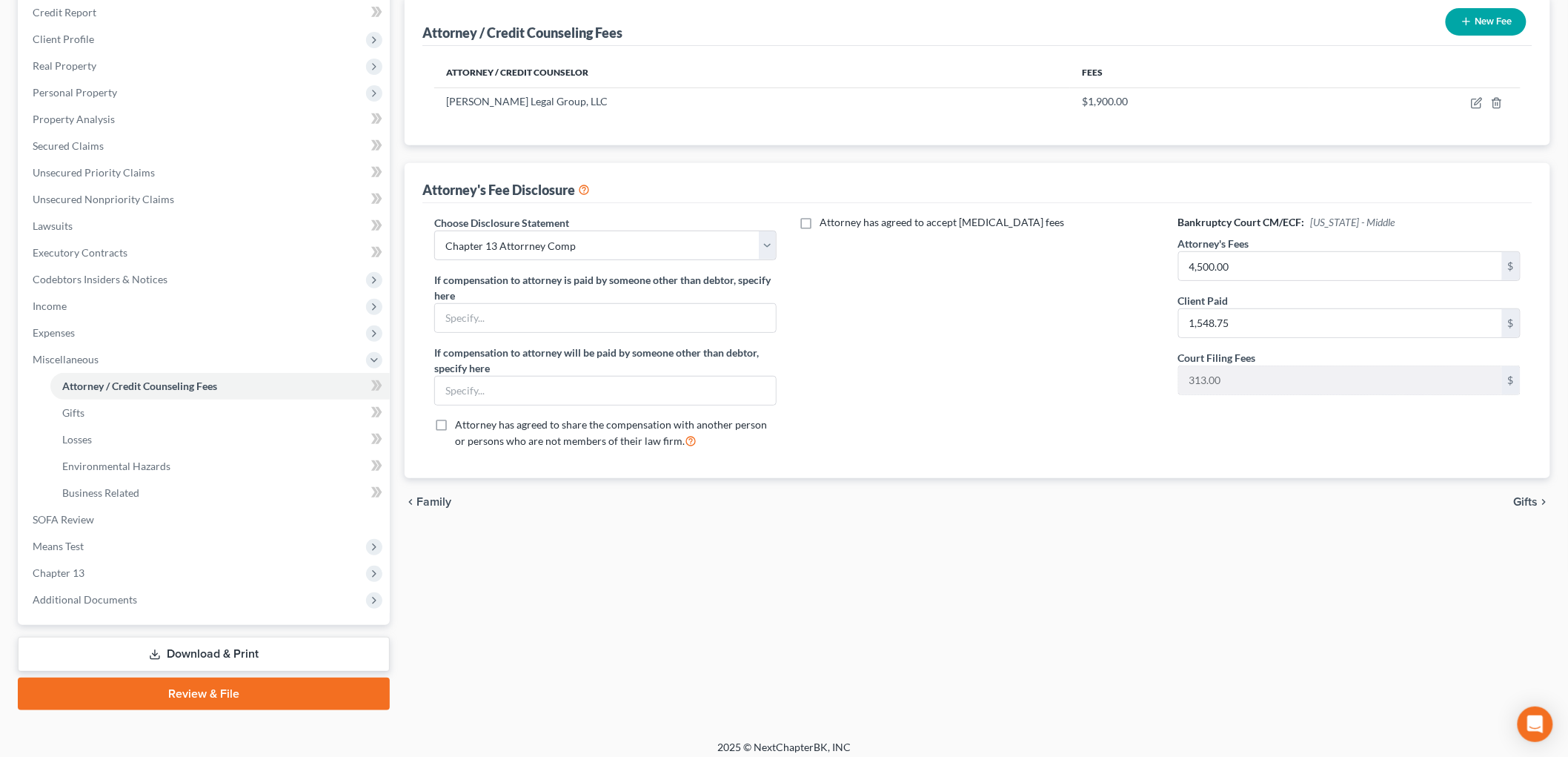
scroll to position [189, 0]
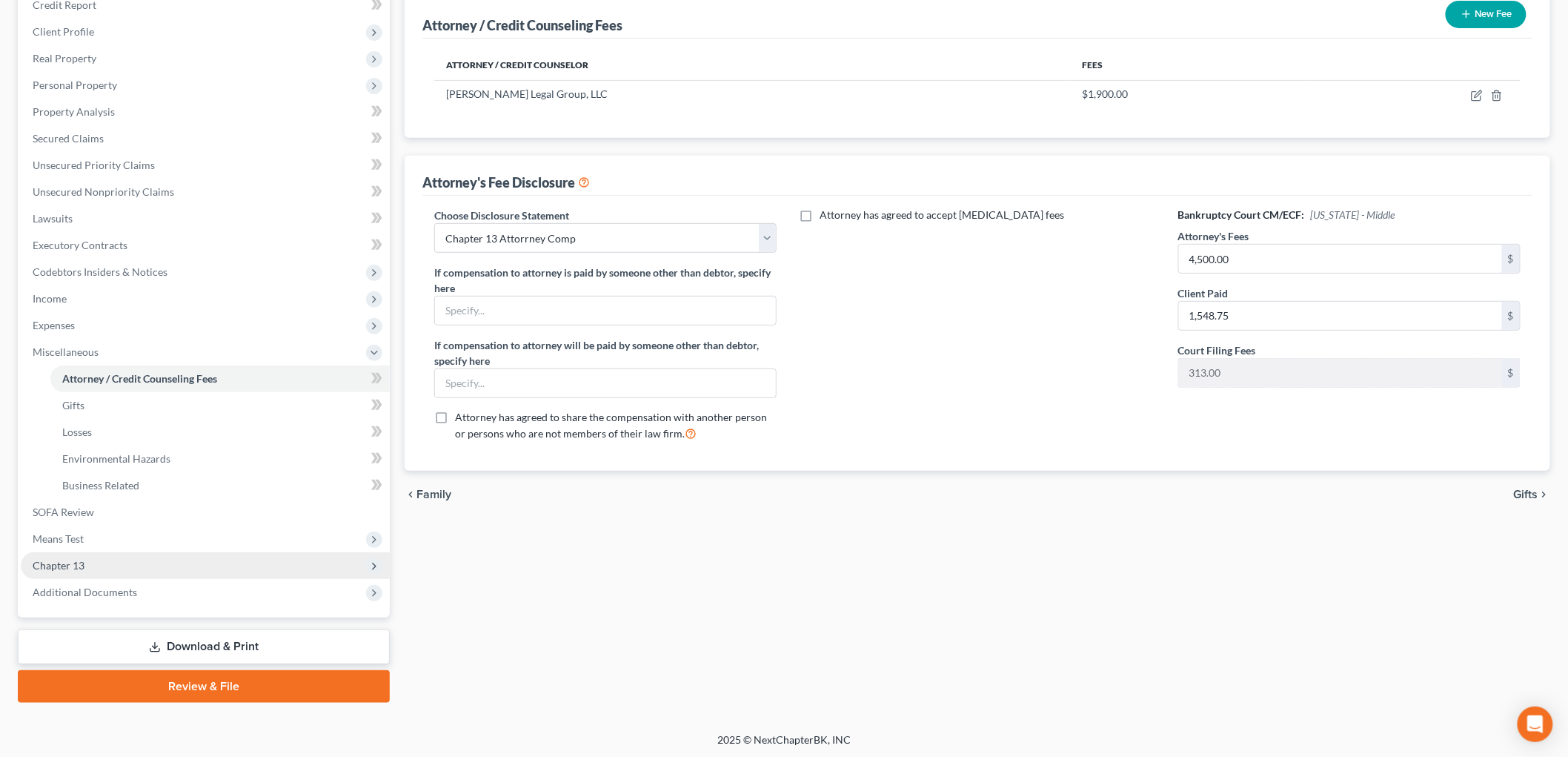
click at [86, 563] on span "Chapter 13" at bounding box center [205, 566] width 369 height 27
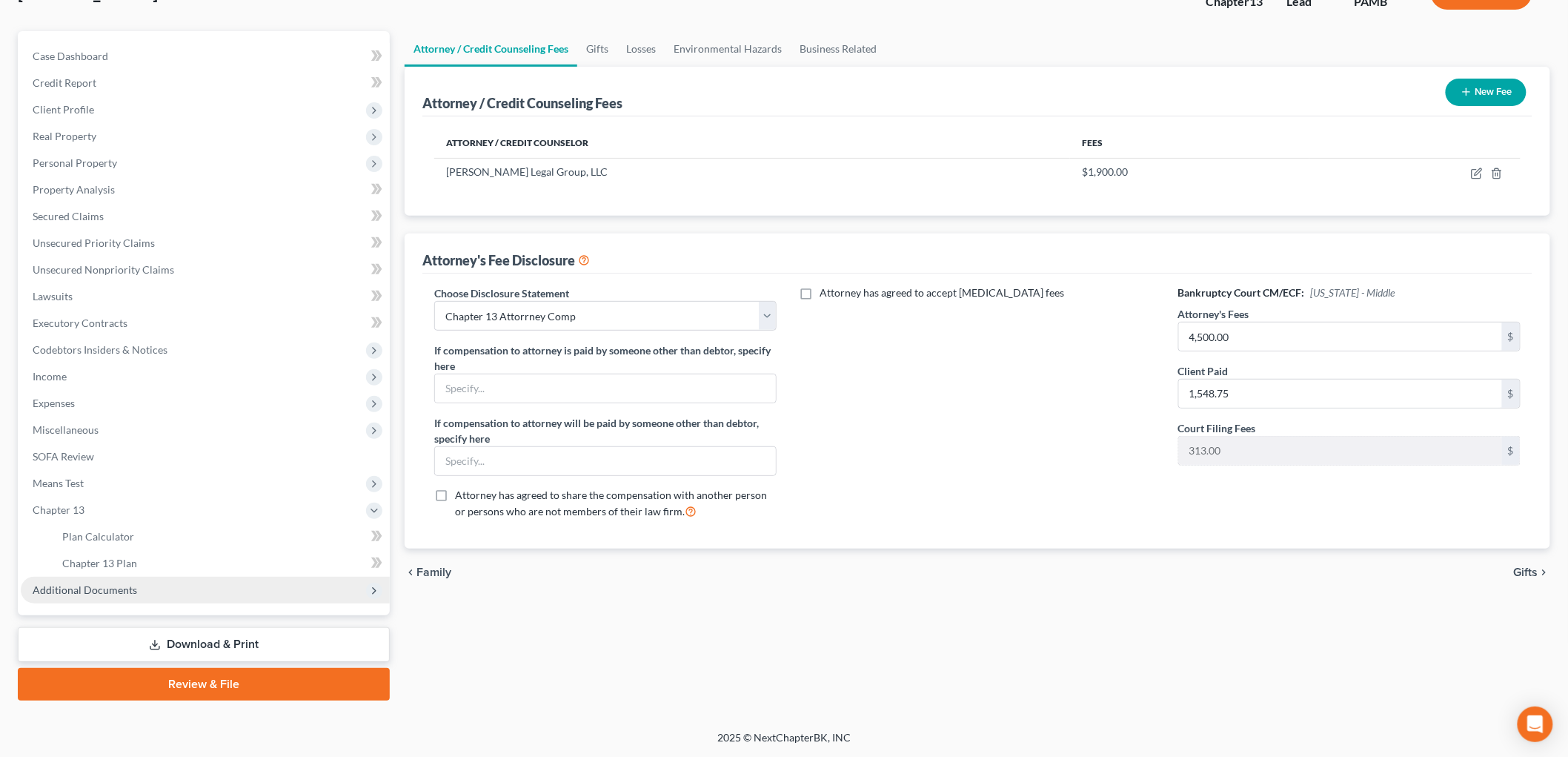
scroll to position [109, 0]
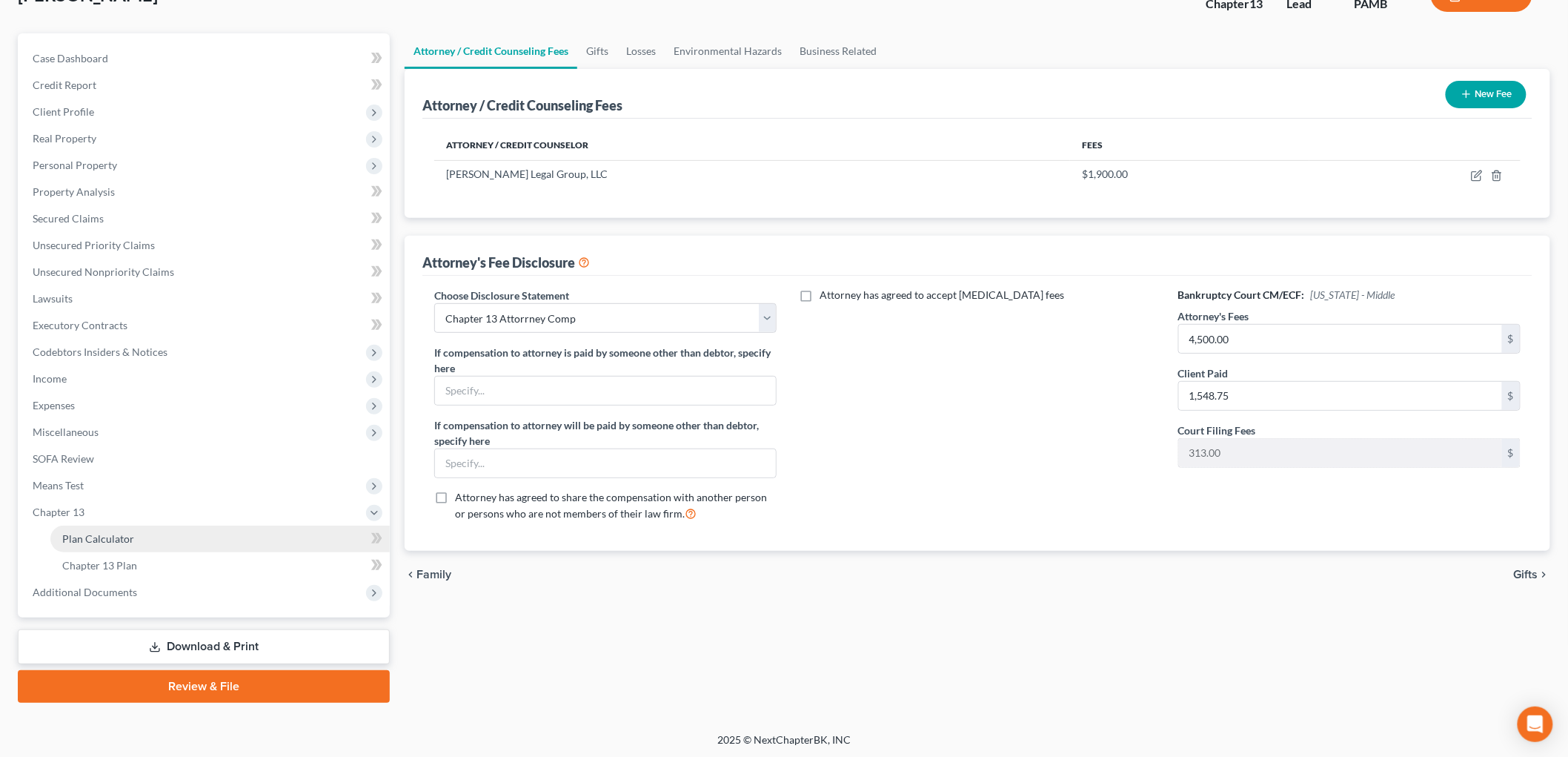
click at [165, 538] on link "Plan Calculator" at bounding box center [220, 539] width 340 height 27
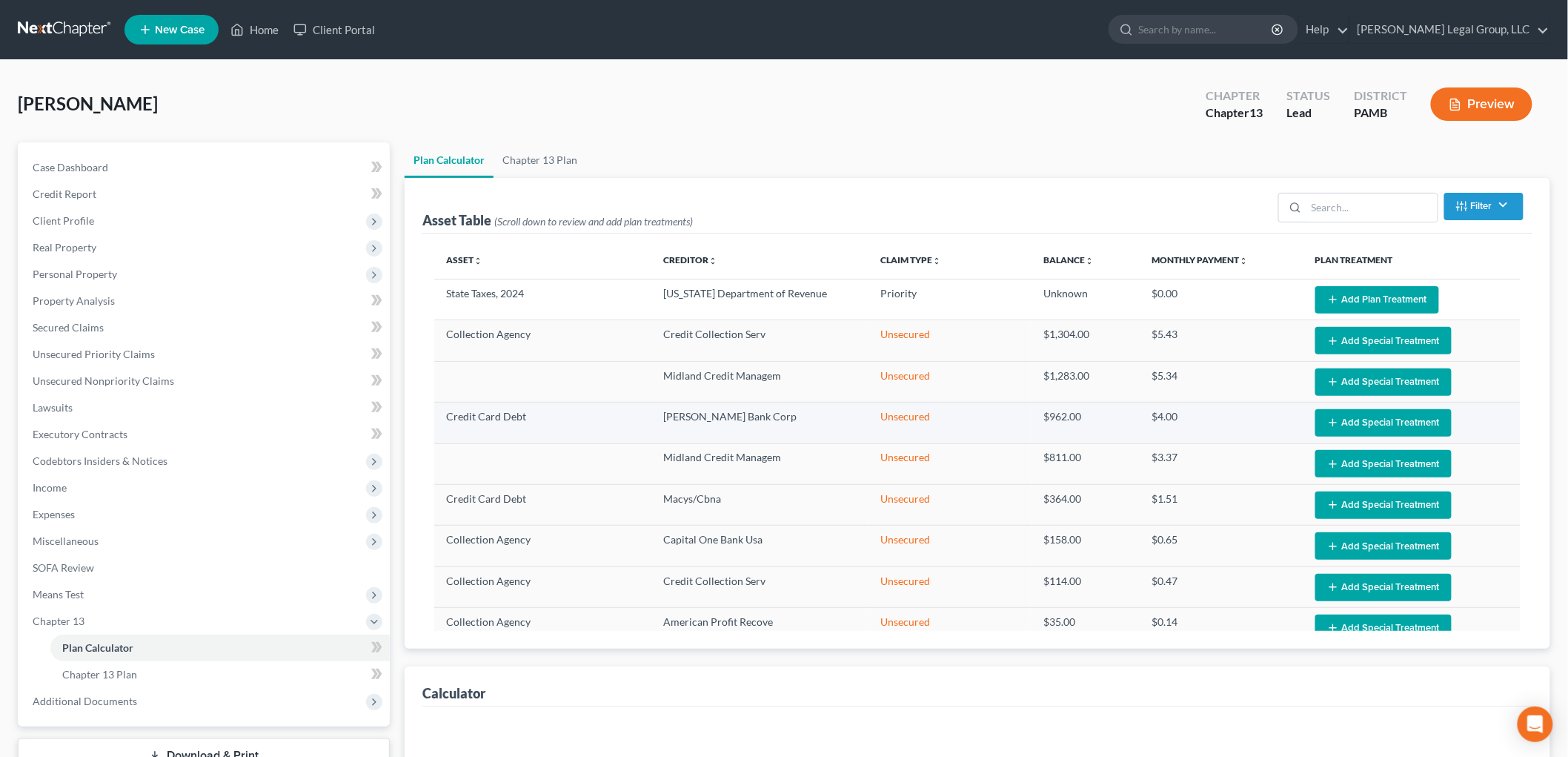
select select "59"
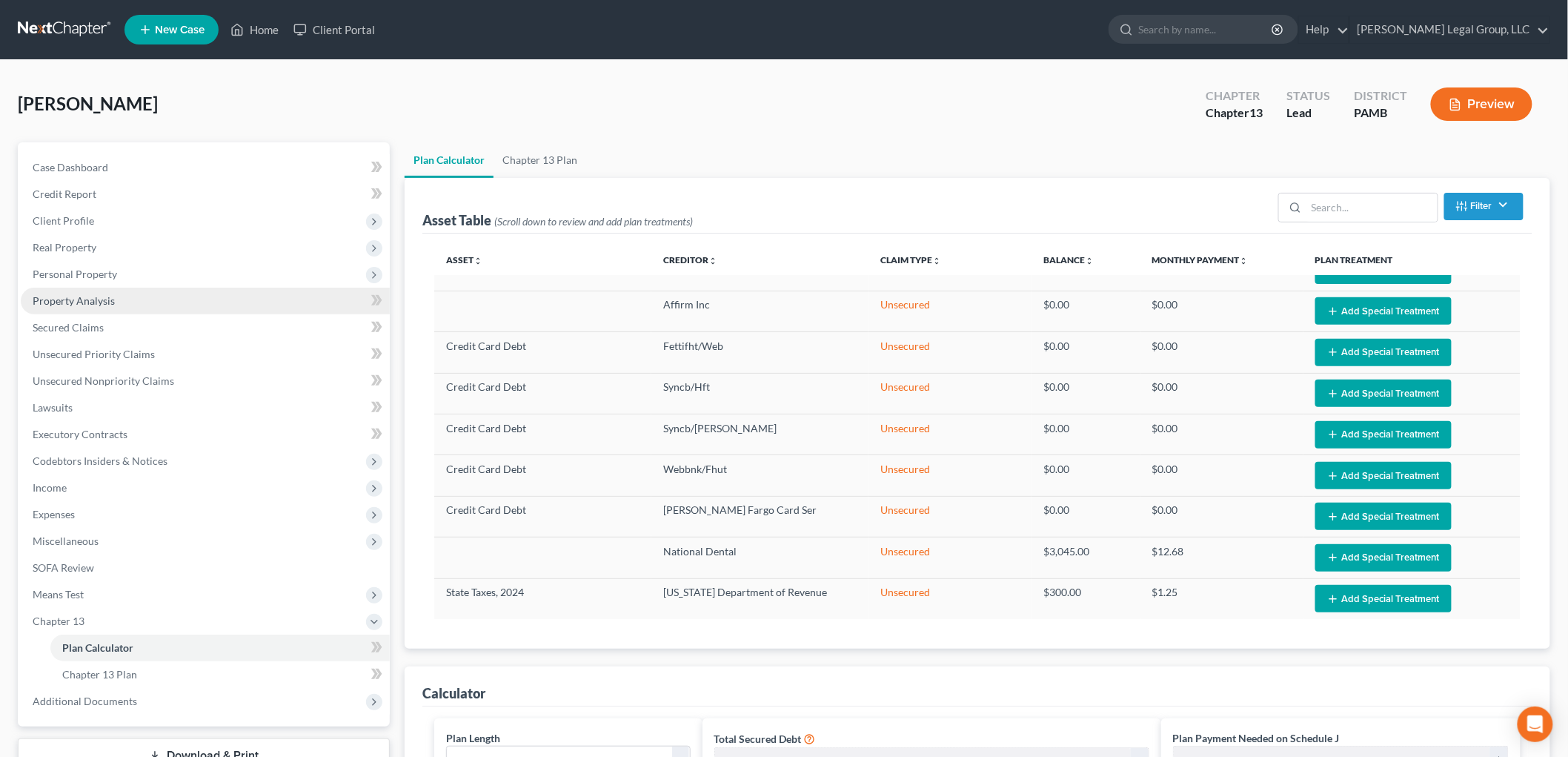
click at [101, 304] on span "Property Analysis" at bounding box center [74, 300] width 82 height 13
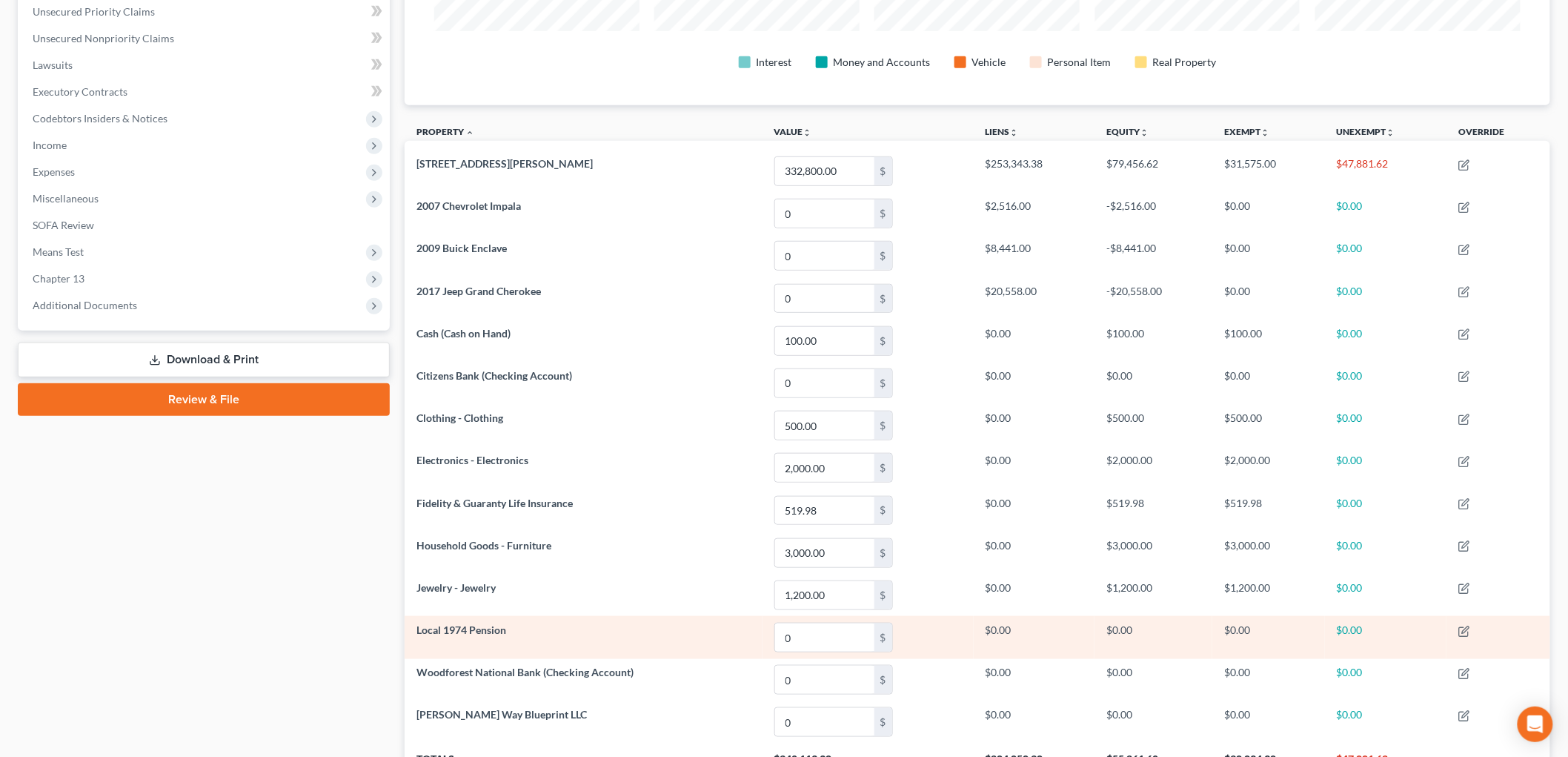
scroll to position [64, 0]
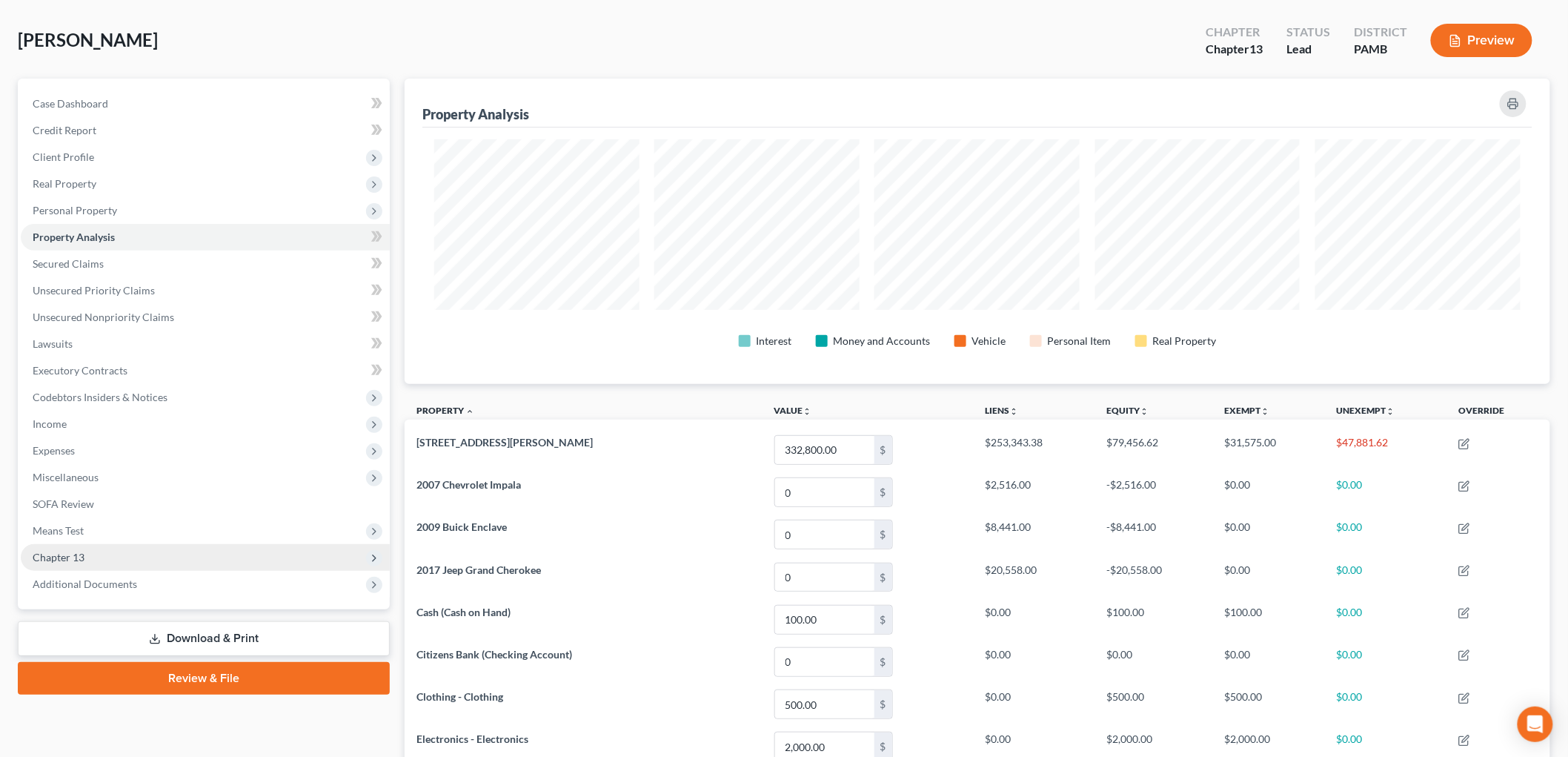
click at [130, 559] on span "Chapter 13" at bounding box center [205, 557] width 369 height 27
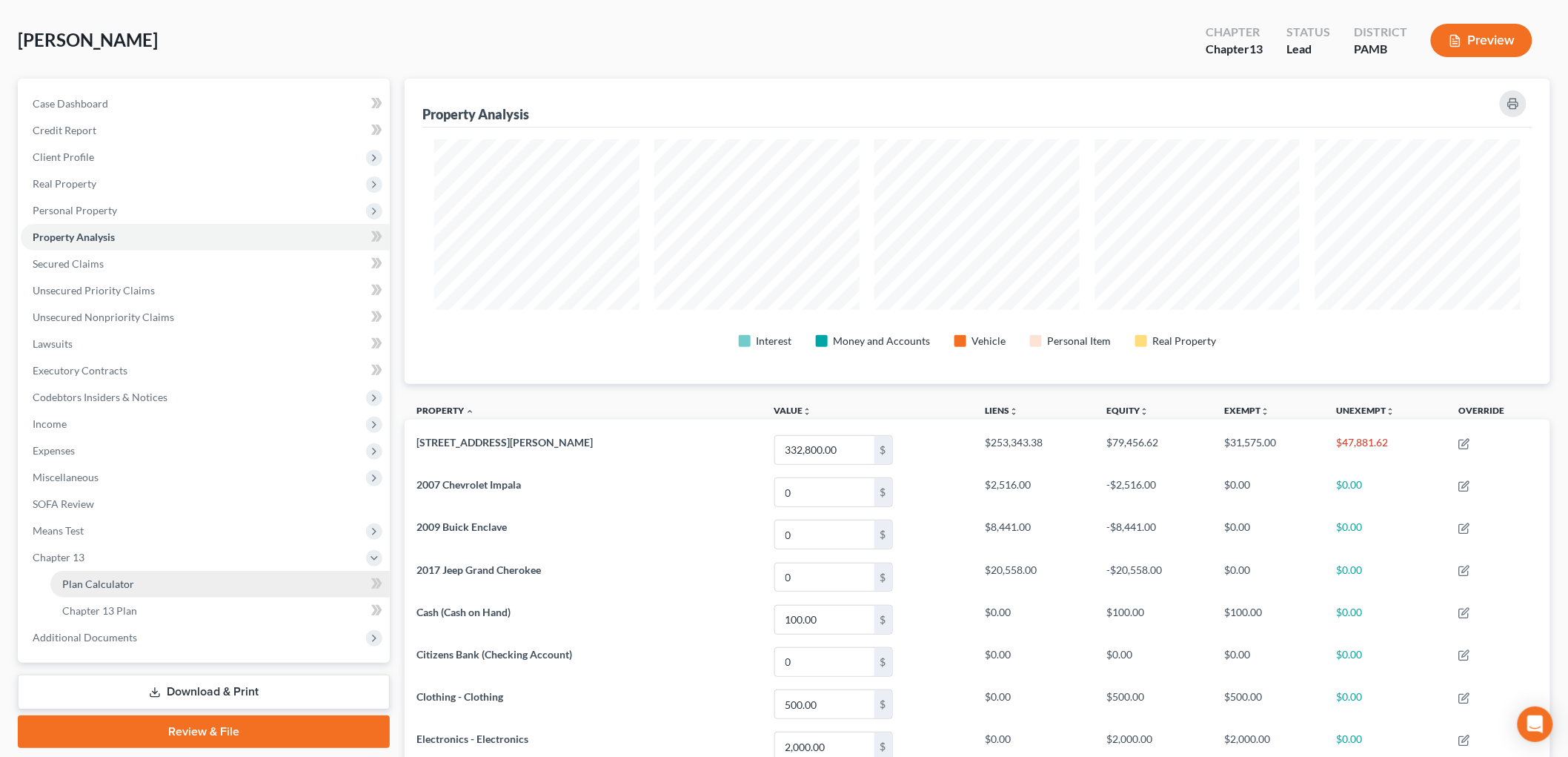
click at [134, 579] on link "Plan Calculator" at bounding box center [220, 584] width 340 height 27
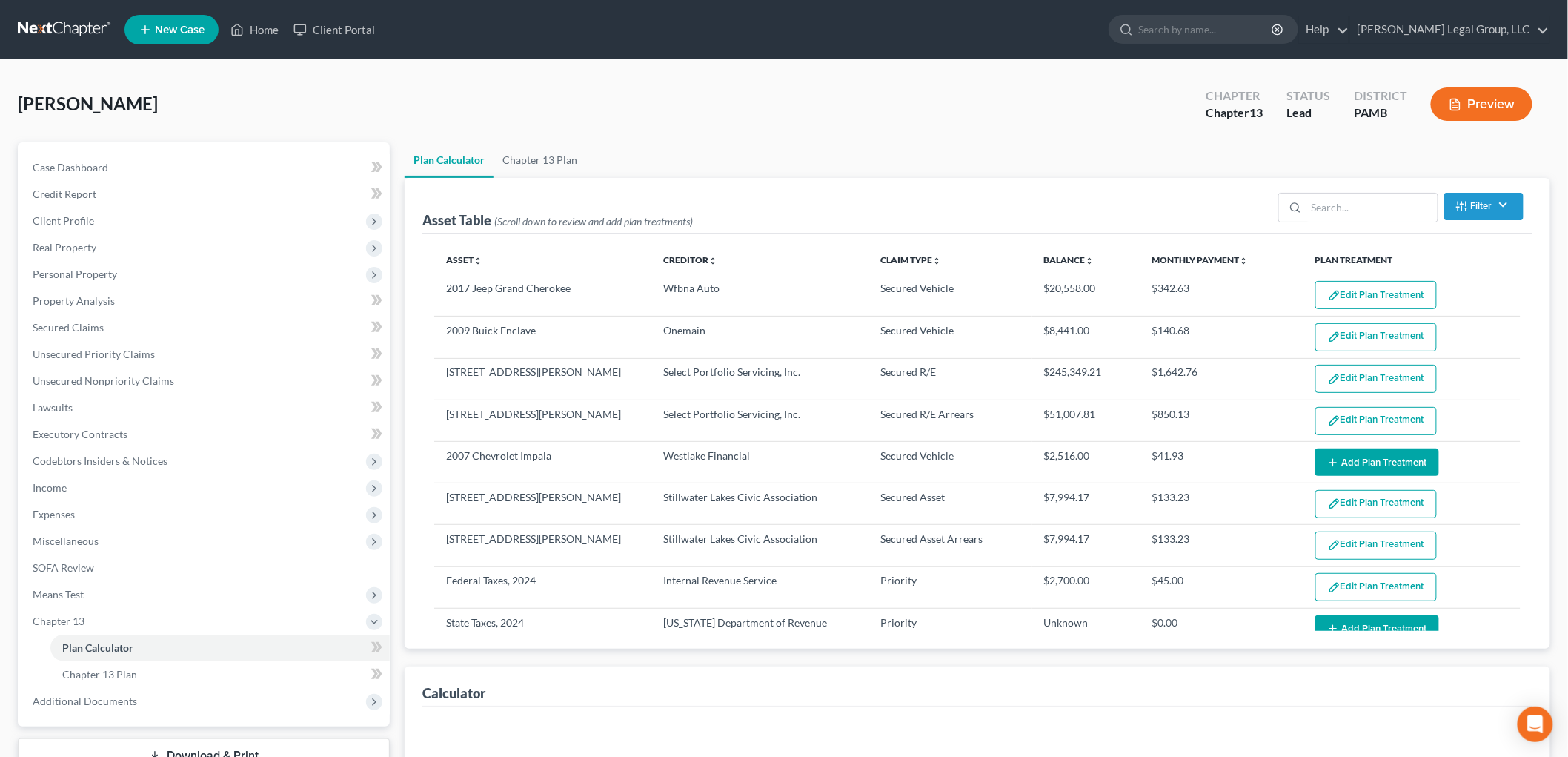
scroll to position [209, 0]
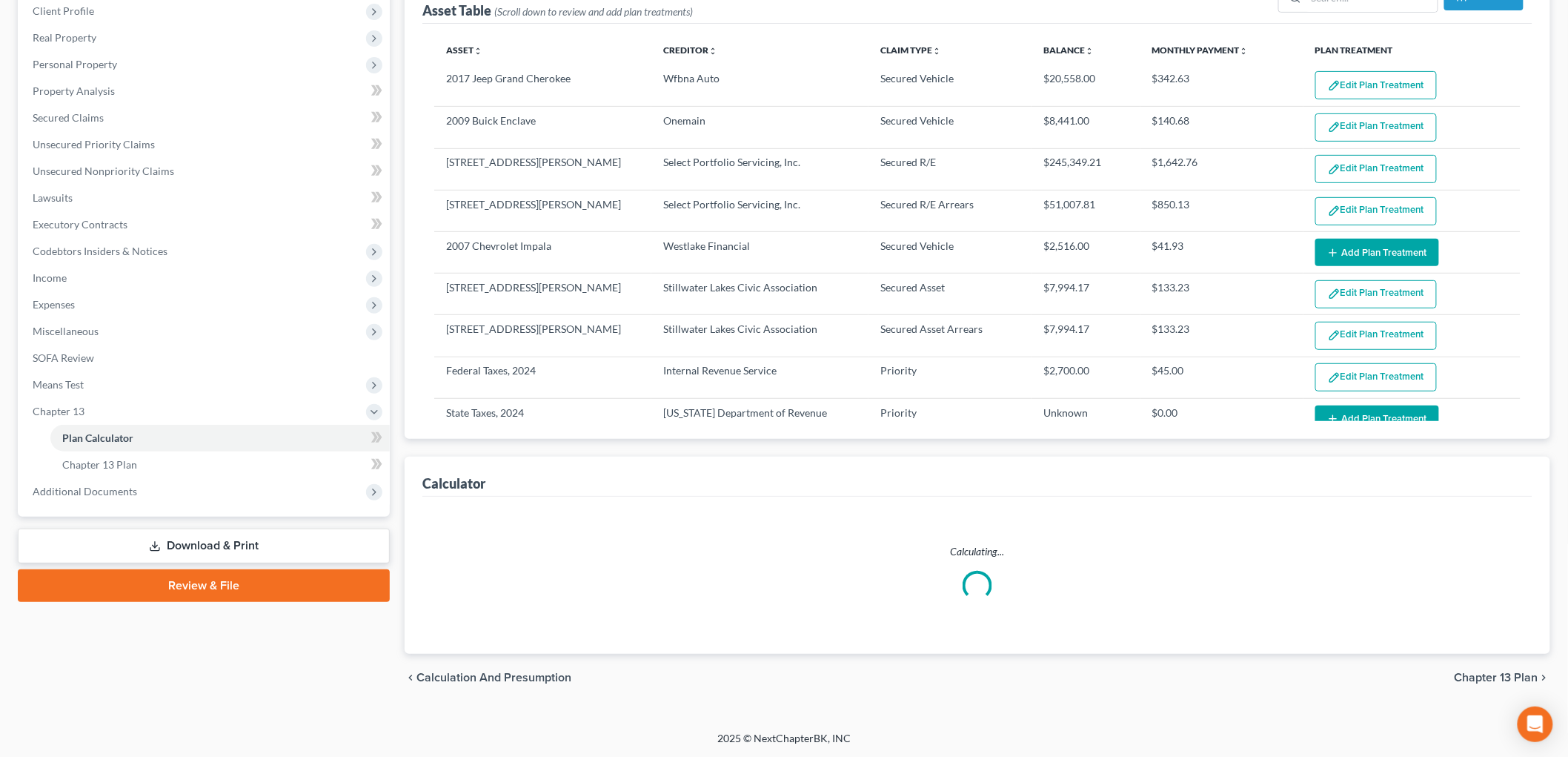
select select "59"
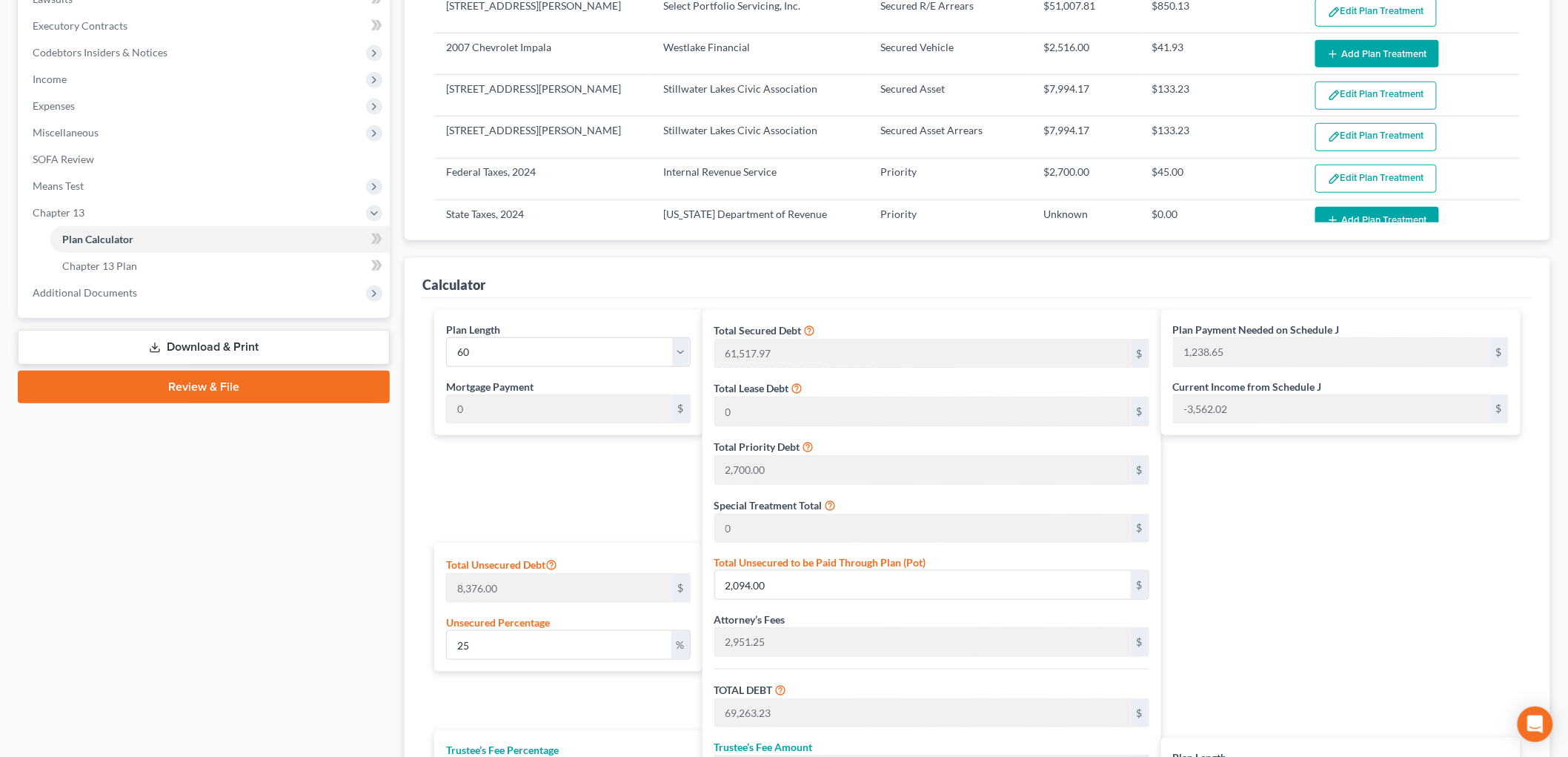
scroll to position [539, 0]
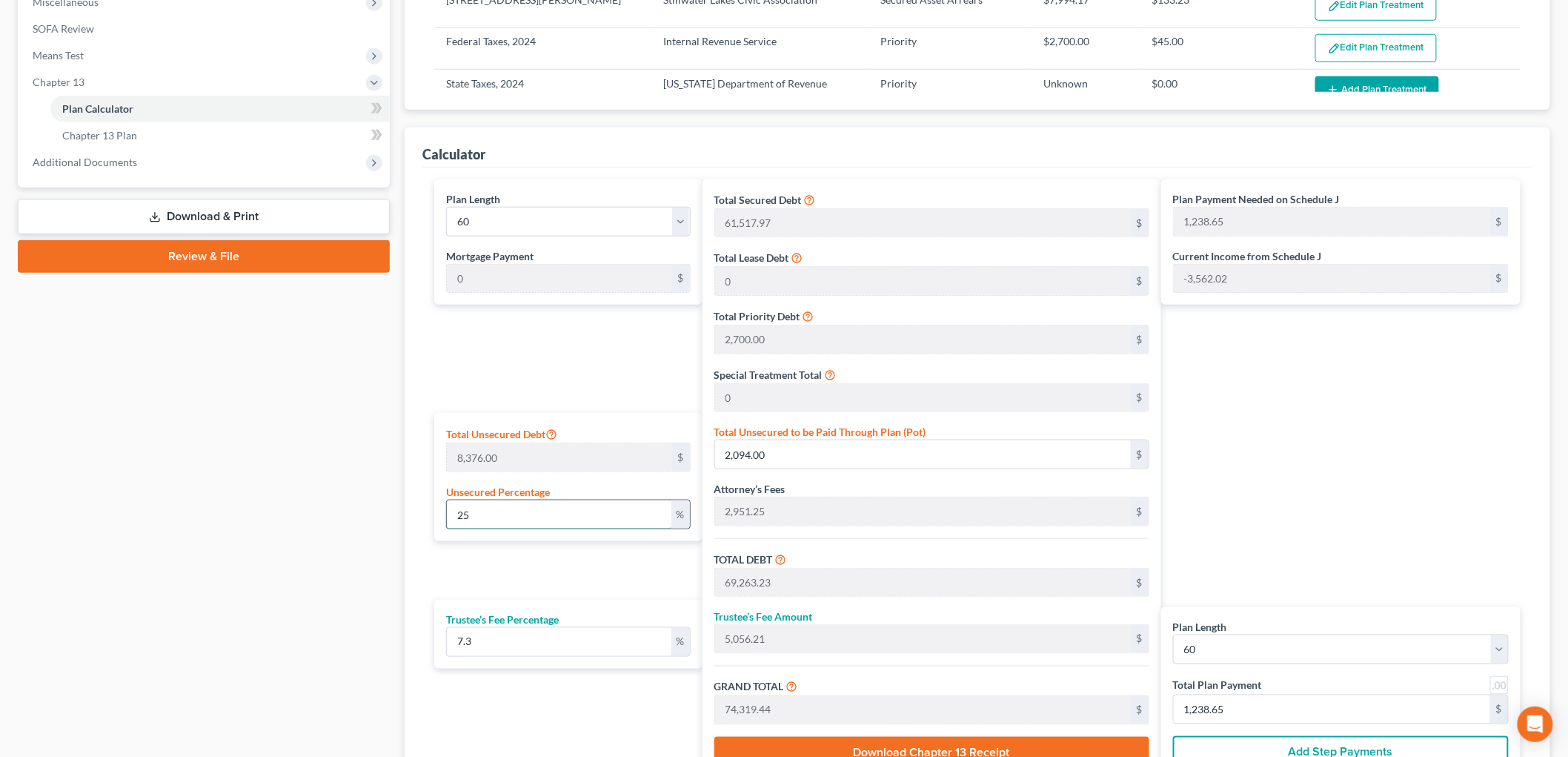
click at [564, 519] on input "25" at bounding box center [559, 514] width 224 height 28
type input "2"
type input "167.52"
type input "67,336.75"
type input "4,915.58"
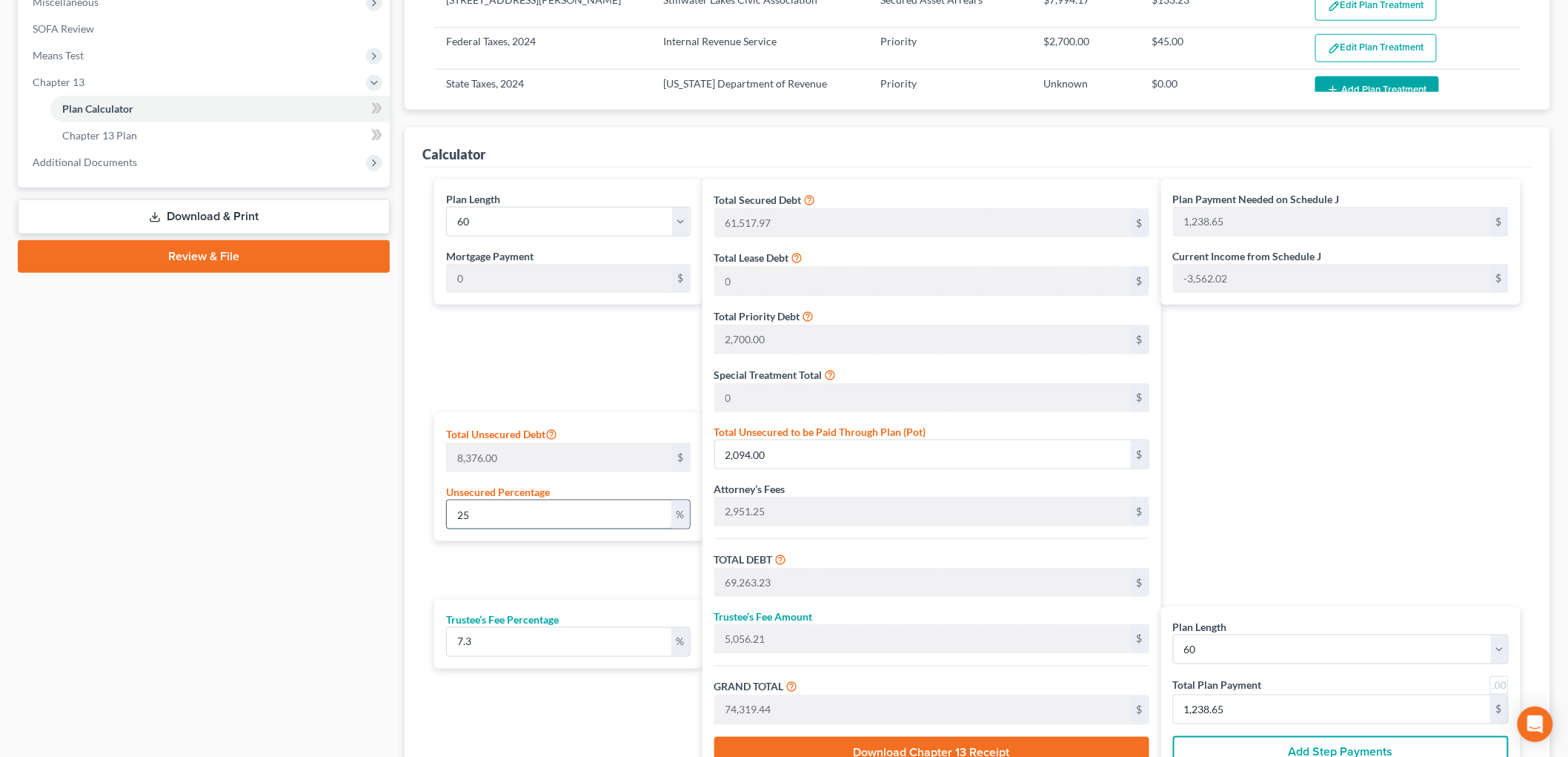
type input "72,252.33"
type input "1,204.20"
type input "67,169.23"
type input "4,903.35"
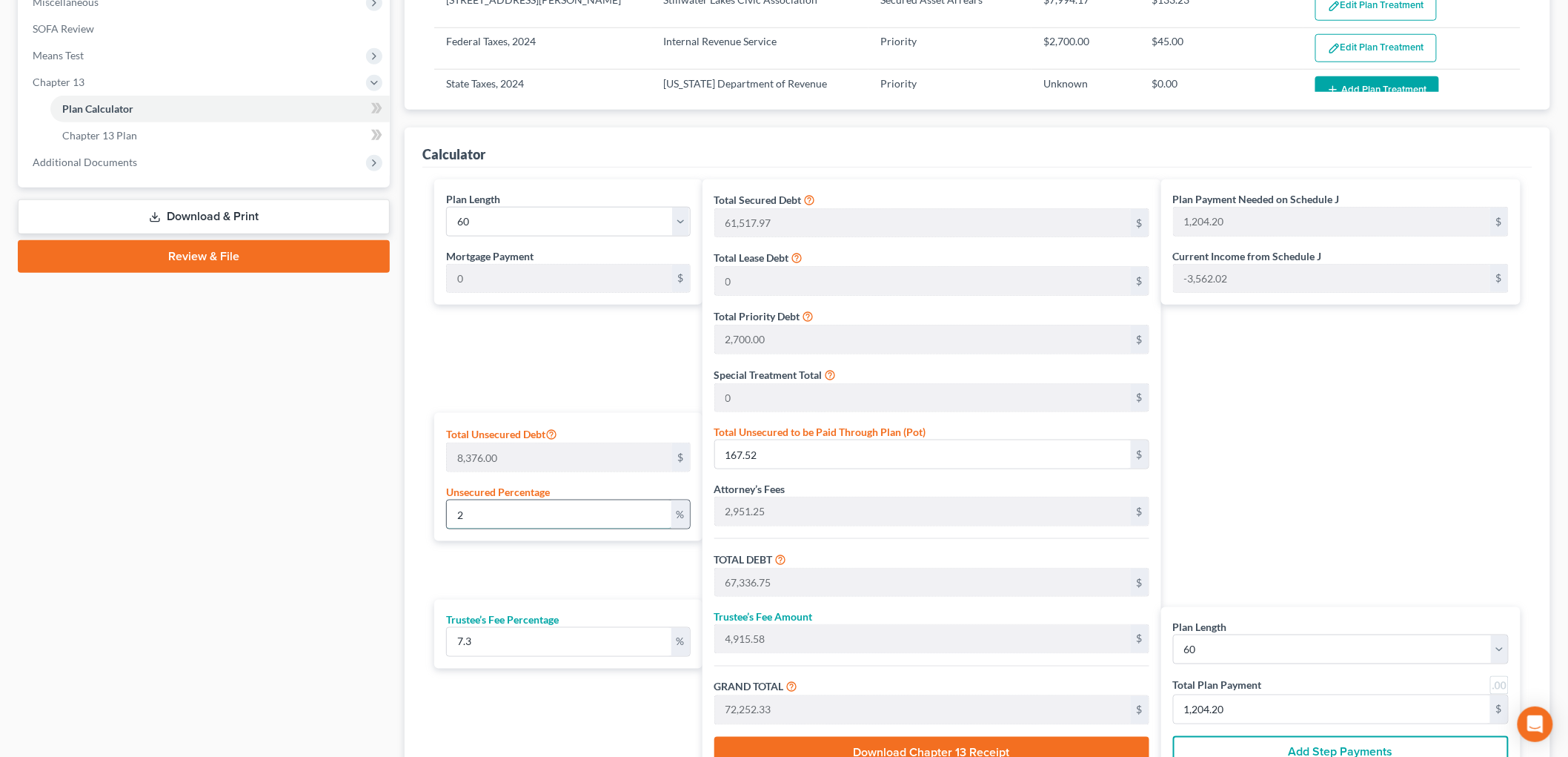
type input "72,072.58"
type input "1,201.20"
type input "1"
type input "83.76"
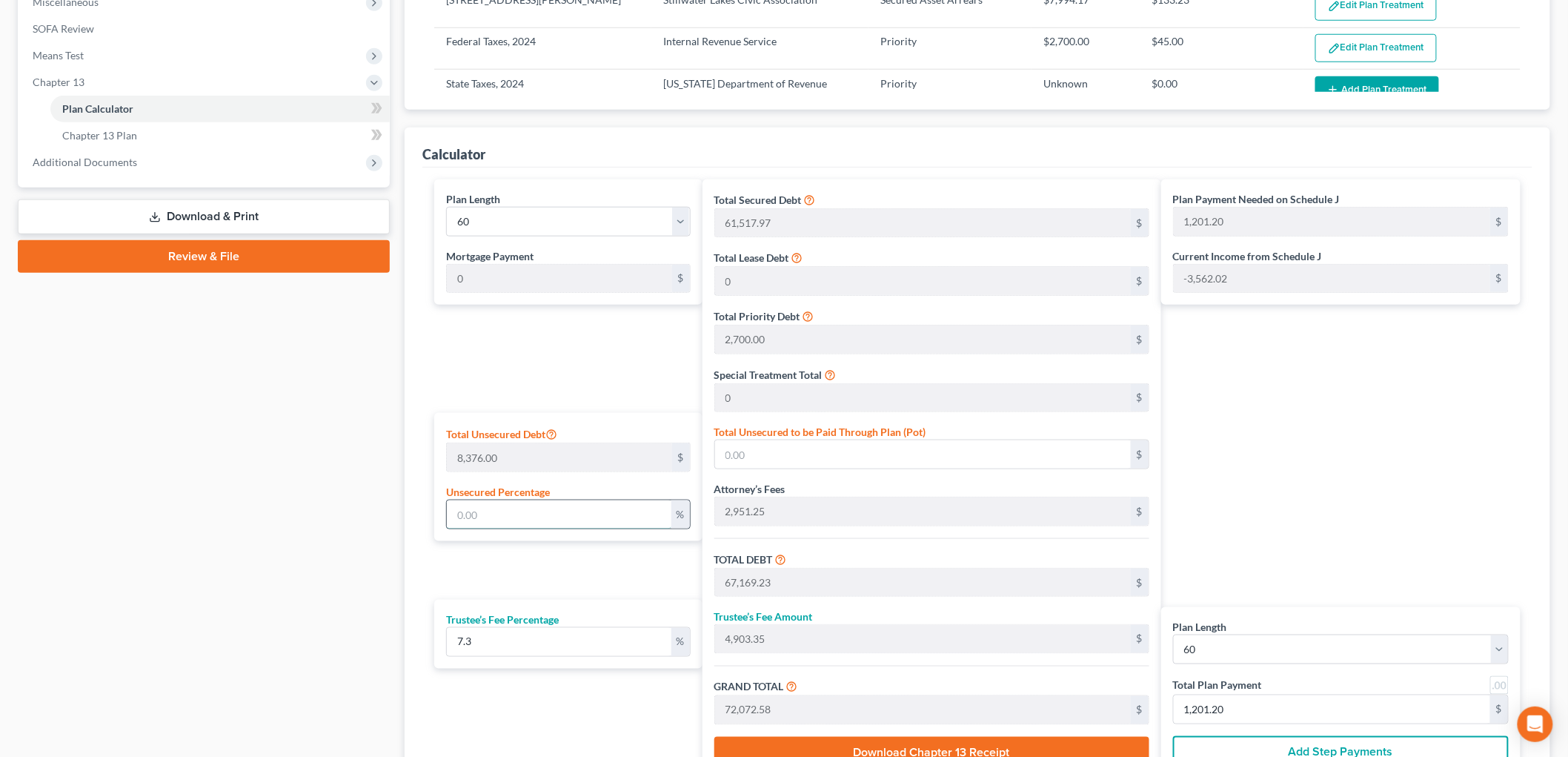
type input "67,252.98"
type input "4,909.46"
type input "72,162.45"
type input "1,202.70"
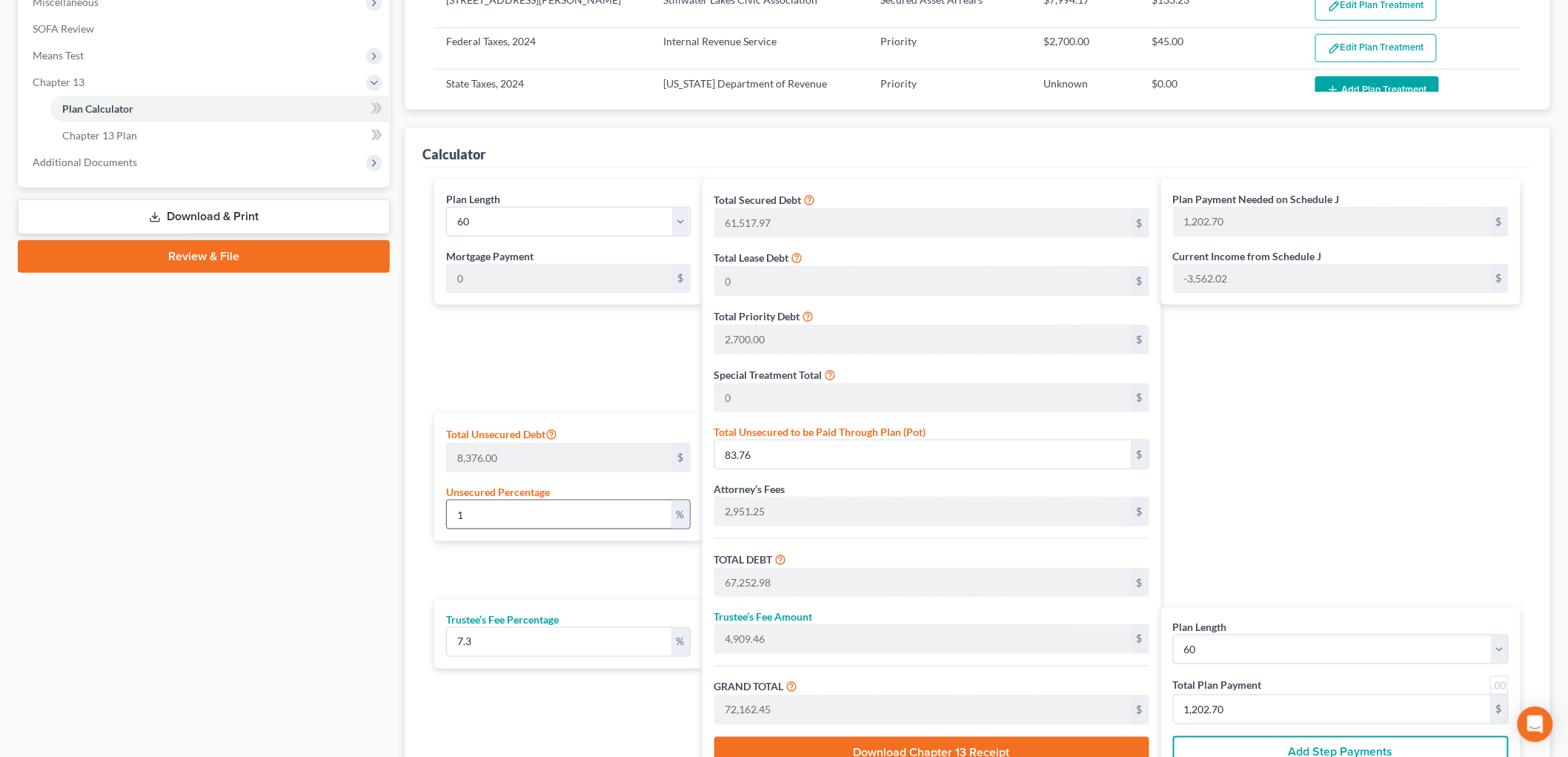
type input "10"
type input "837.60"
type input "68,006.82"
type input "4,964.49"
type input "72,971.32"
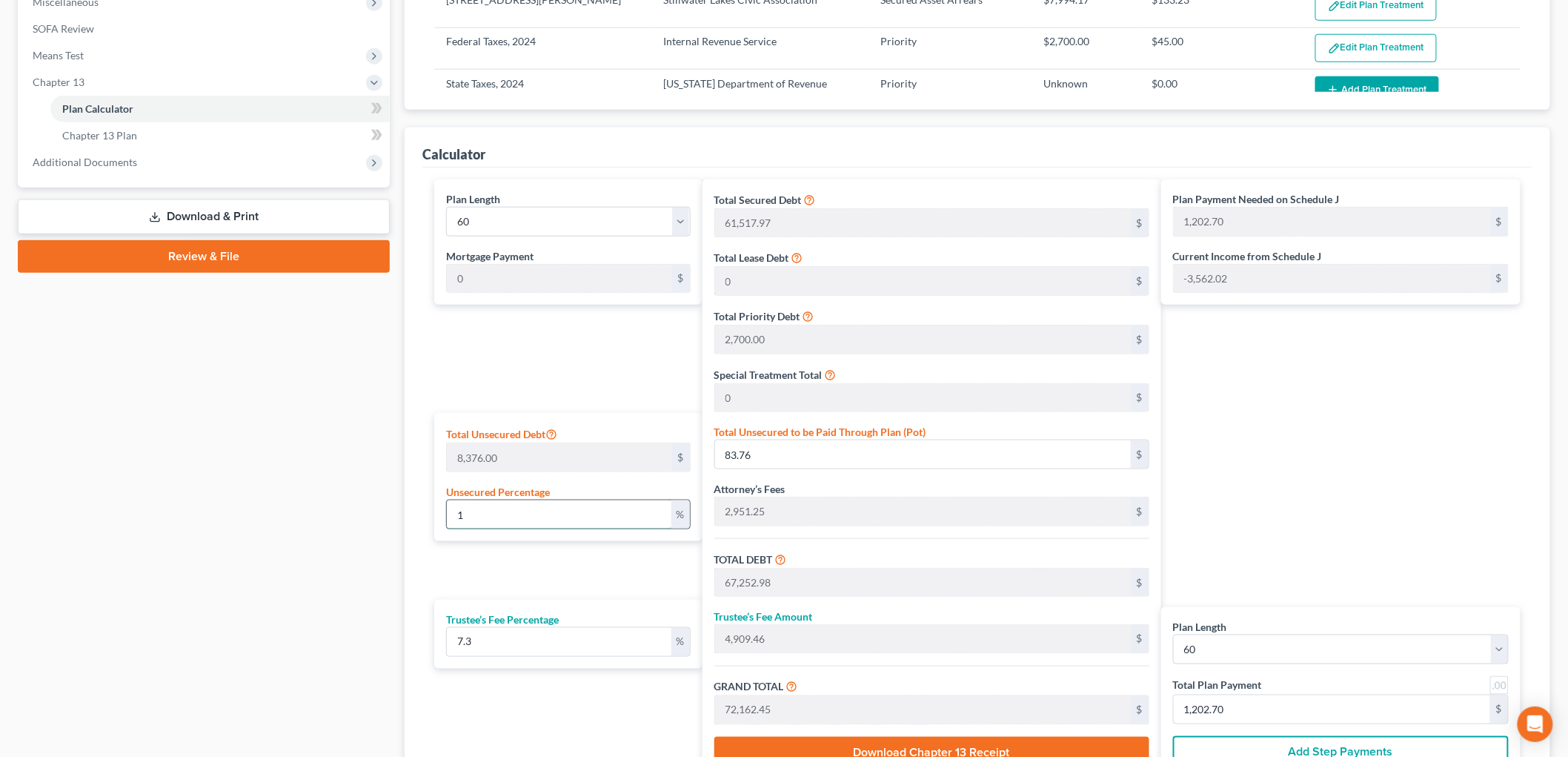
type input "1,216.18"
type input "100"
type input "8,376.00"
type input "75,545.23"
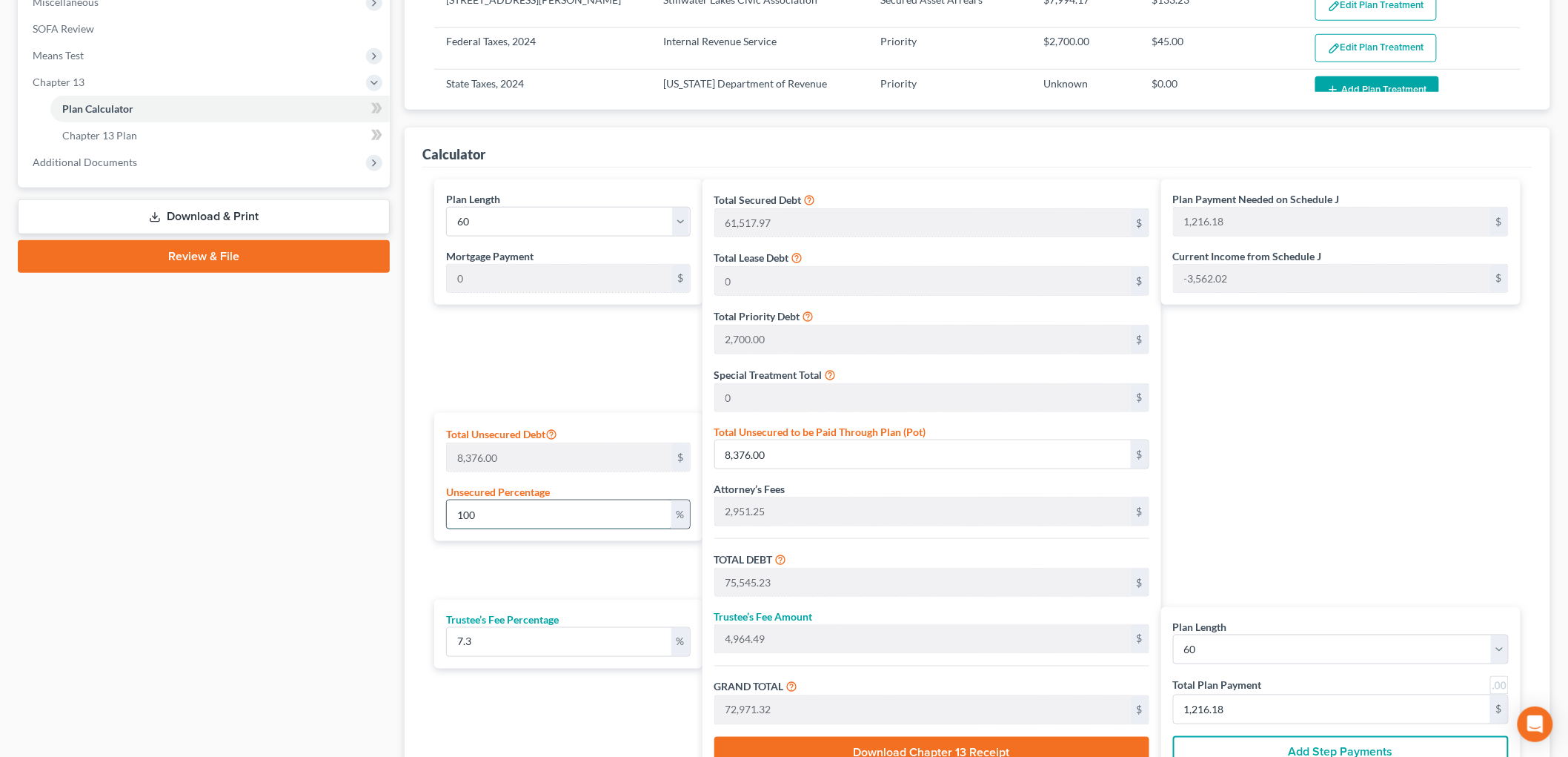
type input "5,514.80"
type input "81,060.03"
type input "1,351.00"
type input "100"
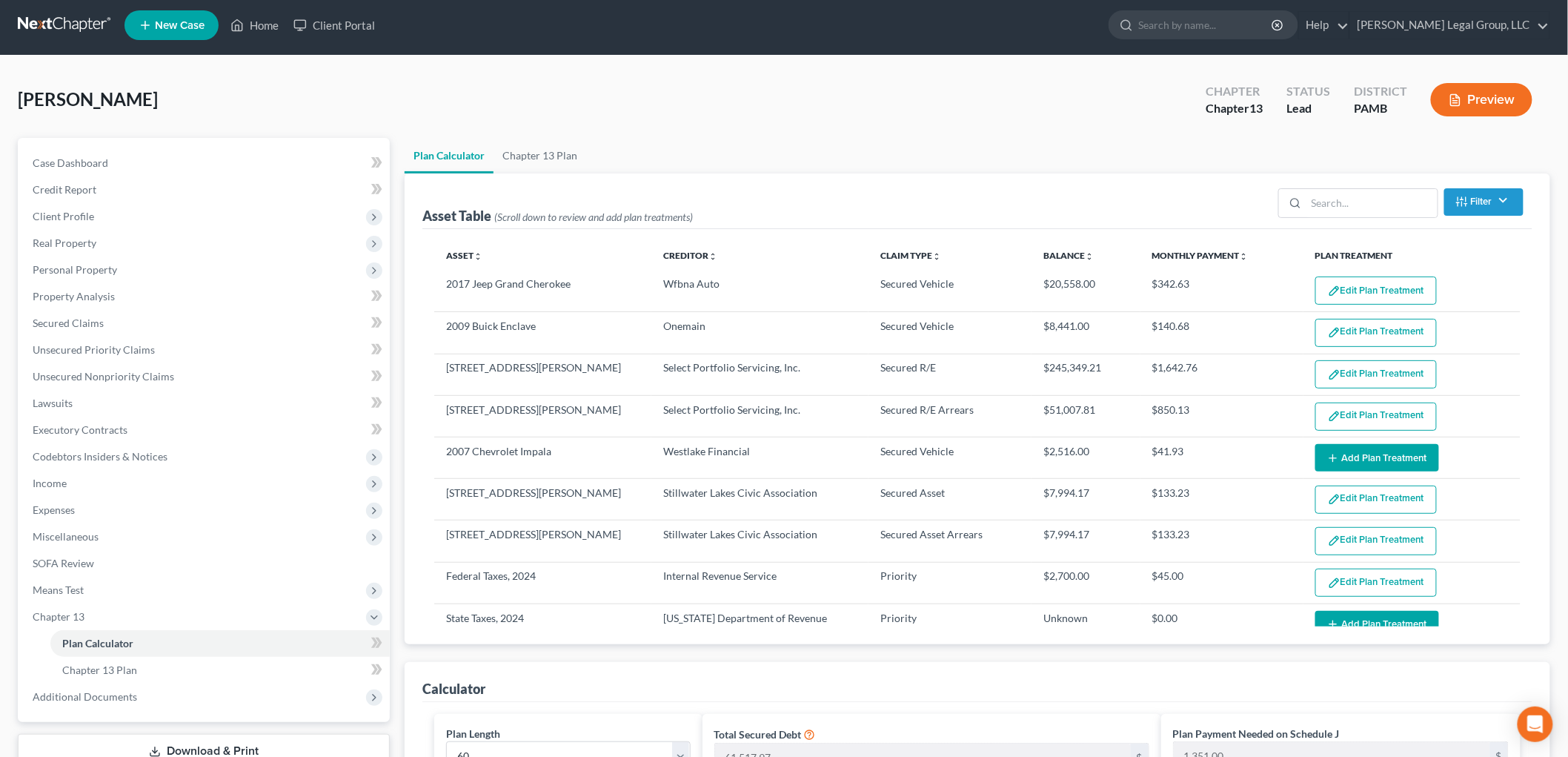
scroll to position [0, 0]
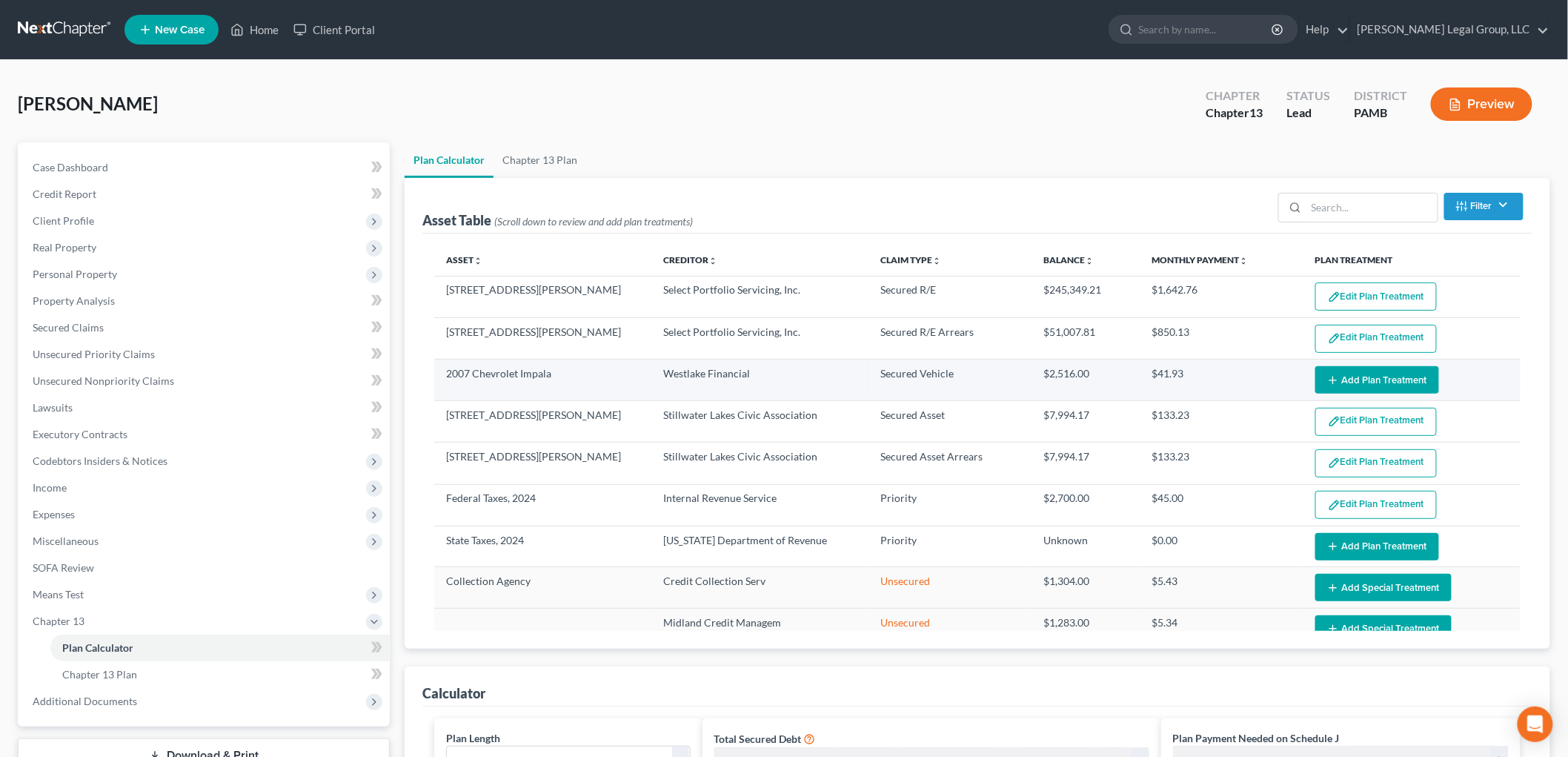
click at [1381, 381] on button "Add Plan Treatment" at bounding box center [1377, 379] width 124 height 28
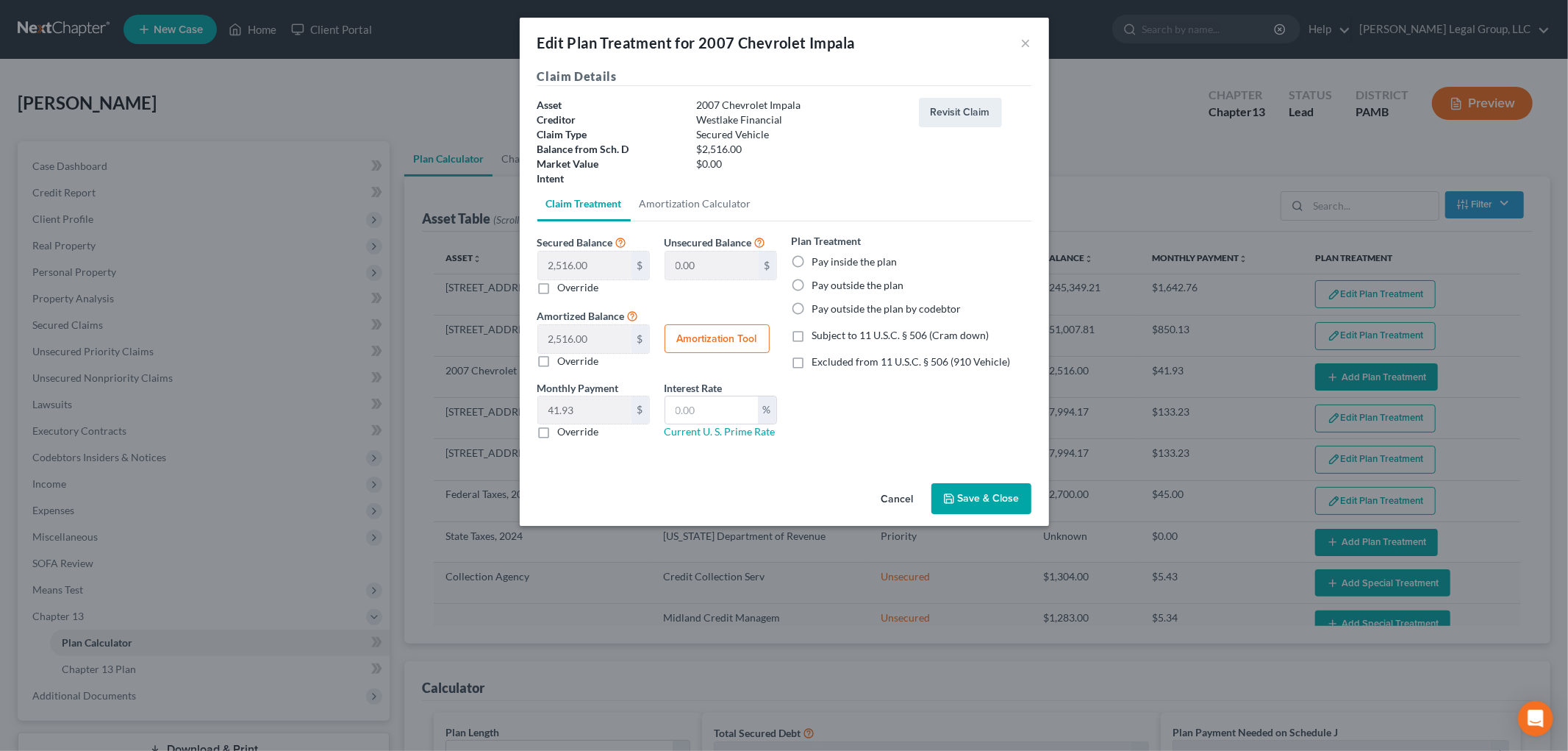
click at [862, 279] on label "Pay outside the plan" at bounding box center [858, 285] width 92 height 15
click at [828, 279] on input "Pay outside the plan" at bounding box center [822, 282] width 10 height 10
radio input "true"
click at [996, 511] on button "Save & Close" at bounding box center [981, 498] width 100 height 31
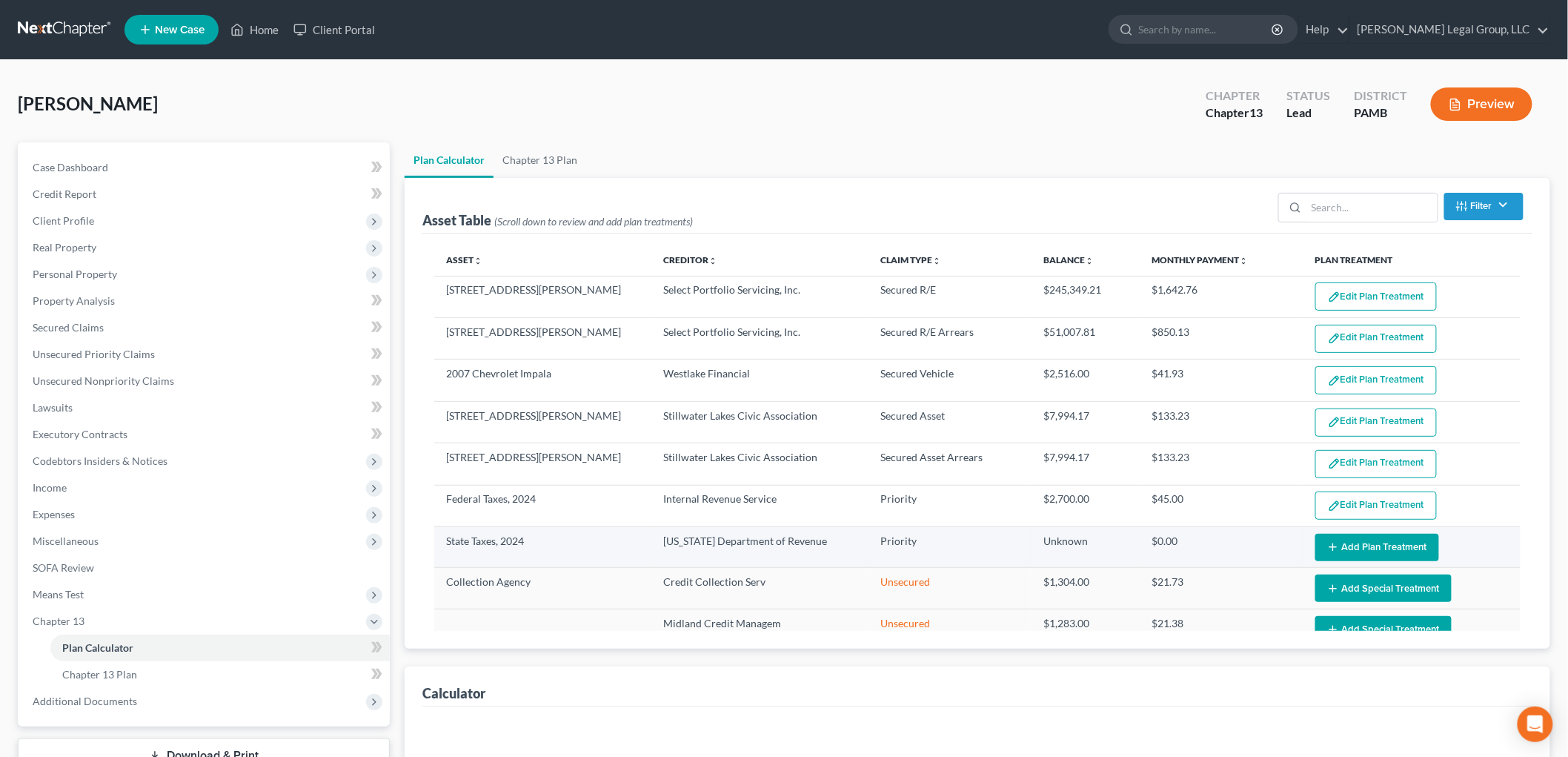
select select "59"
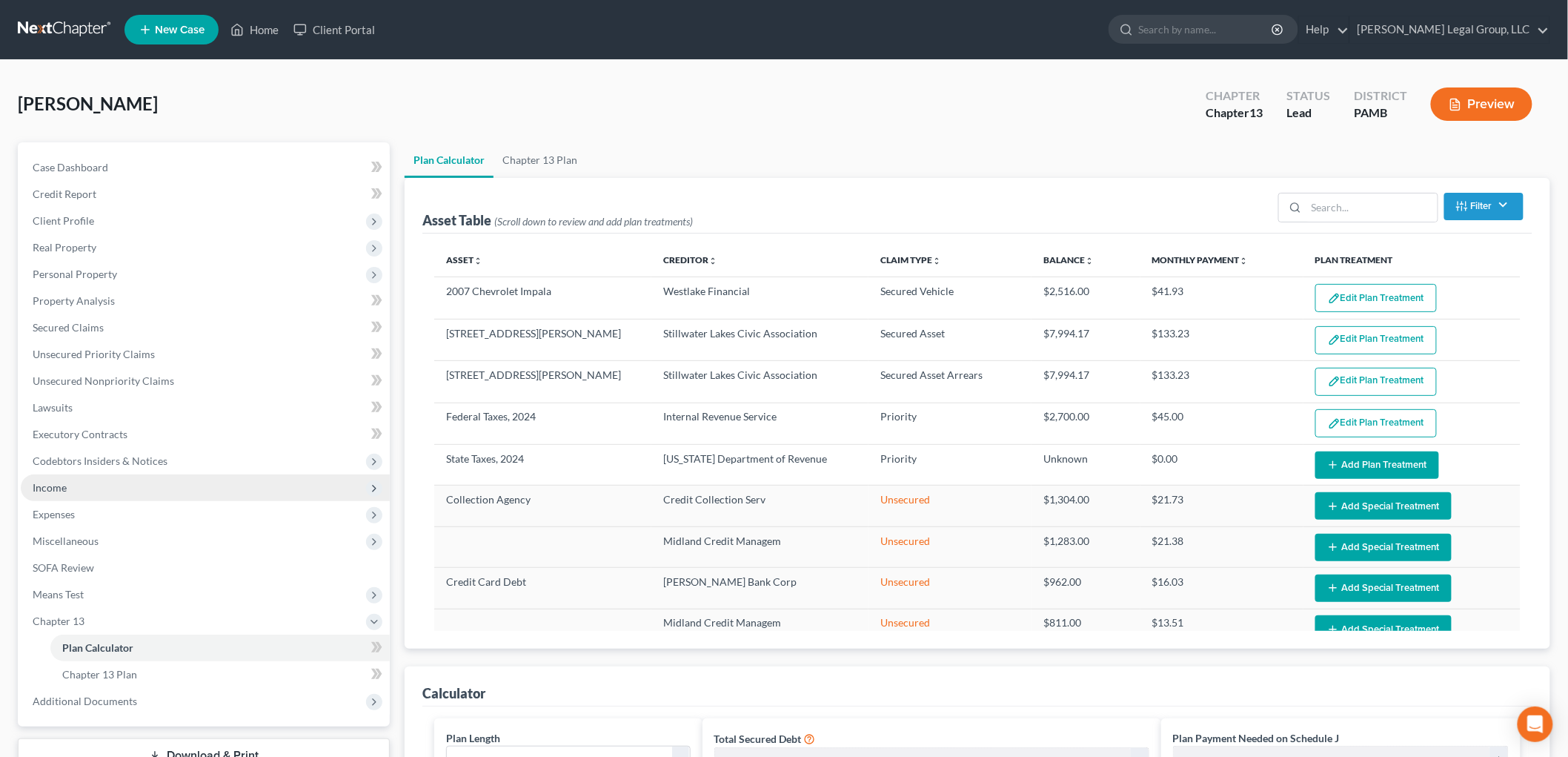
click at [80, 482] on span "Income" at bounding box center [205, 488] width 369 height 27
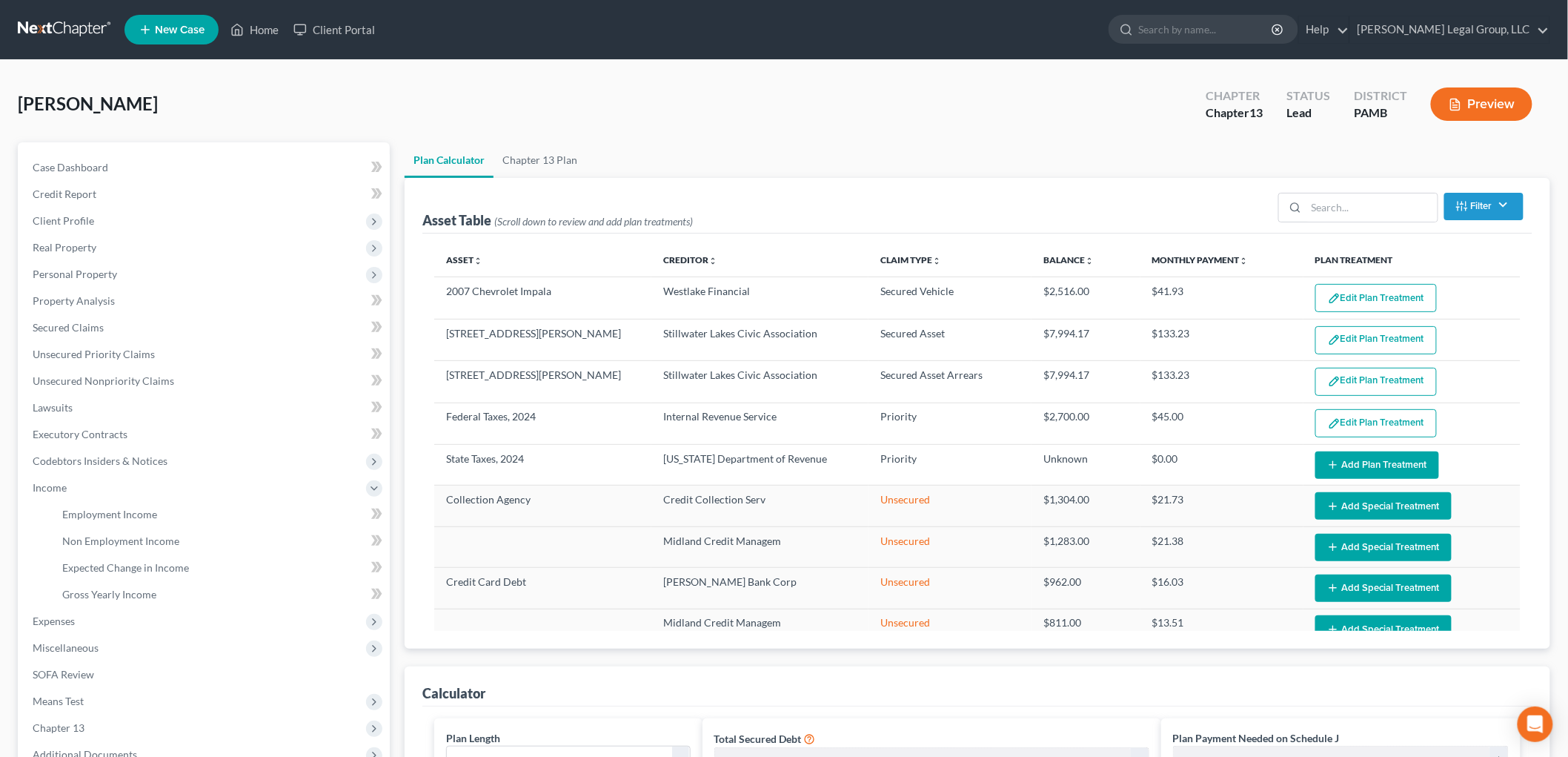
click at [1478, 102] on button "Preview" at bounding box center [1482, 104] width 101 height 34
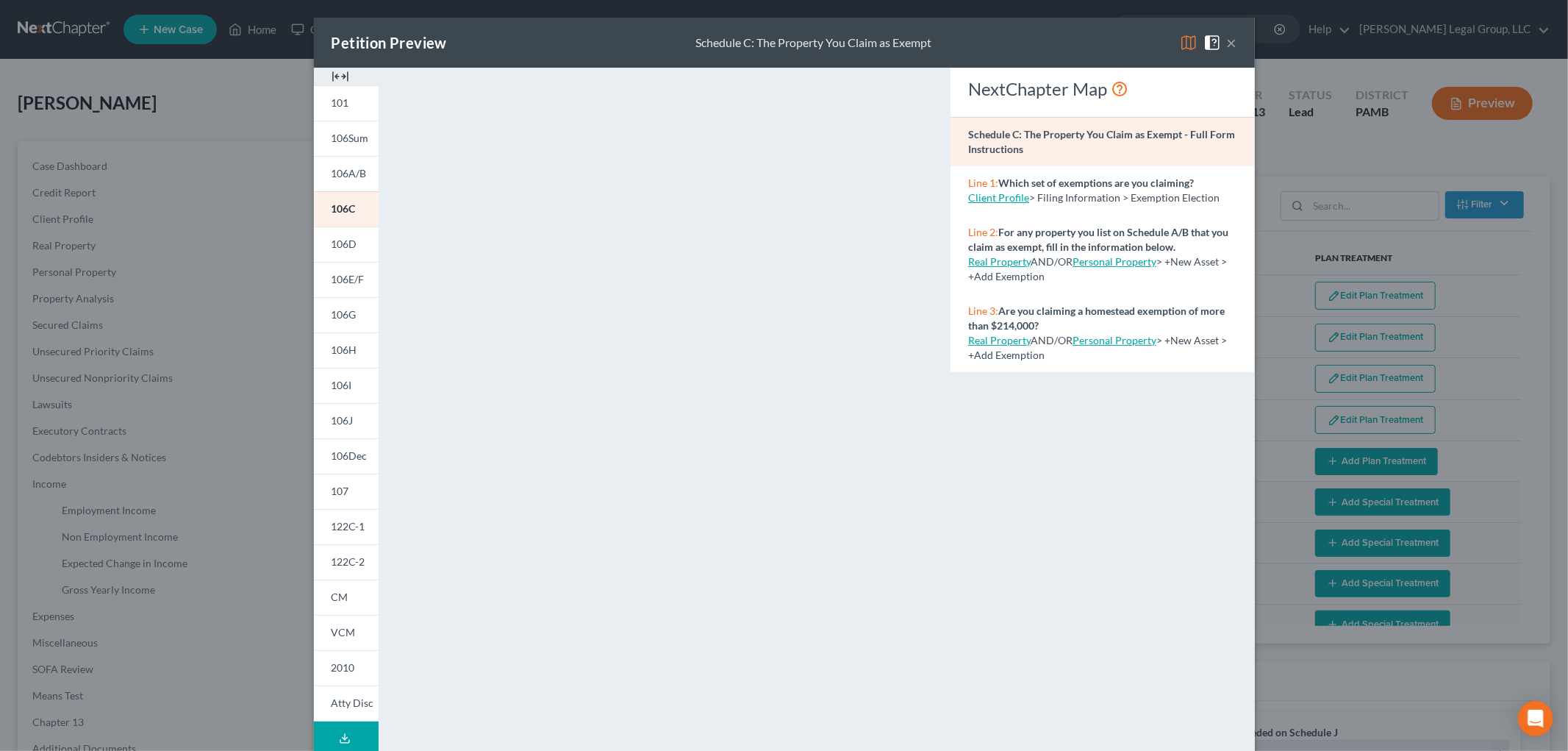
click at [1231, 38] on div "Petition Preview Schedule C: The Property You Claim as Exempt ×" at bounding box center [784, 43] width 941 height 50
click at [1230, 43] on button "×" at bounding box center [1232, 43] width 10 height 18
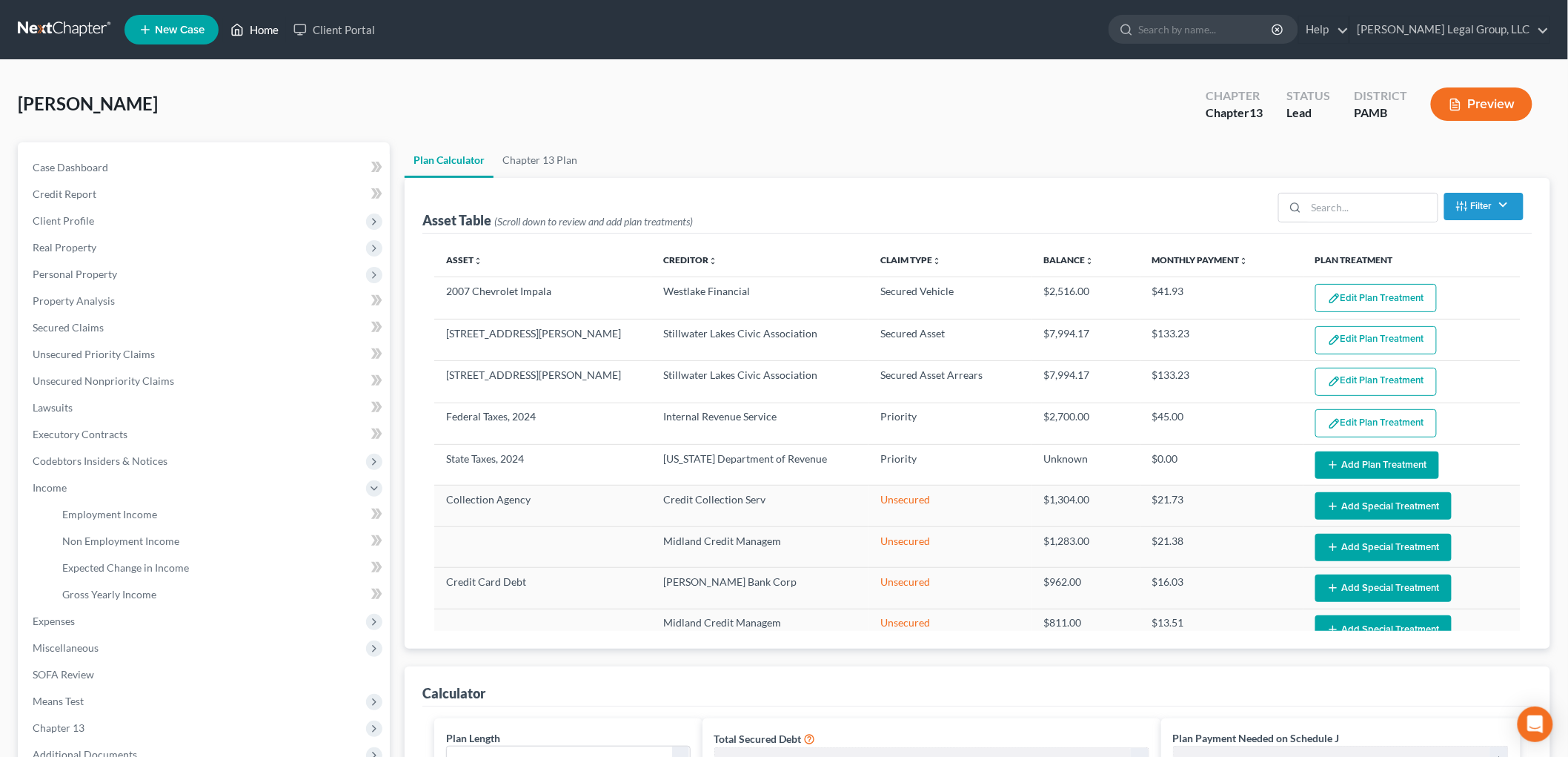
click at [260, 32] on link "Home" at bounding box center [254, 30] width 63 height 27
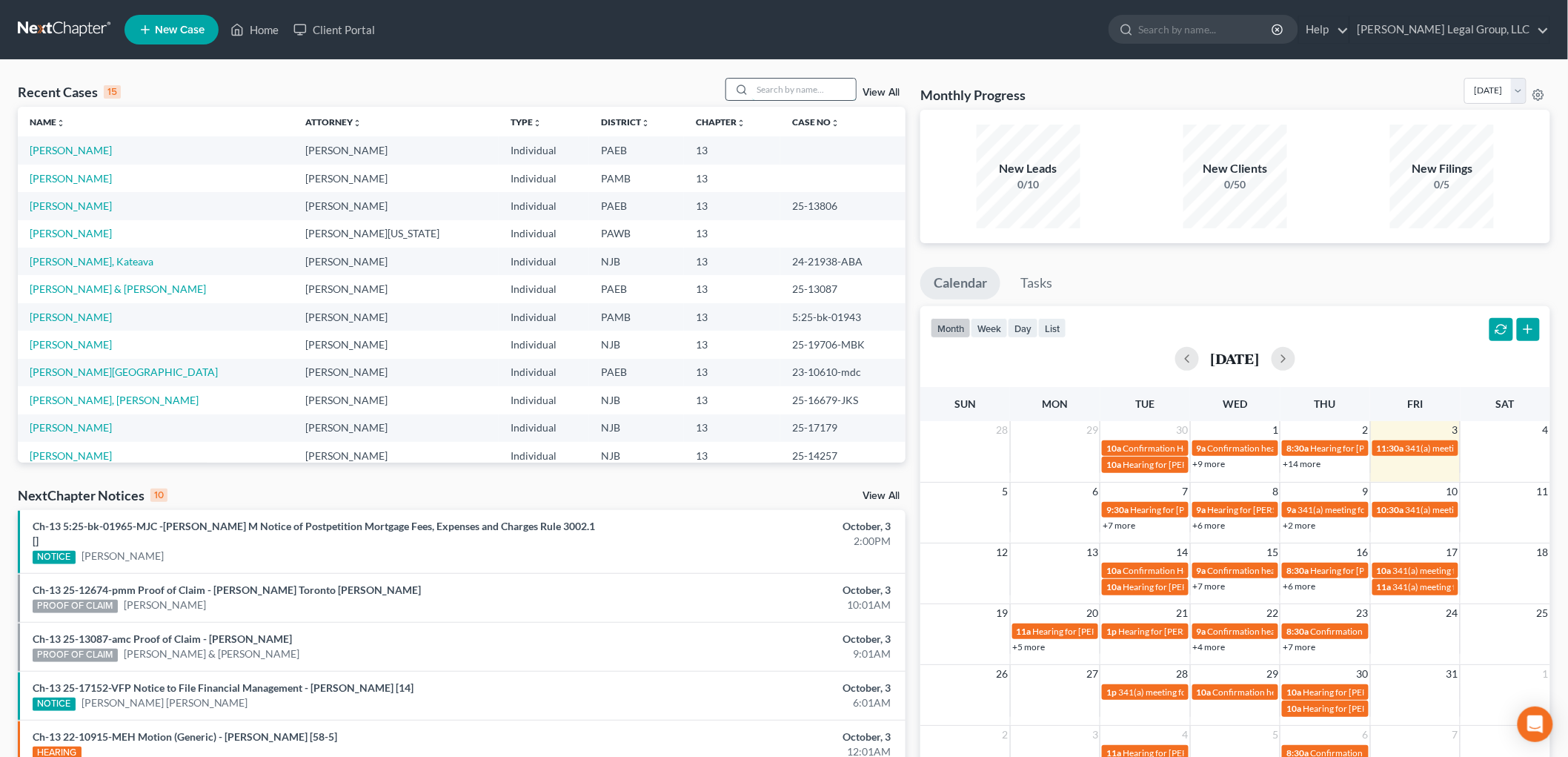
click at [785, 90] on input "search" at bounding box center [804, 89] width 104 height 22
type input "drew"
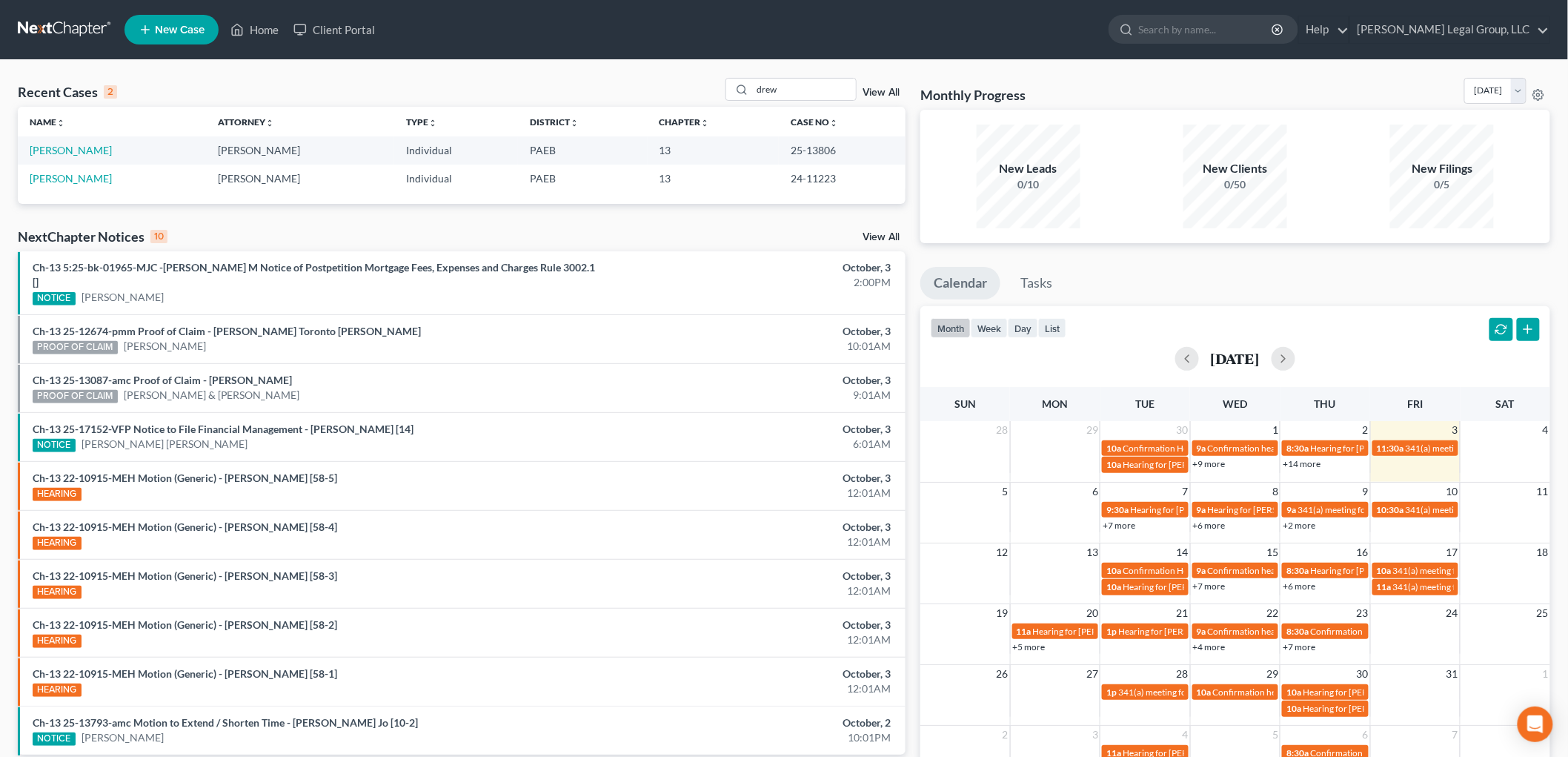
click at [68, 142] on td "[PERSON_NAME]" at bounding box center [112, 150] width 188 height 28
click at [64, 142] on td "[PERSON_NAME]" at bounding box center [112, 150] width 188 height 28
click at [57, 147] on link "[PERSON_NAME]" at bounding box center [71, 150] width 82 height 13
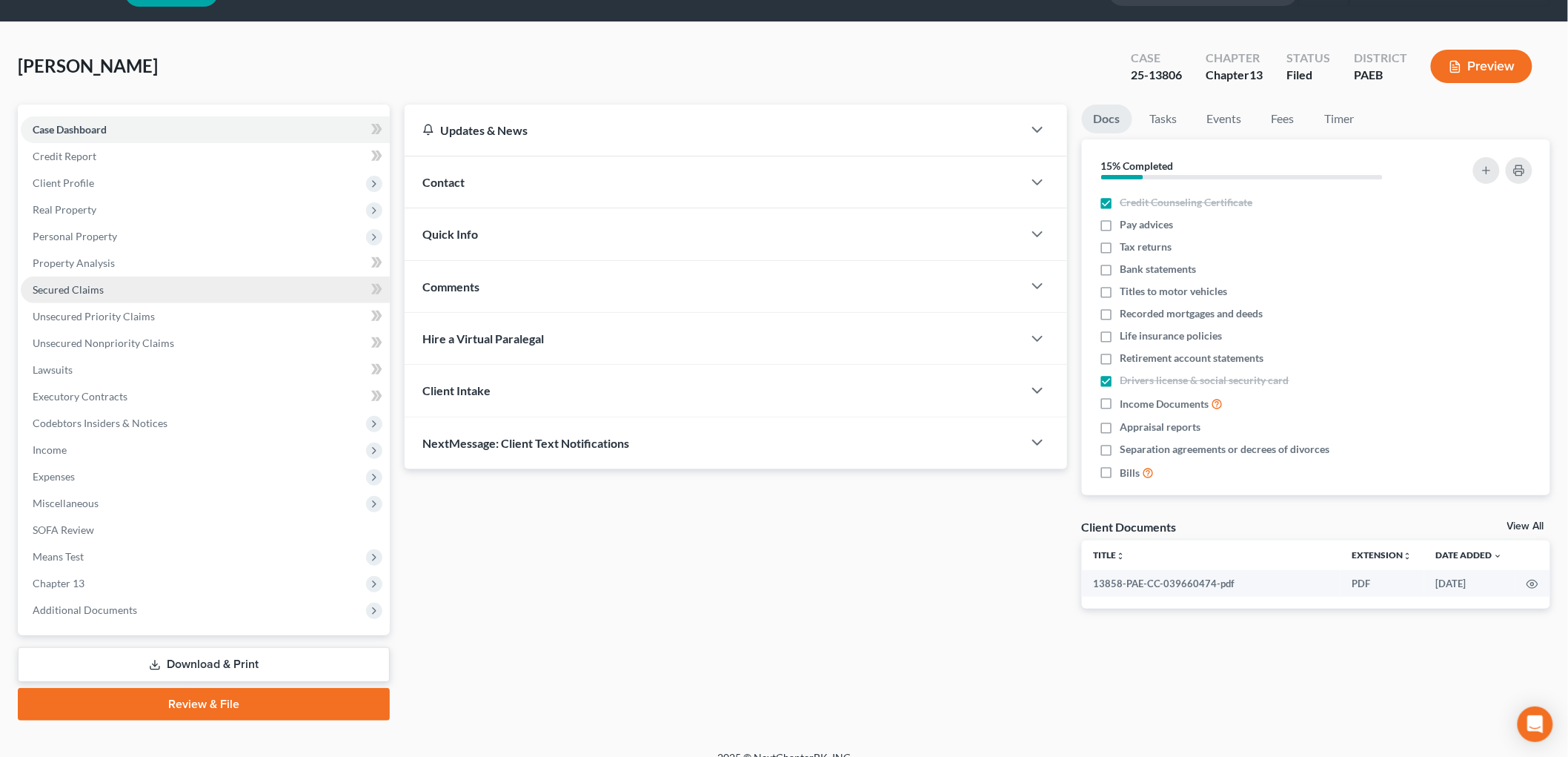
scroll to position [56, 0]
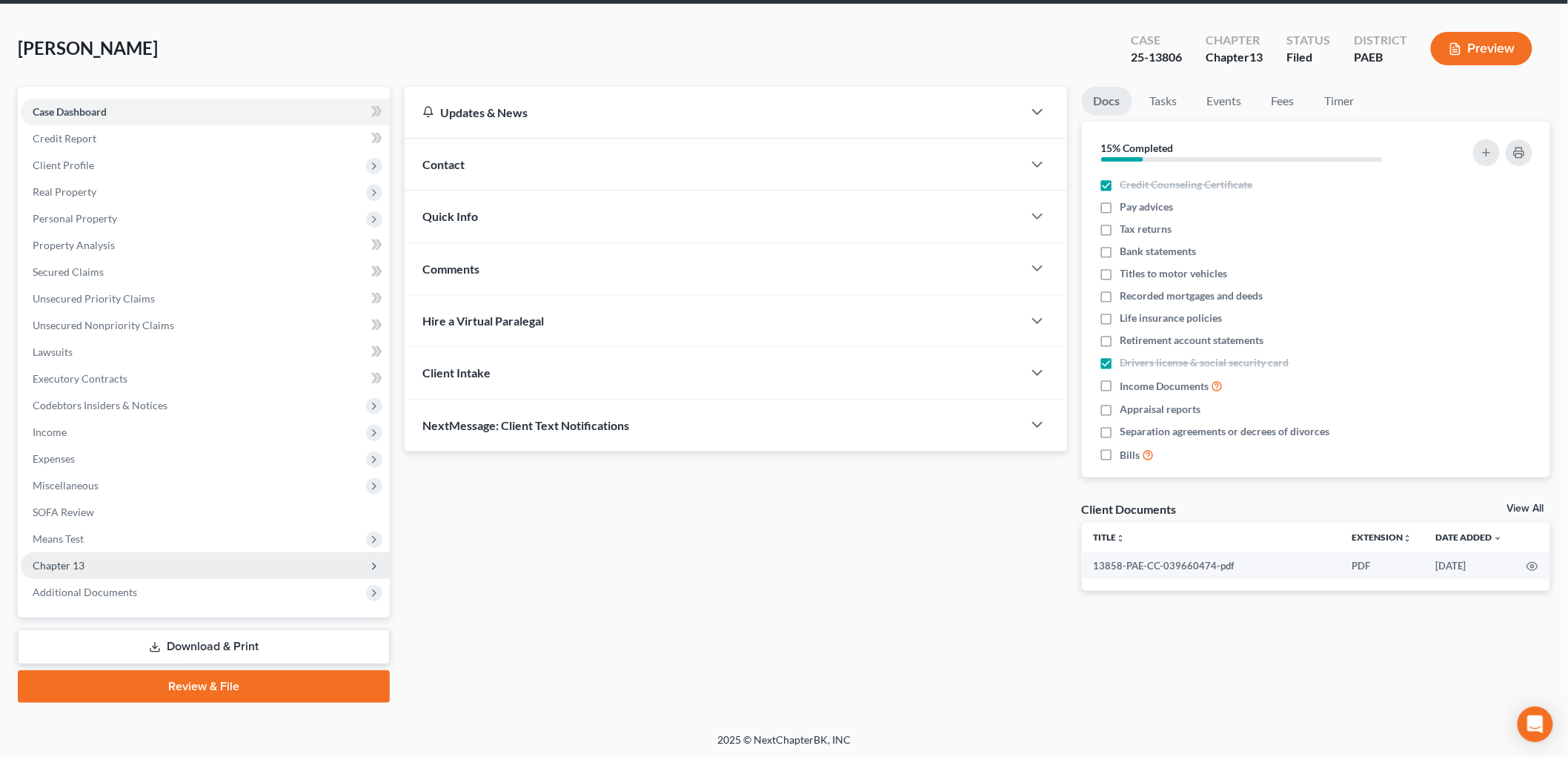
click at [74, 567] on span "Chapter 13" at bounding box center [59, 565] width 52 height 13
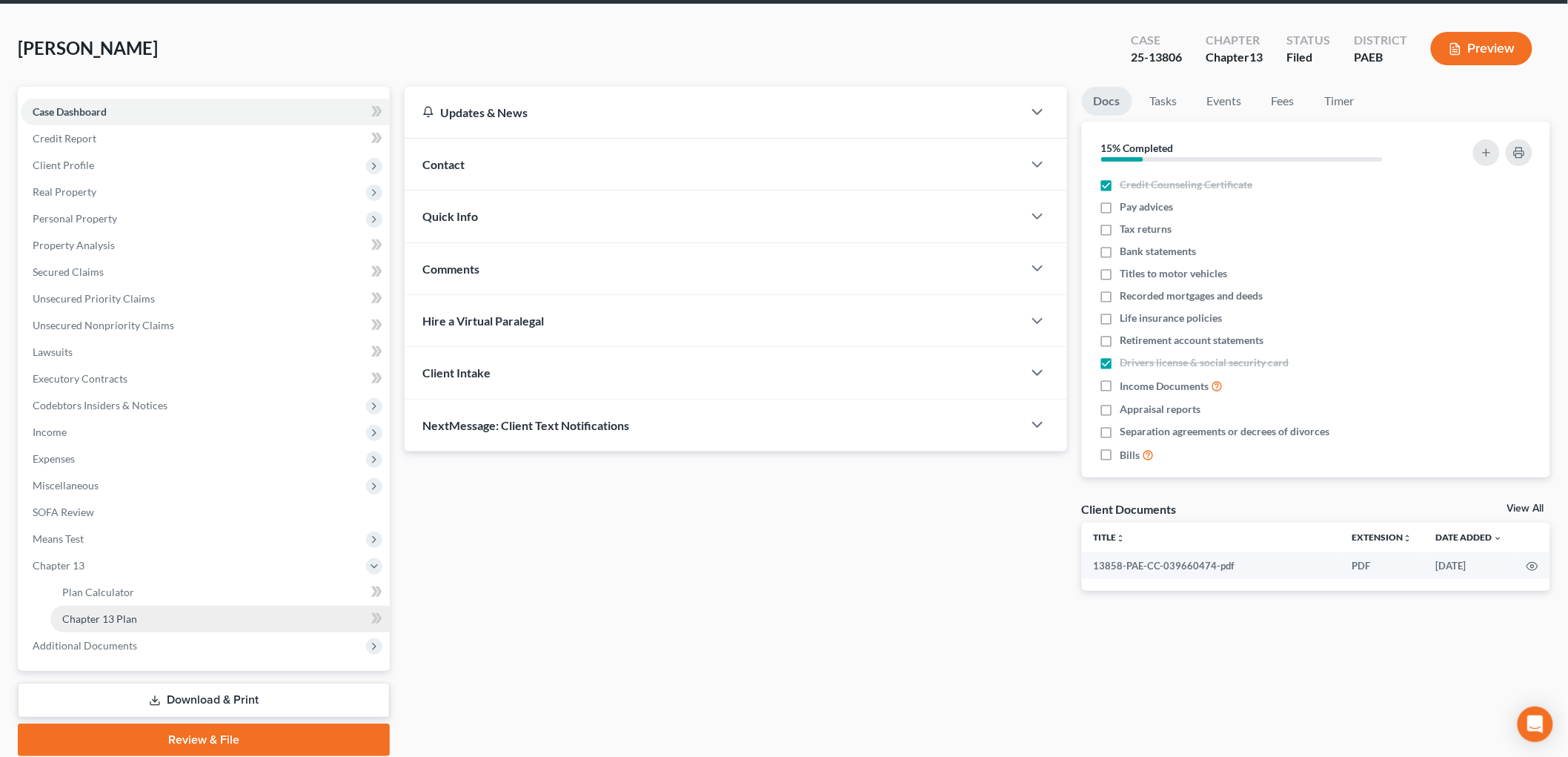
click at [117, 624] on link "Chapter 13 Plan" at bounding box center [220, 619] width 340 height 27
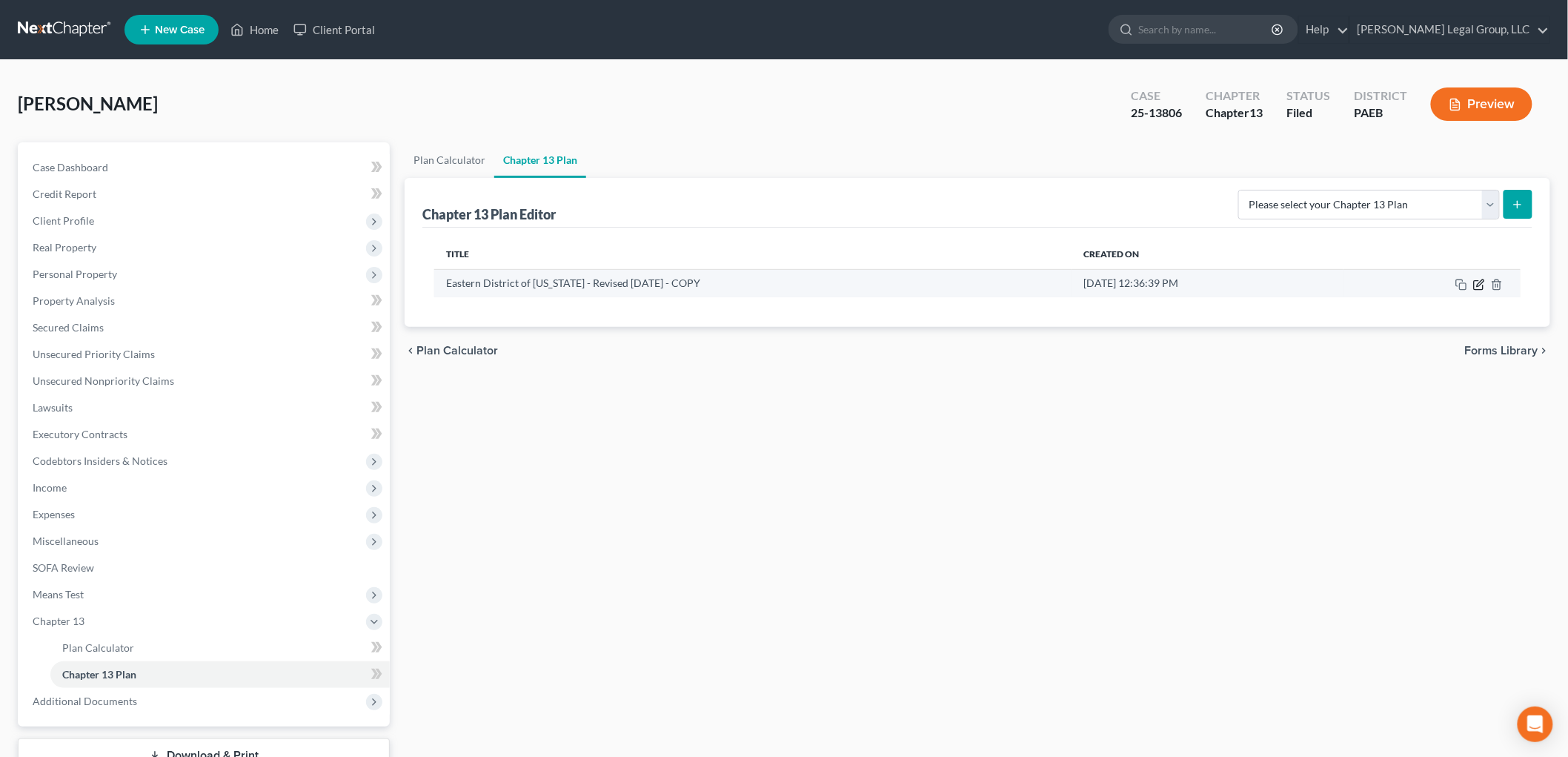
click at [1479, 287] on icon "button" at bounding box center [1479, 285] width 12 height 12
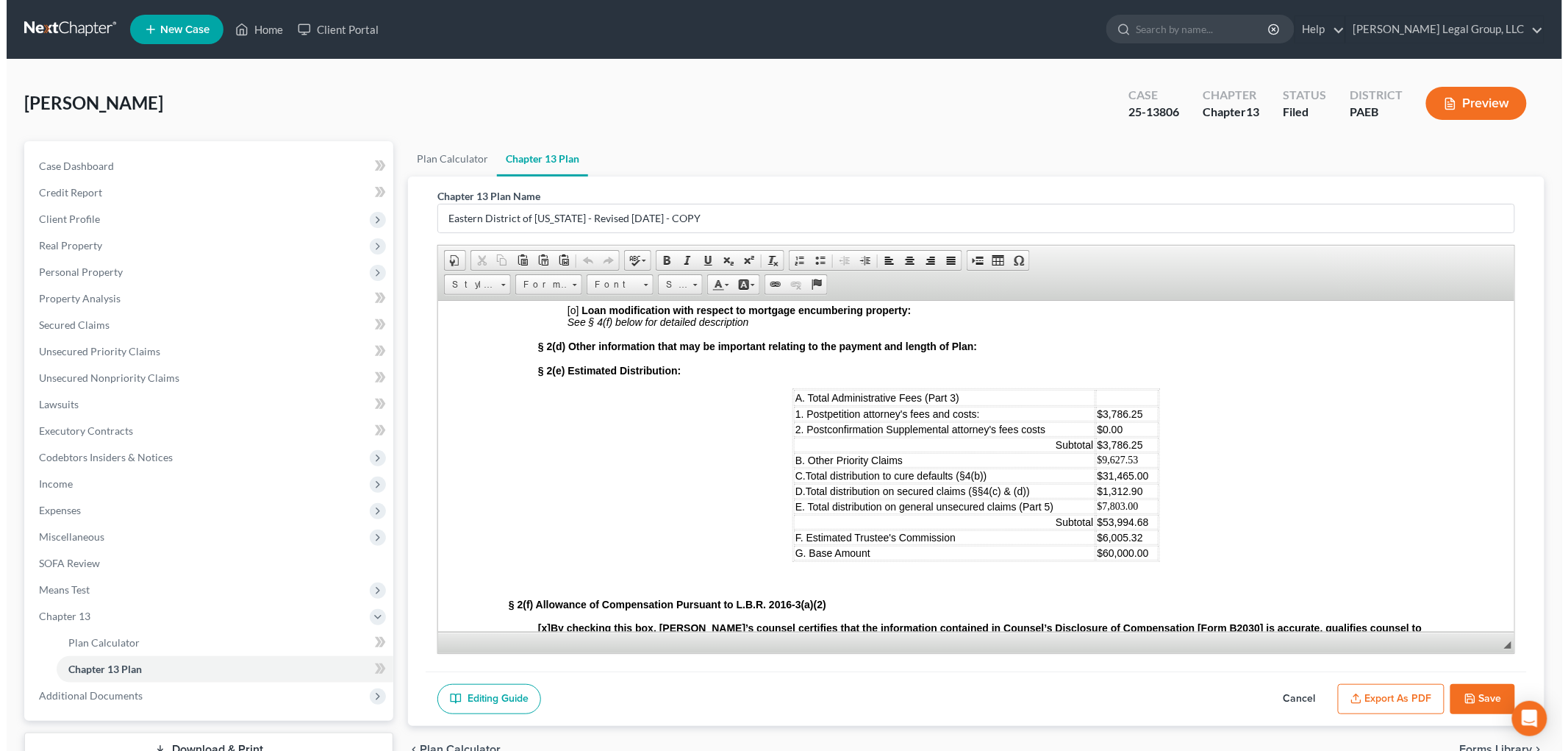
scroll to position [980, 0]
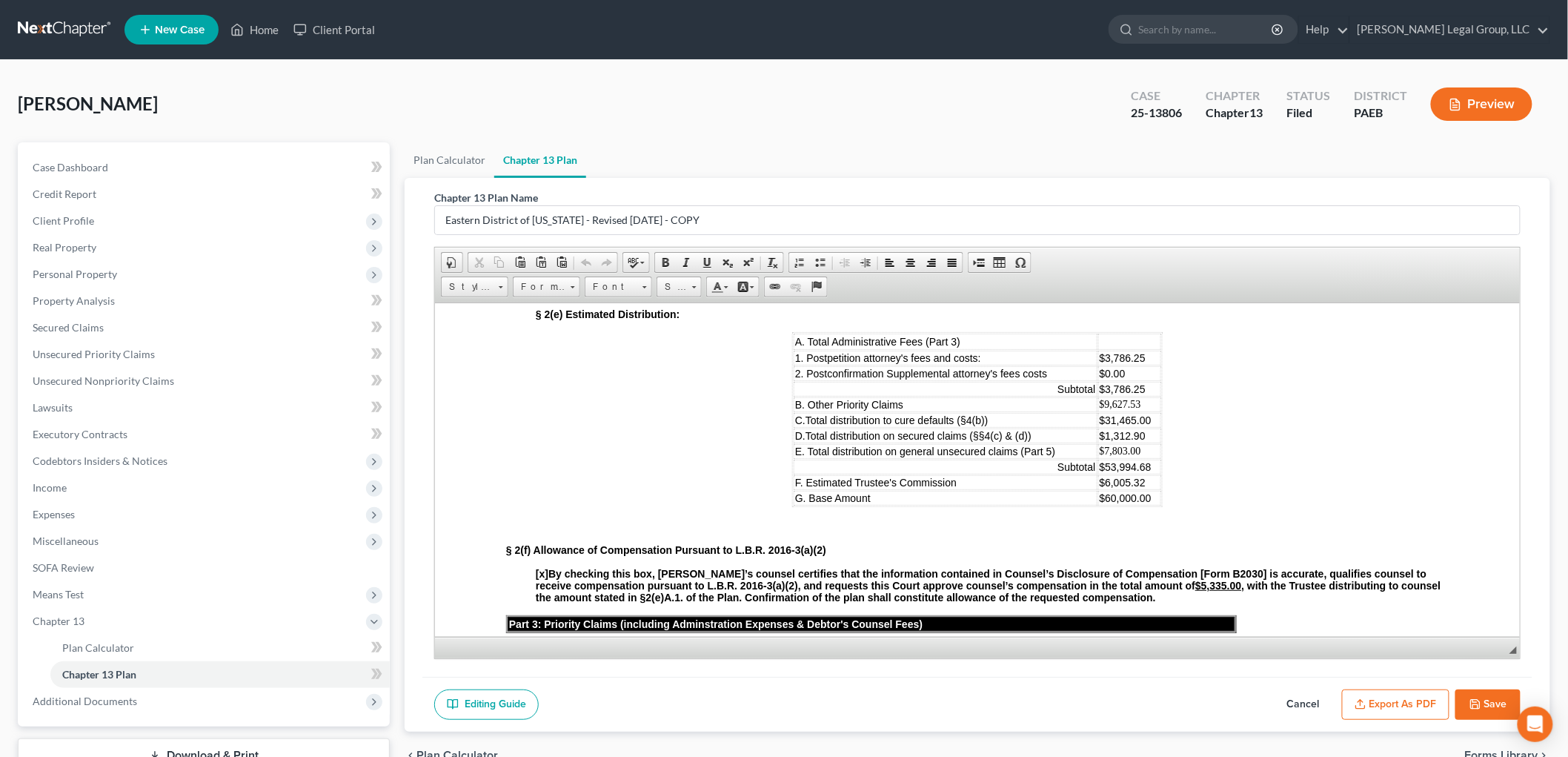
click at [1390, 700] on button "Export as PDF" at bounding box center [1395, 705] width 107 height 31
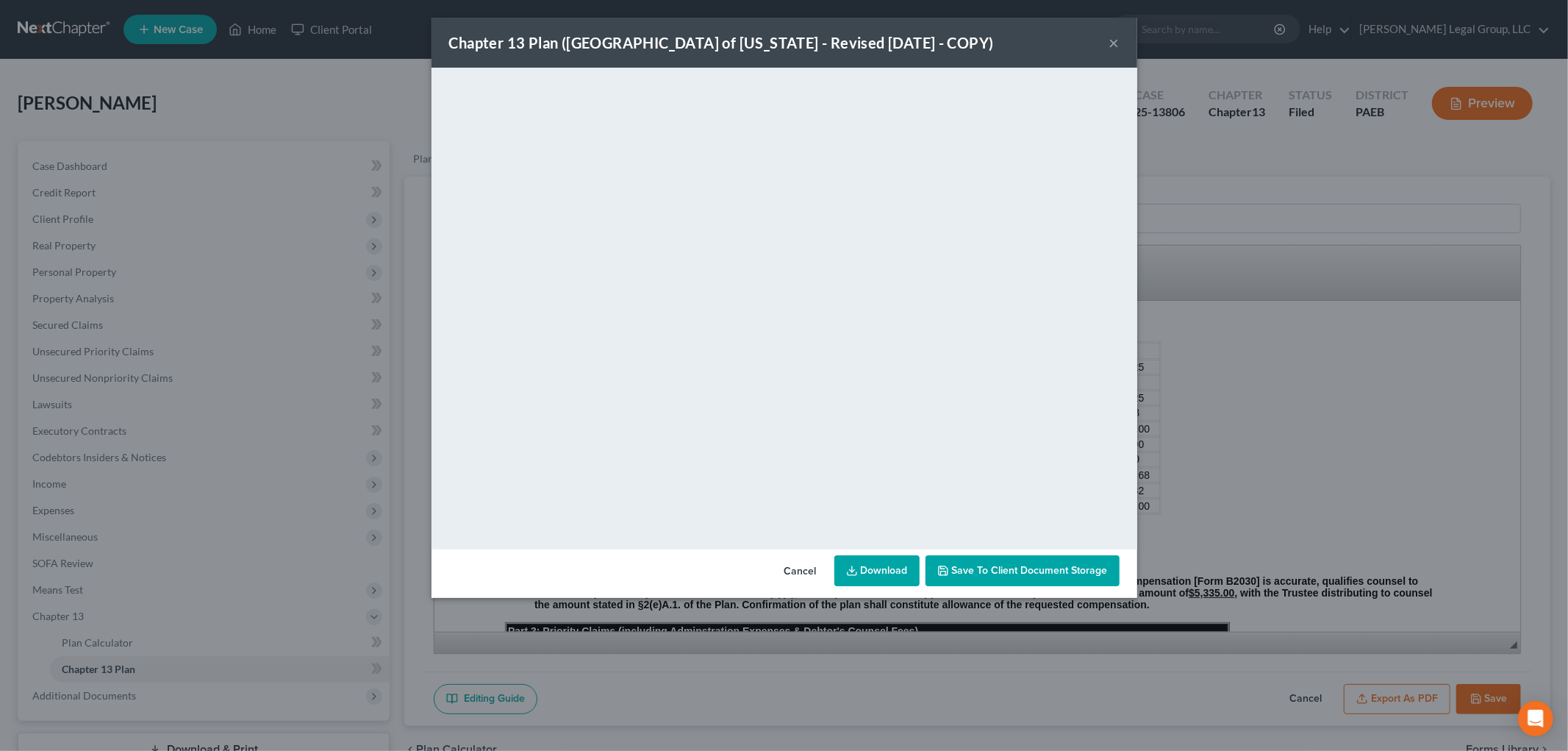
click at [1023, 561] on button "Save to Client Document Storage" at bounding box center [1022, 571] width 194 height 31
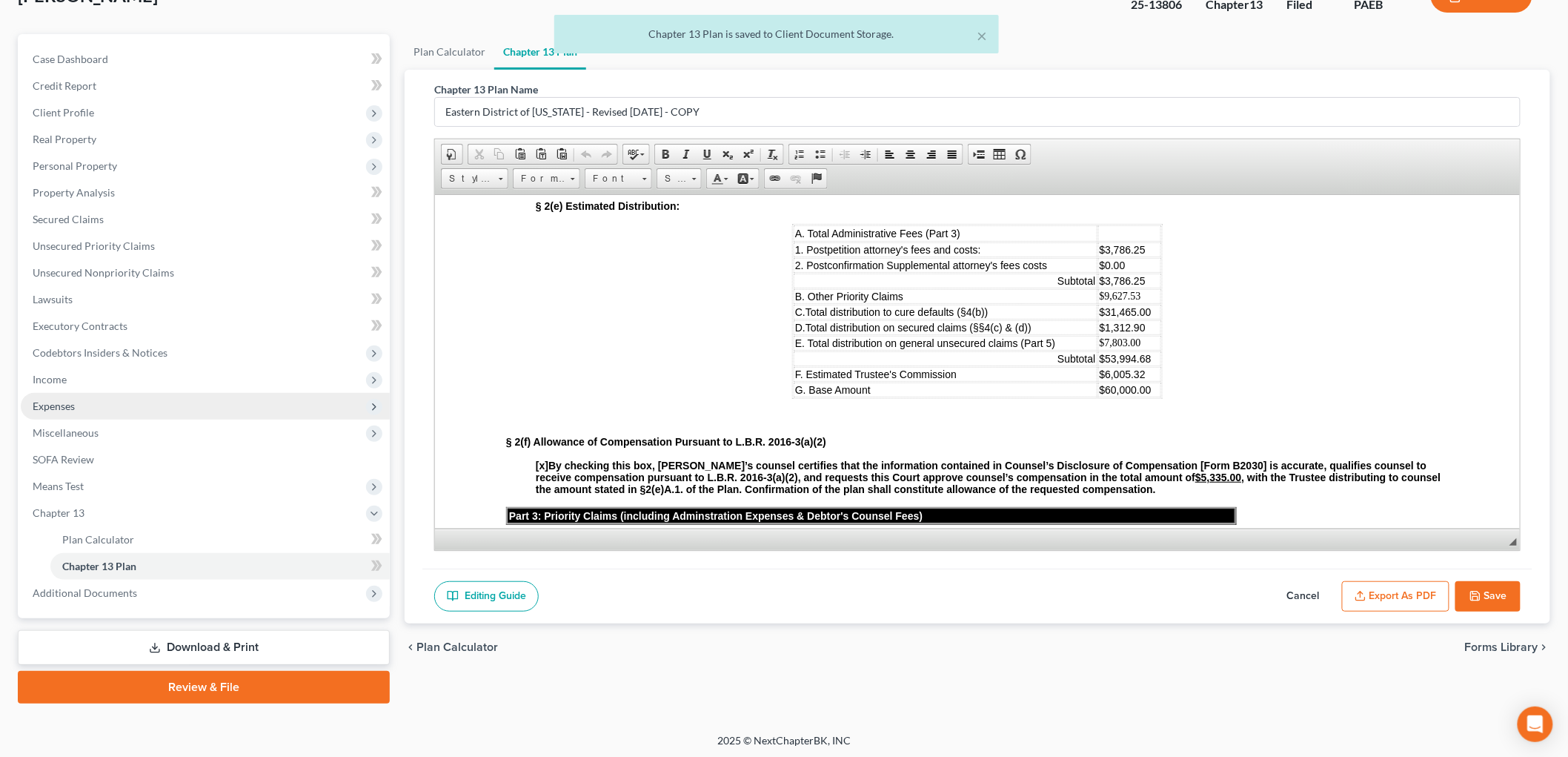
scroll to position [109, 0]
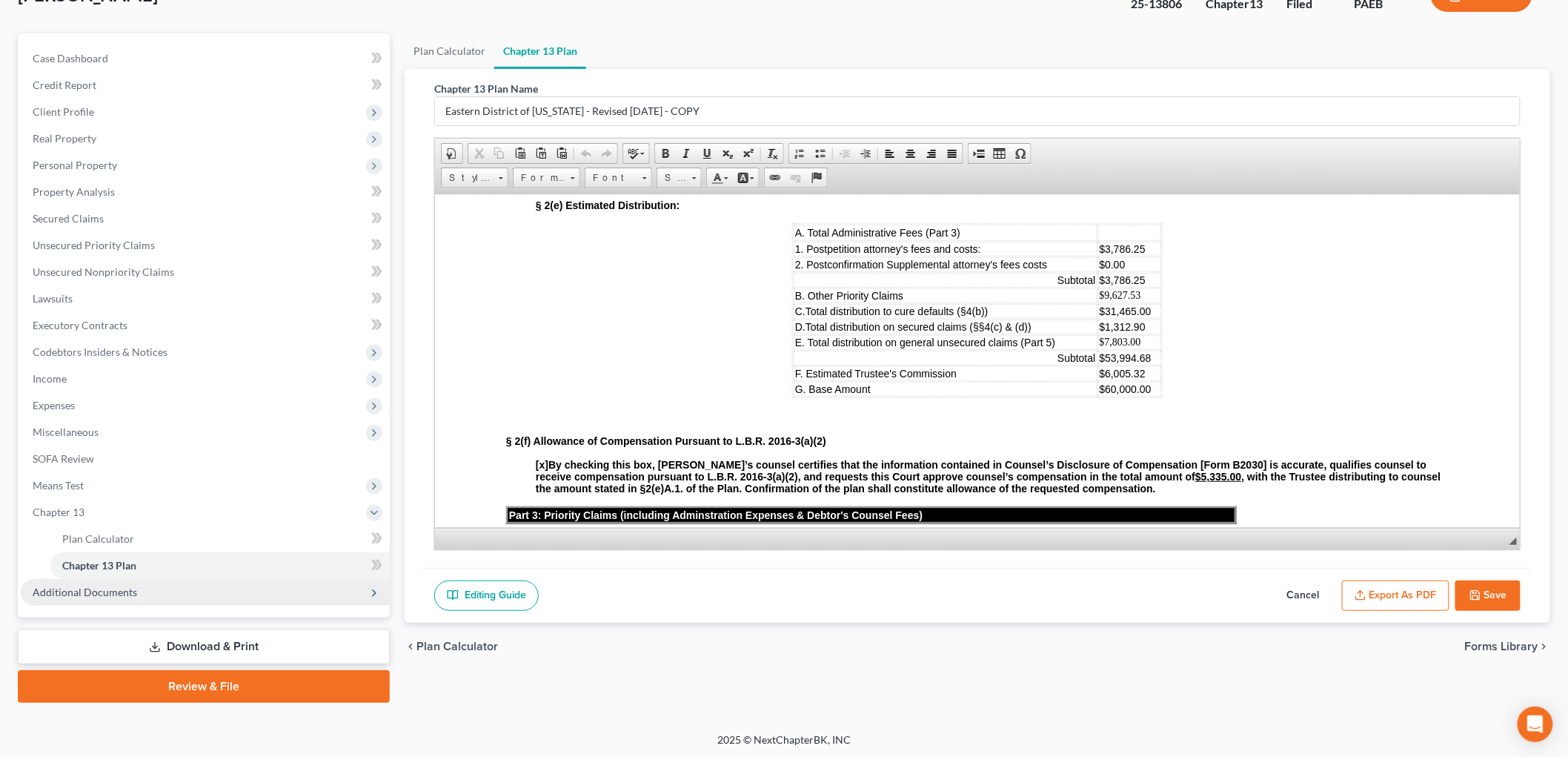
click at [157, 592] on span "Additional Documents" at bounding box center [205, 592] width 369 height 27
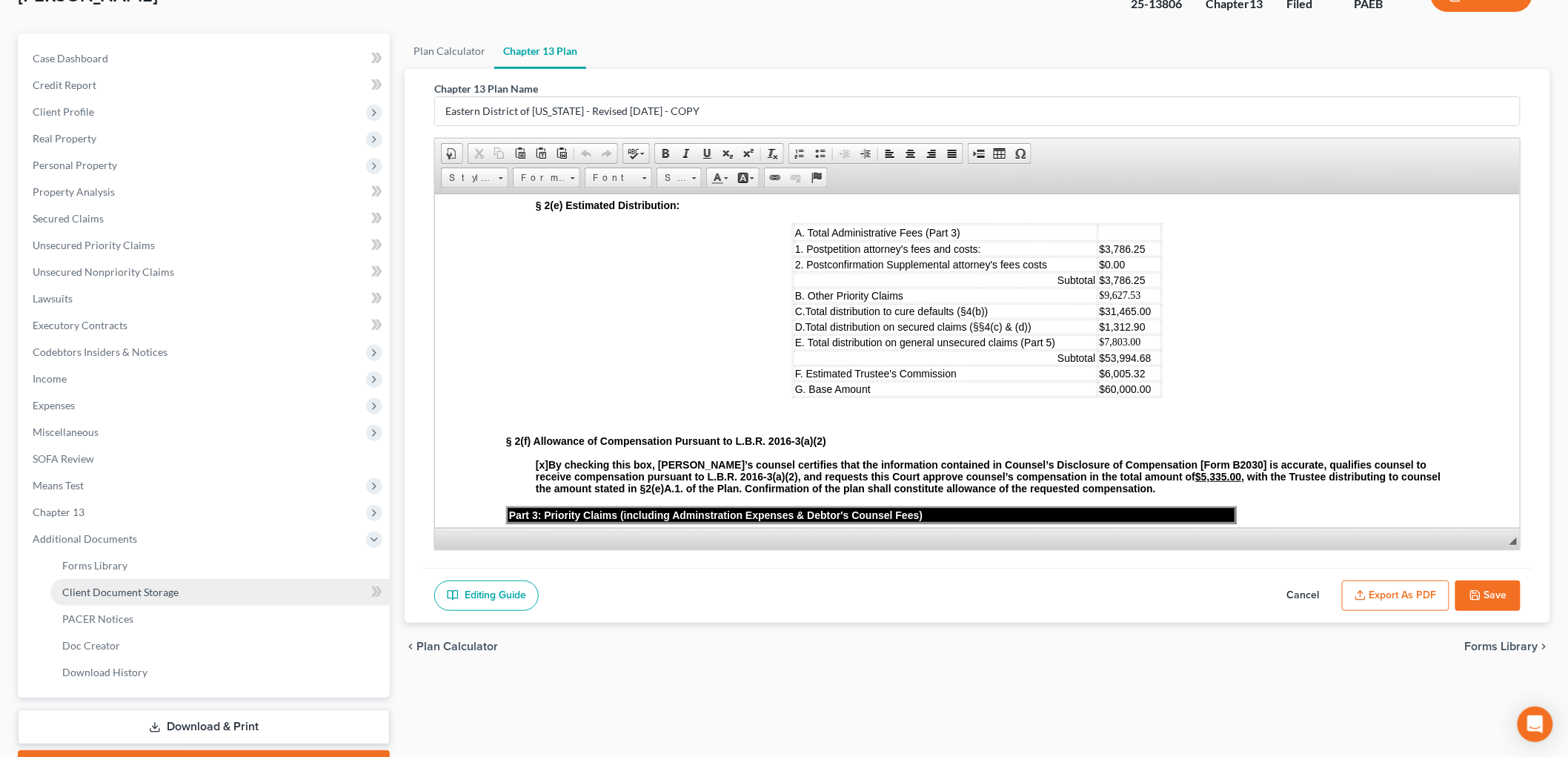
click at [216, 591] on link "Client Document Storage" at bounding box center [220, 592] width 340 height 27
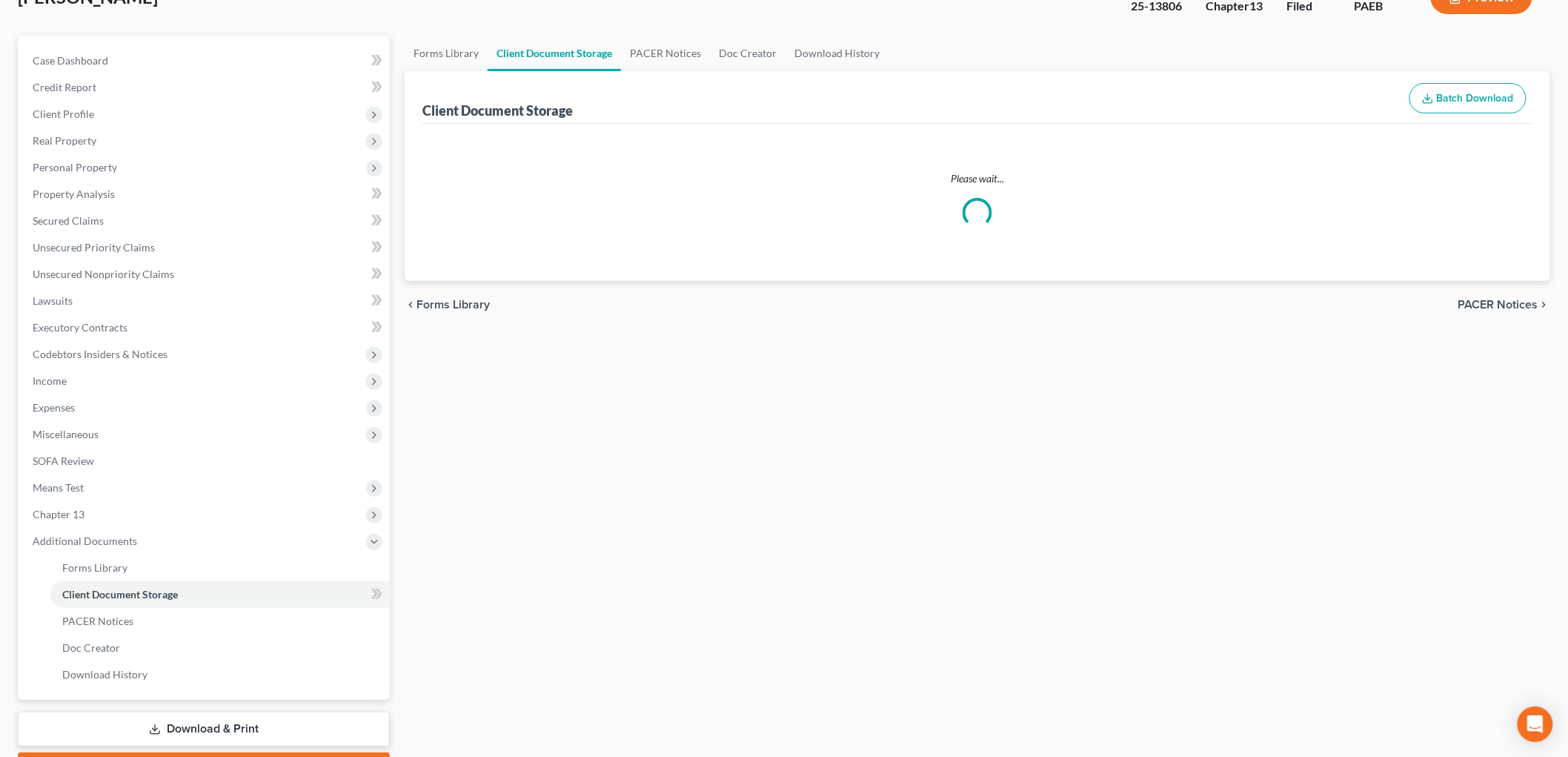
select select "2"
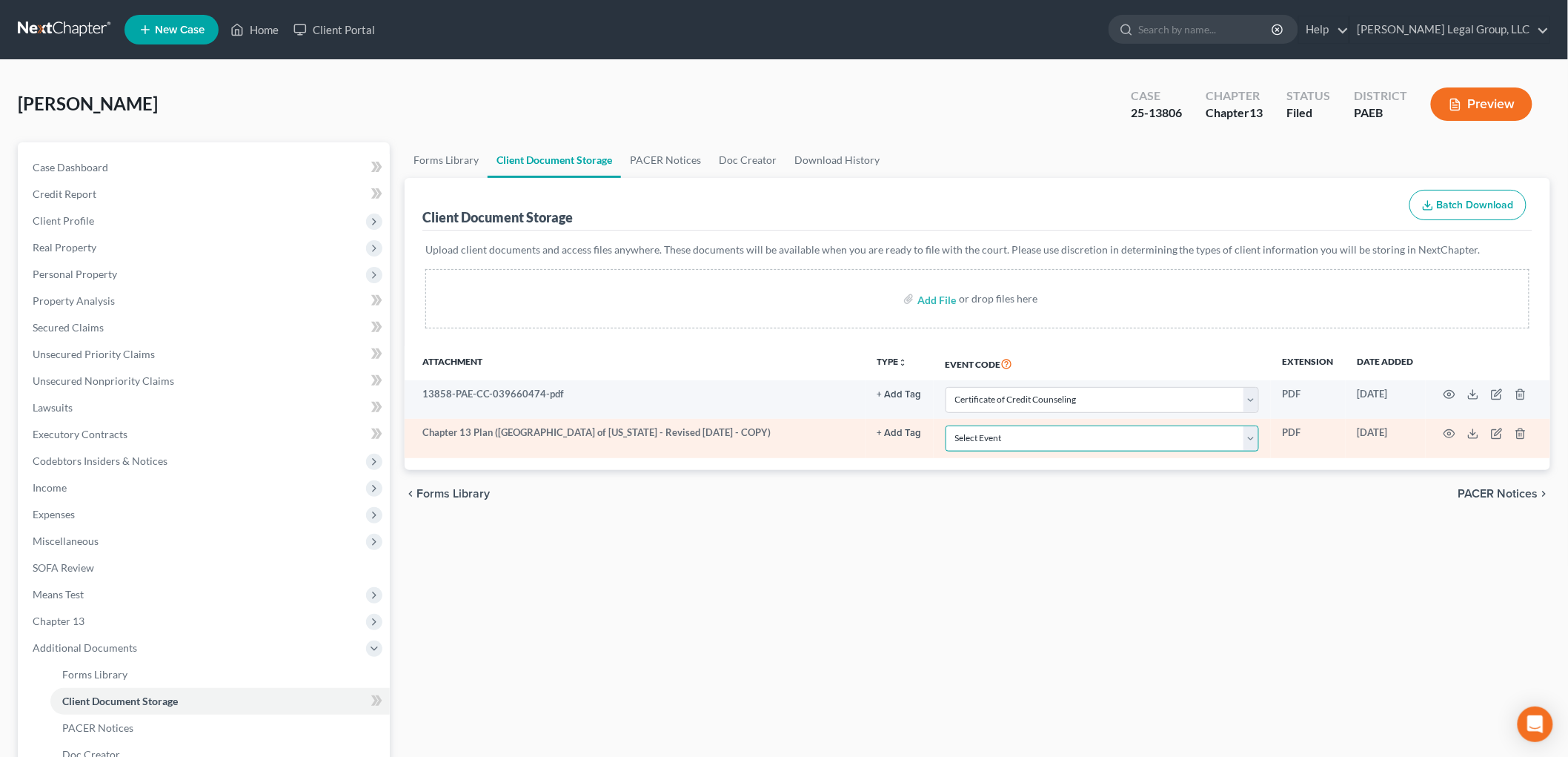
drag, startPoint x: 1030, startPoint y: 437, endPoint x: 1028, endPoint y: 447, distance: 10.2
click at [1030, 437] on select "Select Event Amended Matrix List of Creditors (Fee) Application to Have the Cha…" at bounding box center [1102, 438] width 314 height 26
select select "8"
click at [945, 425] on select "Select Event Amended Matrix List of Creditors (Fee) Application to Have the Cha…" at bounding box center [1102, 438] width 314 height 26
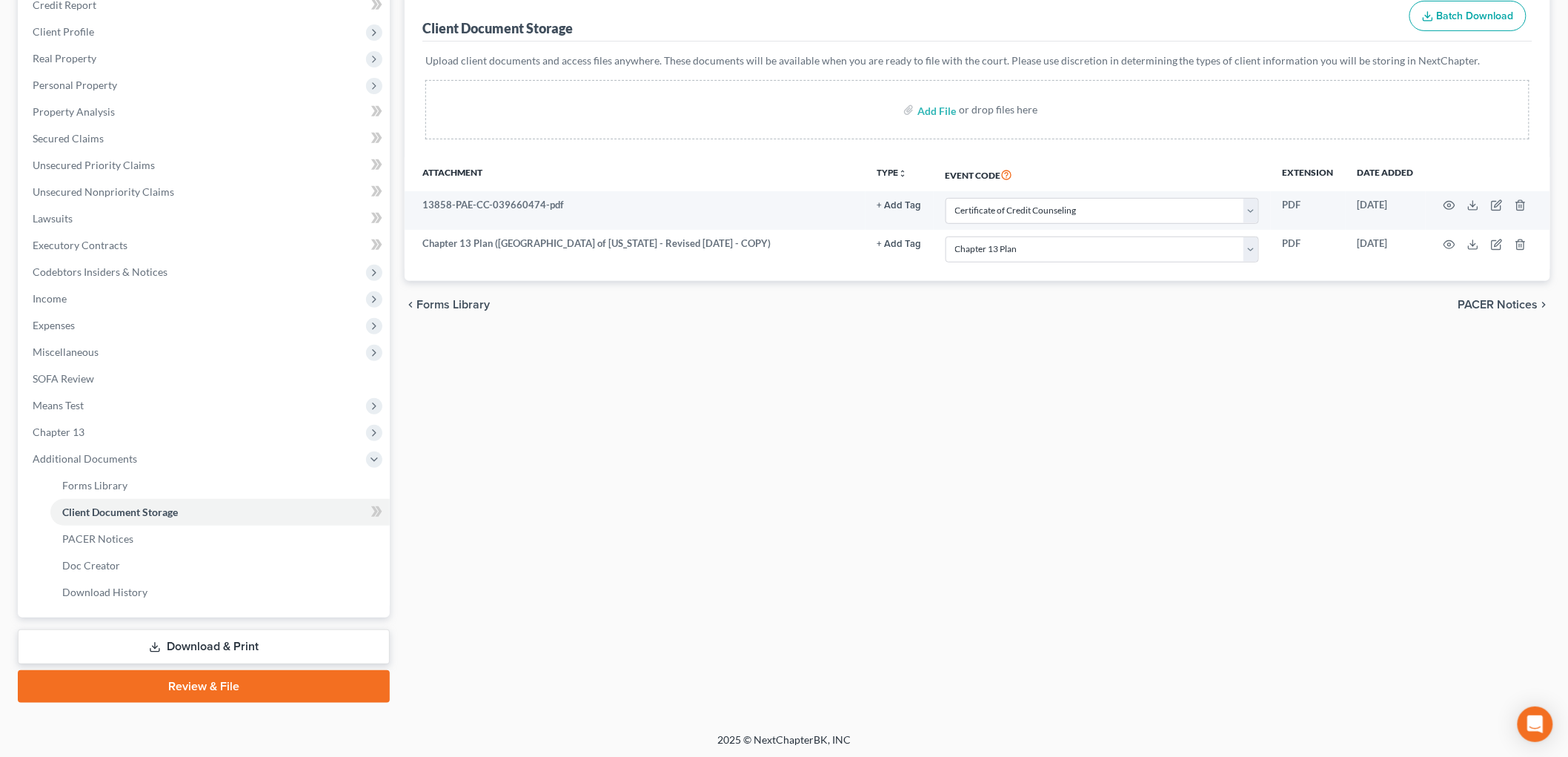
click at [186, 642] on link "Download & Print" at bounding box center [203, 646] width 372 height 35
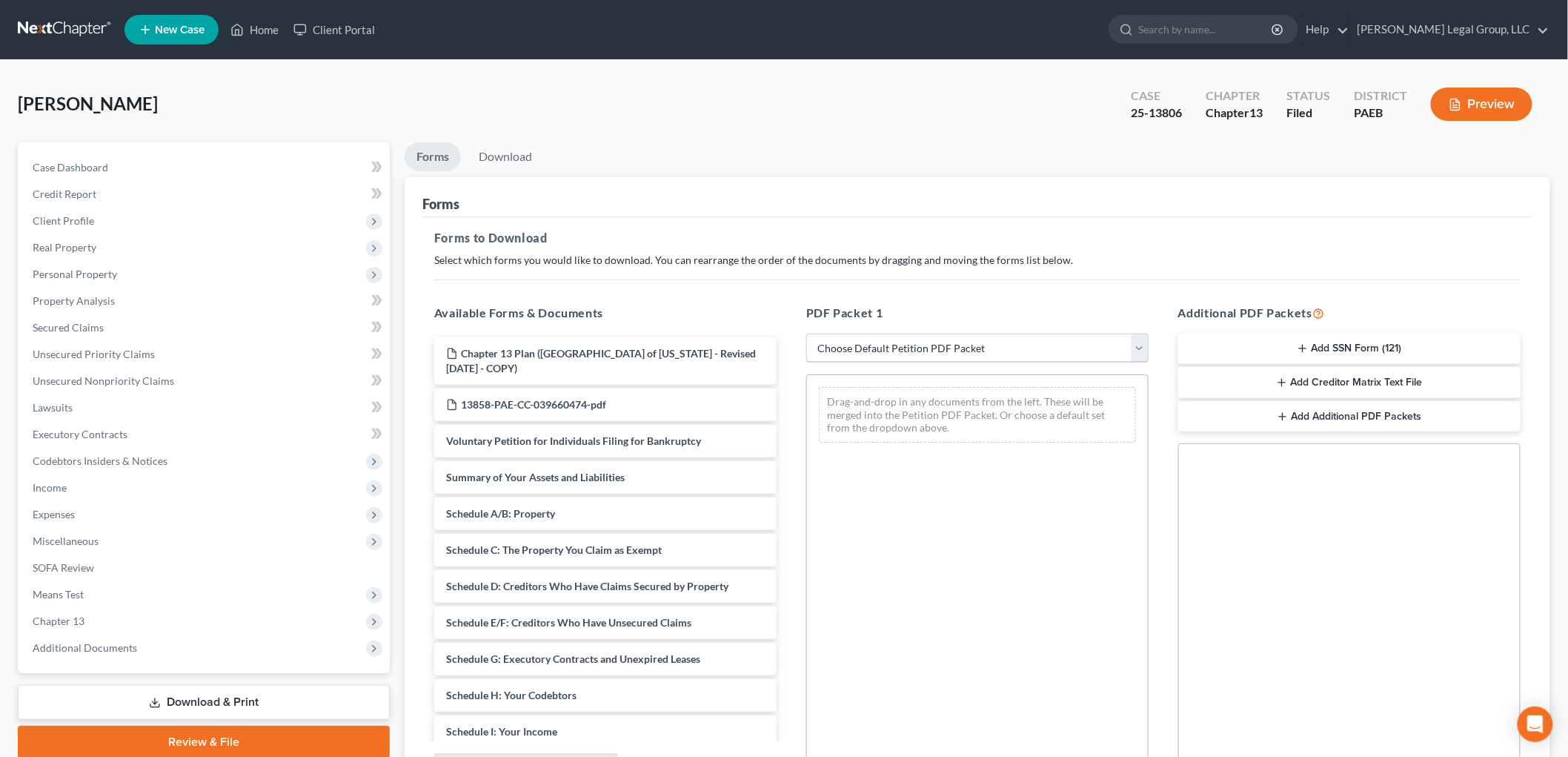
click at [962, 339] on select "Choose Default Petition PDF Packet Complete Bankruptcy Petition (all forms and …" at bounding box center [977, 349] width 343 height 30
select select "0"
click at [806, 334] on select "Choose Default Petition PDF Packet Complete Bankruptcy Petition (all forms and …" at bounding box center [977, 349] width 343 height 30
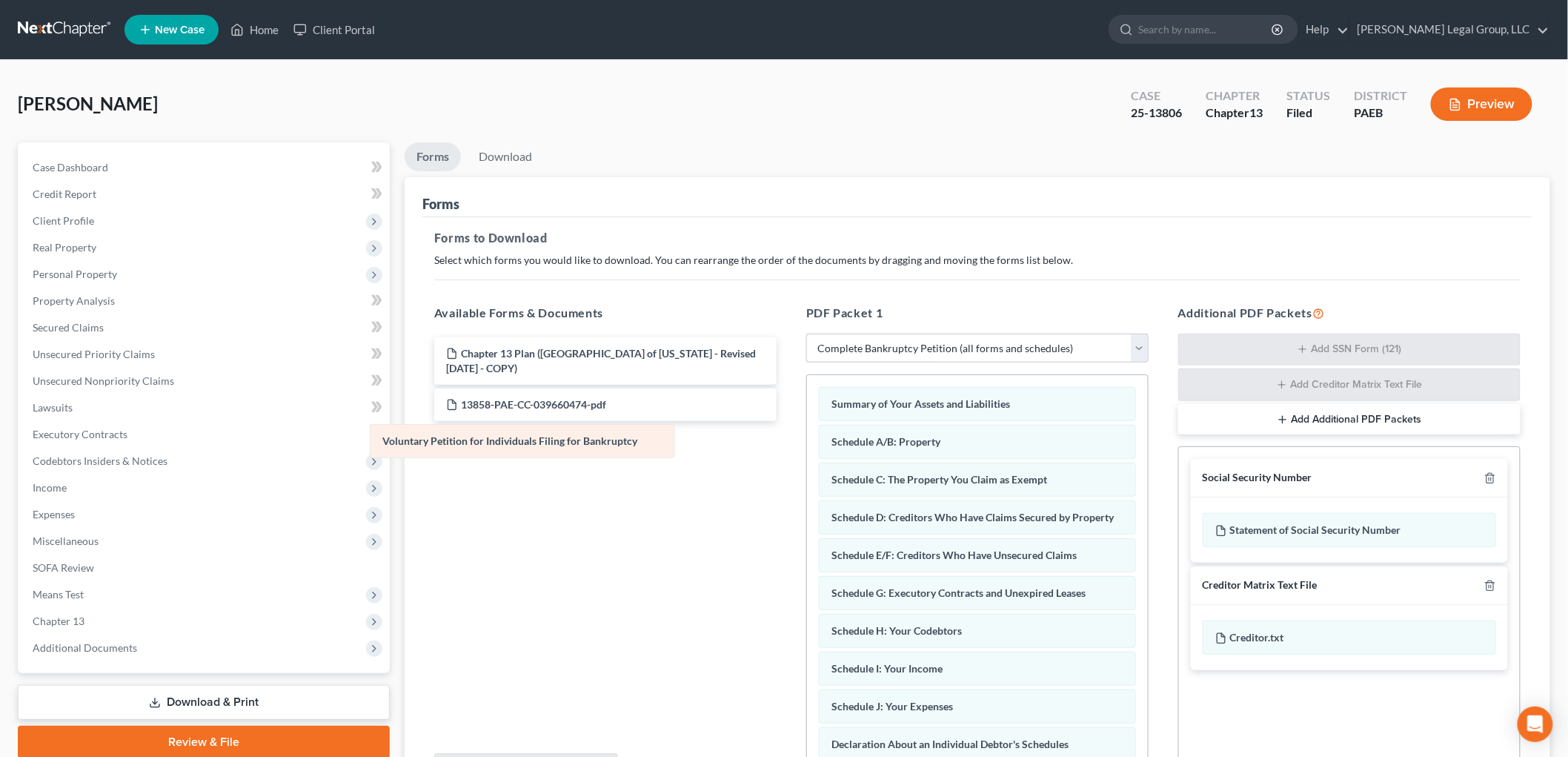
drag, startPoint x: 939, startPoint y: 409, endPoint x: 521, endPoint y: 453, distance: 420.3
click at [807, 447] on div "Voluntary Petition for Individuals Filing for Bankruptcy Voluntary Petition for…" at bounding box center [977, 750] width 341 height 752
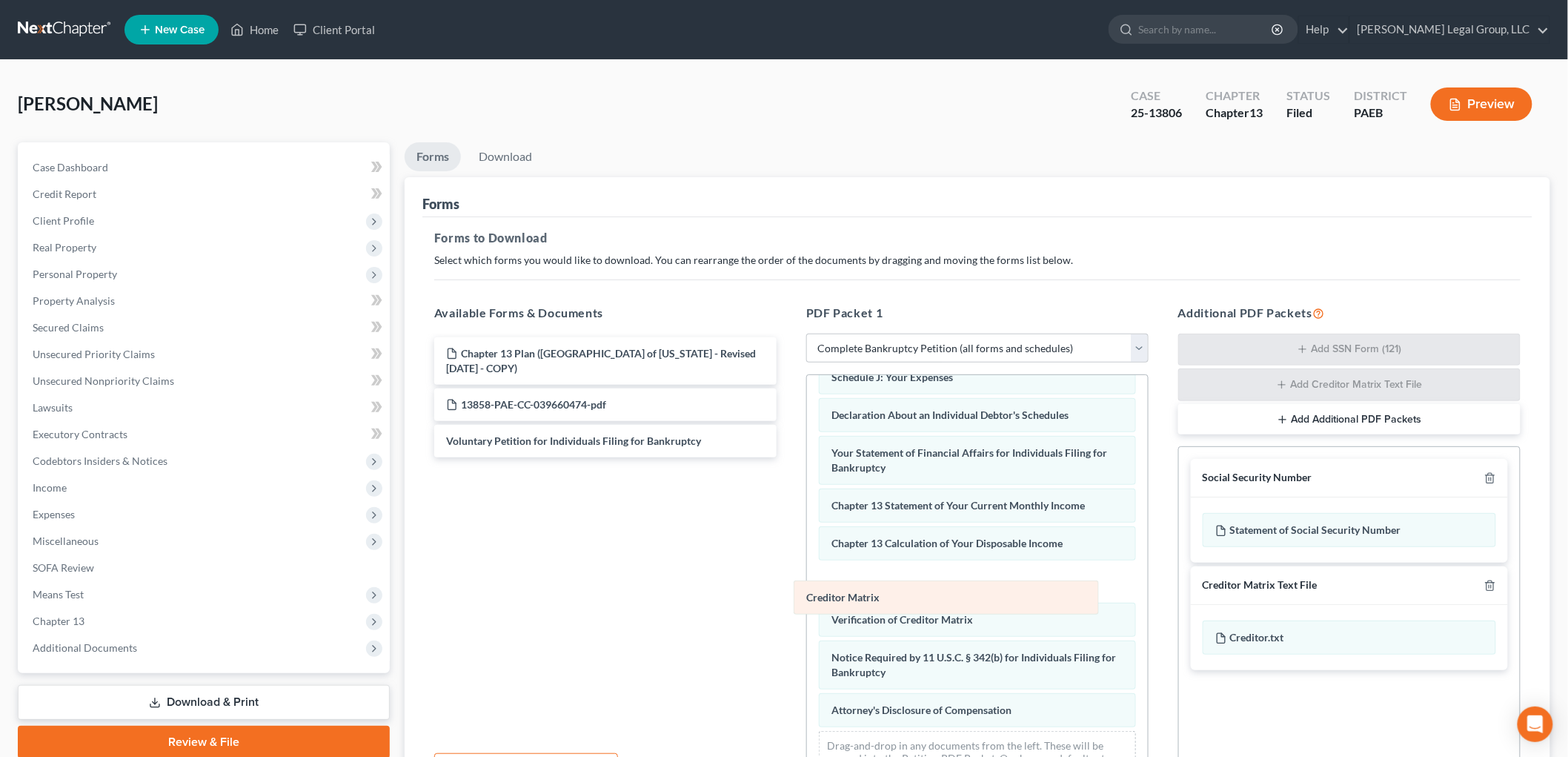
scroll to position [324, 0]
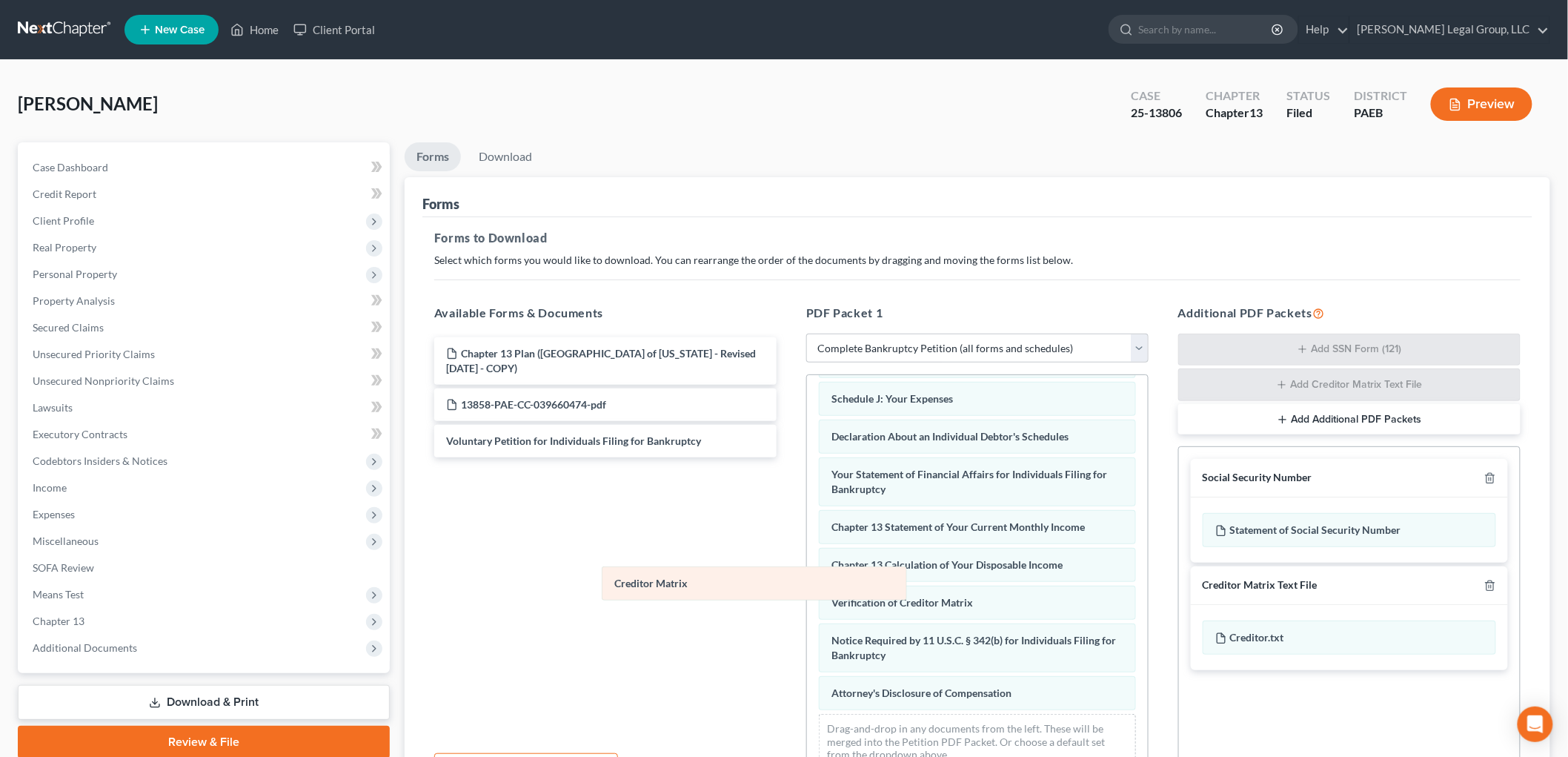
drag, startPoint x: 863, startPoint y: 597, endPoint x: 642, endPoint y: 583, distance: 221.4
click at [807, 583] on div "Creditor Matrix Summary of Your Assets and Liabilities Schedule A/B: Property S…" at bounding box center [977, 425] width 341 height 714
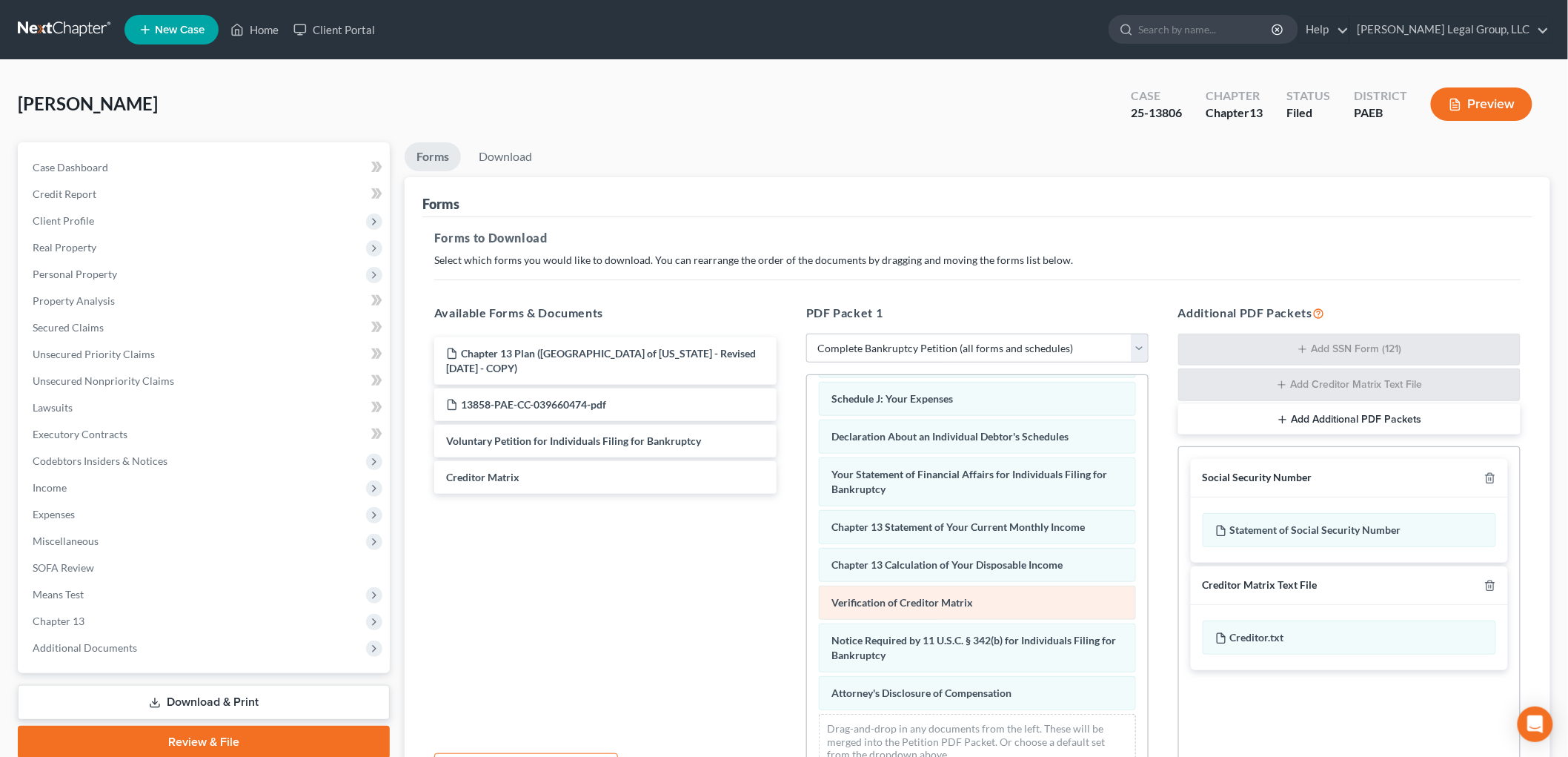
scroll to position [286, 0]
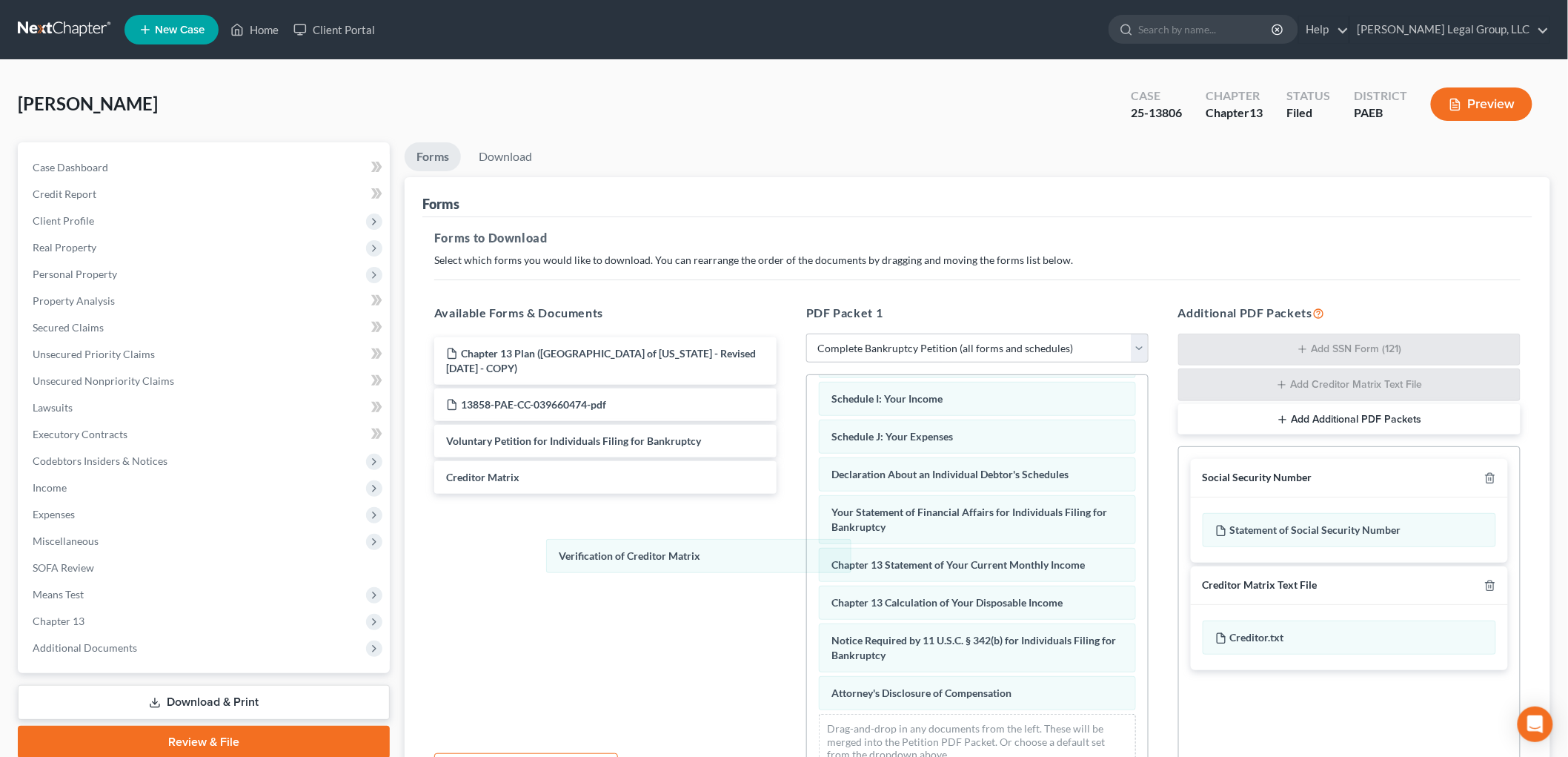
drag, startPoint x: 871, startPoint y: 612, endPoint x: 619, endPoint y: 575, distance: 254.7
click at [807, 565] on div "Verification of Creditor Matrix Summary of Your Assets and Liabilities Schedule…" at bounding box center [977, 443] width 341 height 676
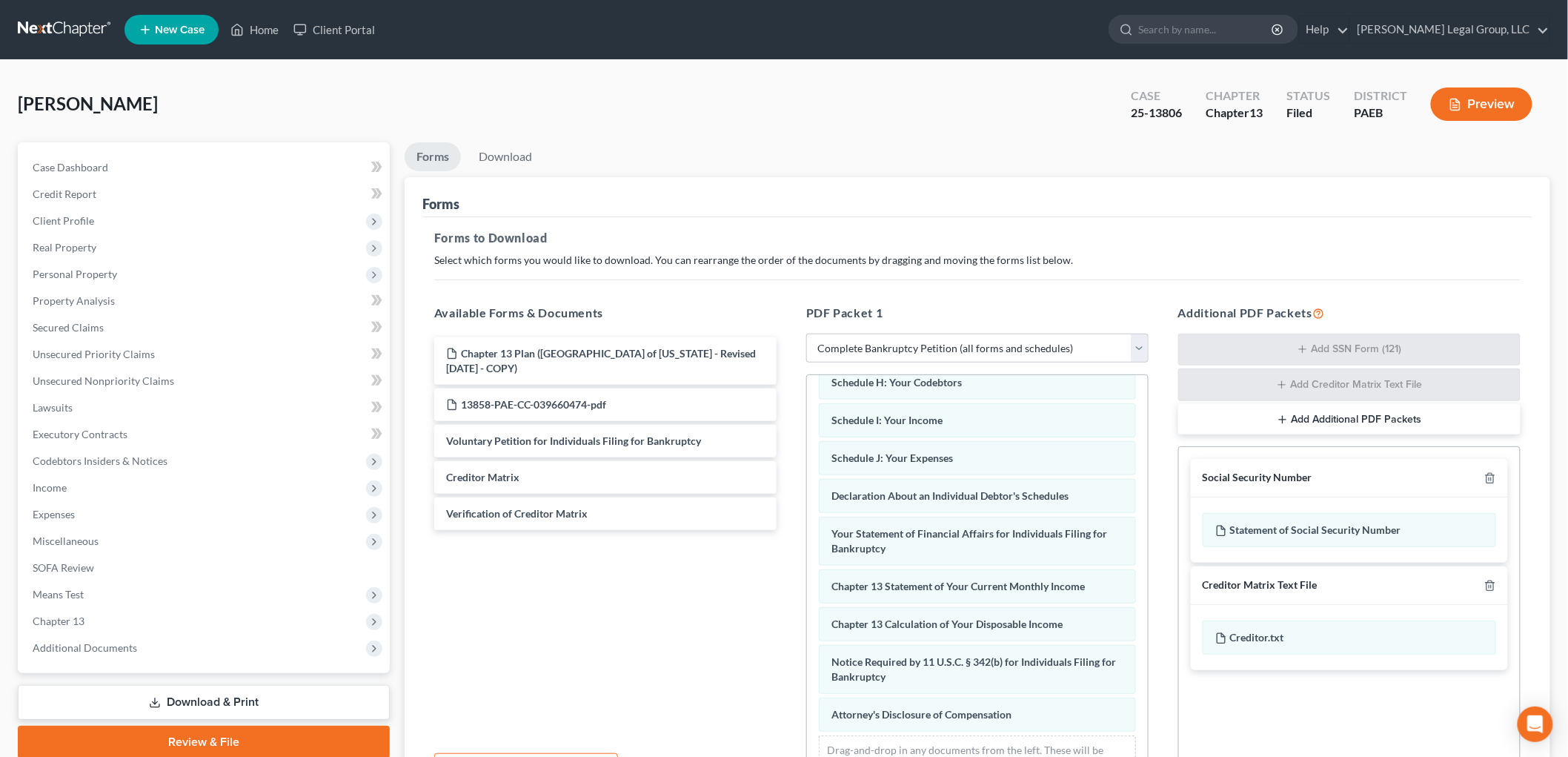
click at [807, 631] on div "Summary of Your Assets and Liabilities Schedule A/B: Property Schedule C: The P…" at bounding box center [977, 464] width 341 height 676
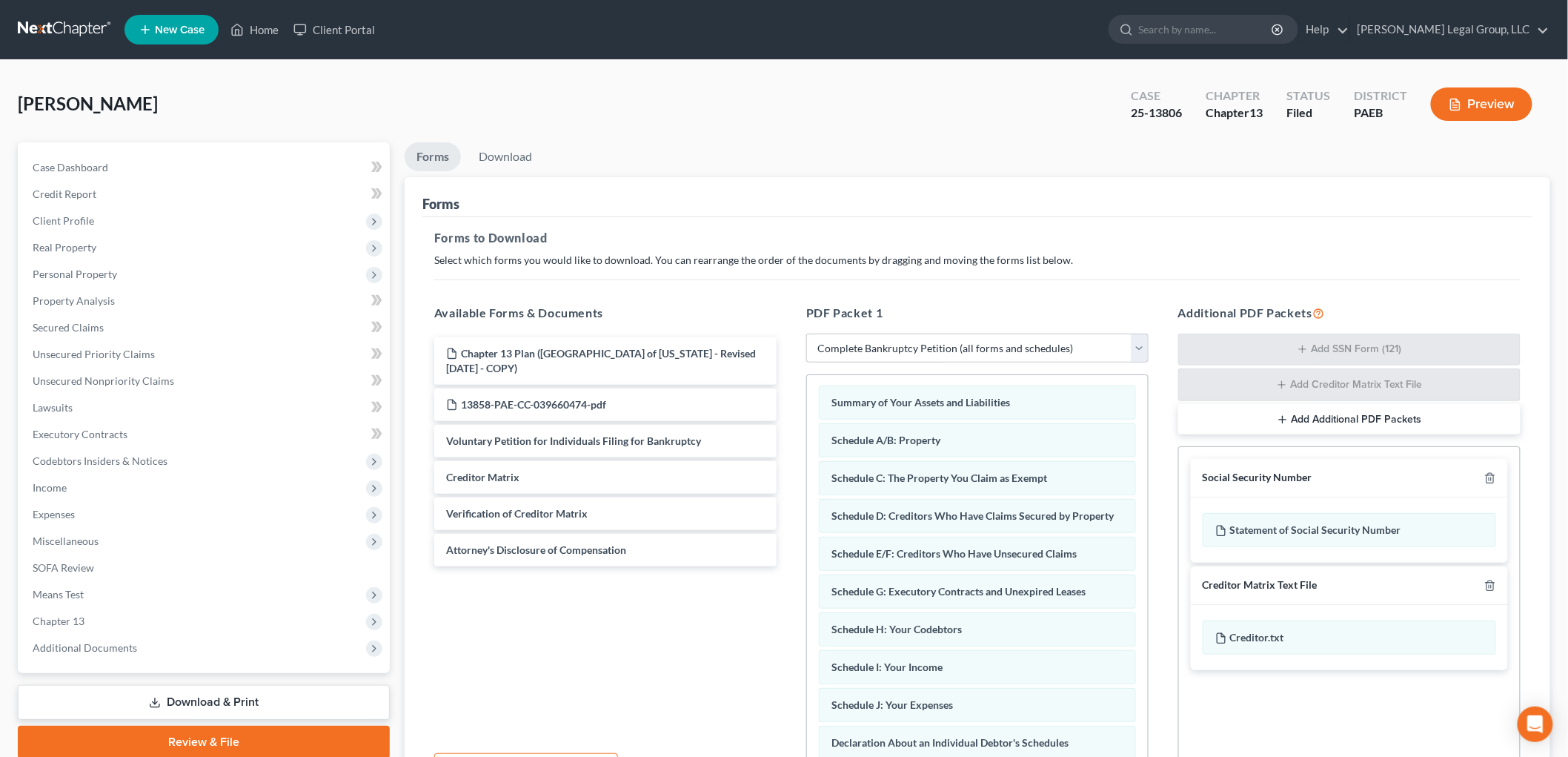
scroll to position [0, 0]
click at [1493, 482] on icon "button" at bounding box center [1490, 478] width 12 height 12
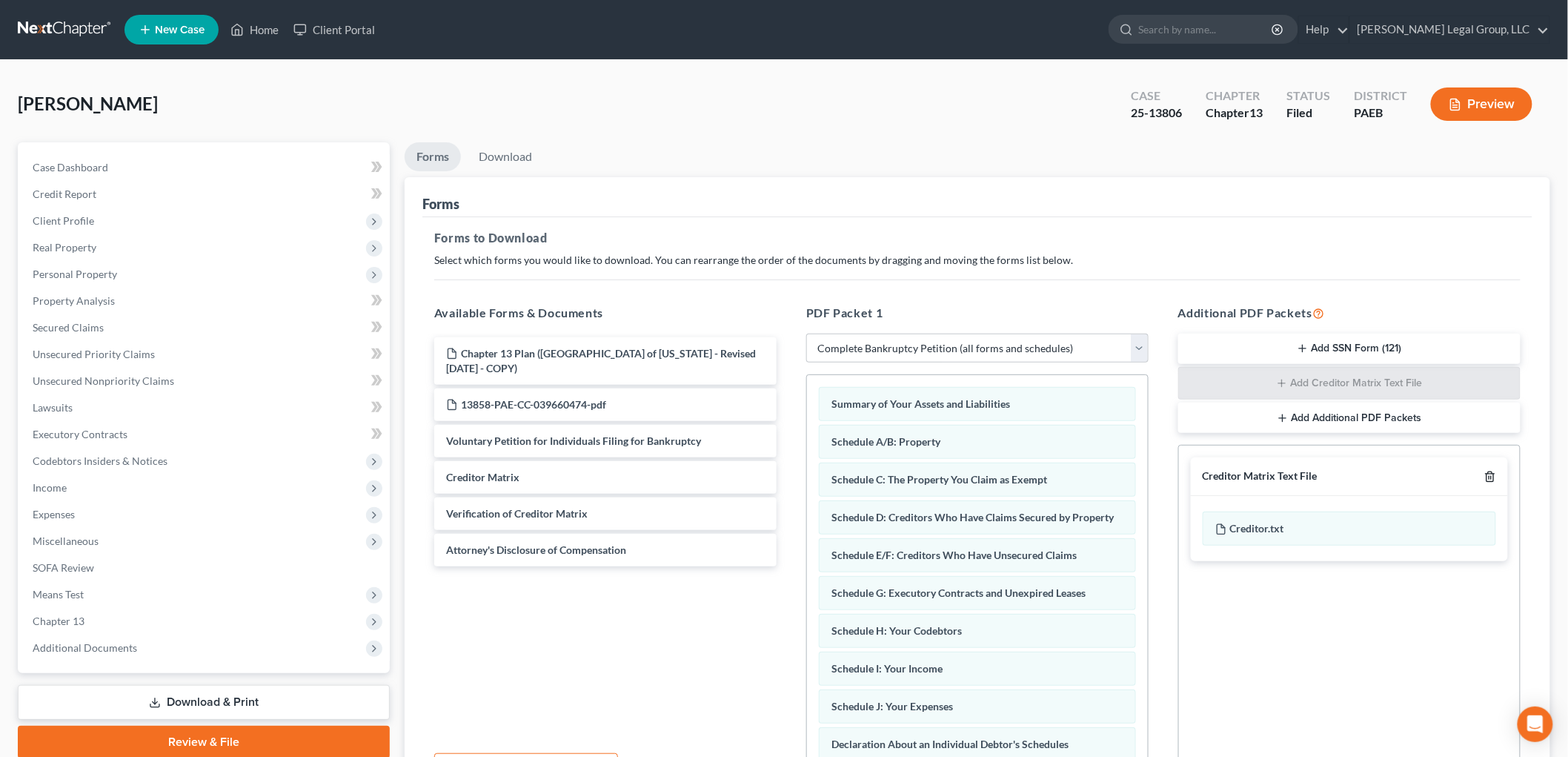
click at [1493, 481] on icon "button" at bounding box center [1489, 477] width 7 height 10
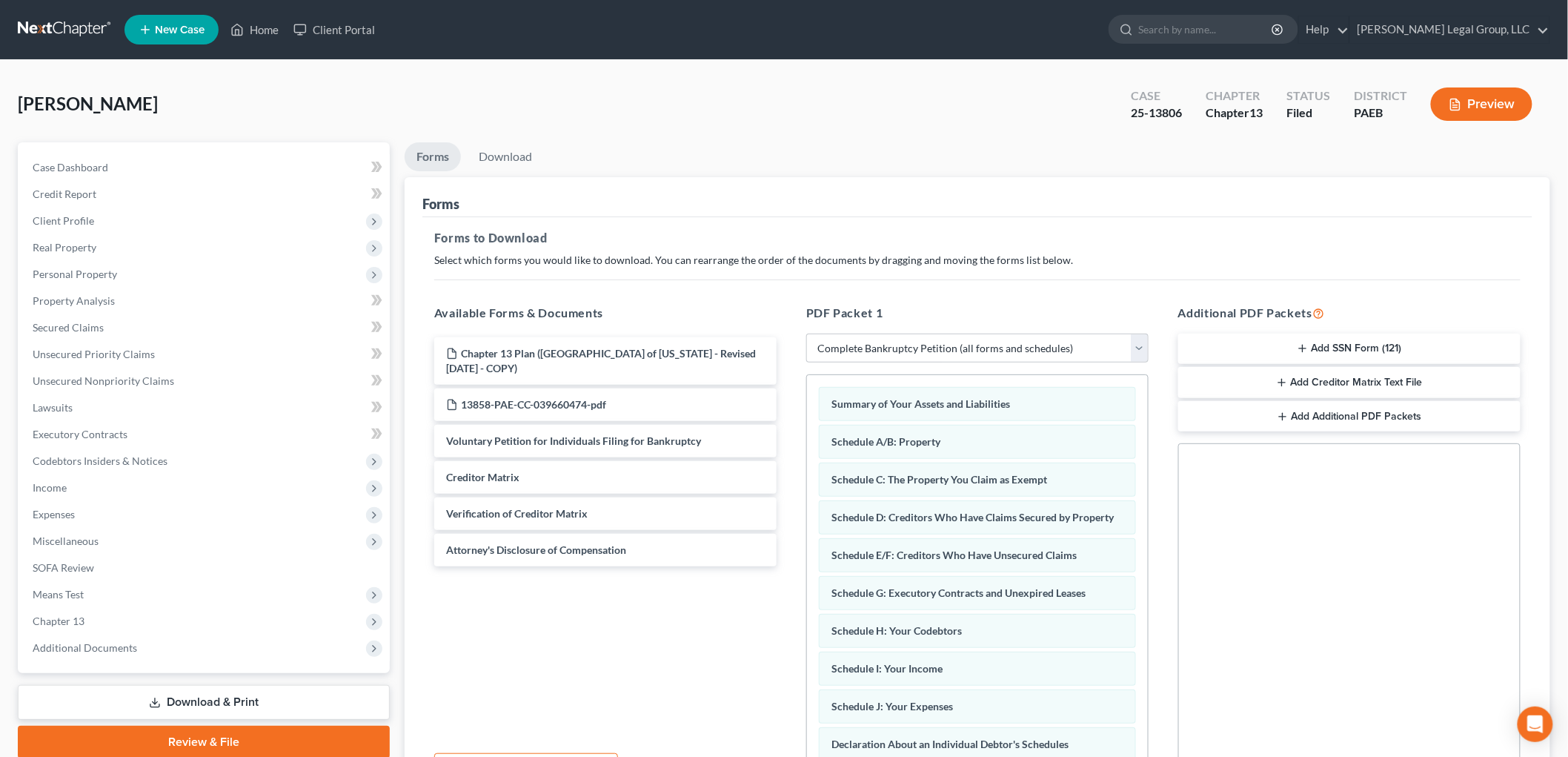
click at [1403, 423] on button "Add Additional PDF Packets" at bounding box center [1349, 416] width 343 height 31
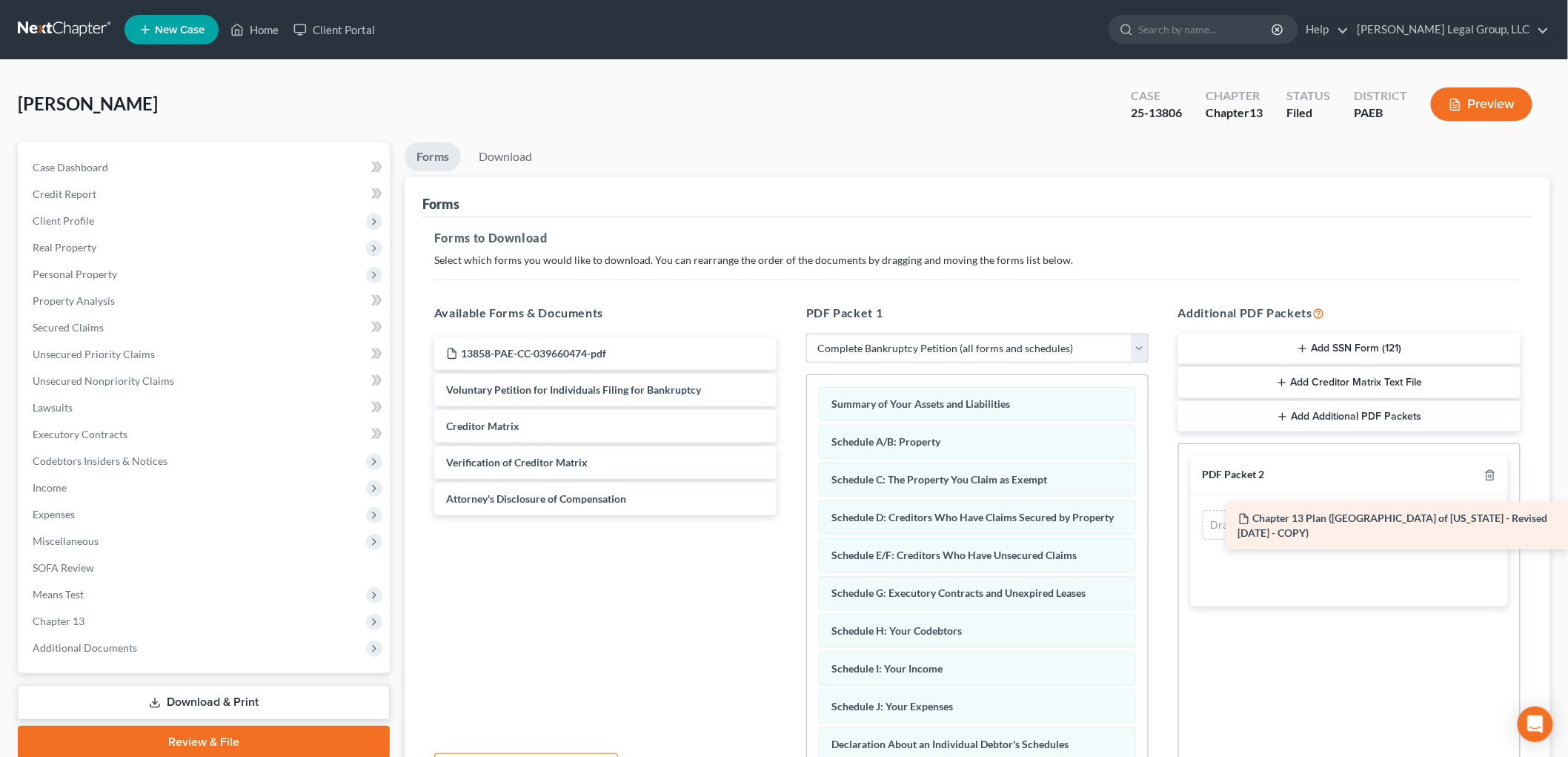
drag, startPoint x: 524, startPoint y: 352, endPoint x: 1317, endPoint y: 516, distance: 809.8
click at [788, 515] on div "Chapter 13 Plan ([GEOGRAPHIC_DATA] of [US_STATE] - Revised [DATE] - COPY) Chapt…" at bounding box center [605, 426] width 366 height 178
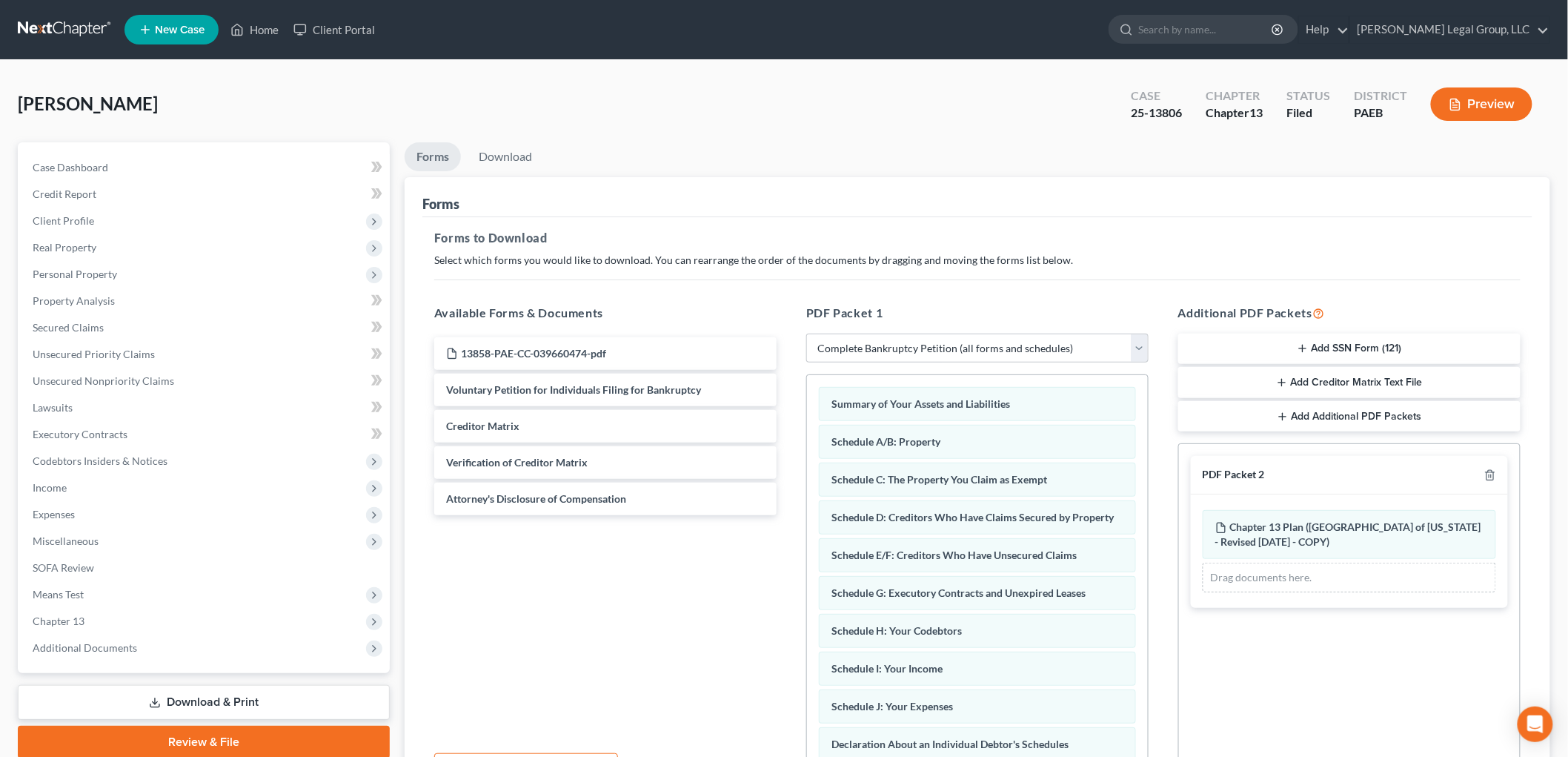
scroll to position [159, 0]
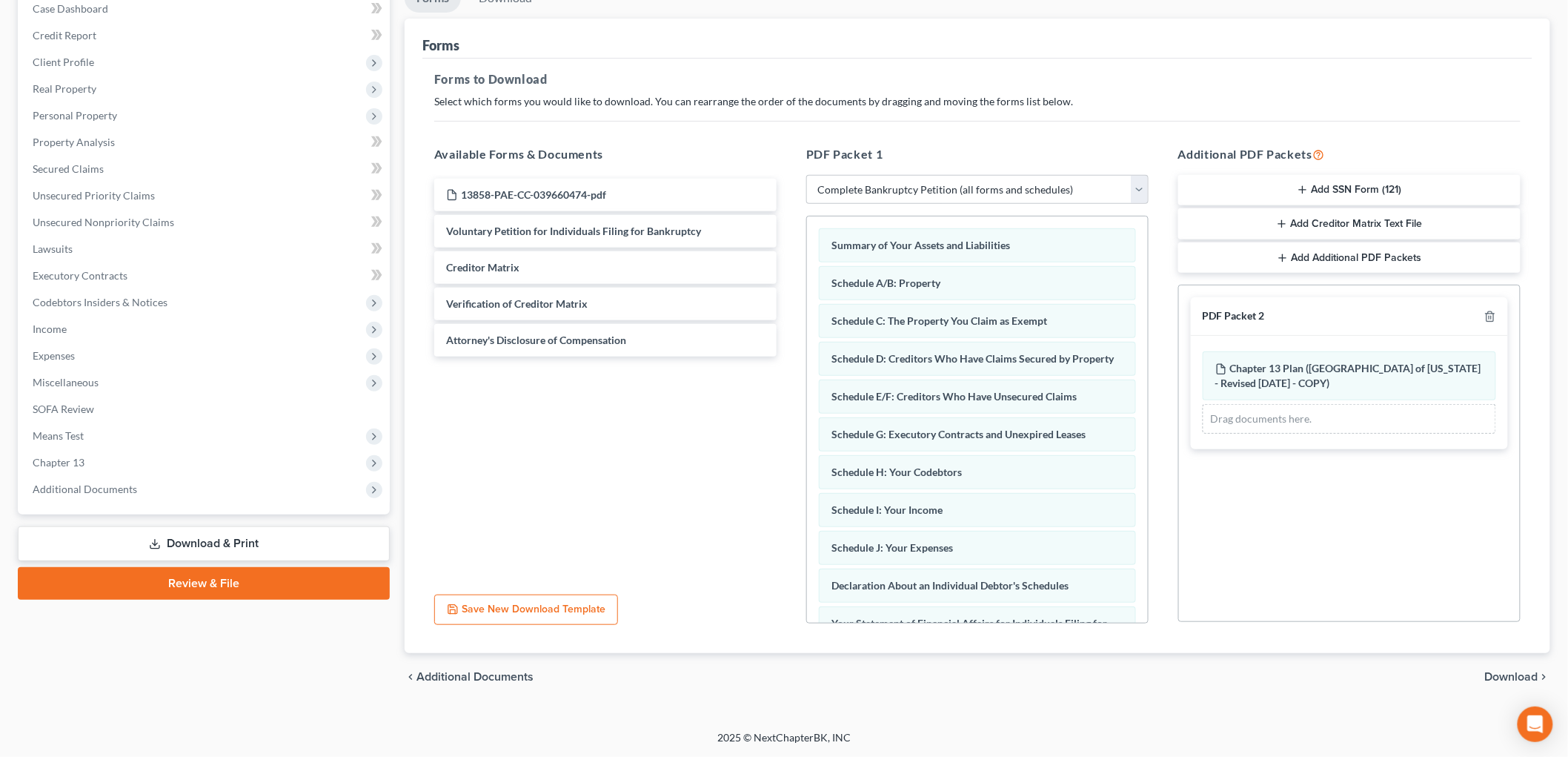
click at [1505, 674] on span "Download" at bounding box center [1511, 677] width 54 height 12
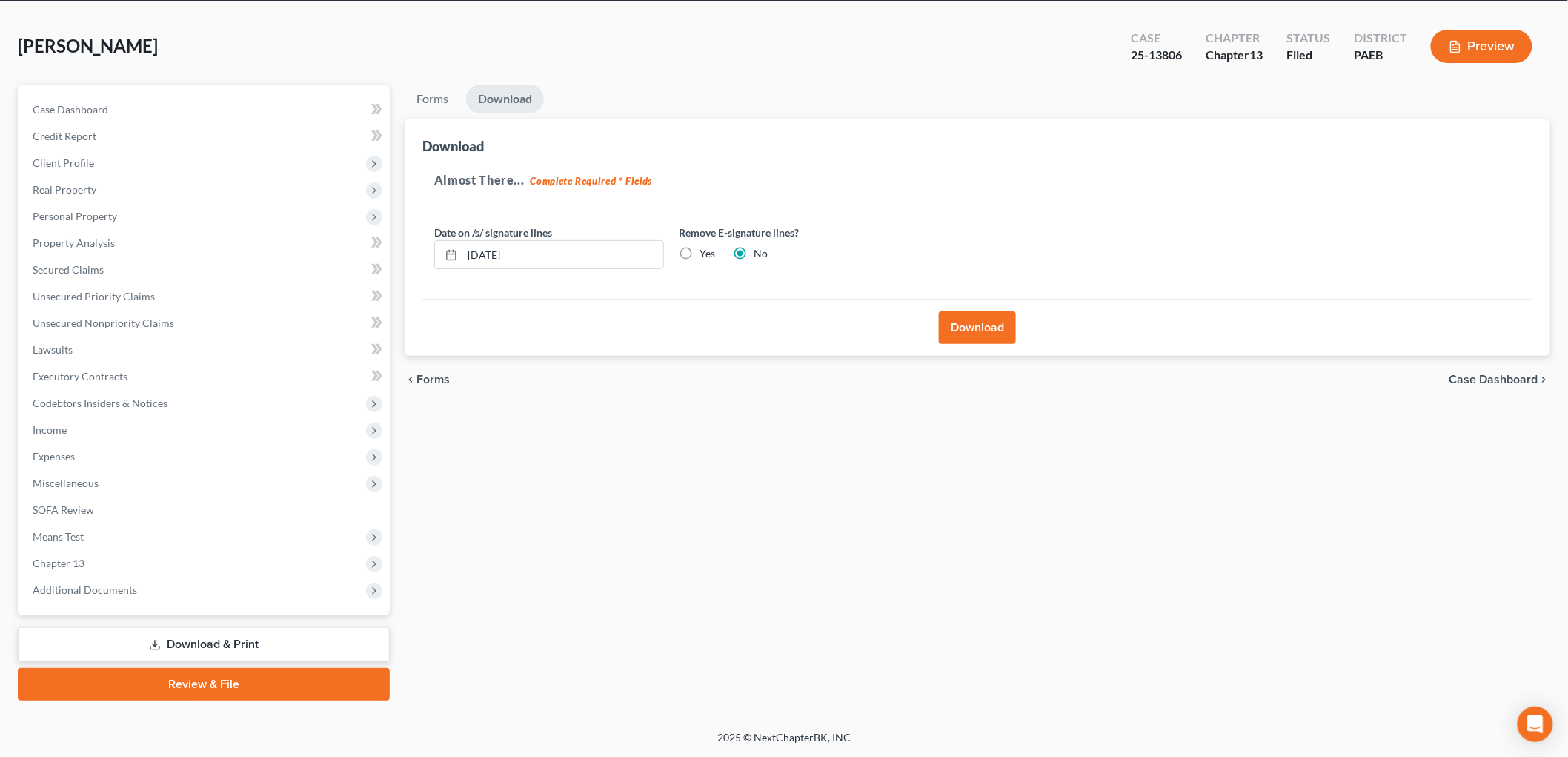
scroll to position [56, 0]
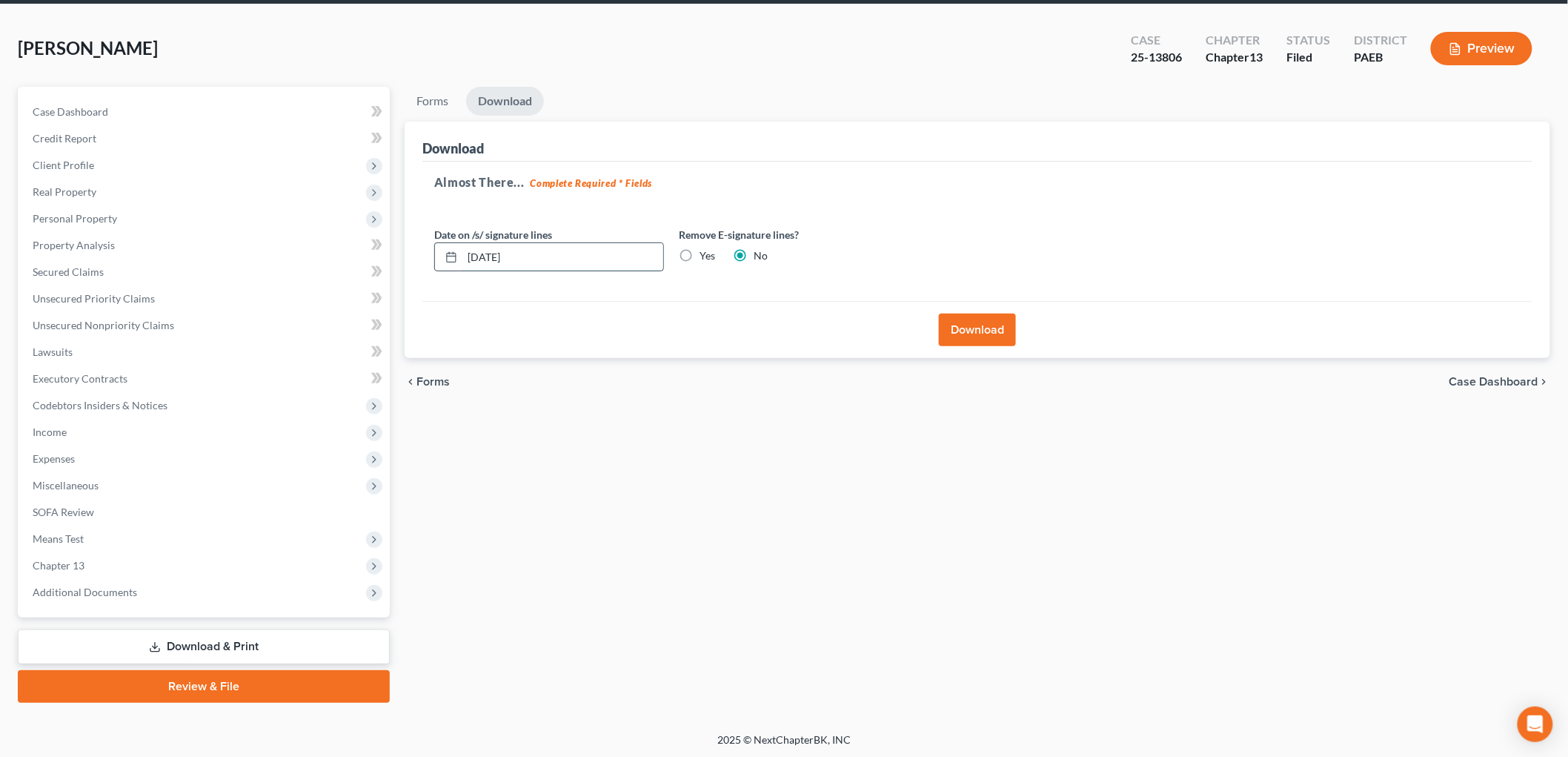
drag, startPoint x: 606, startPoint y: 256, endPoint x: 598, endPoint y: 257, distance: 8.1
click at [606, 256] on input "[DATE]" at bounding box center [563, 257] width 201 height 28
drag, startPoint x: 564, startPoint y: 261, endPoint x: 434, endPoint y: 253, distance: 130.2
click at [434, 253] on div "[DATE]" at bounding box center [549, 257] width 229 height 30
type input "[DATE]"
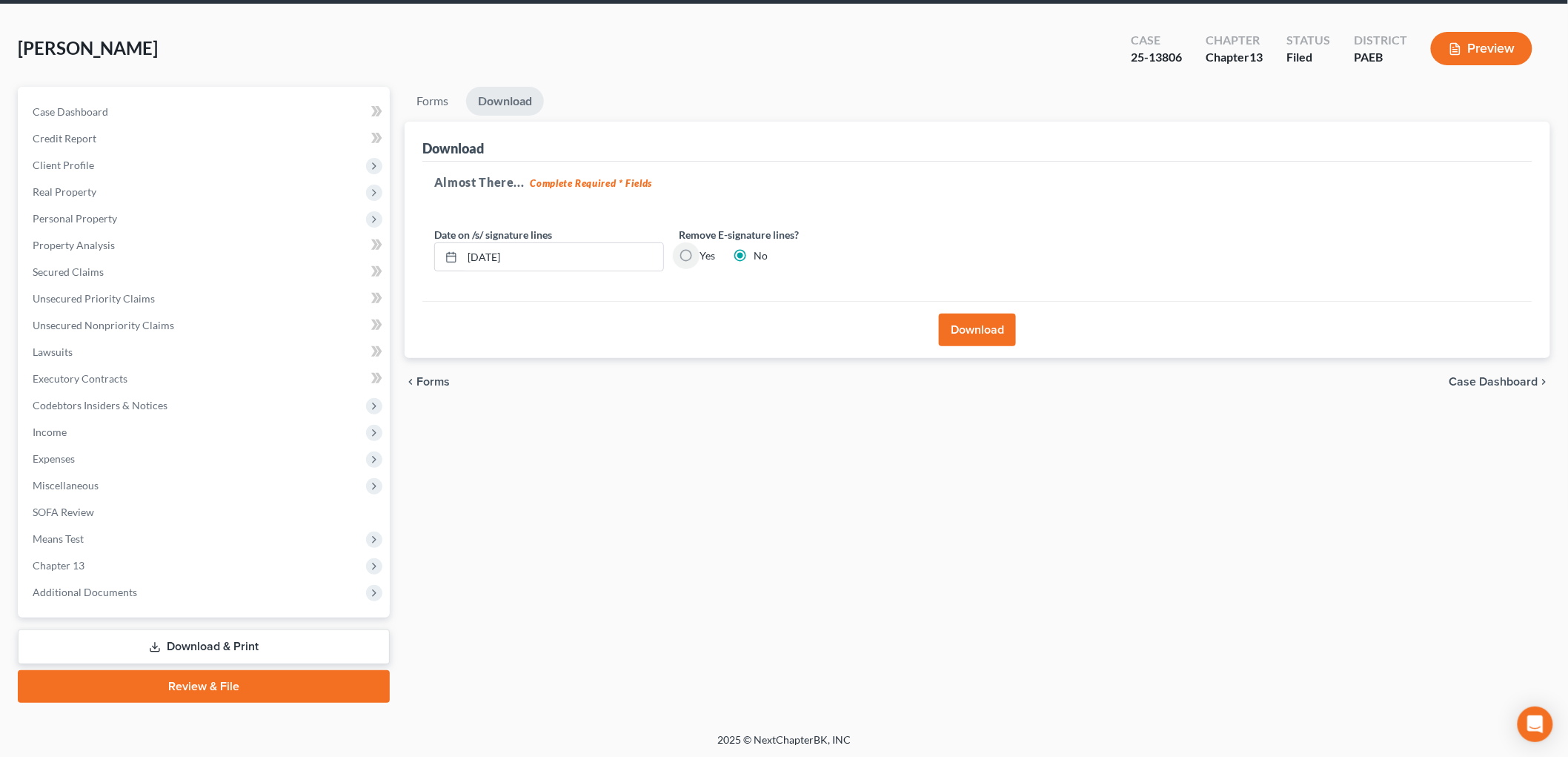
click at [991, 344] on button "Download" at bounding box center [977, 330] width 77 height 33
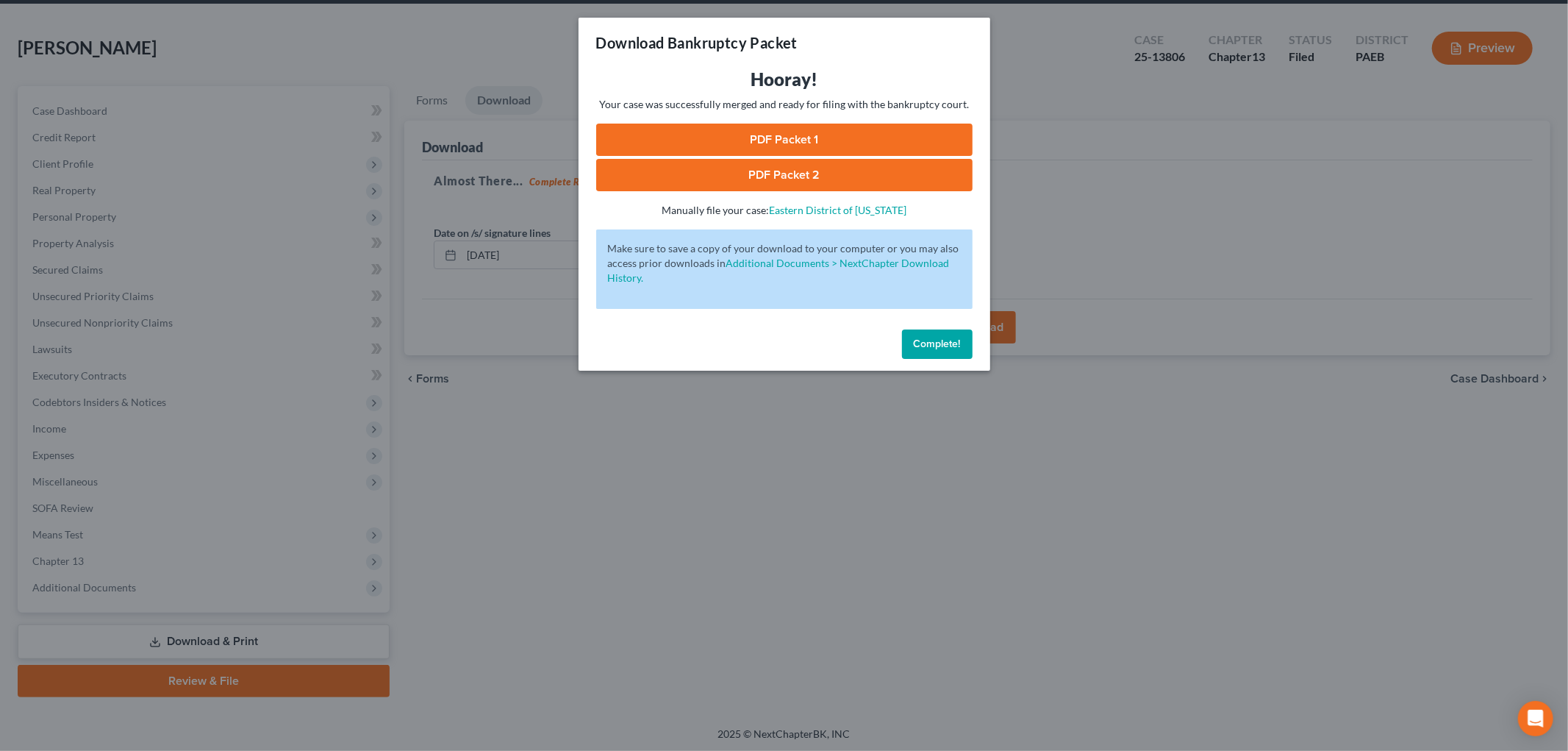
click at [957, 343] on span "Complete!" at bounding box center [937, 344] width 47 height 13
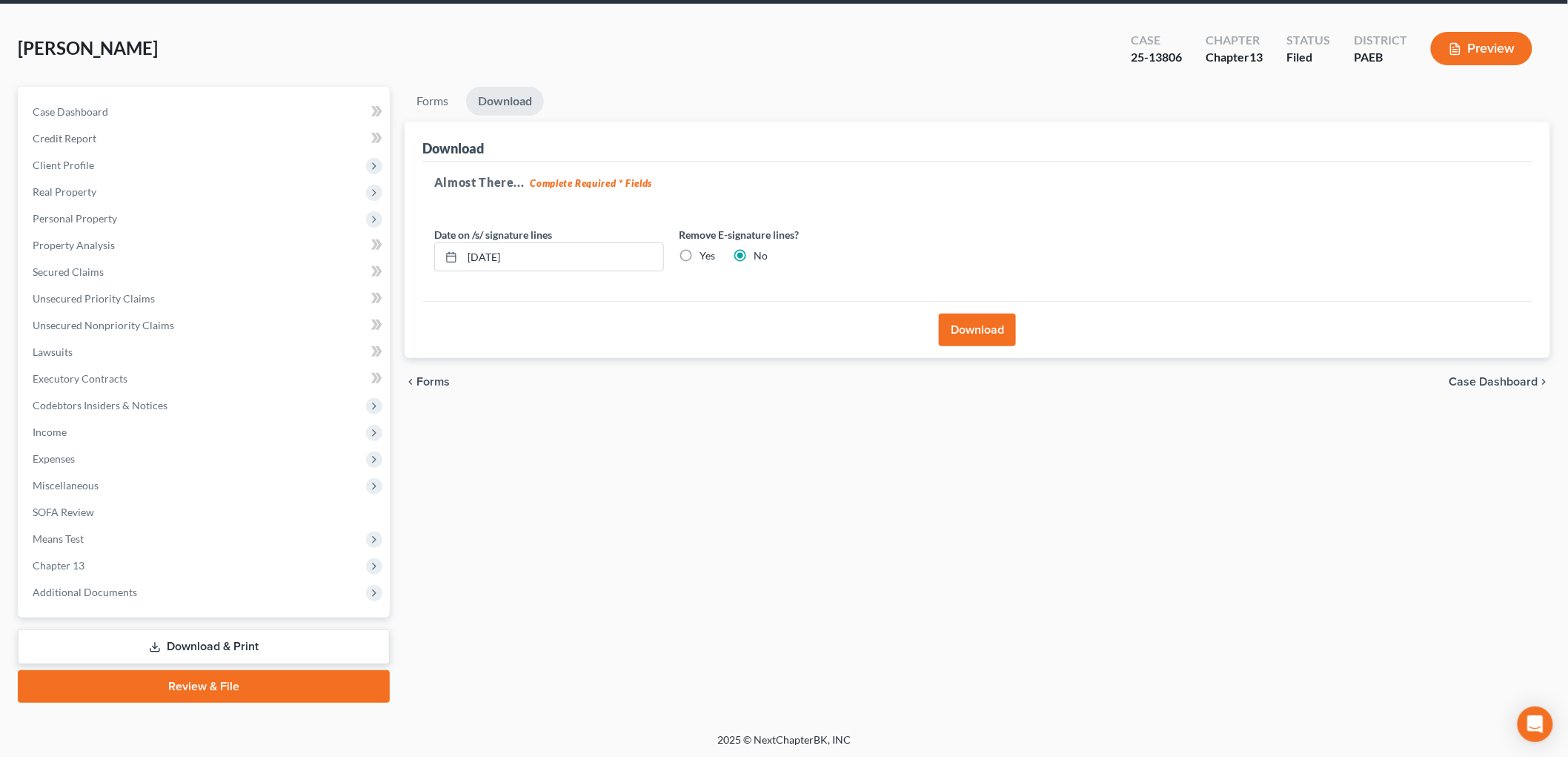
drag, startPoint x: 282, startPoint y: 680, endPoint x: 486, endPoint y: 598, distance: 219.9
click at [283, 680] on link "Review & File" at bounding box center [203, 686] width 372 height 33
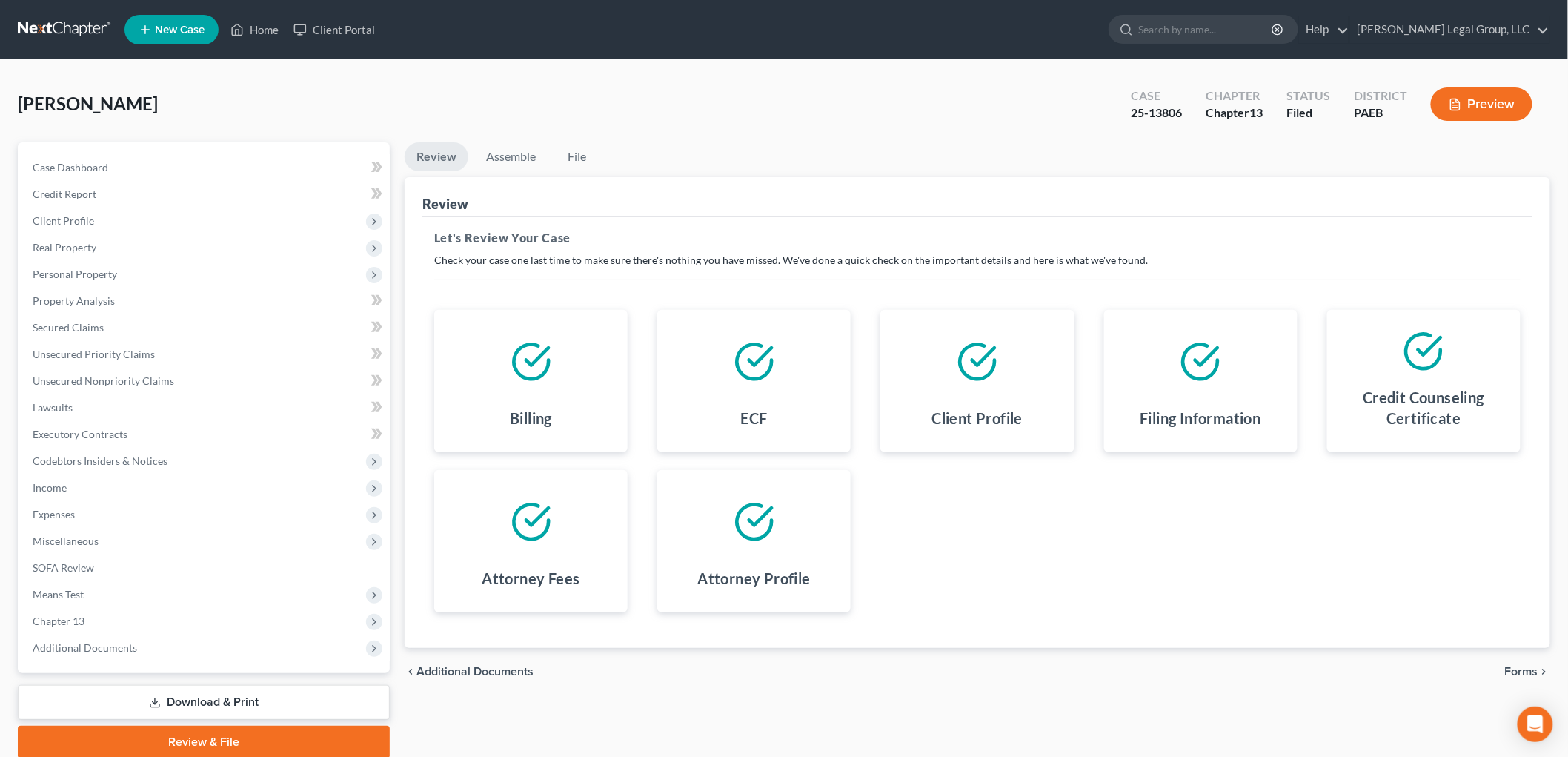
click at [1505, 669] on span "Forms" at bounding box center [1521, 671] width 34 height 12
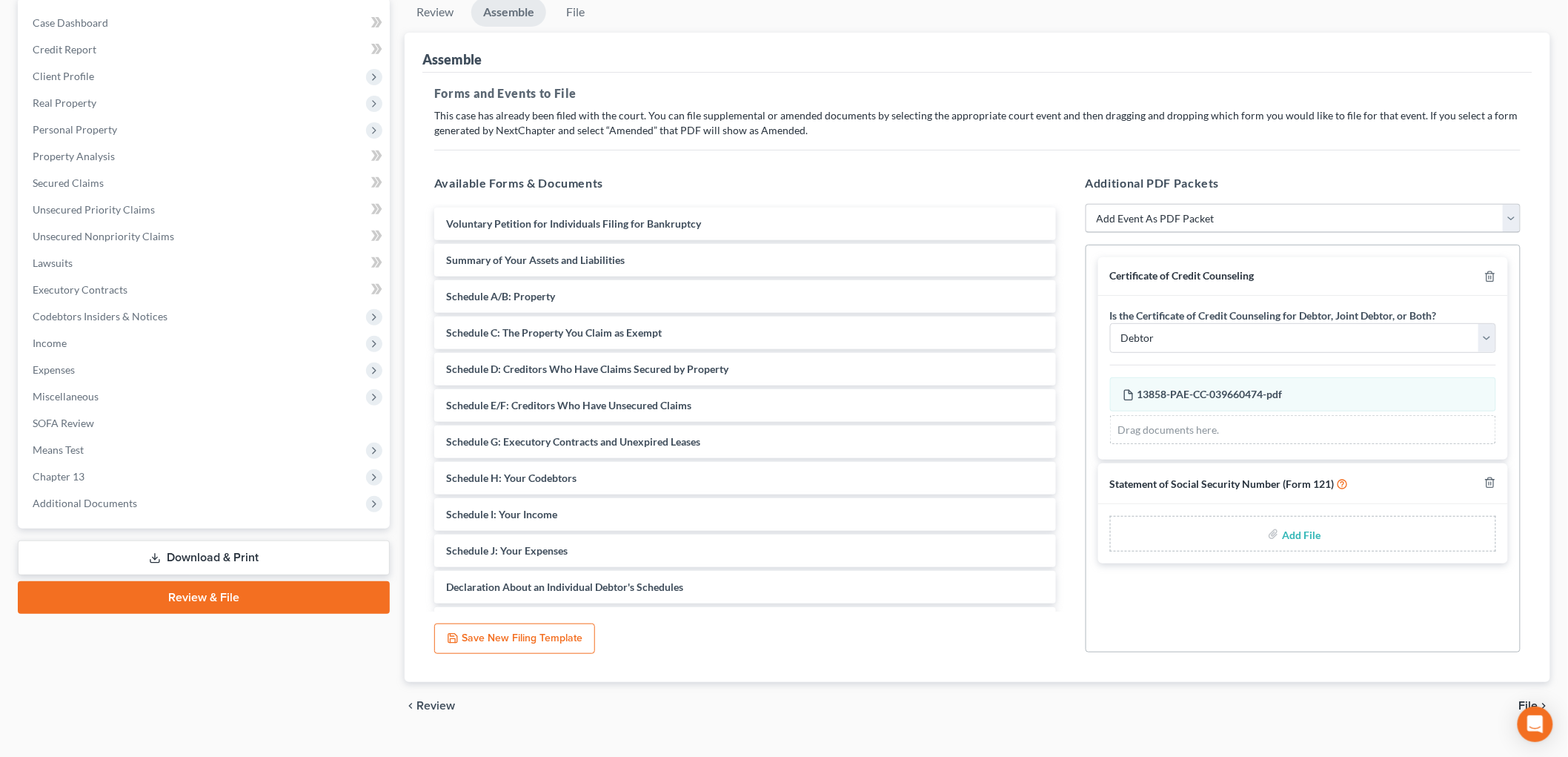
scroll to position [174, 0]
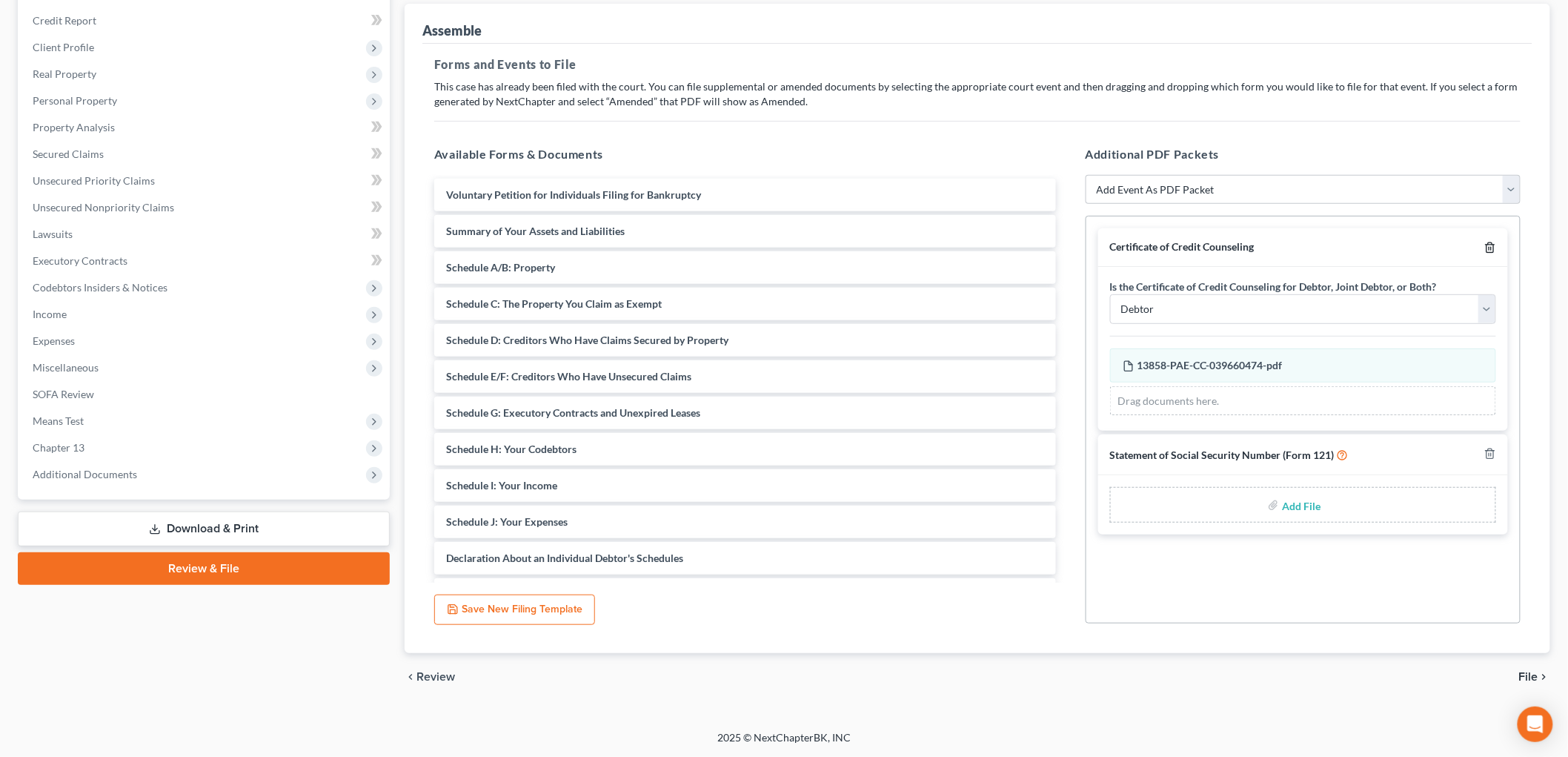
click at [1490, 248] on icon "button" at bounding box center [1490, 247] width 12 height 12
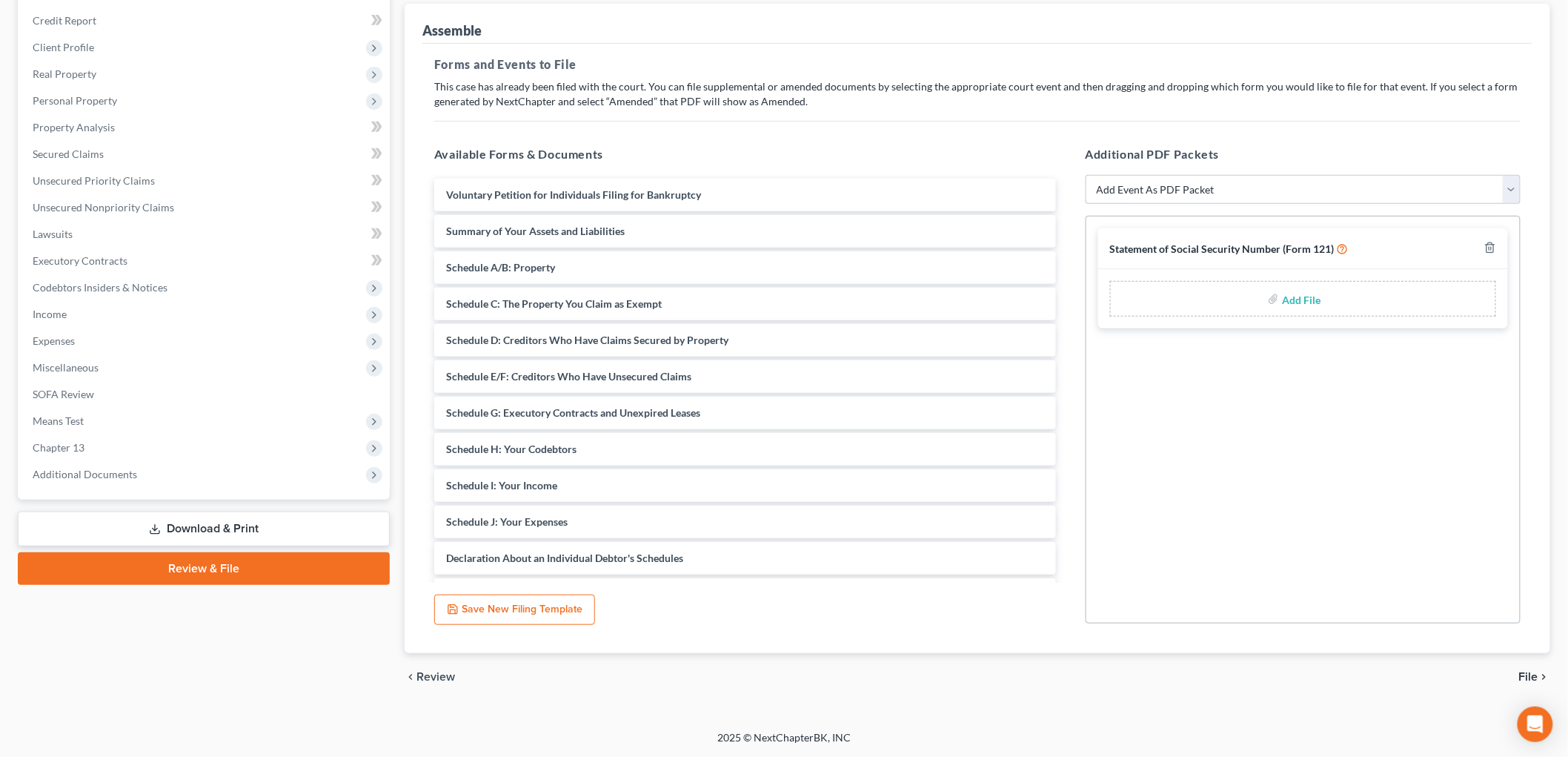
click at [1497, 242] on div "Statement of Social Security Number (Form 121)" at bounding box center [1303, 248] width 410 height 41
click at [1497, 243] on div "Statement of Social Security Number (Form 121)" at bounding box center [1303, 248] width 410 height 41
click at [1267, 190] on select "Add Event As PDF Packet Amended Matrix List of Creditors (Fee) Certificate of C…" at bounding box center [1303, 190] width 436 height 30
click at [253, 532] on link "Download & Print" at bounding box center [203, 528] width 372 height 35
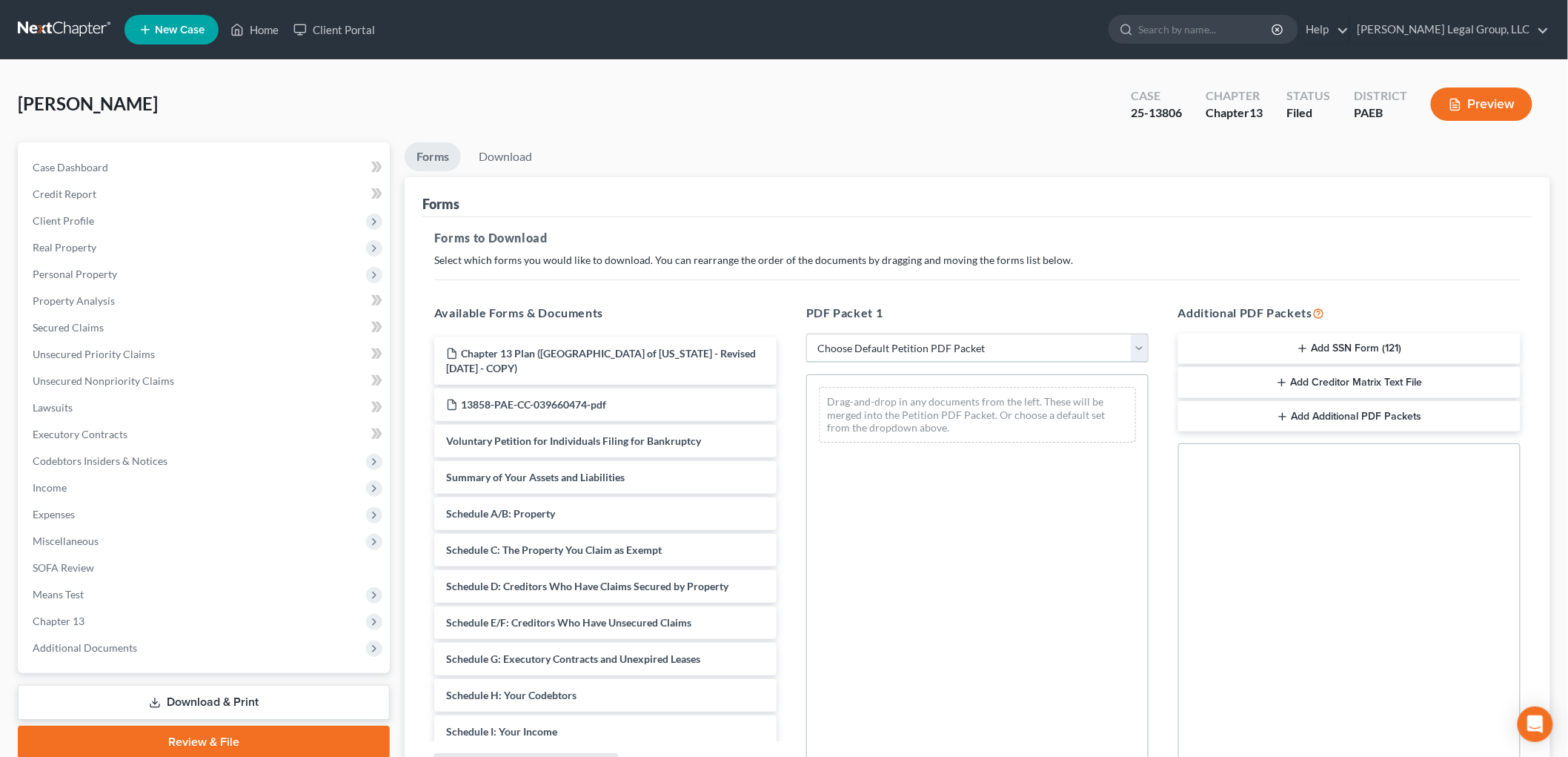
click at [910, 349] on select "Choose Default Petition PDF Packet Complete Bankruptcy Petition (all forms and …" at bounding box center [977, 349] width 343 height 30
select select "7"
click at [806, 334] on select "Choose Default Petition PDF Packet Complete Bankruptcy Petition (all forms and …" at bounding box center [977, 349] width 343 height 30
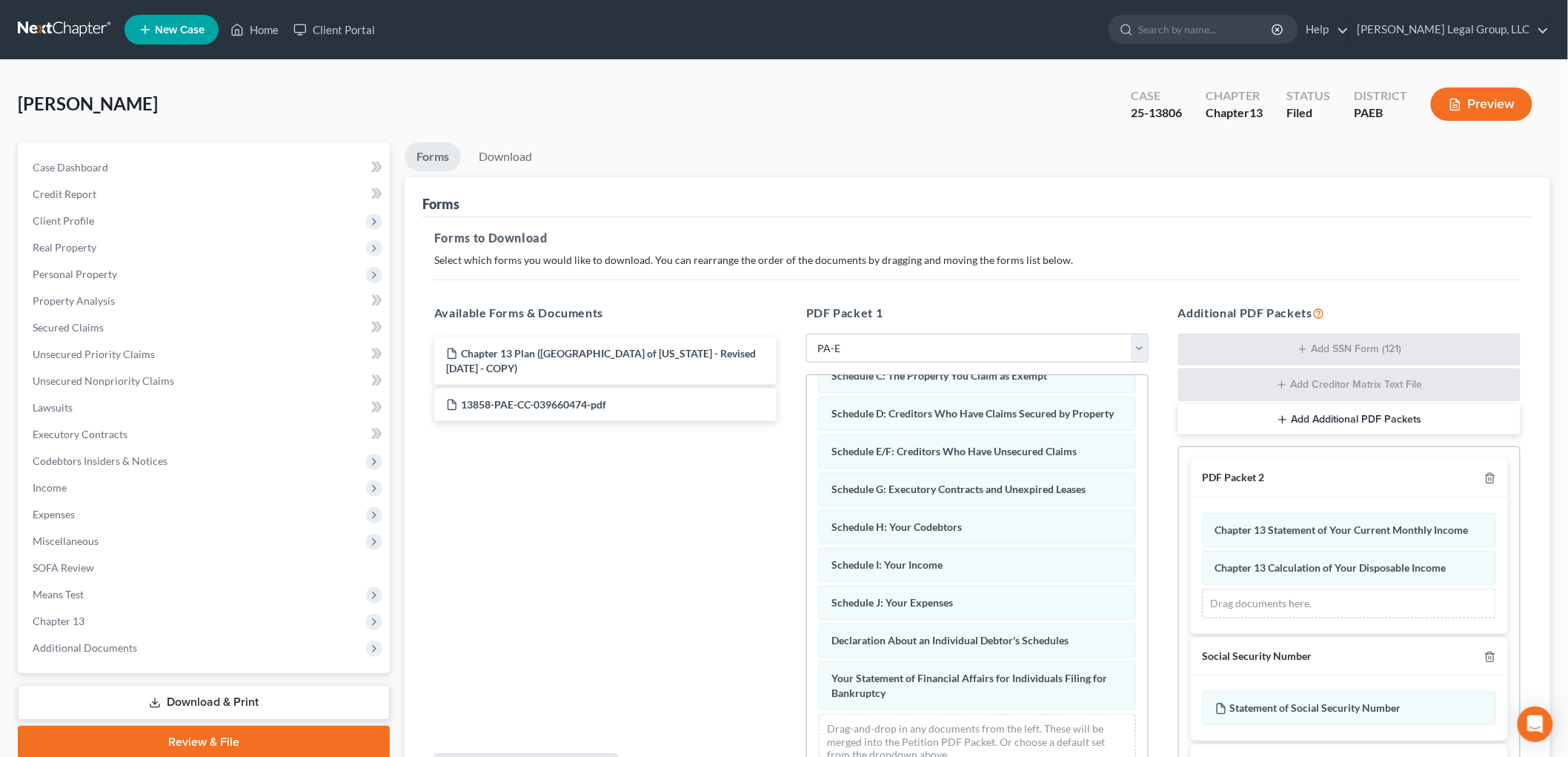
click at [1338, 413] on button "Add Additional PDF Packets" at bounding box center [1349, 419] width 343 height 31
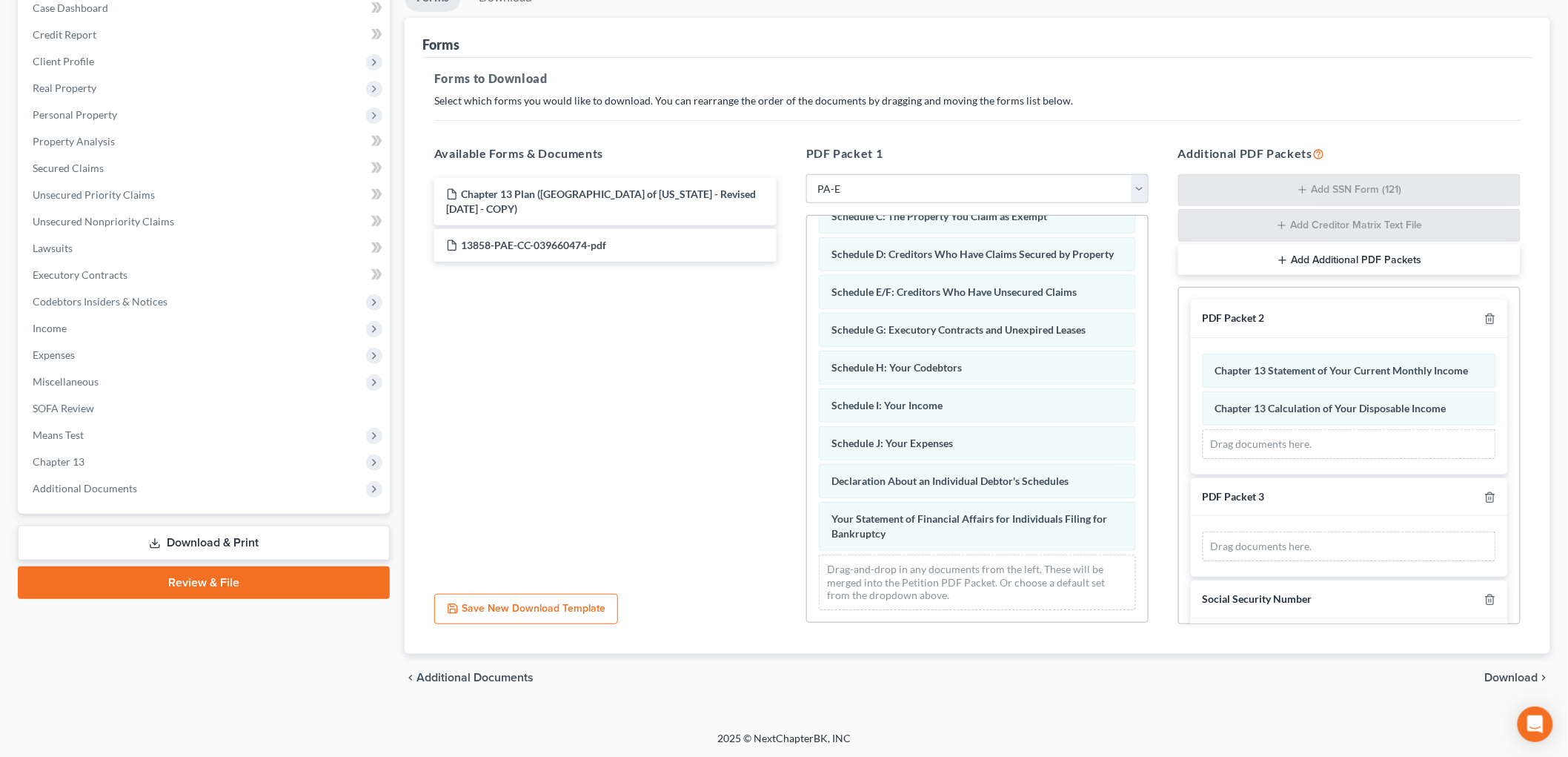
scroll to position [160, 0]
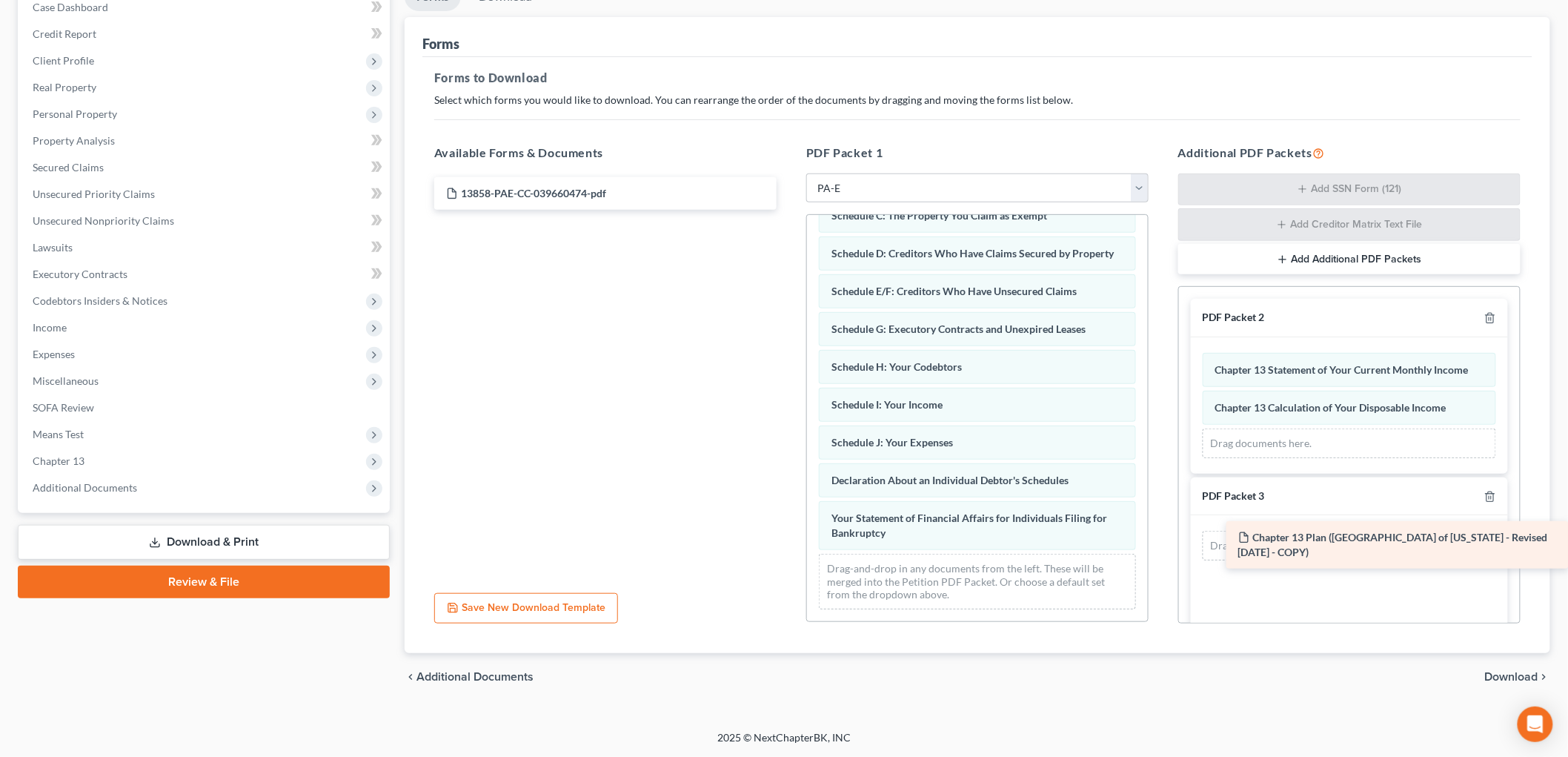
drag, startPoint x: 543, startPoint y: 209, endPoint x: 1502, endPoint y: 554, distance: 1019.2
click at [788, 209] on div "Chapter 13 Plan ([GEOGRAPHIC_DATA] of [US_STATE] - Revised [DATE] - COPY) Chapt…" at bounding box center [605, 194] width 366 height 33
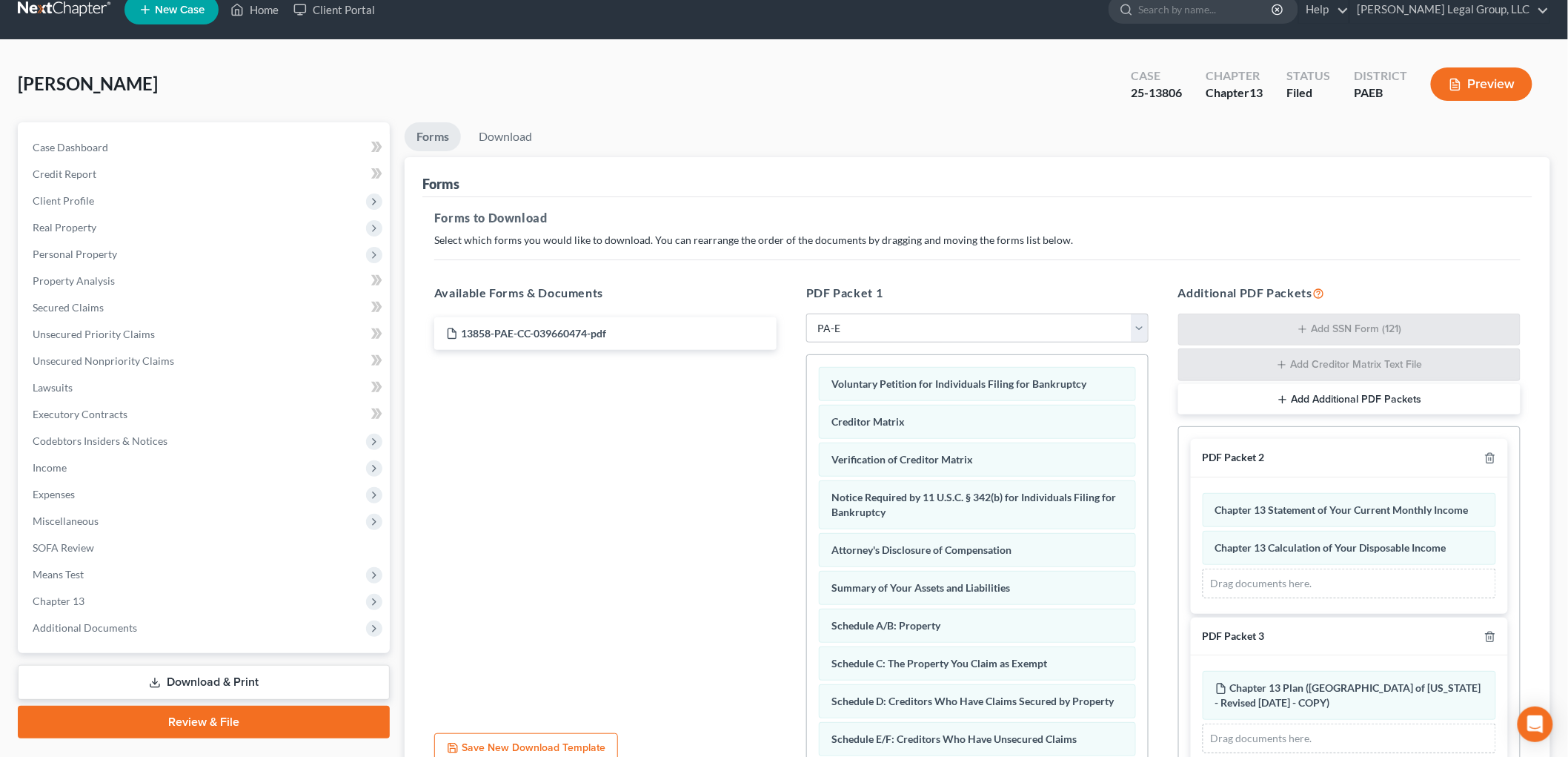
scroll to position [0, 0]
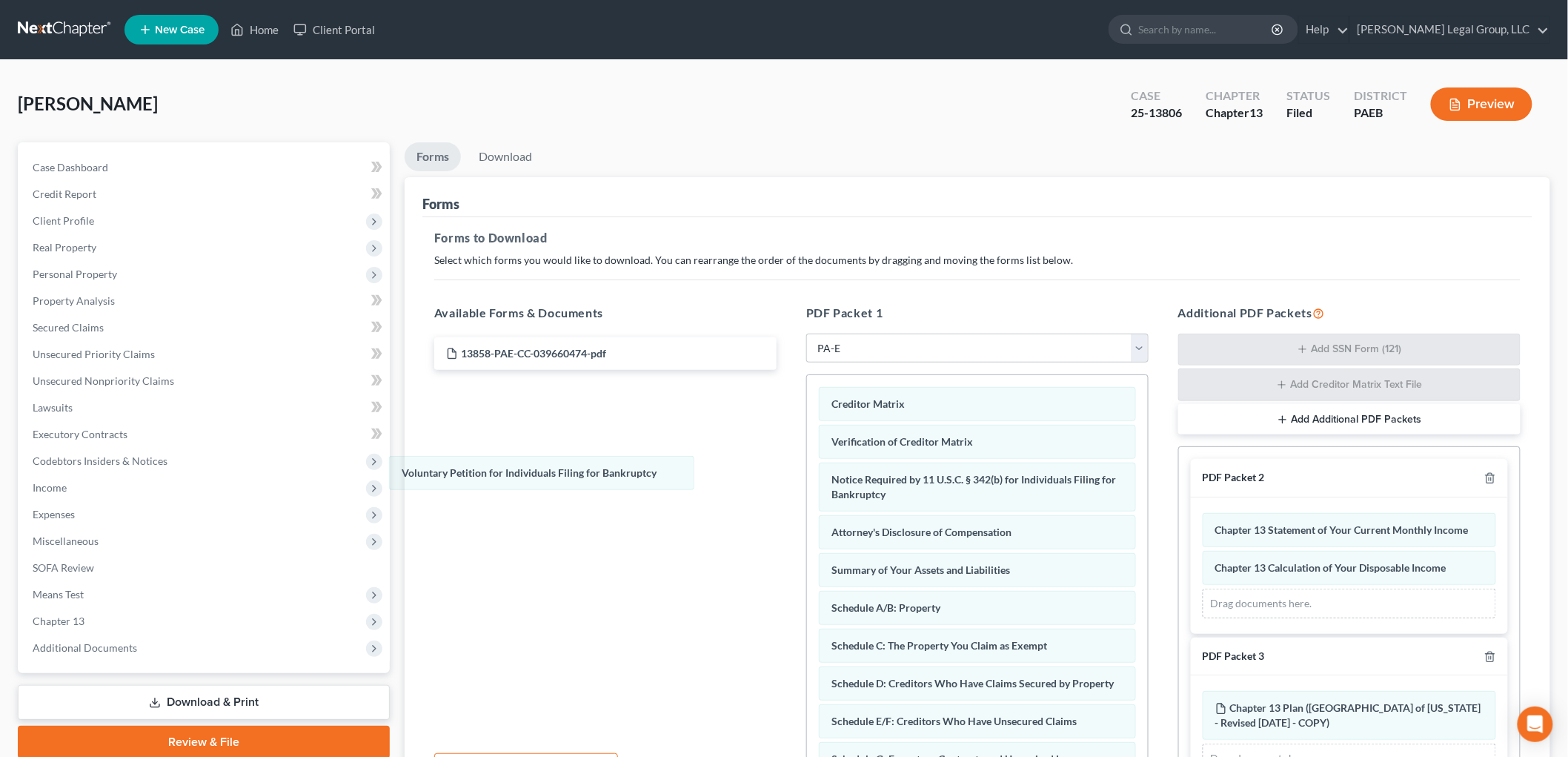
click at [807, 466] on div "Voluntary Petition for Individuals Filing for Bankruptcy Voluntary Petition for…" at bounding box center [977, 712] width 341 height 676
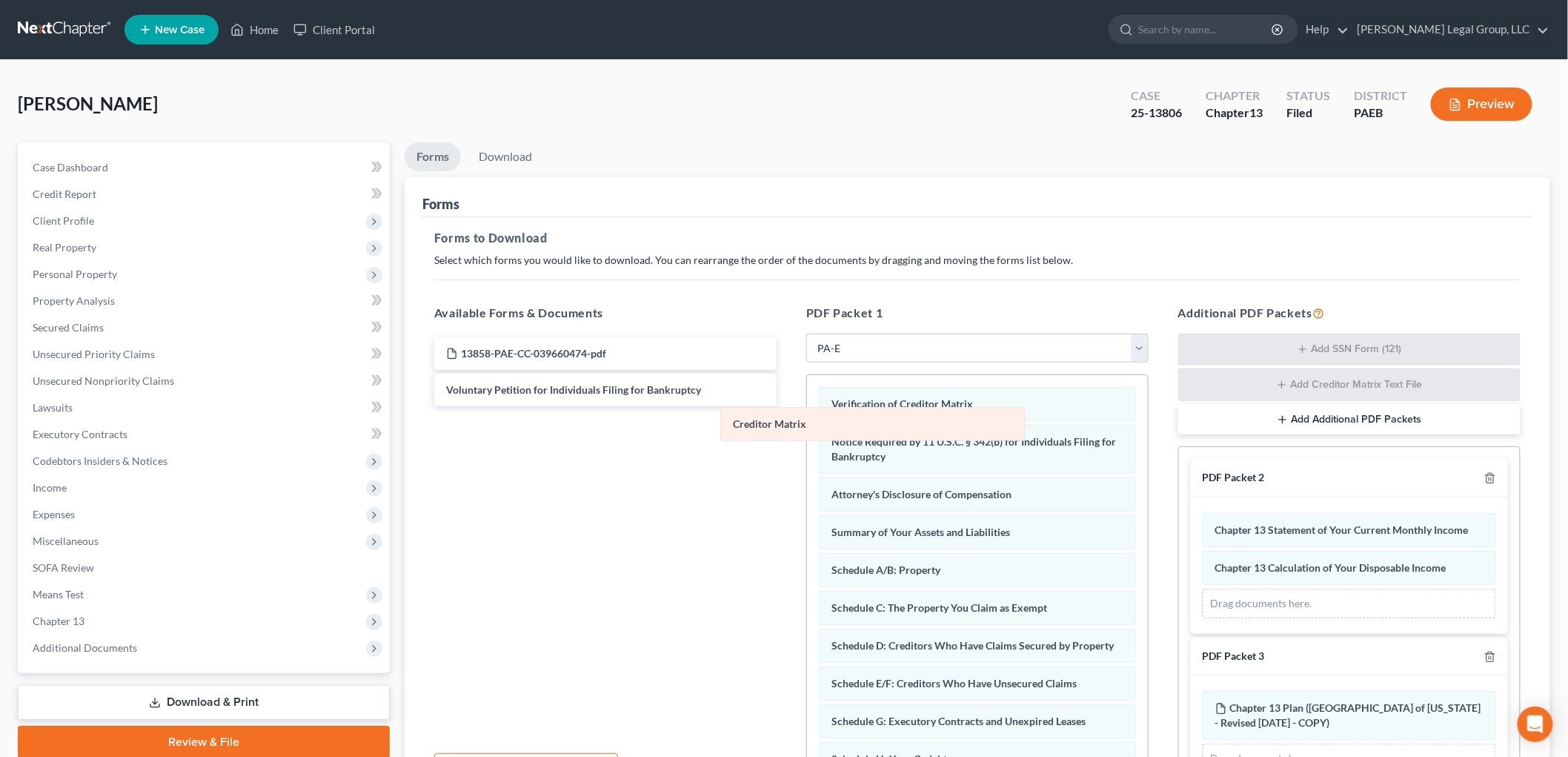
drag, startPoint x: 855, startPoint y: 400, endPoint x: 646, endPoint y: 451, distance: 215.1
click at [807, 453] on div "Creditor Matrix Creditor Matrix Verification of Creditor Matrix Notice Required…" at bounding box center [977, 694] width 341 height 638
drag, startPoint x: 883, startPoint y: 404, endPoint x: 560, endPoint y: 471, distance: 329.9
click at [807, 471] on div "Verification of Creditor Matrix Verification of Creditor Matrix Verification of…" at bounding box center [977, 694] width 341 height 638
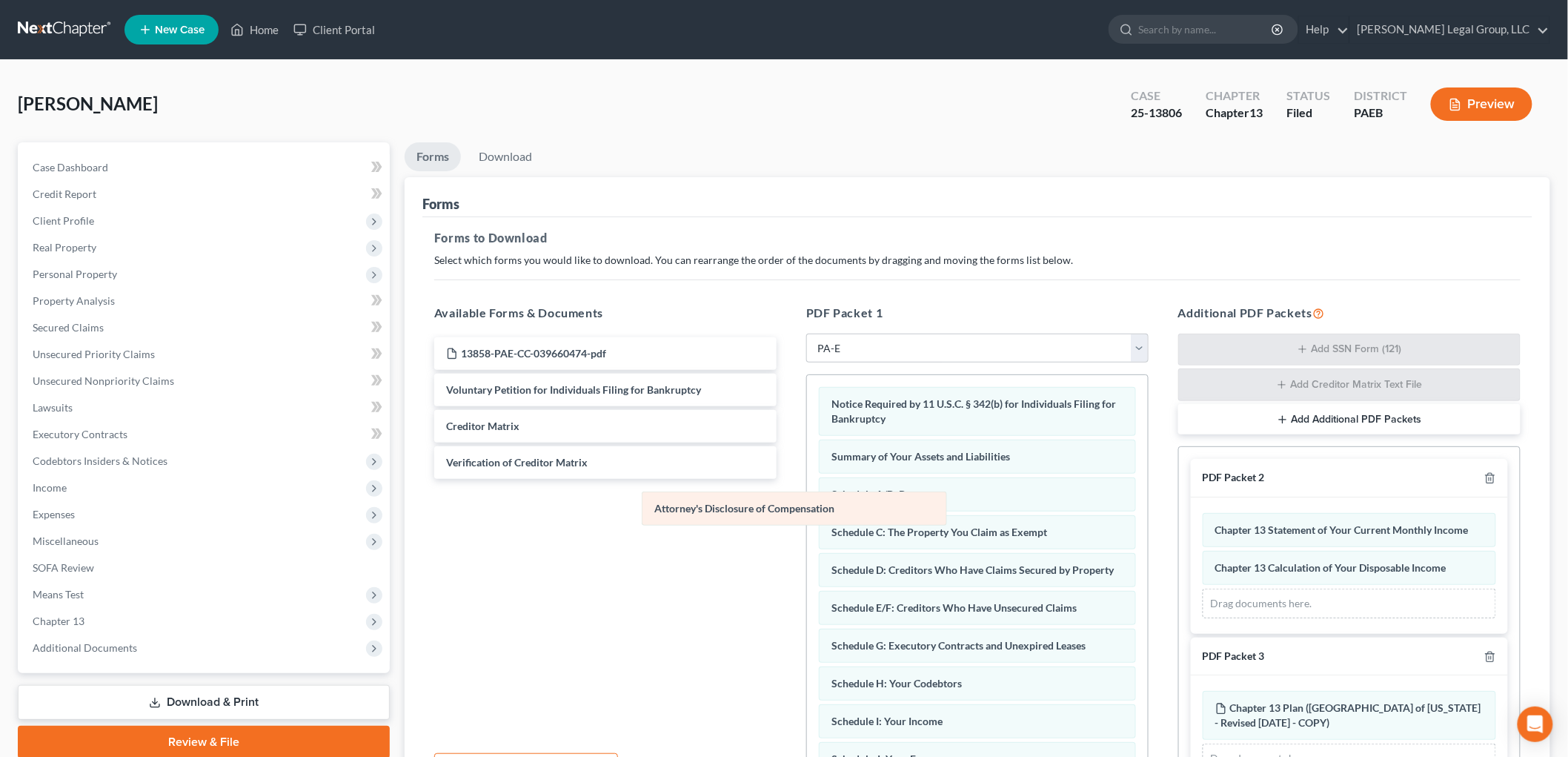
drag, startPoint x: 956, startPoint y: 461, endPoint x: 589, endPoint y: 554, distance: 378.6
click at [807, 554] on div "Attorney's Disclosure of Compensation Notice Required by 11 U.S.C. § 342(b) for…" at bounding box center [977, 656] width 341 height 563
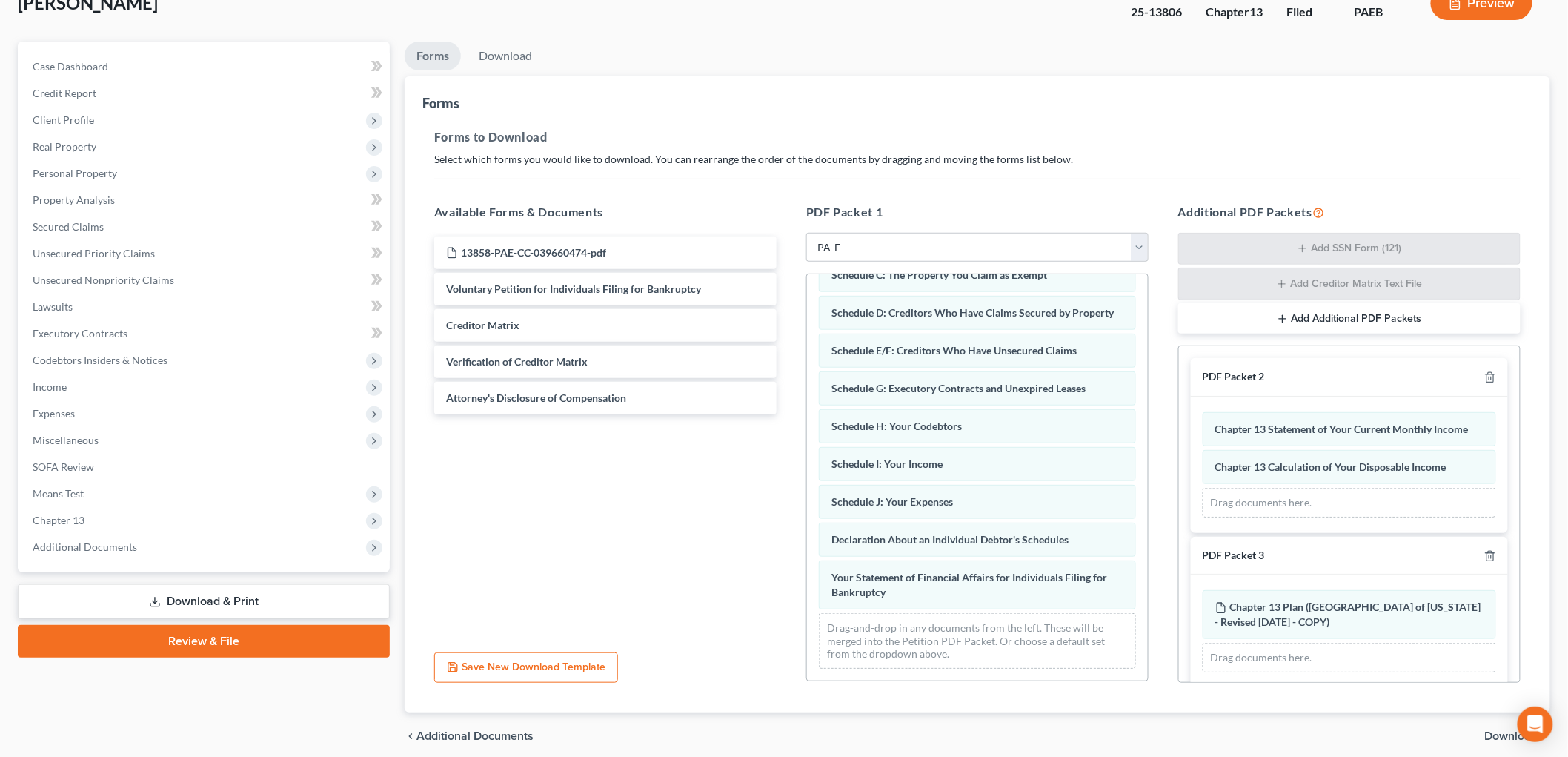
scroll to position [160, 0]
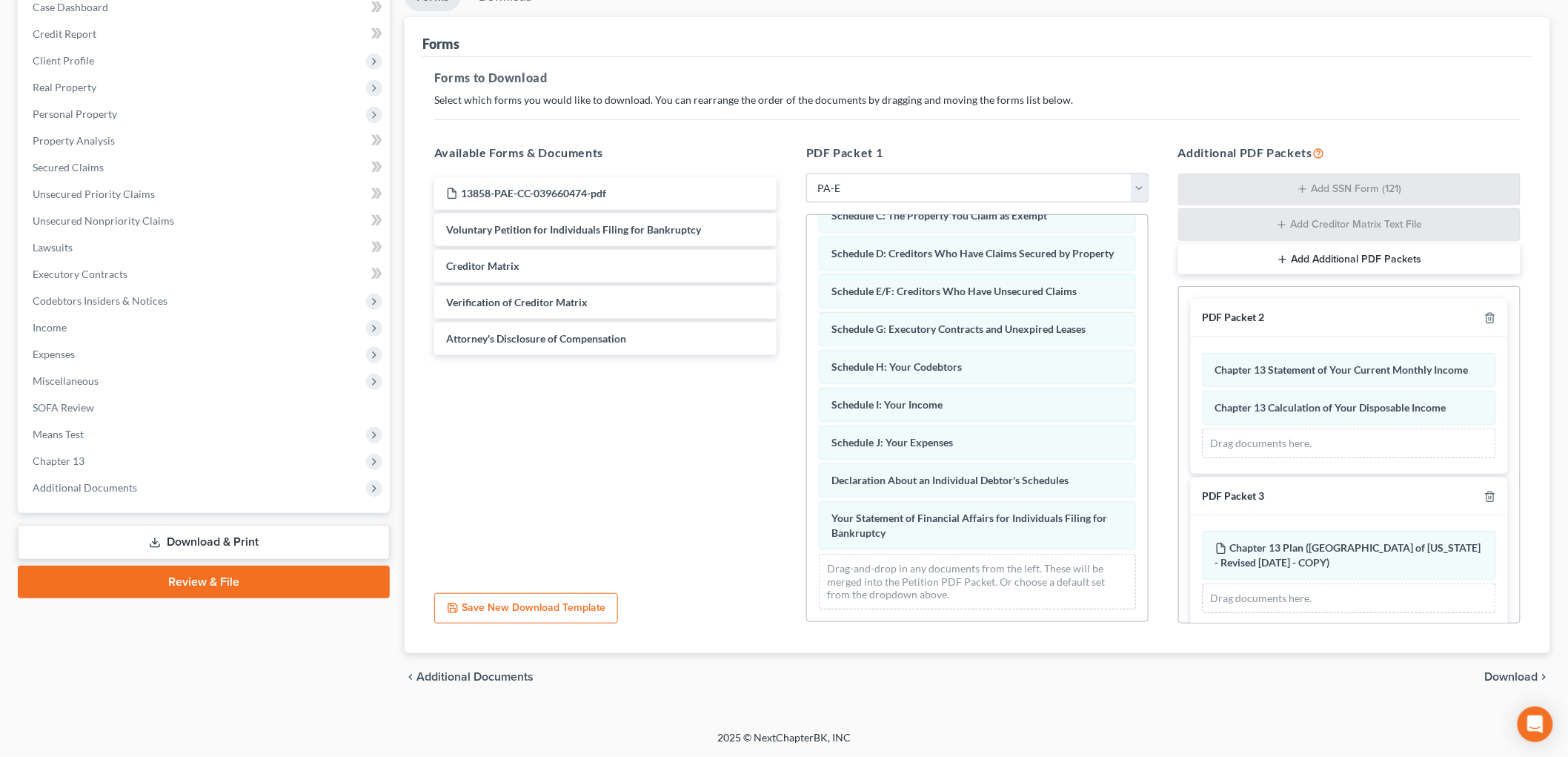
click at [1523, 677] on span "Download" at bounding box center [1511, 677] width 54 height 12
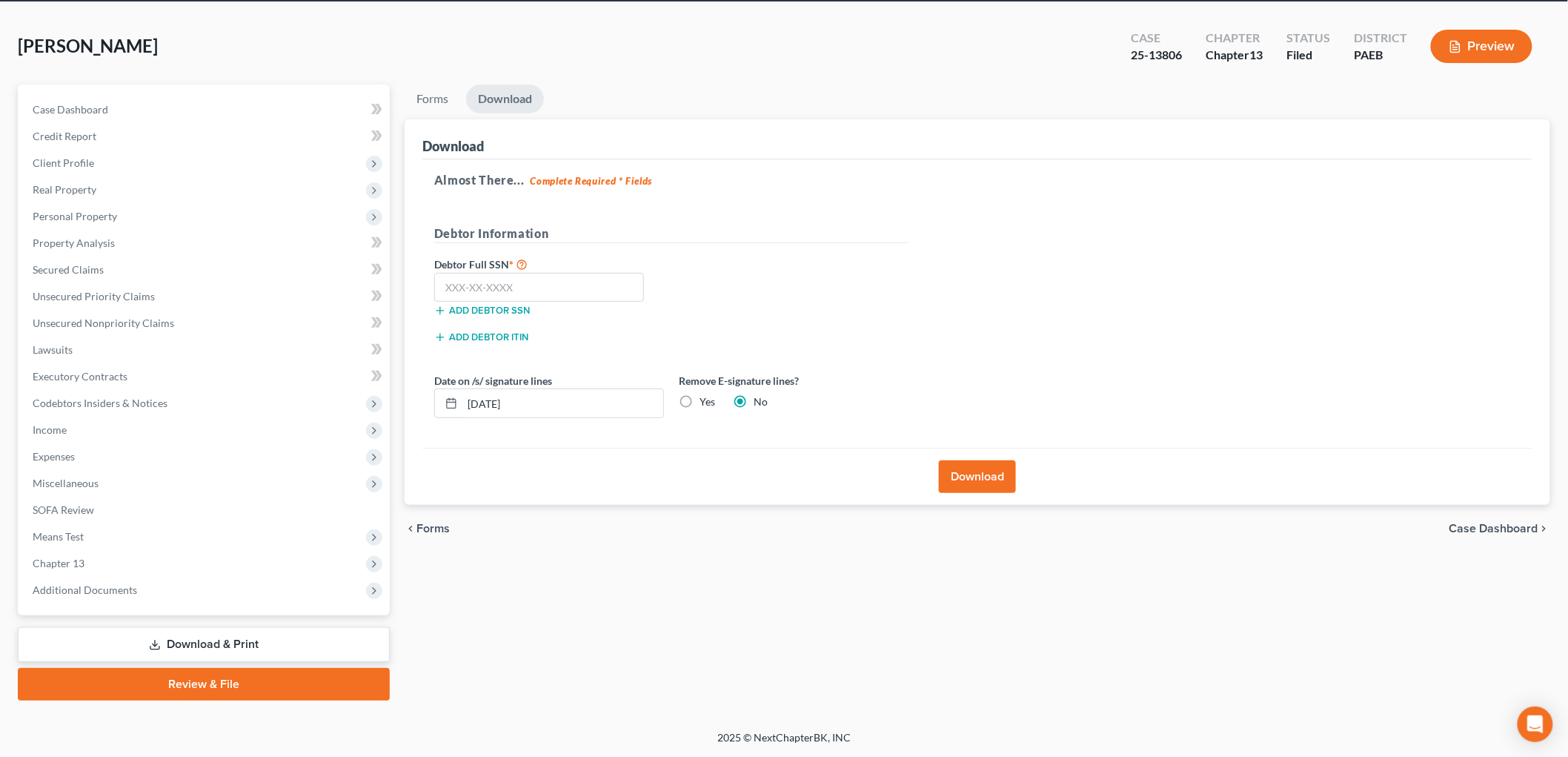
scroll to position [56, 0]
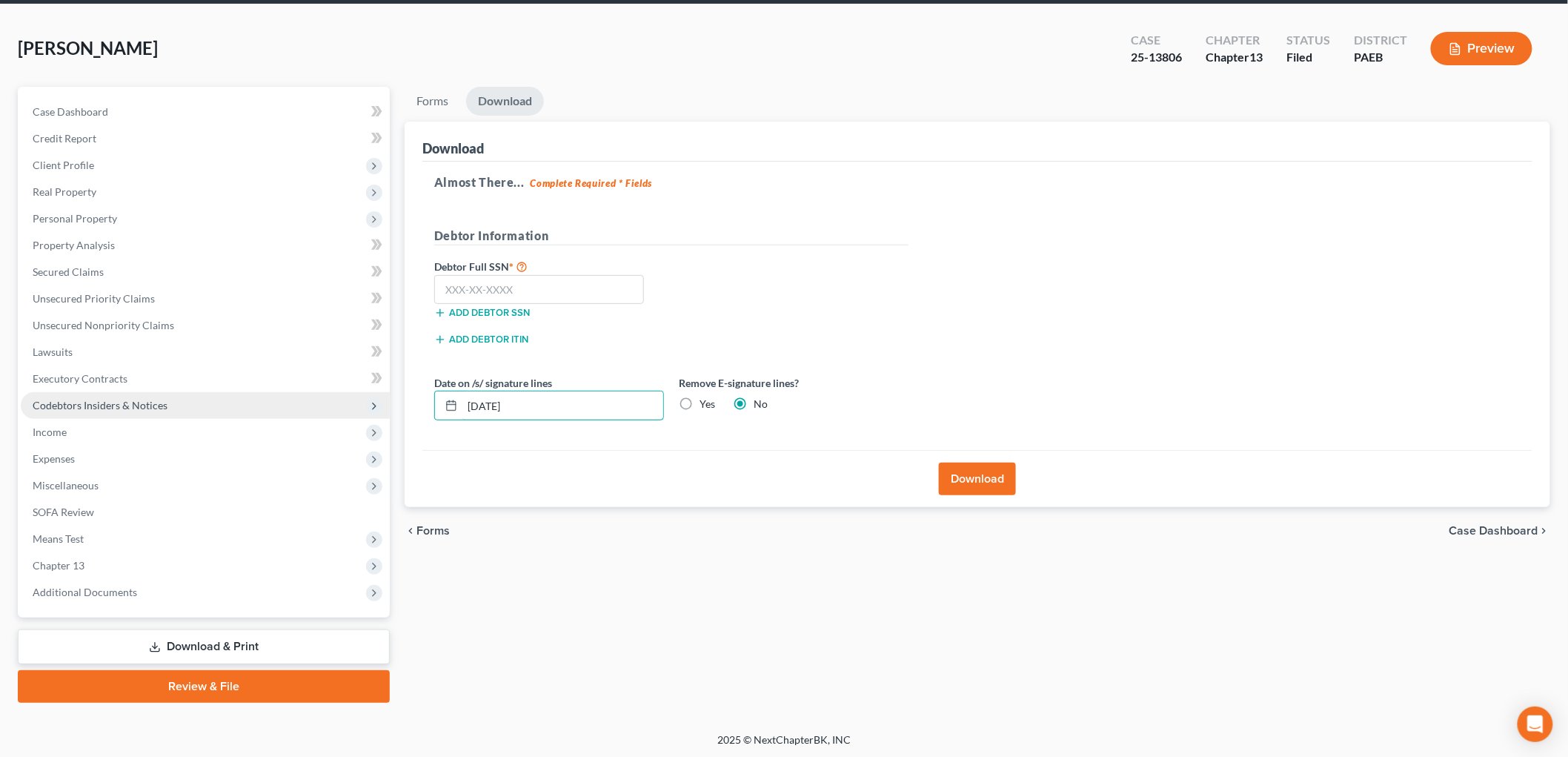
drag, startPoint x: 494, startPoint y: 403, endPoint x: 279, endPoint y: 403, distance: 215.0
click at [279, 403] on div "Petition Navigation Case Dashboard Payments Invoices Payments Payments Credit R…" at bounding box center [784, 394] width 1547 height 616
drag, startPoint x: 565, startPoint y: 399, endPoint x: 241, endPoint y: 338, distance: 329.7
click at [255, 349] on div "Petition Navigation Case Dashboard Payments Invoices Payments Payments Credit R…" at bounding box center [784, 394] width 1547 height 616
type input "[DATE]"
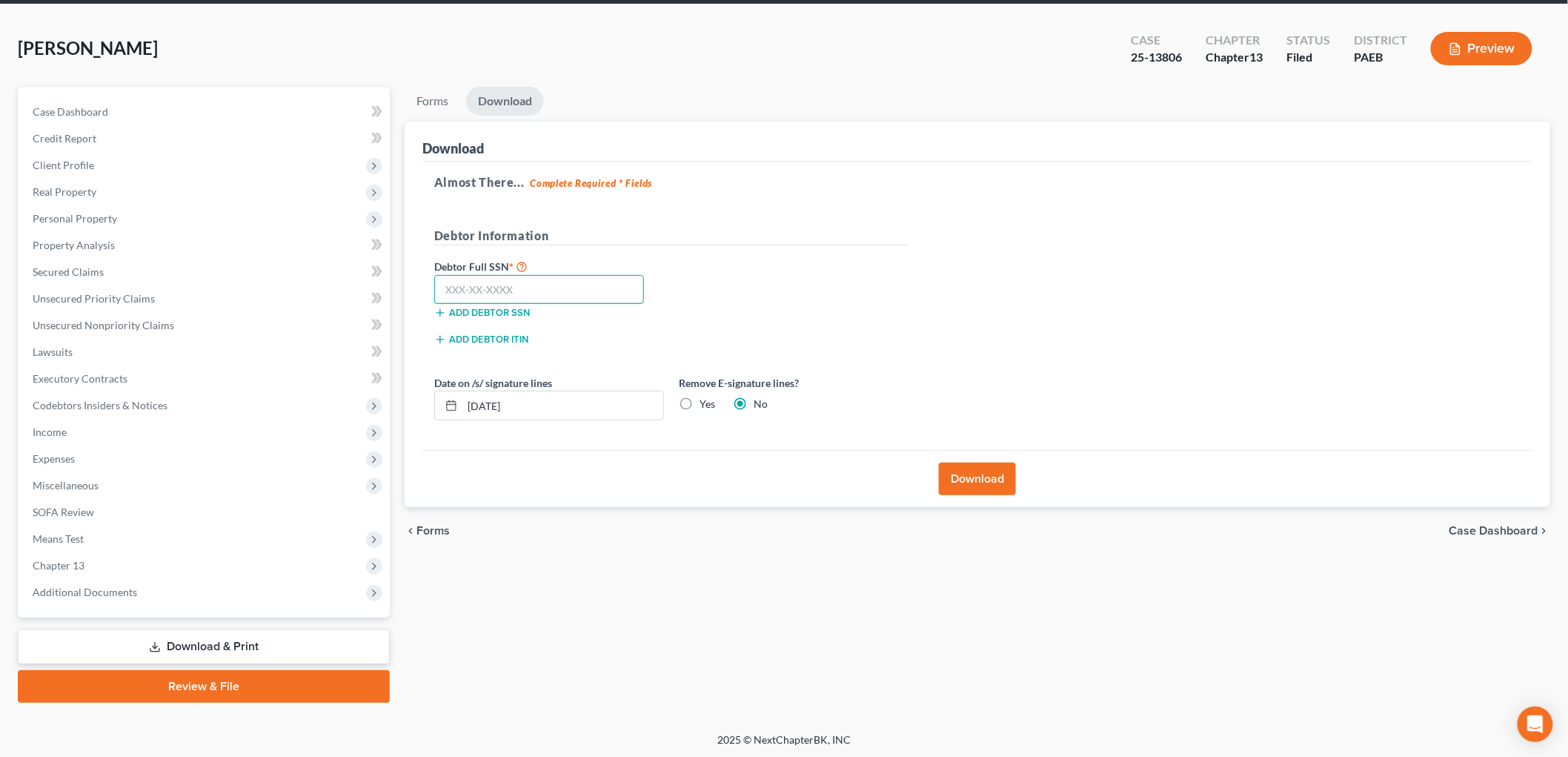
click at [541, 284] on input "text" at bounding box center [539, 290] width 209 height 30
type input "169-62-3602"
click at [980, 487] on button "Download" at bounding box center [977, 479] width 77 height 33
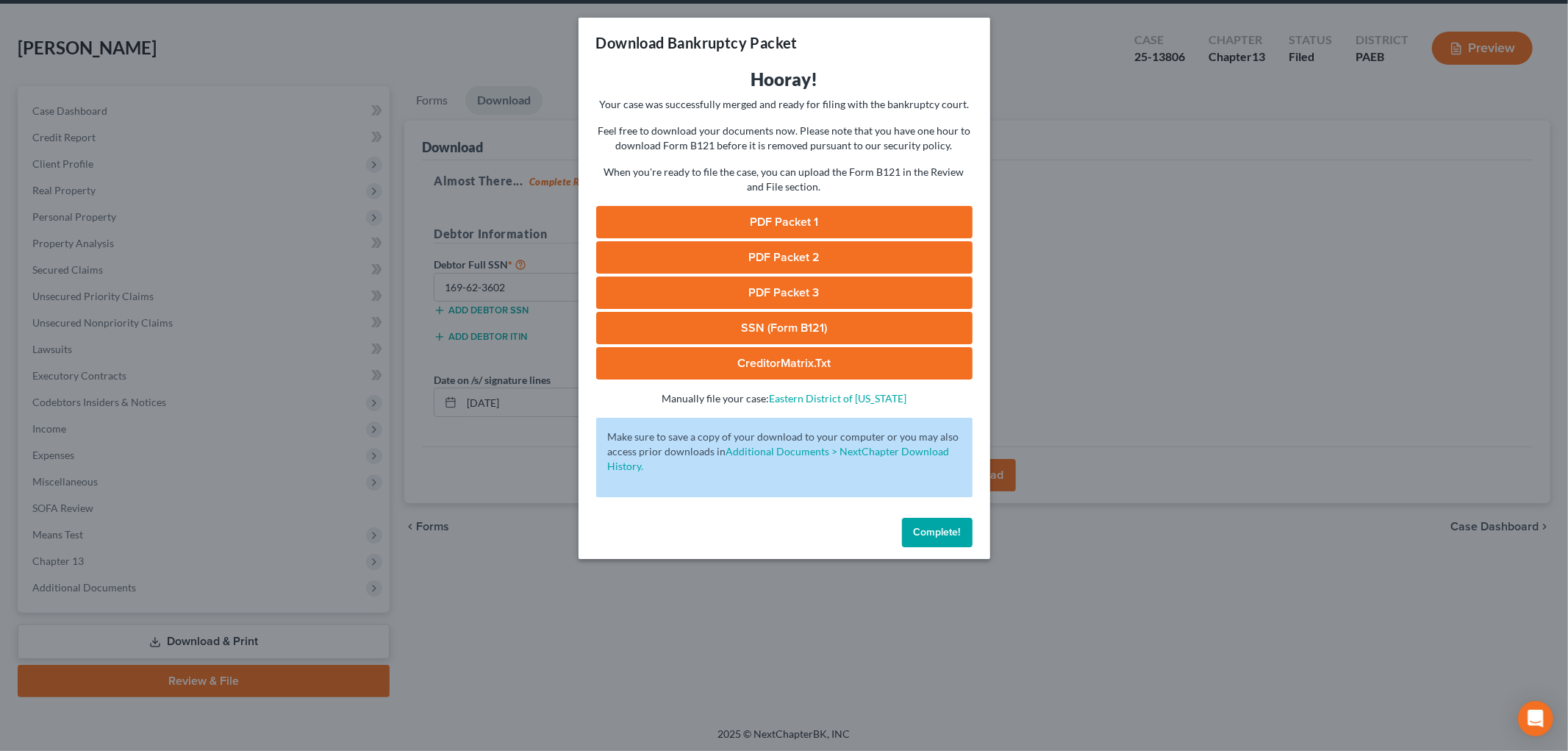
click at [834, 215] on link "PDF Packet 1" at bounding box center [784, 222] width 376 height 33
click at [938, 532] on span "Complete!" at bounding box center [937, 531] width 47 height 13
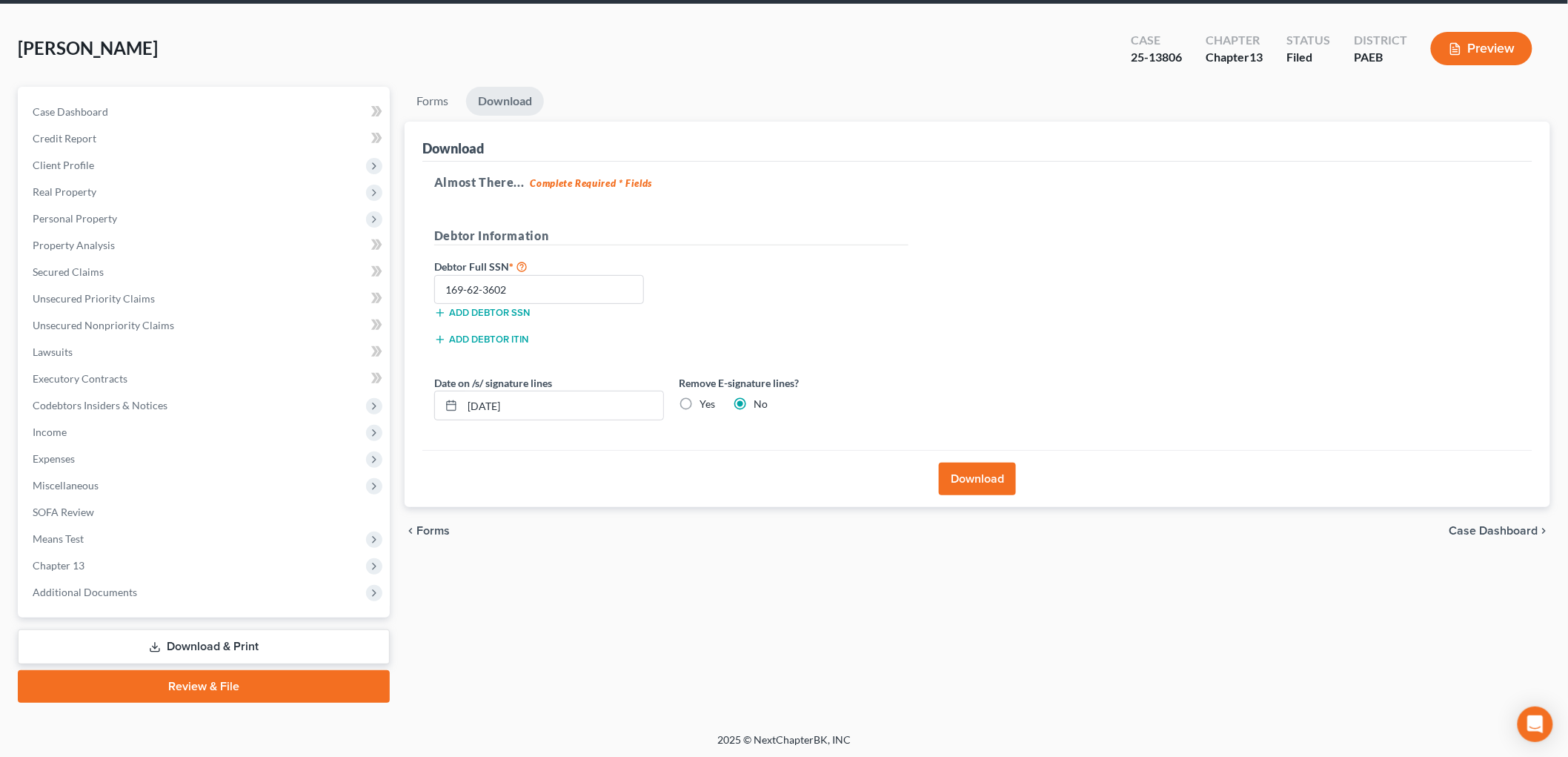
click at [171, 640] on link "Download & Print" at bounding box center [203, 646] width 372 height 35
click at [126, 529] on span "Means Test" at bounding box center [205, 539] width 369 height 27
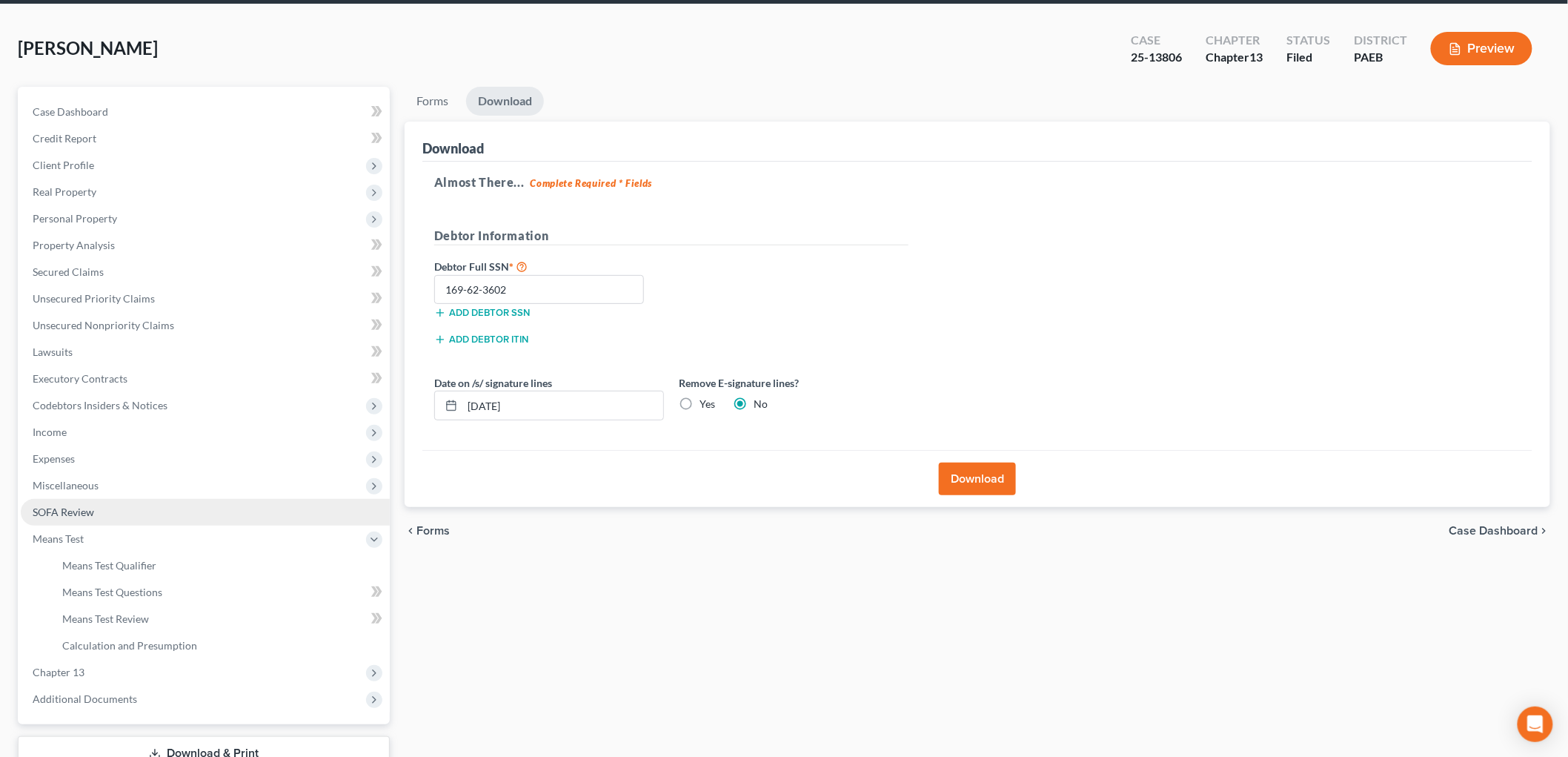
click at [130, 519] on link "SOFA Review" at bounding box center [205, 512] width 369 height 27
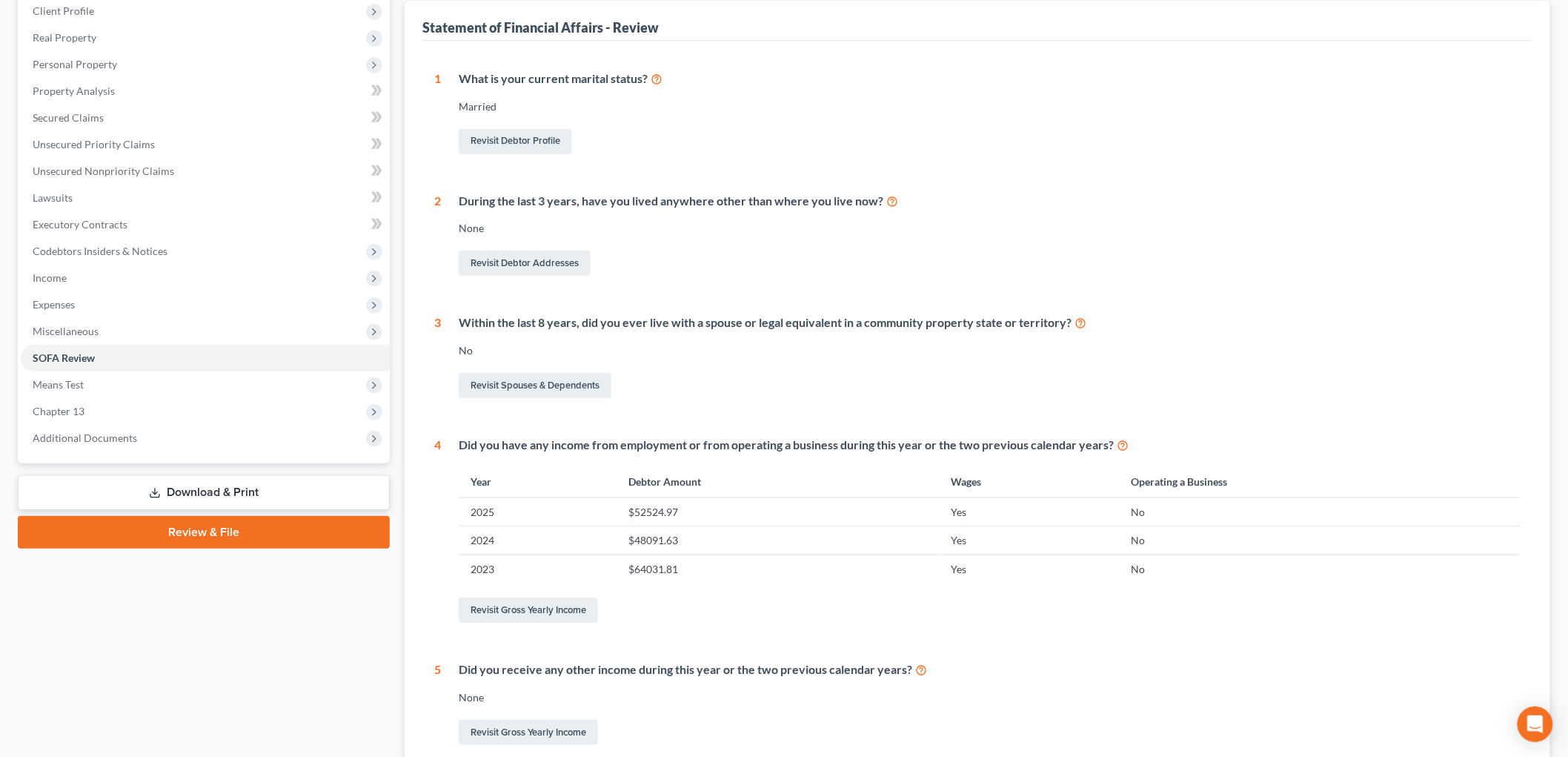
scroll to position [247, 0]
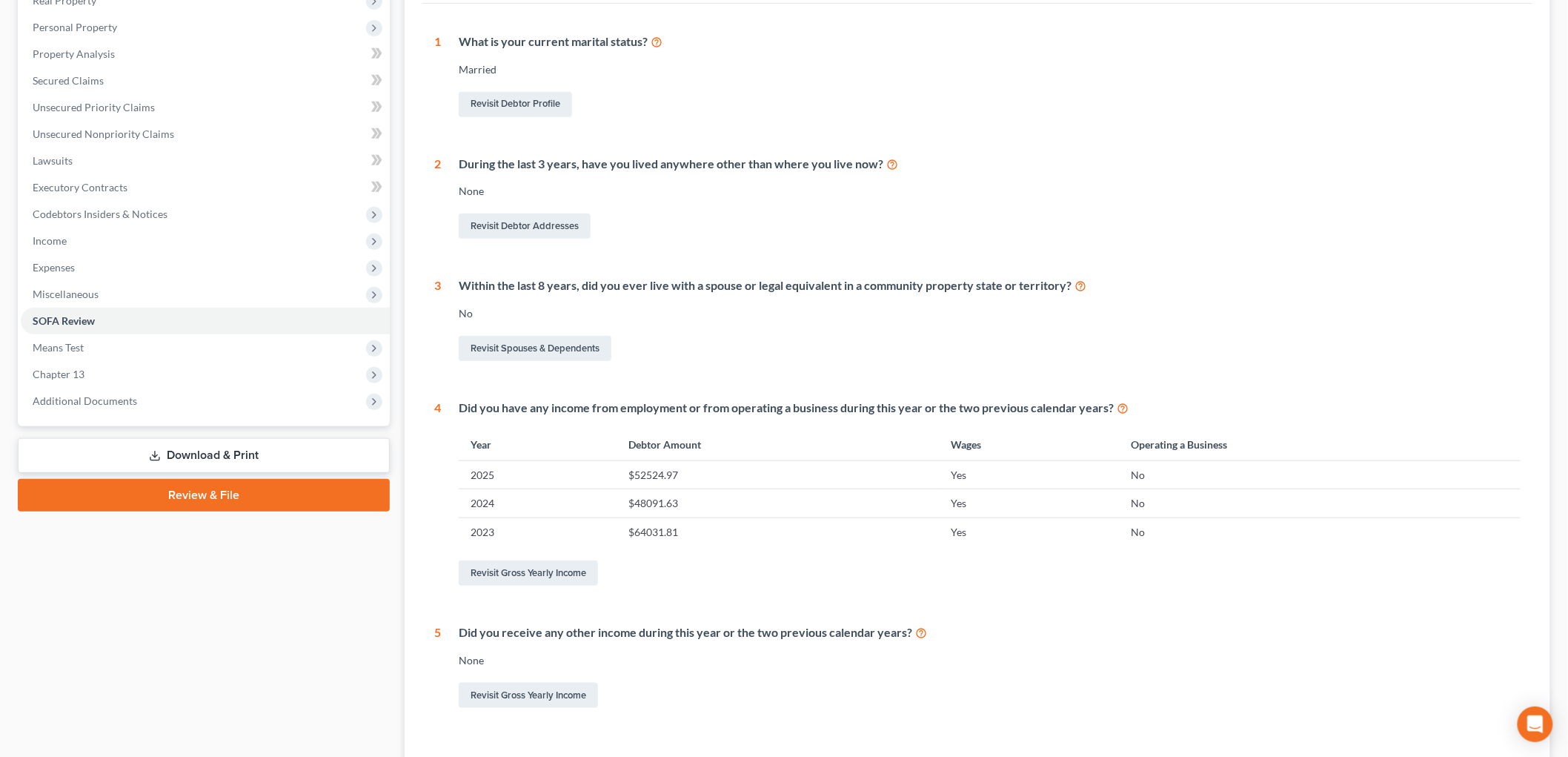
click at [138, 456] on link "Download & Print" at bounding box center [203, 455] width 372 height 35
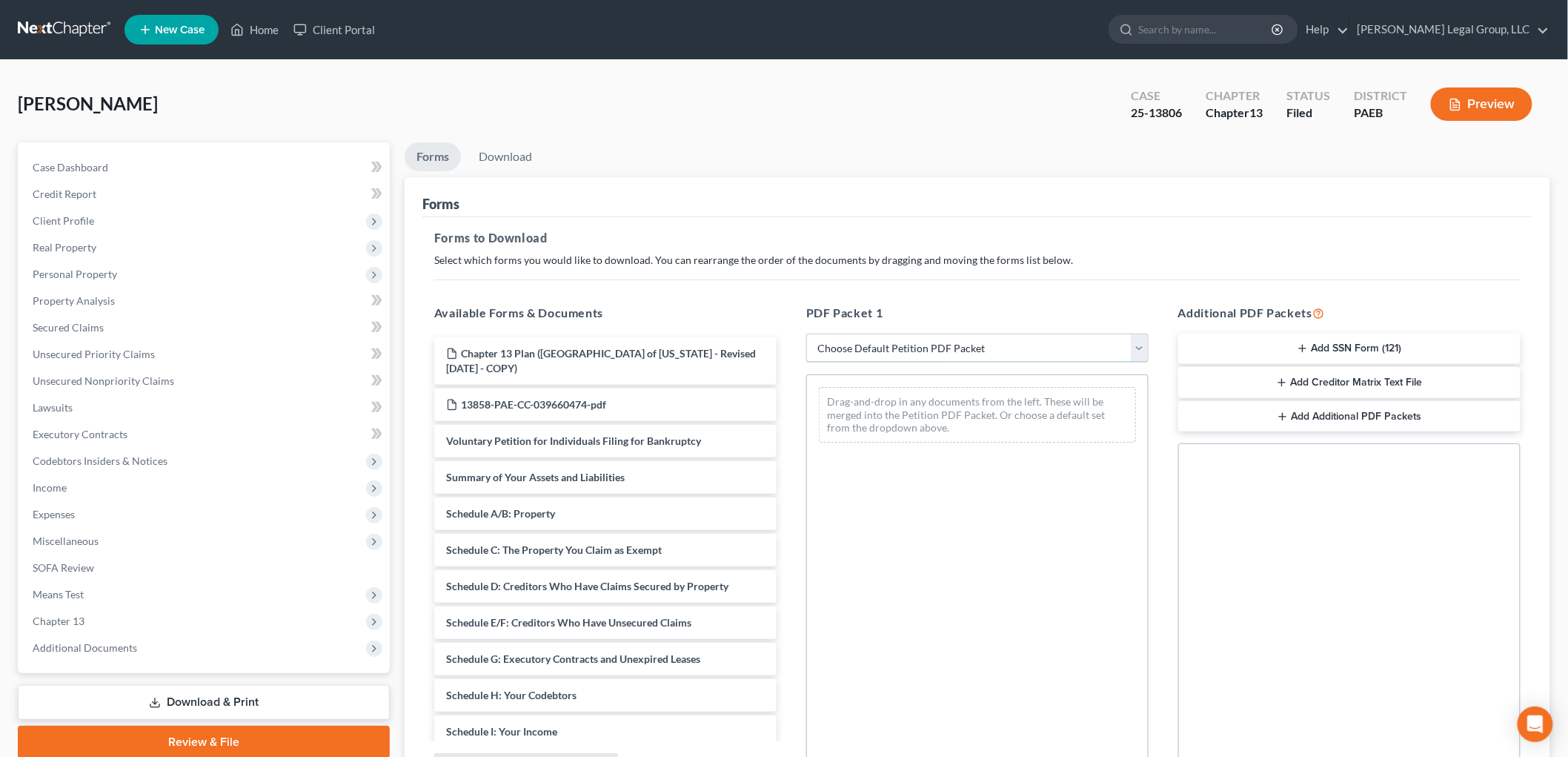
click at [951, 346] on select "Choose Default Petition PDF Packet Complete Bankruptcy Petition (all forms and …" at bounding box center [977, 349] width 343 height 30
select select "7"
click at [806, 334] on select "Choose Default Petition PDF Packet Complete Bankruptcy Petition (all forms and …" at bounding box center [977, 349] width 343 height 30
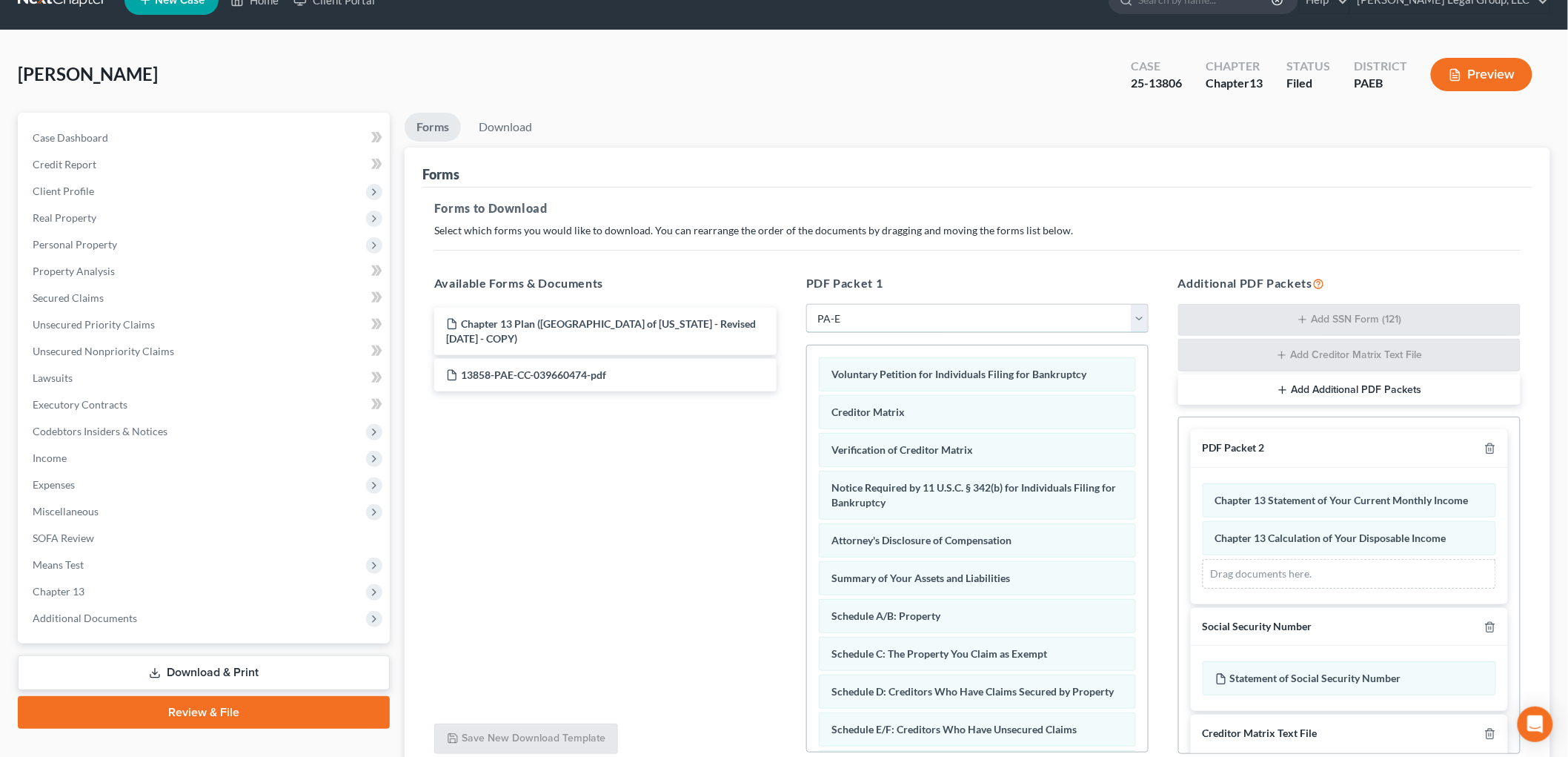
scroll to position [82, 0]
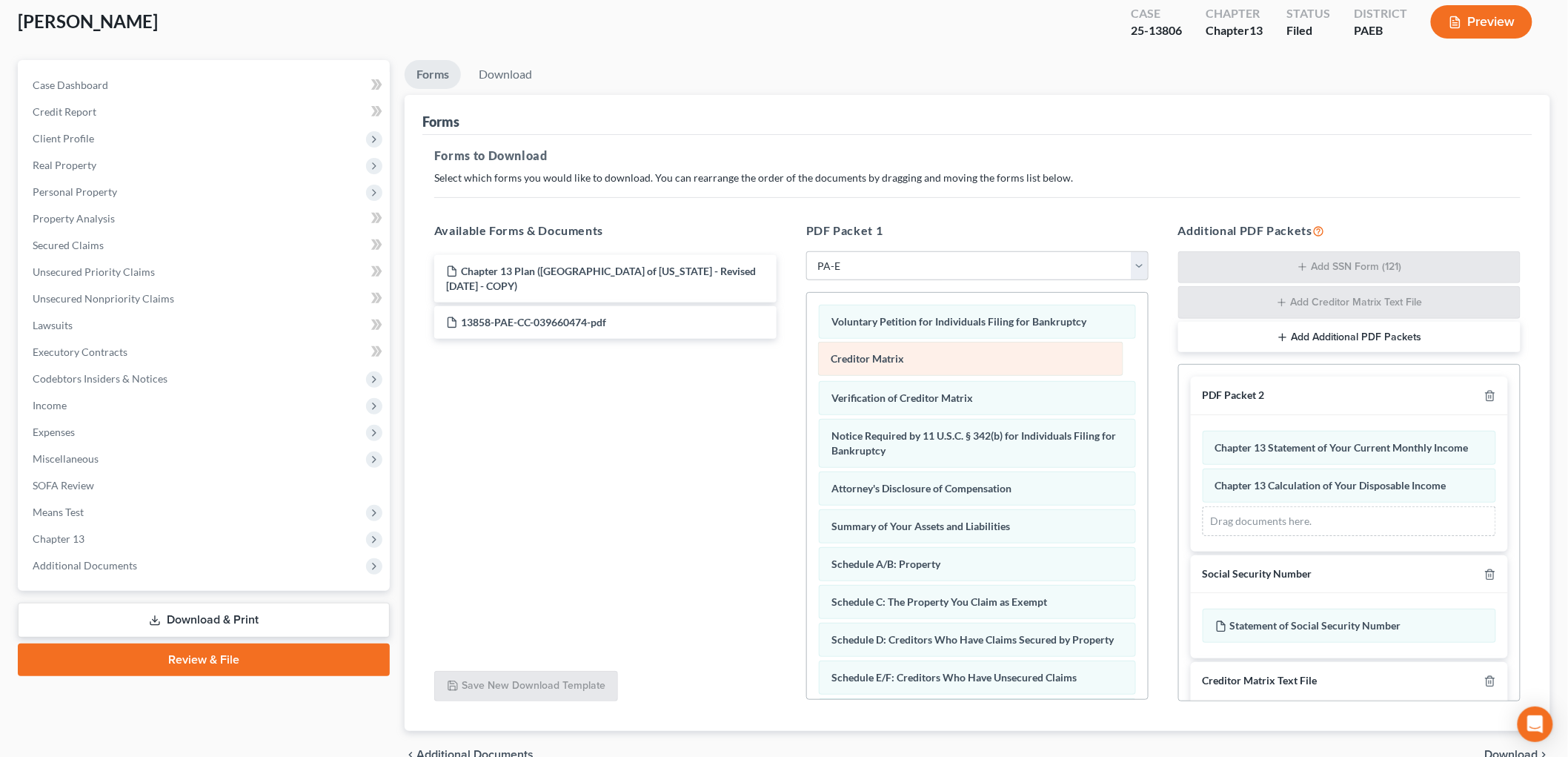
drag, startPoint x: 909, startPoint y: 364, endPoint x: 618, endPoint y: 414, distance: 295.3
click at [807, 414] on div "Creditor Matrix Voluntary Petition for Individuals Filing for Bankruptcy Credit…" at bounding box center [977, 650] width 341 height 714
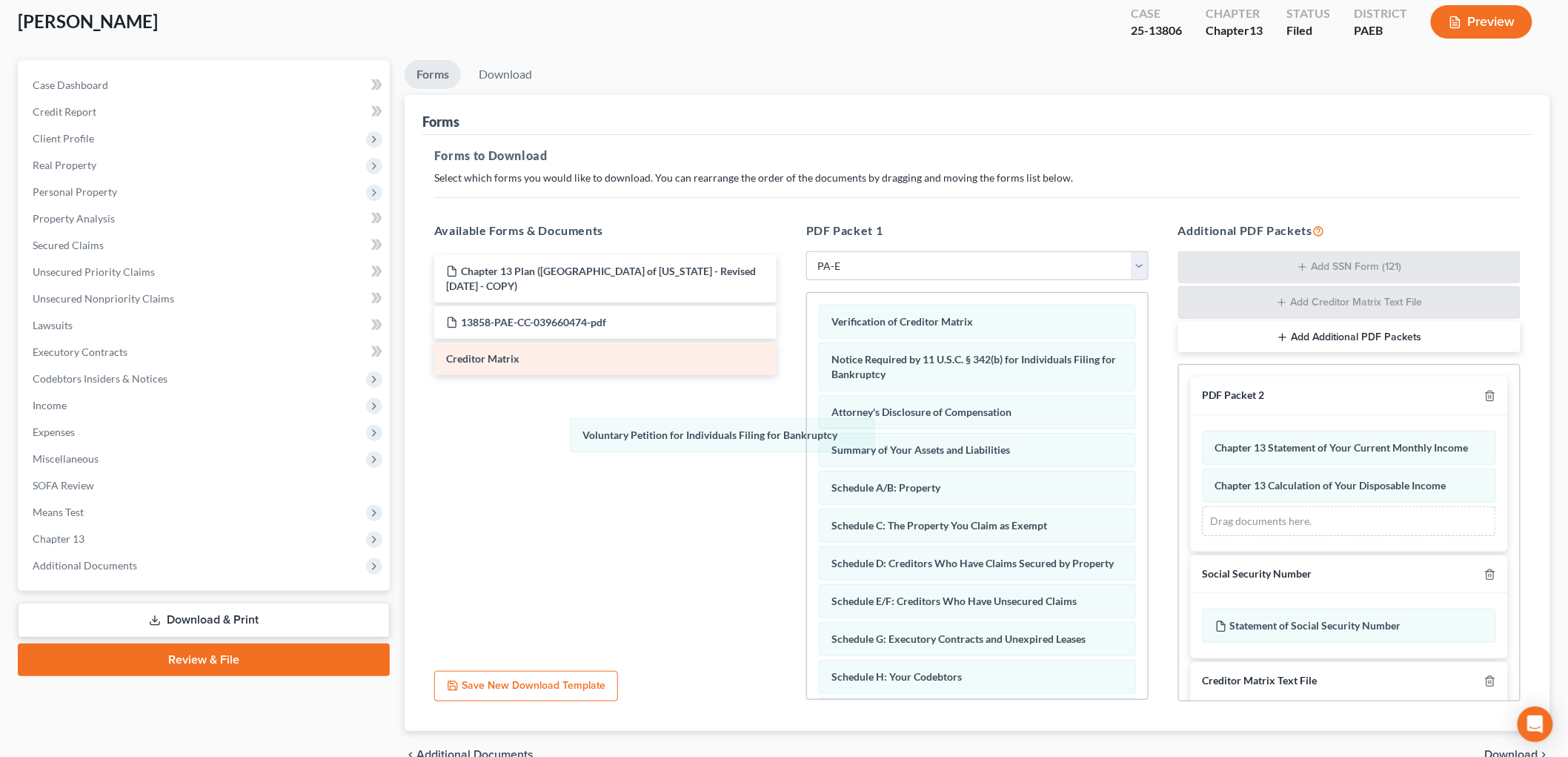
drag, startPoint x: 883, startPoint y: 310, endPoint x: 708, endPoint y: 372, distance: 185.7
click at [807, 424] on div "Voluntary Petition for Individuals Filing for Bankruptcy Voluntary Petition for…" at bounding box center [977, 612] width 341 height 638
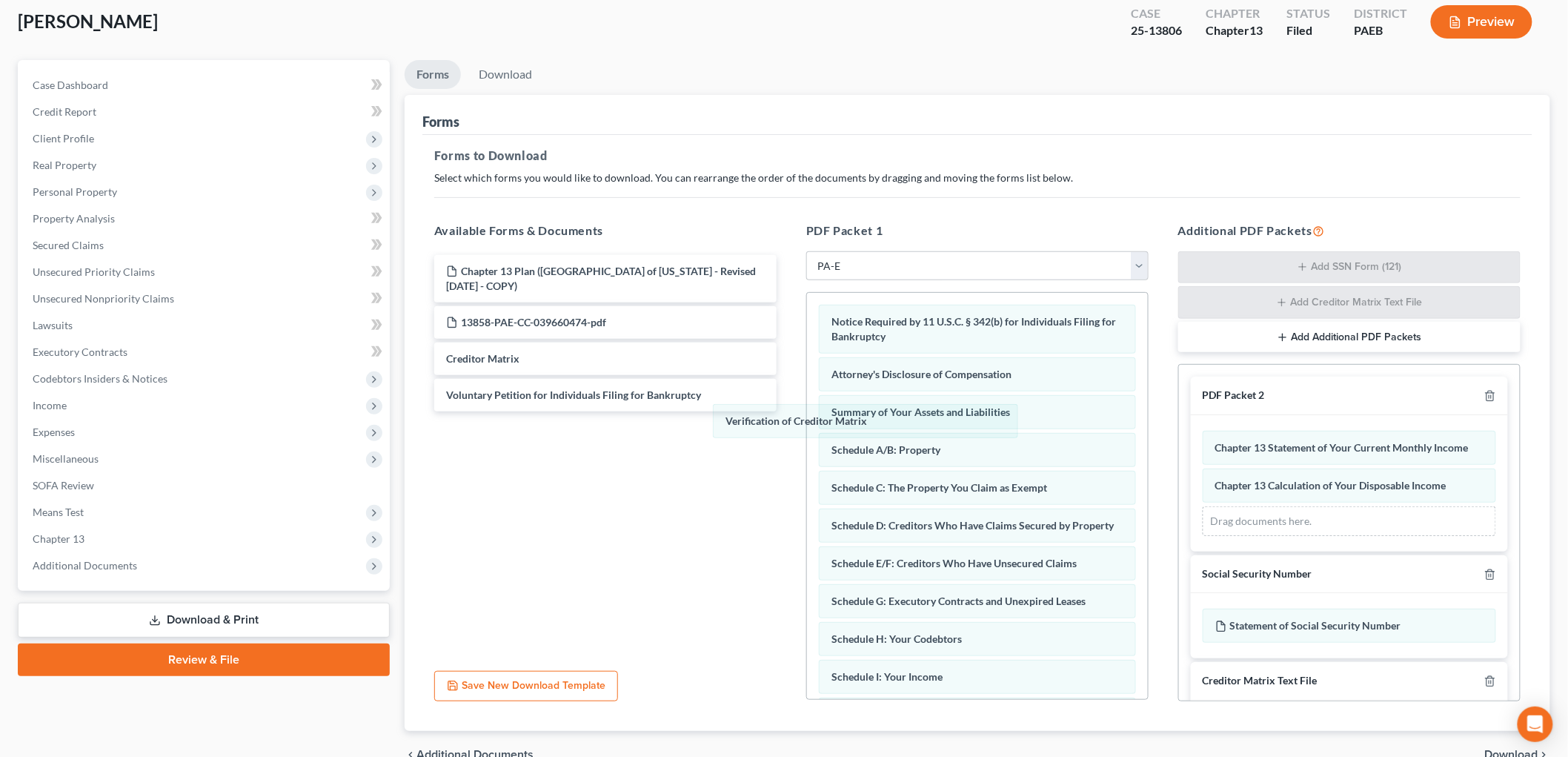
drag, startPoint x: 893, startPoint y: 309, endPoint x: 735, endPoint y: 417, distance: 191.4
click at [807, 440] on div "Verification of Creditor Matrix Verification of Creditor Matrix Notice Required…" at bounding box center [977, 593] width 341 height 601
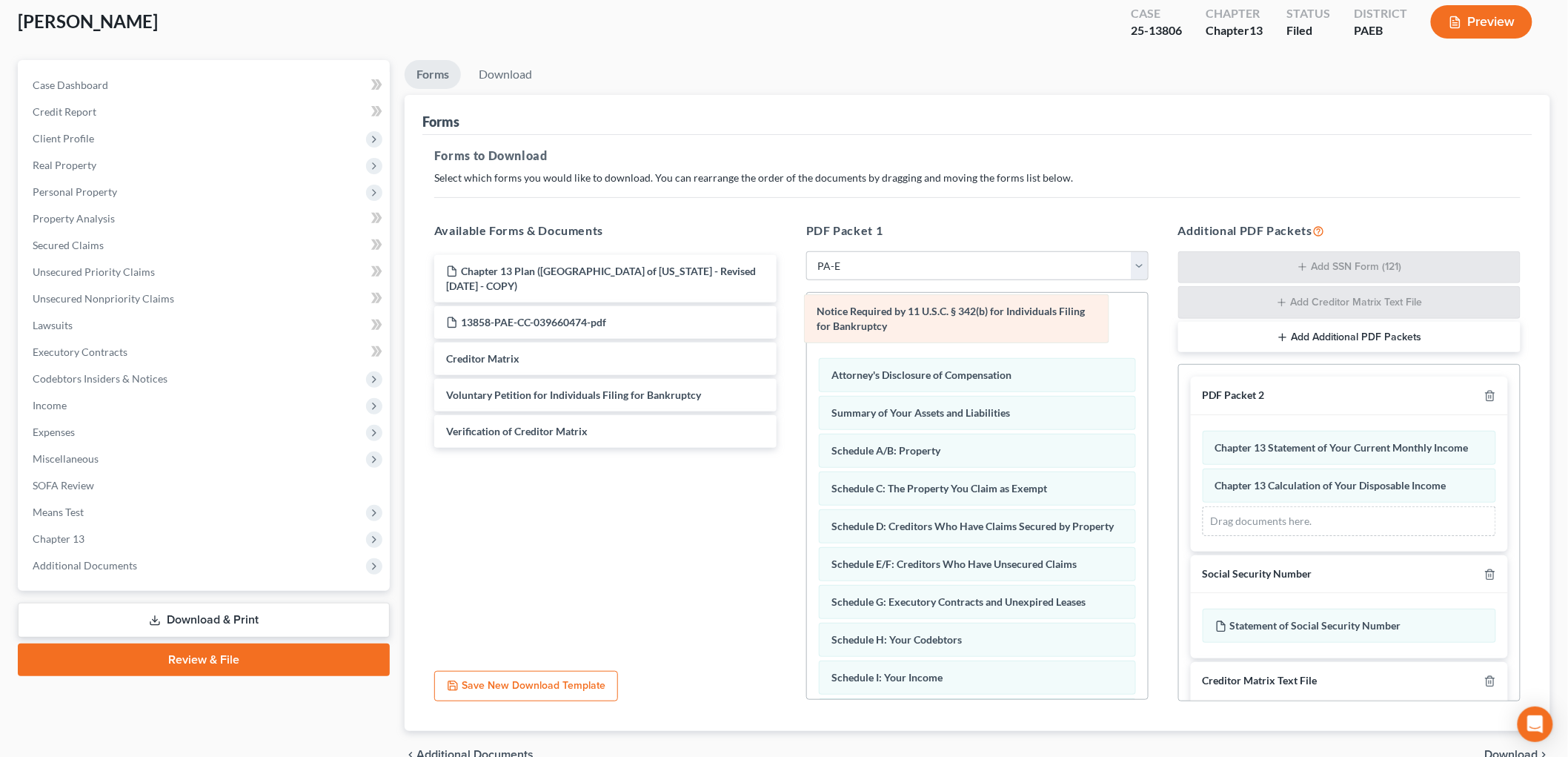
drag, startPoint x: 999, startPoint y: 316, endPoint x: 984, endPoint y: 305, distance: 18.6
click at [984, 305] on div "Notice Required by 11 U.S.C. § 342(b) for Individuals Filing for Bankruptcy Not…" at bounding box center [977, 593] width 341 height 601
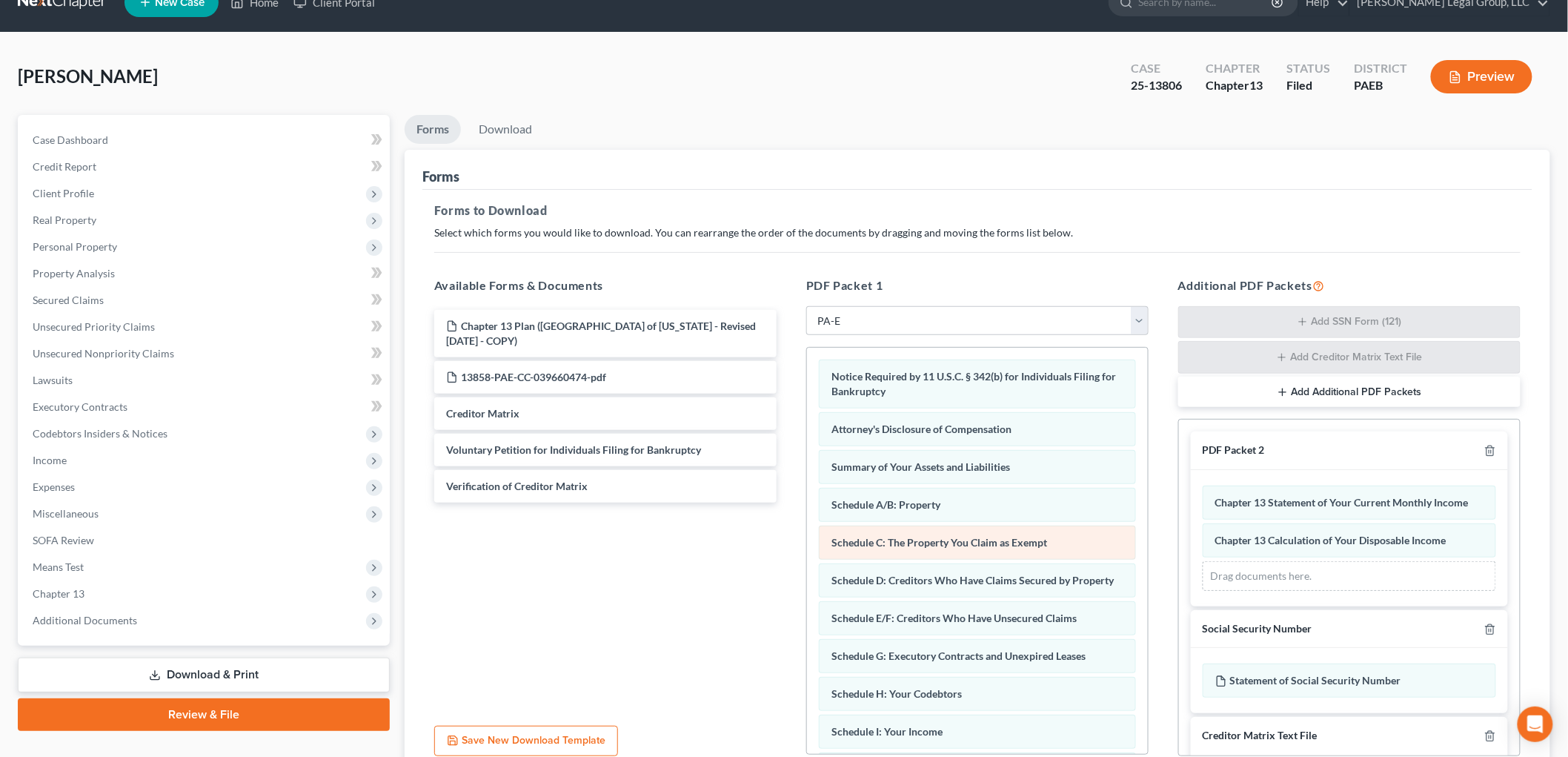
scroll to position [0, 0]
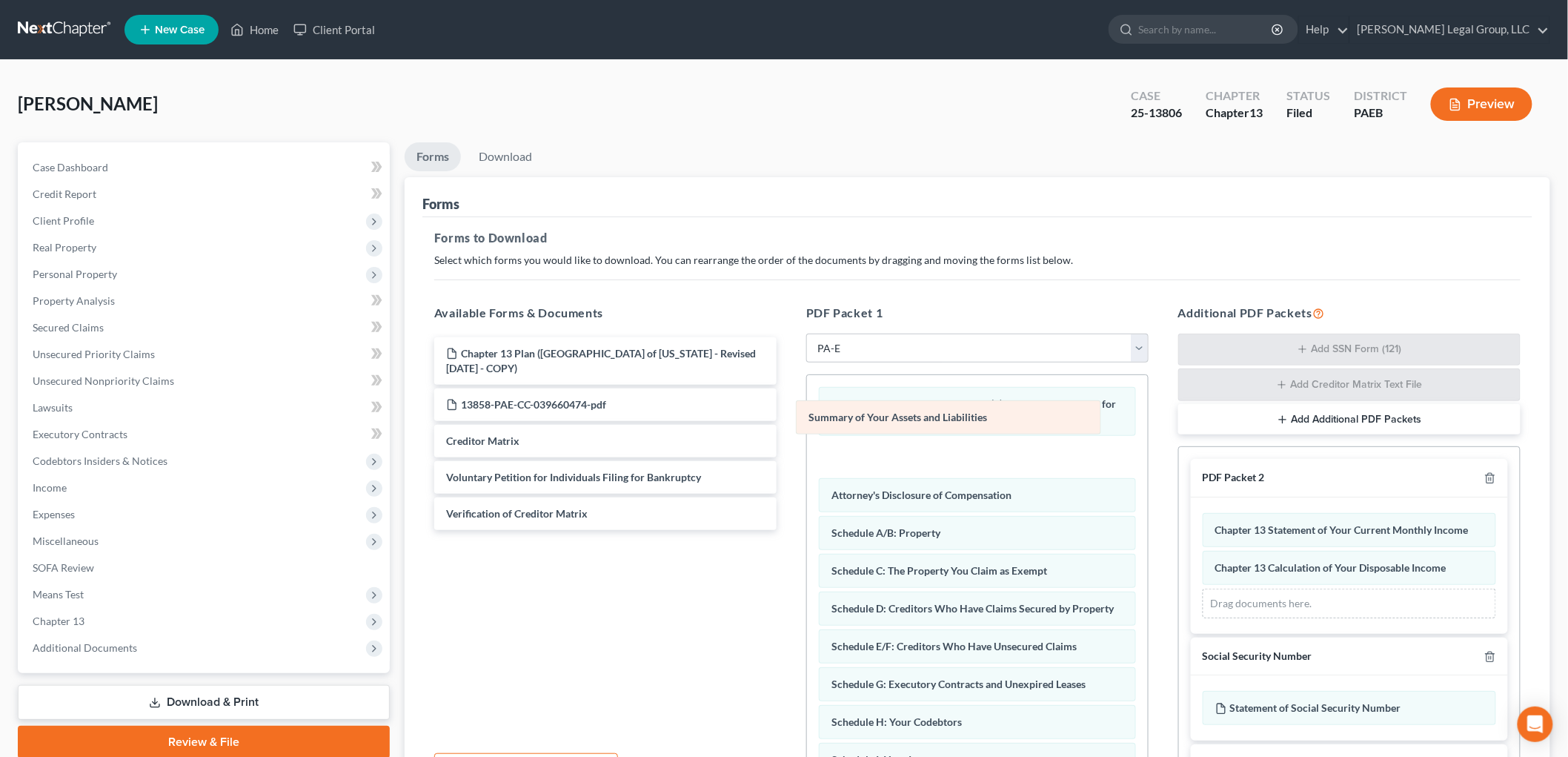
drag, startPoint x: 994, startPoint y: 492, endPoint x: 974, endPoint y: 409, distance: 85.4
click at [971, 412] on div "Summary of Your Assets and Liabilities Notice Required by 11 U.S.C. § 342(b) fo…" at bounding box center [977, 675] width 341 height 601
drag, startPoint x: 990, startPoint y: 538, endPoint x: 997, endPoint y: 418, distance: 120.2
click at [997, 418] on div "Schedule A/B: Property Notice Required by 11 U.S.C. § 342(b) for Individuals Fi…" at bounding box center [977, 675] width 341 height 601
drag, startPoint x: 994, startPoint y: 502, endPoint x: 987, endPoint y: 419, distance: 83.3
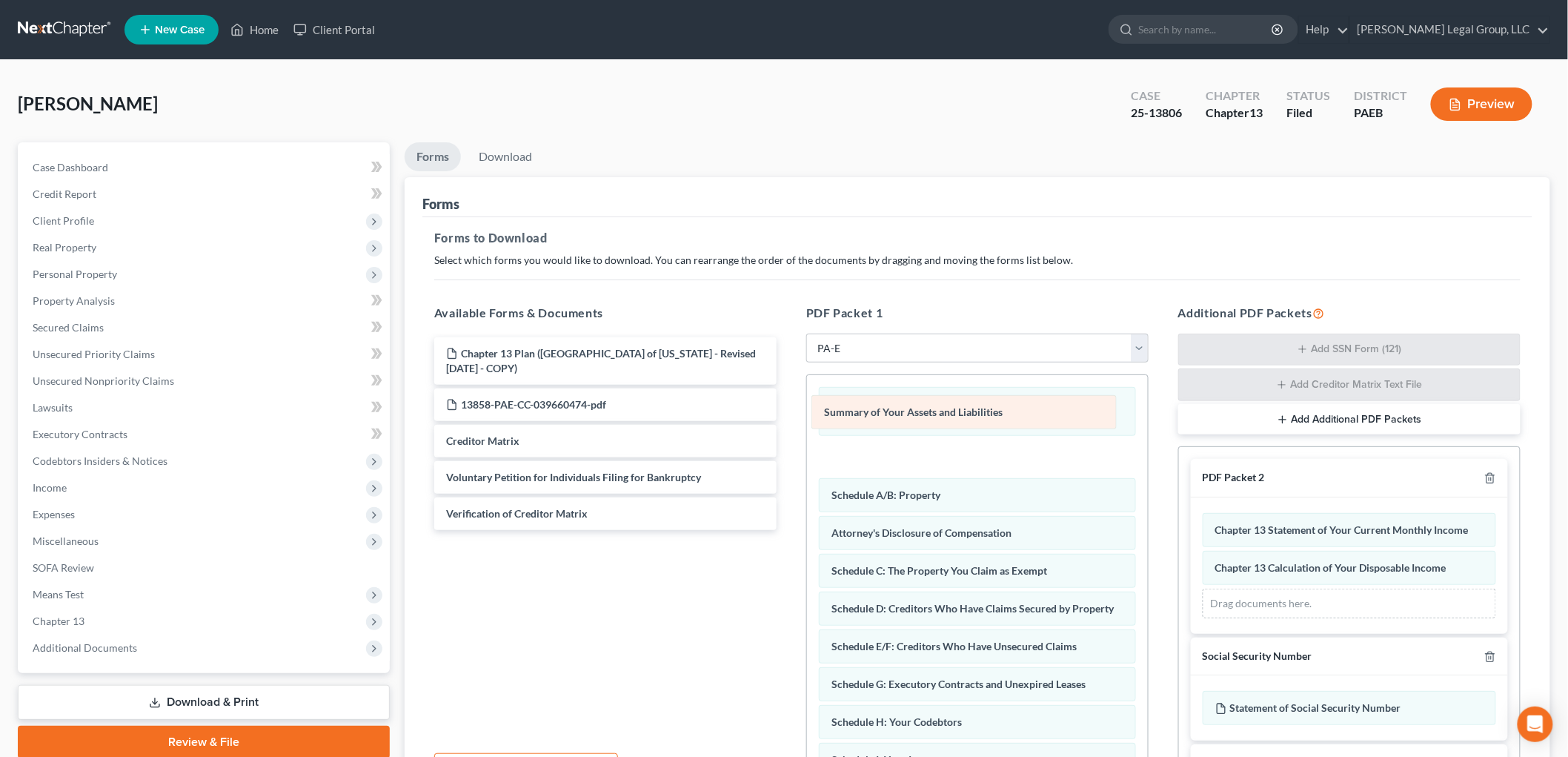
click at [987, 419] on div "Summary of Your Assets and Liabilities Notice Required by 11 U.S.C. § 342(b) fo…" at bounding box center [977, 675] width 341 height 601
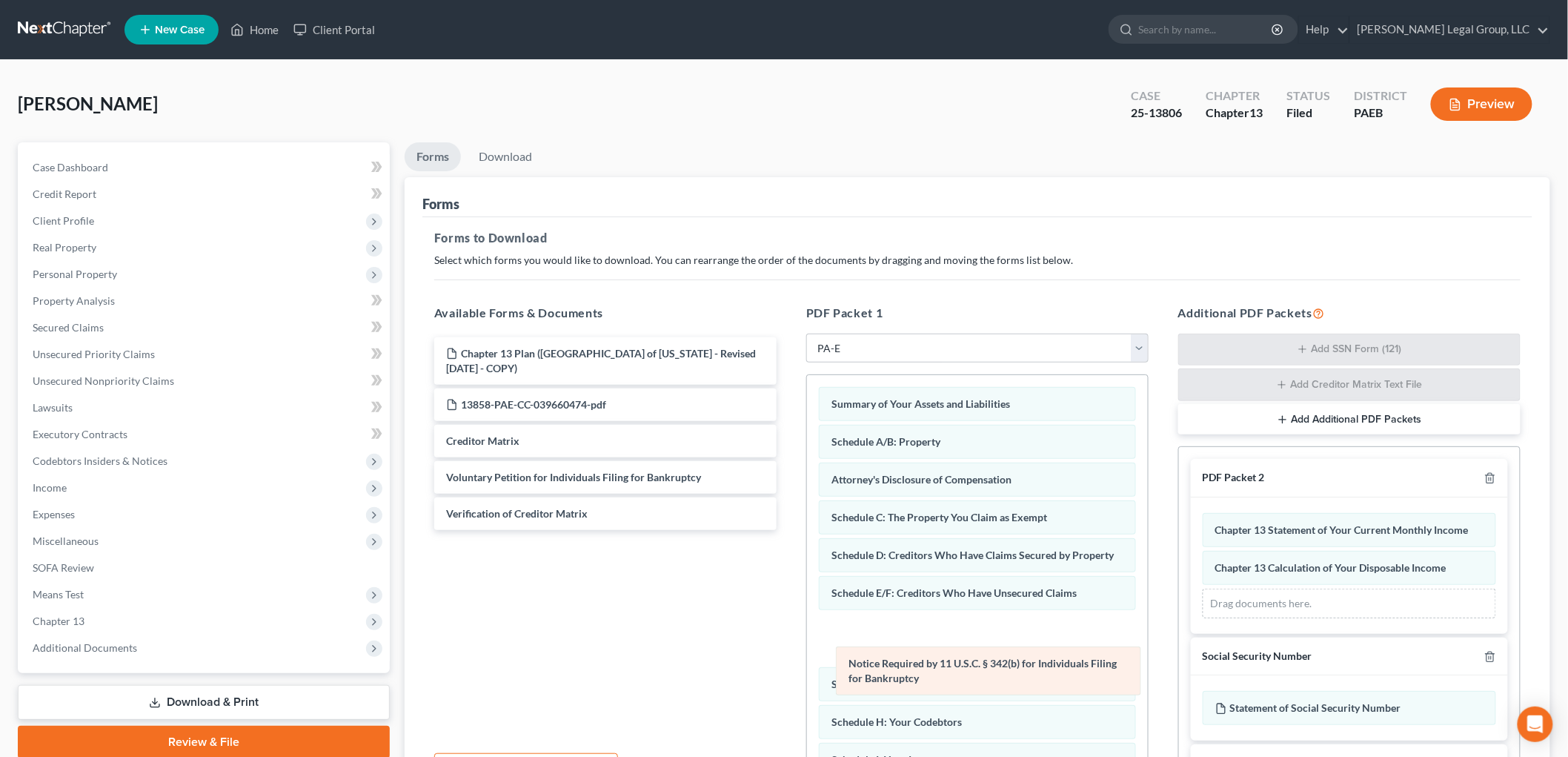
drag, startPoint x: 988, startPoint y: 415, endPoint x: 1000, endPoint y: 668, distance: 253.3
click at [1003, 671] on div "Notice Required by 11 U.S.C. § 342(b) for Individuals Filing for Bankruptcy Not…" at bounding box center [977, 675] width 341 height 601
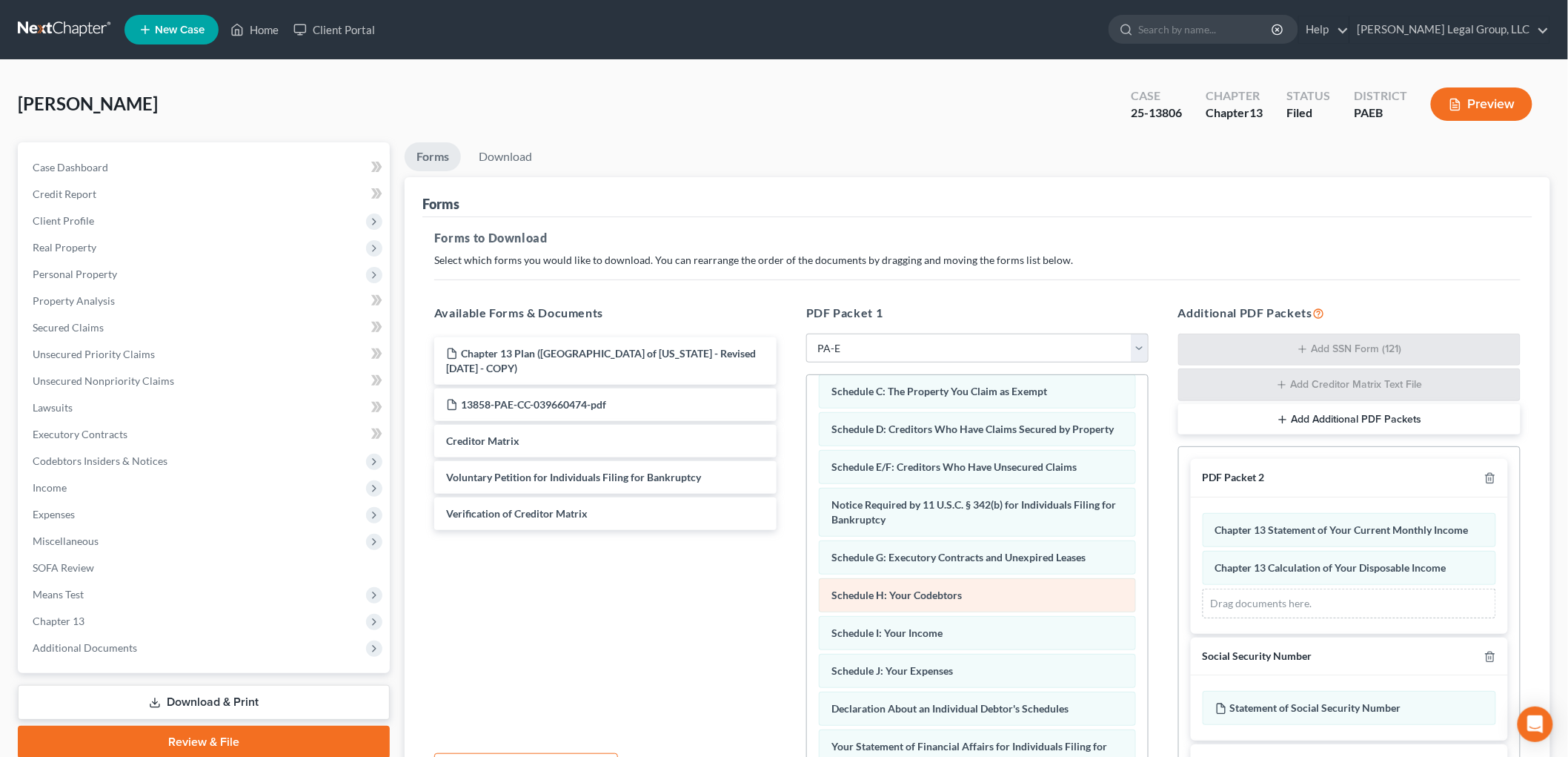
scroll to position [165, 0]
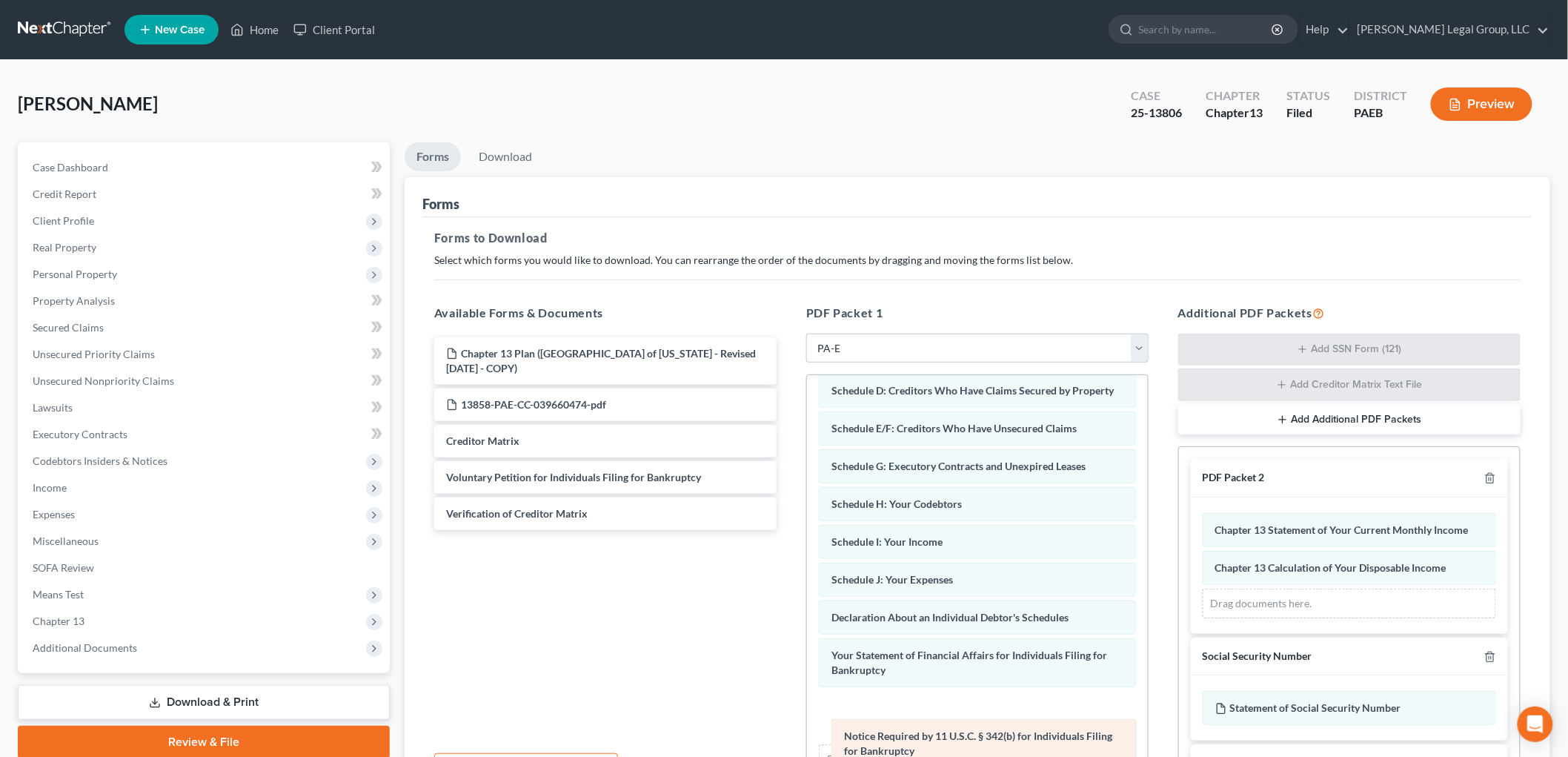
drag, startPoint x: 922, startPoint y: 490, endPoint x: 931, endPoint y: 731, distance: 241.2
click at [931, 734] on div "Notice Required by 11 U.S.C. § 342(b) for Individuals Filing for Bankruptcy Sum…" at bounding box center [977, 510] width 341 height 601
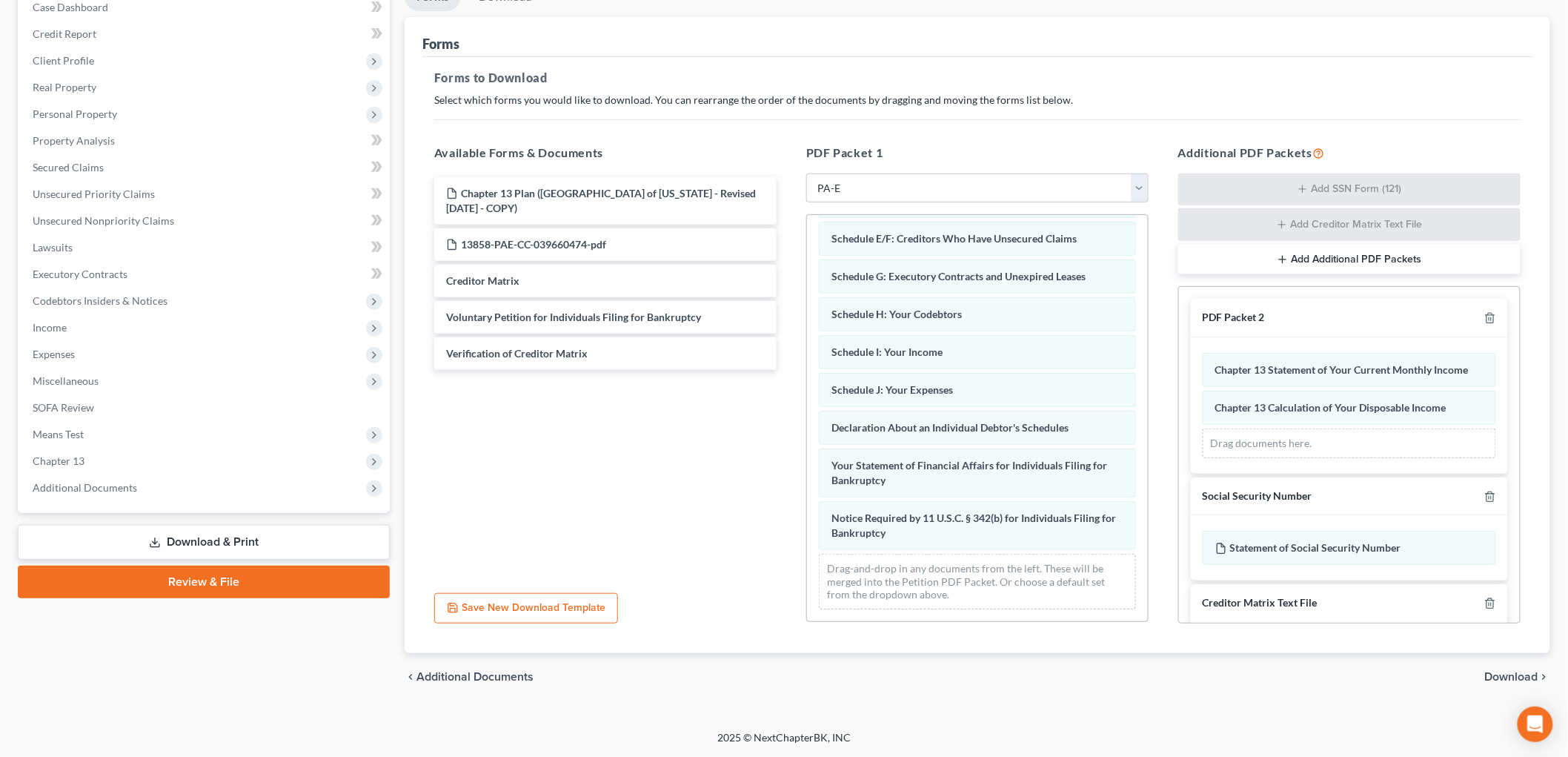
scroll to position [77, 0]
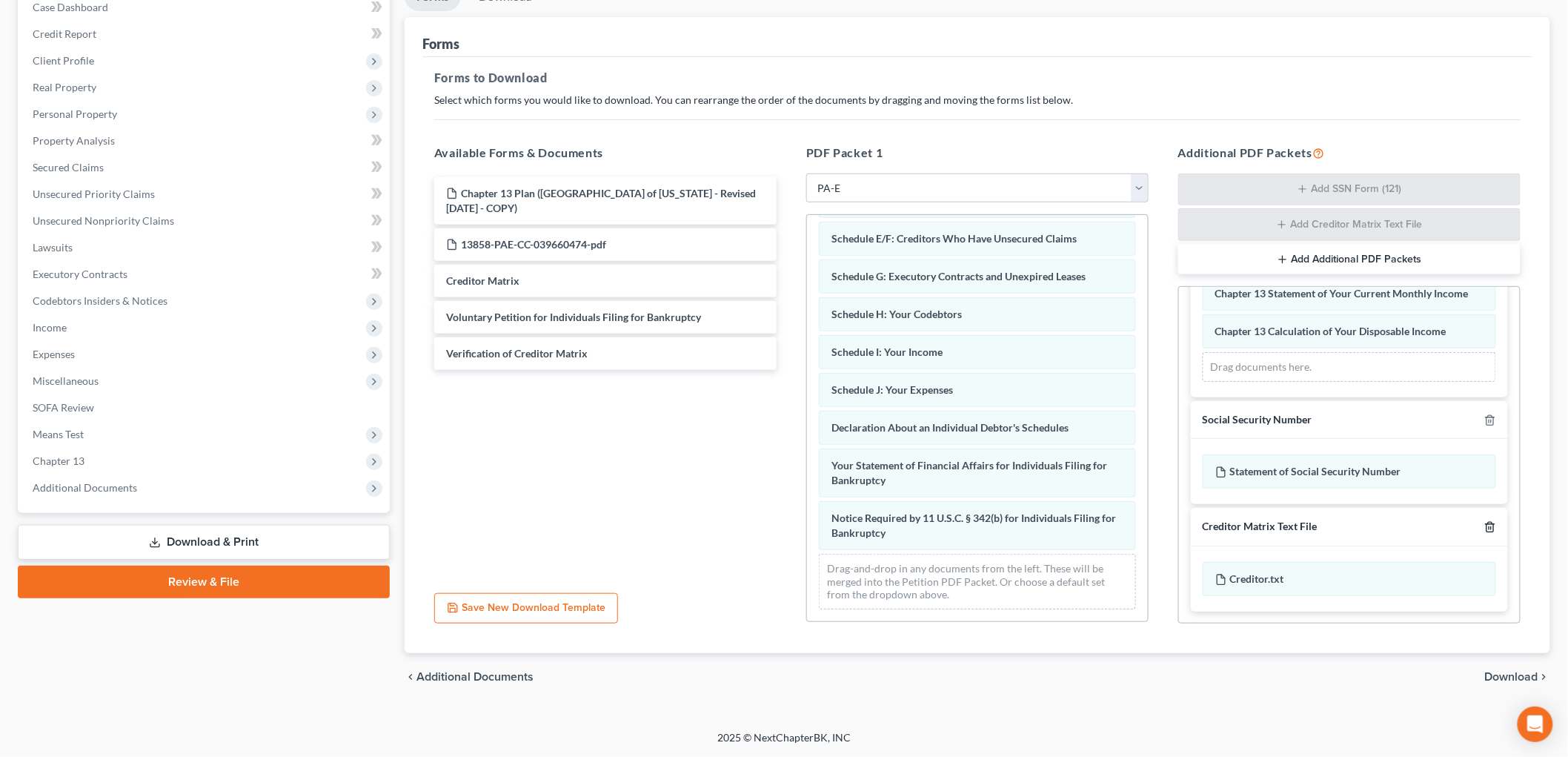
click at [1484, 524] on icon "button" at bounding box center [1490, 527] width 12 height 12
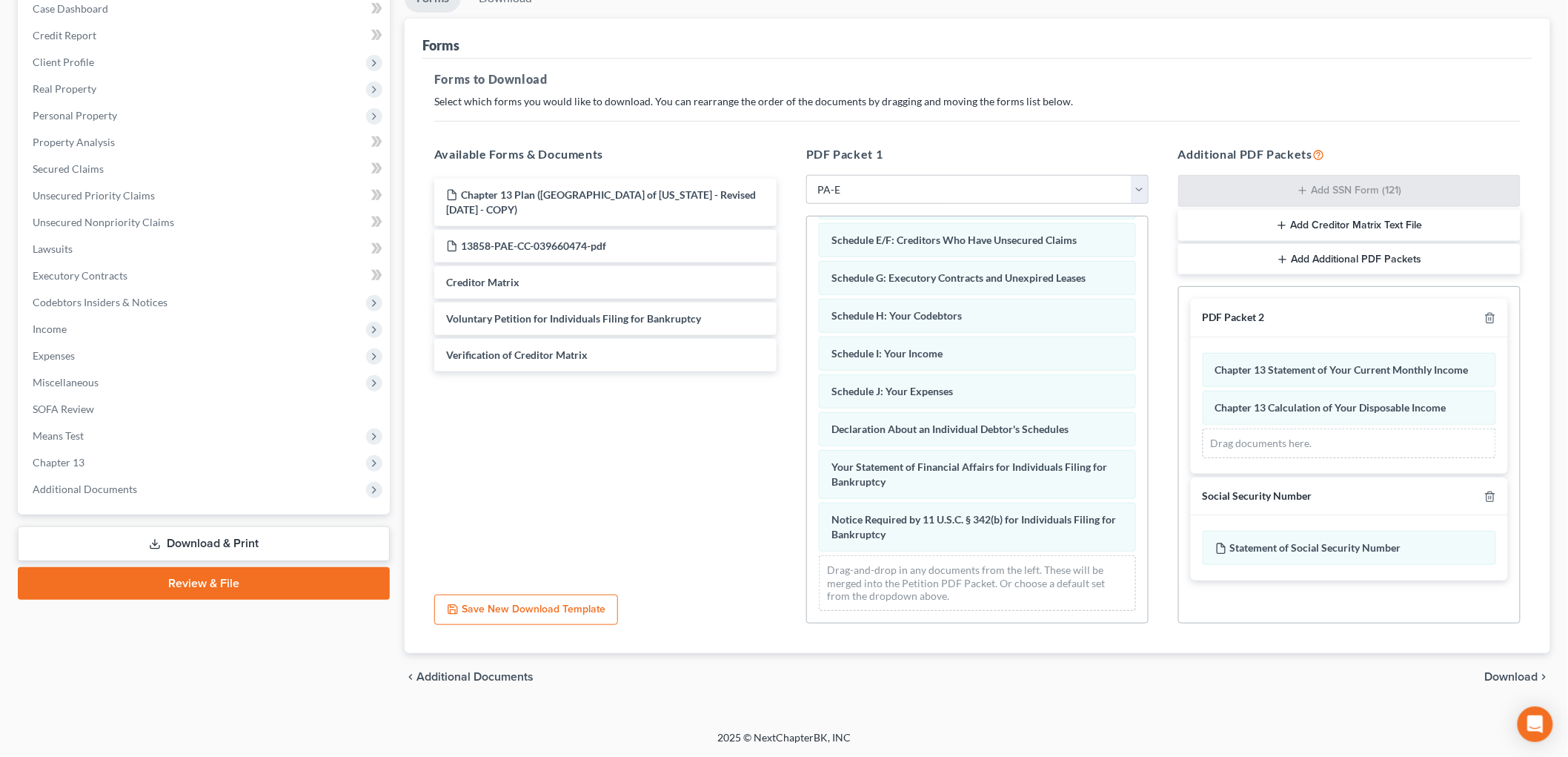
scroll to position [0, 0]
click at [1487, 498] on icon "button" at bounding box center [1490, 496] width 12 height 12
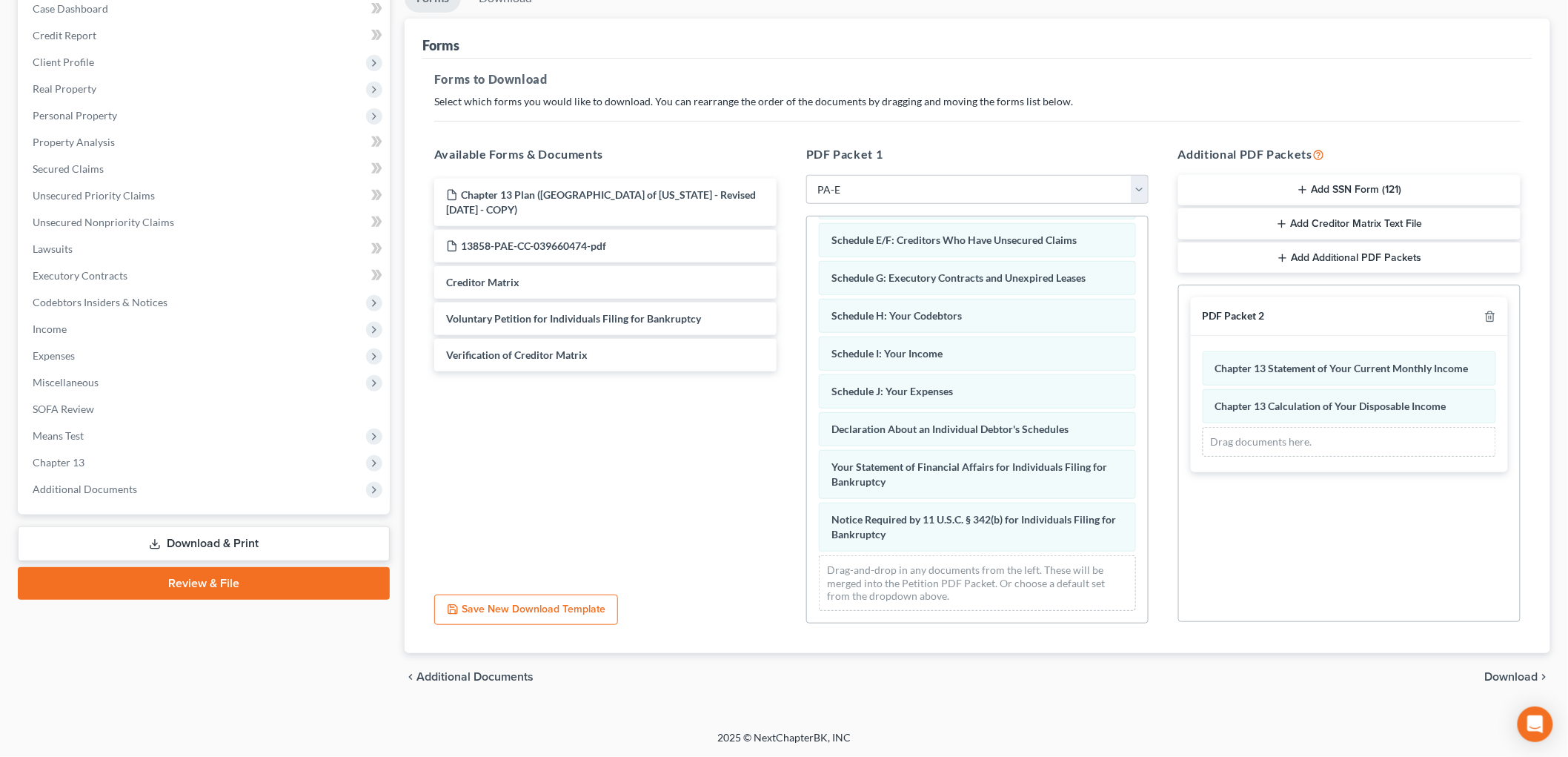
click at [1380, 259] on button "Add Additional PDF Packets" at bounding box center [1349, 258] width 343 height 31
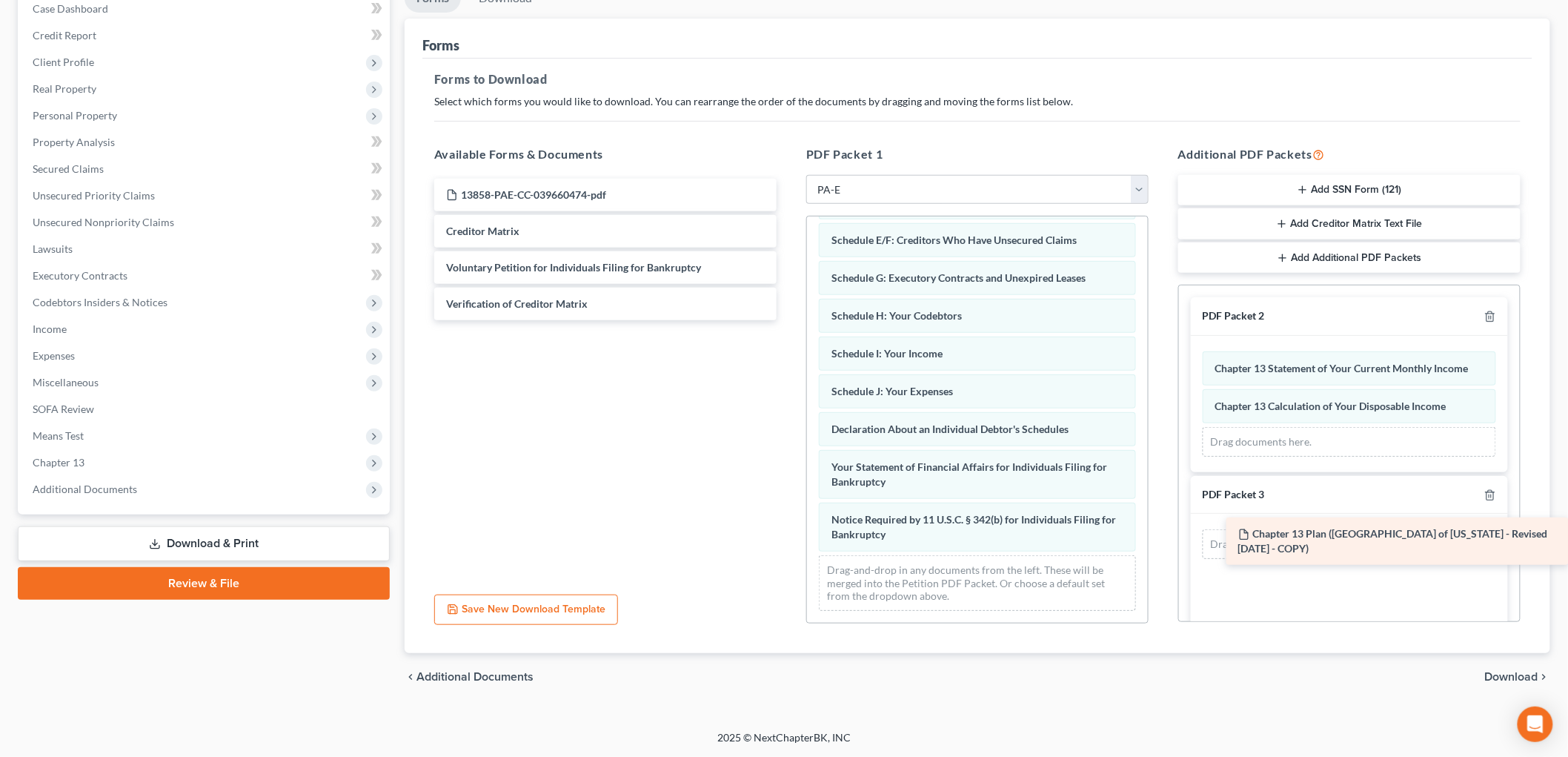
drag, startPoint x: 500, startPoint y: 198, endPoint x: 1308, endPoint y: 537, distance: 876.2
click at [788, 320] on div "Chapter 13 Plan ([GEOGRAPHIC_DATA] of [US_STATE] - Revised [DATE] - COPY) Chapt…" at bounding box center [605, 250] width 366 height 142
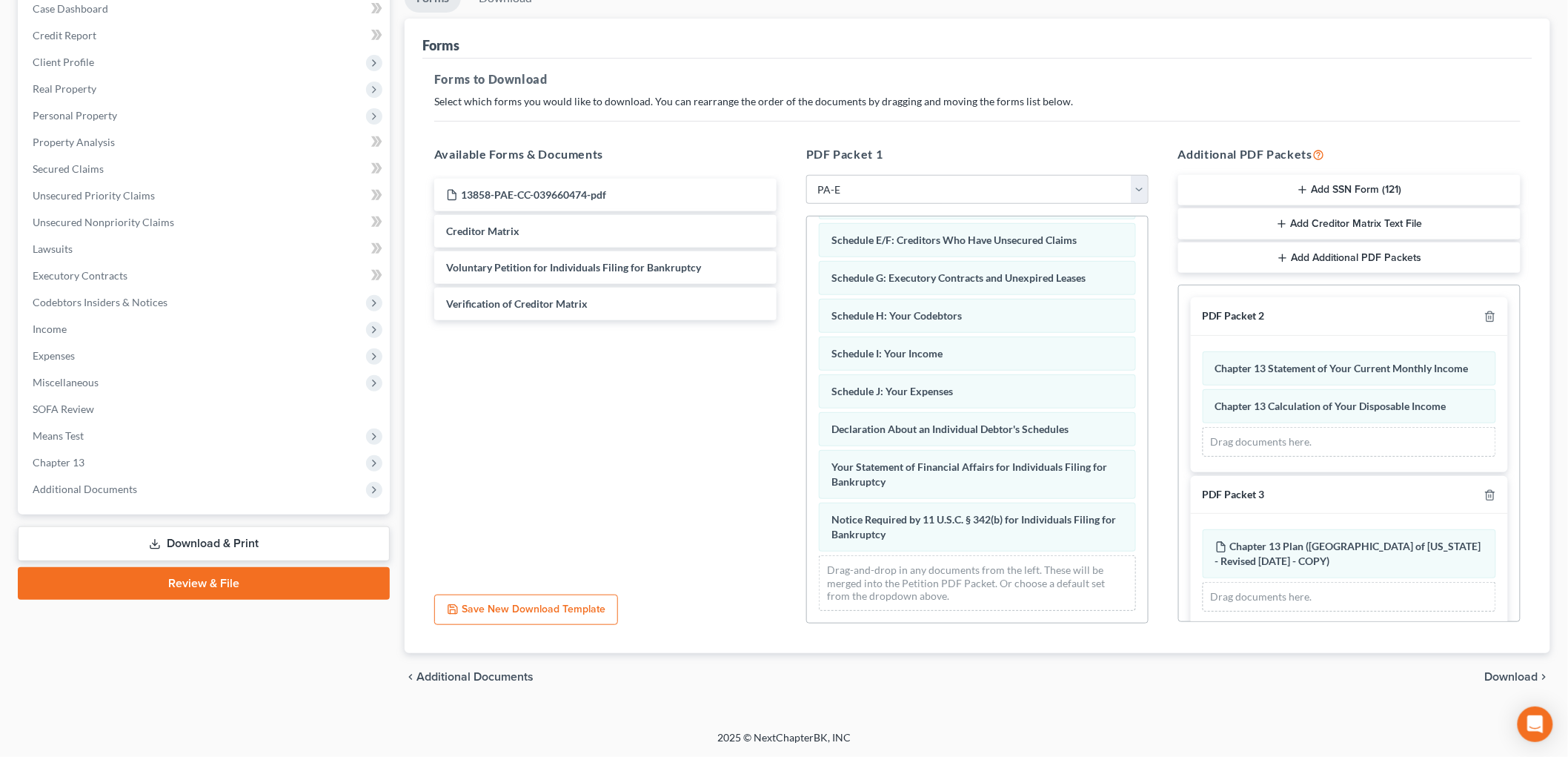
click at [1504, 676] on span "Download" at bounding box center [1511, 677] width 54 height 12
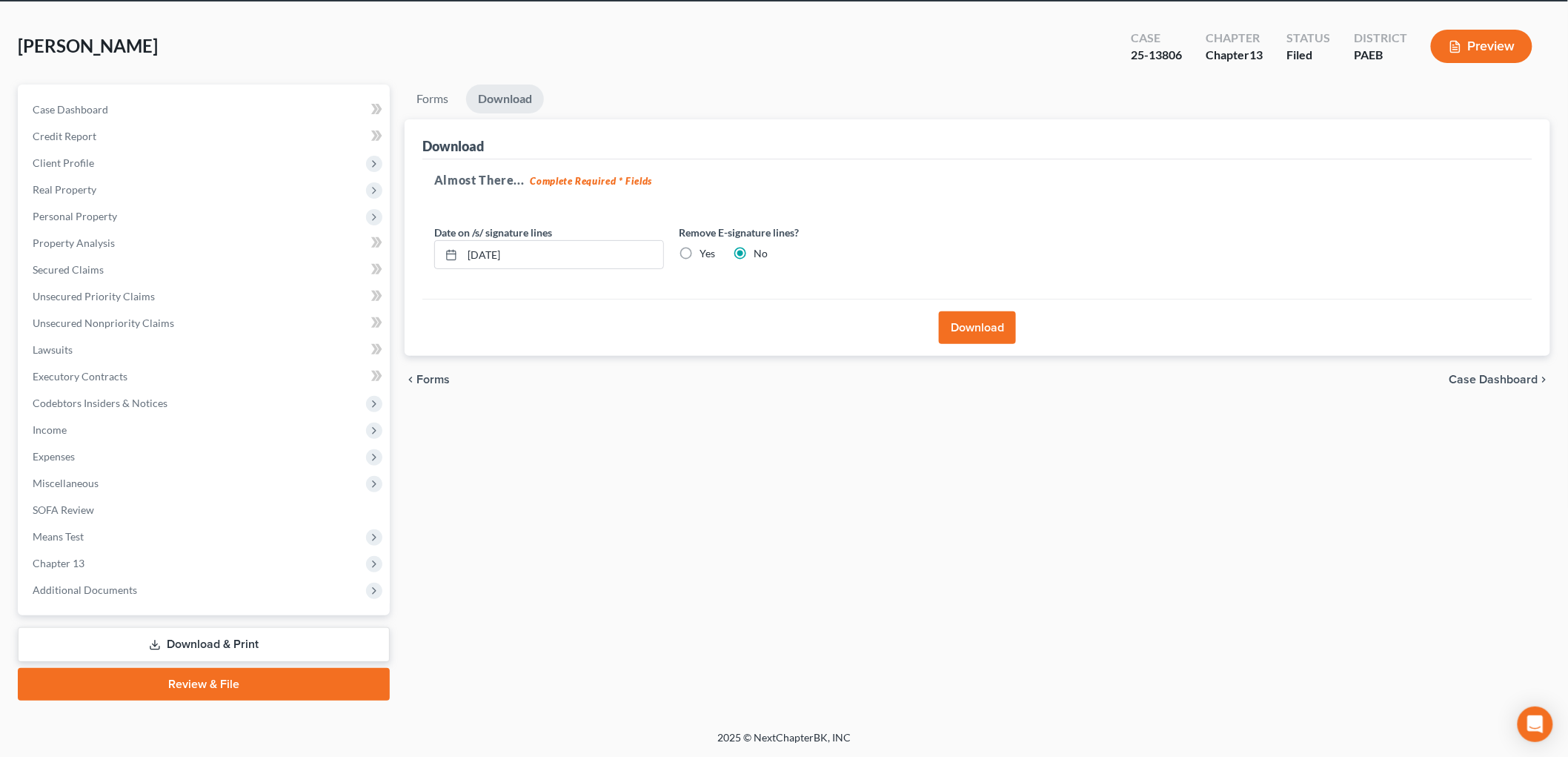
scroll to position [56, 0]
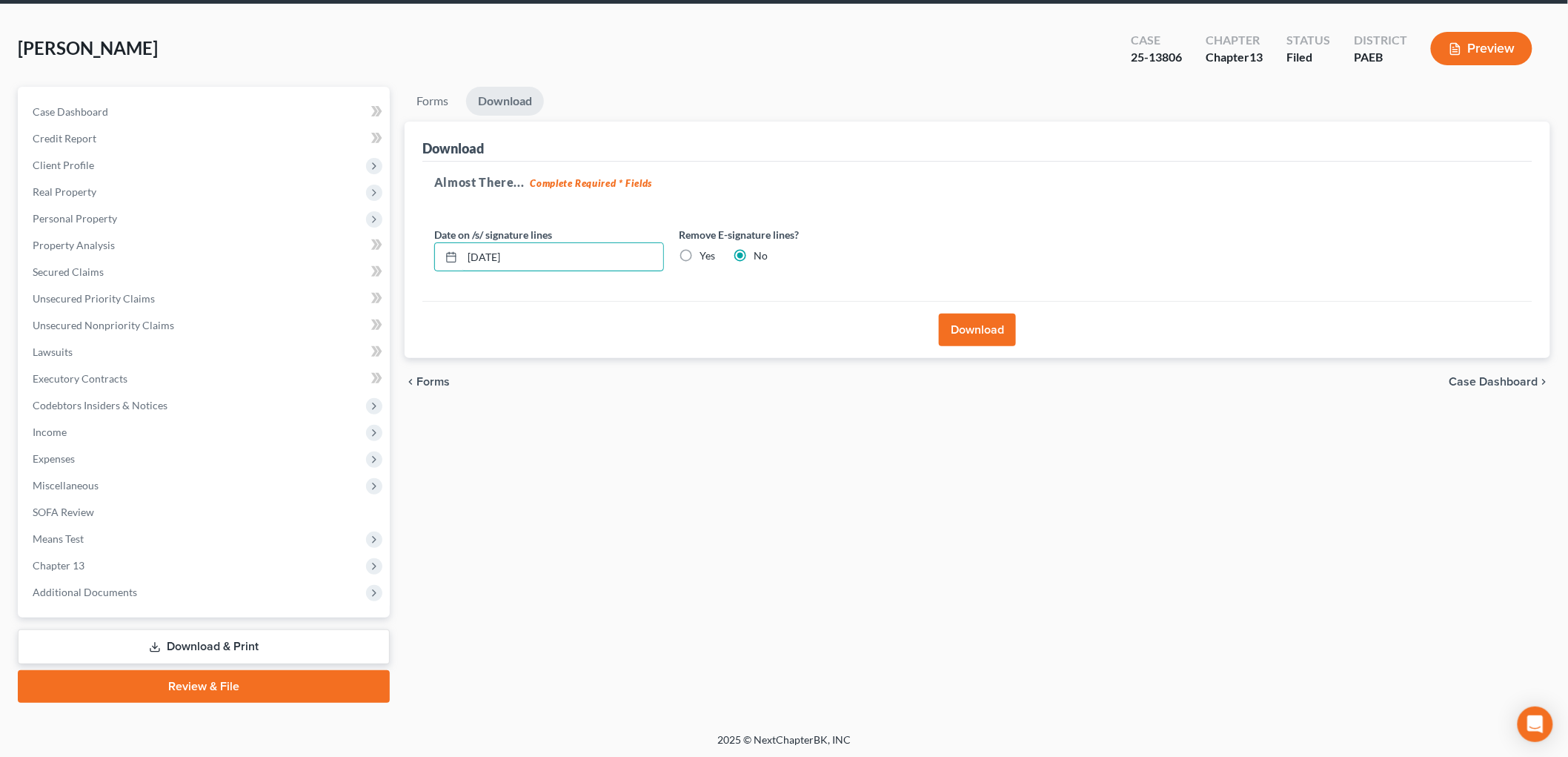
drag, startPoint x: 556, startPoint y: 246, endPoint x: 411, endPoint y: 244, distance: 145.0
click at [411, 244] on div "Download Almost There... Complete Required * Fields Date on /s/ signature lines…" at bounding box center [977, 240] width 1146 height 237
type input "[DATE]"
click at [971, 326] on button "Download" at bounding box center [977, 330] width 77 height 33
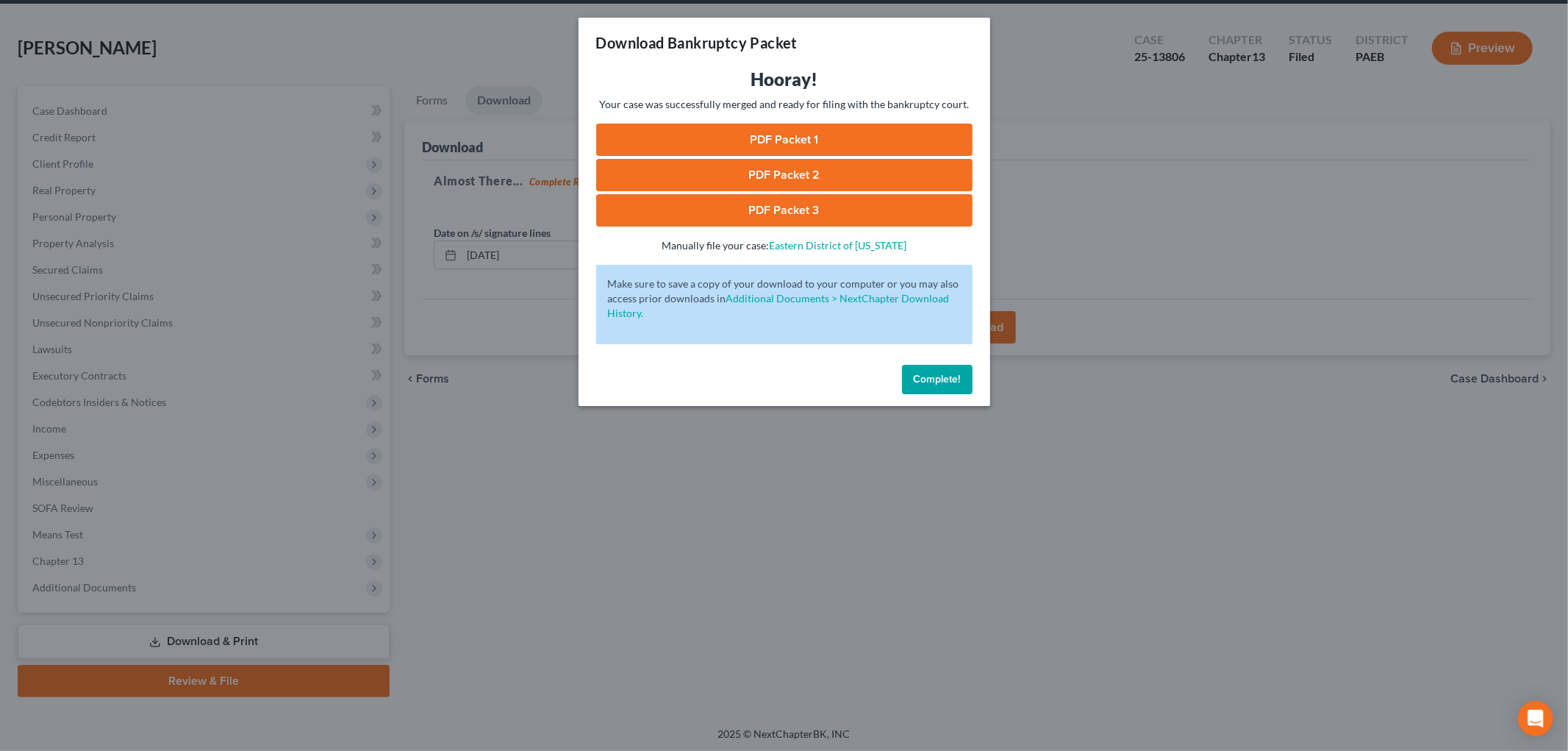
click at [780, 133] on link "PDF Packet 1" at bounding box center [784, 140] width 376 height 33
click at [814, 172] on link "PDF Packet 2" at bounding box center [784, 175] width 376 height 33
click at [751, 217] on link "PDF Packet 3" at bounding box center [784, 211] width 376 height 33
click at [919, 373] on span "Complete!" at bounding box center [937, 378] width 47 height 13
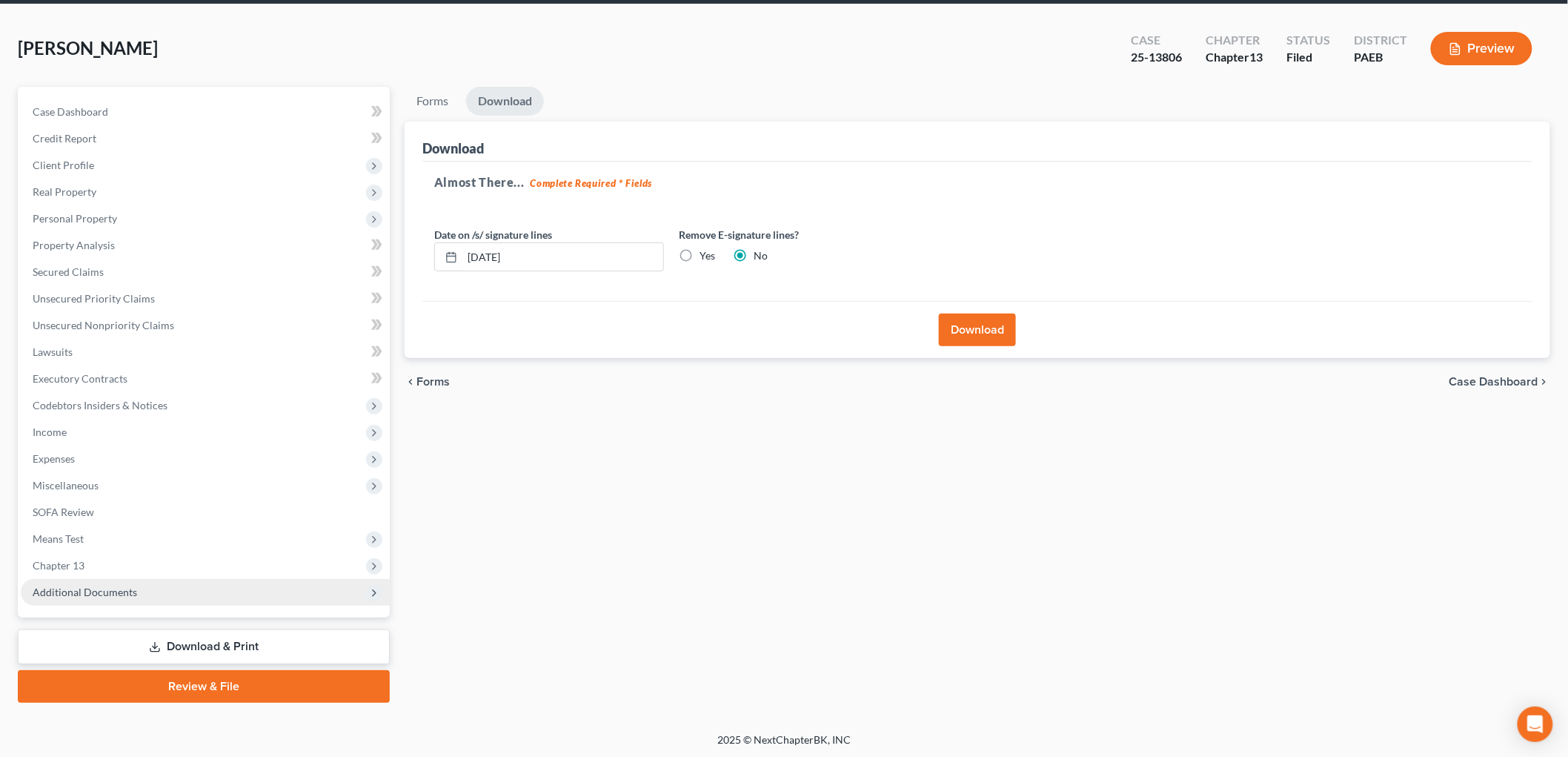
click at [153, 588] on span "Additional Documents" at bounding box center [205, 592] width 369 height 27
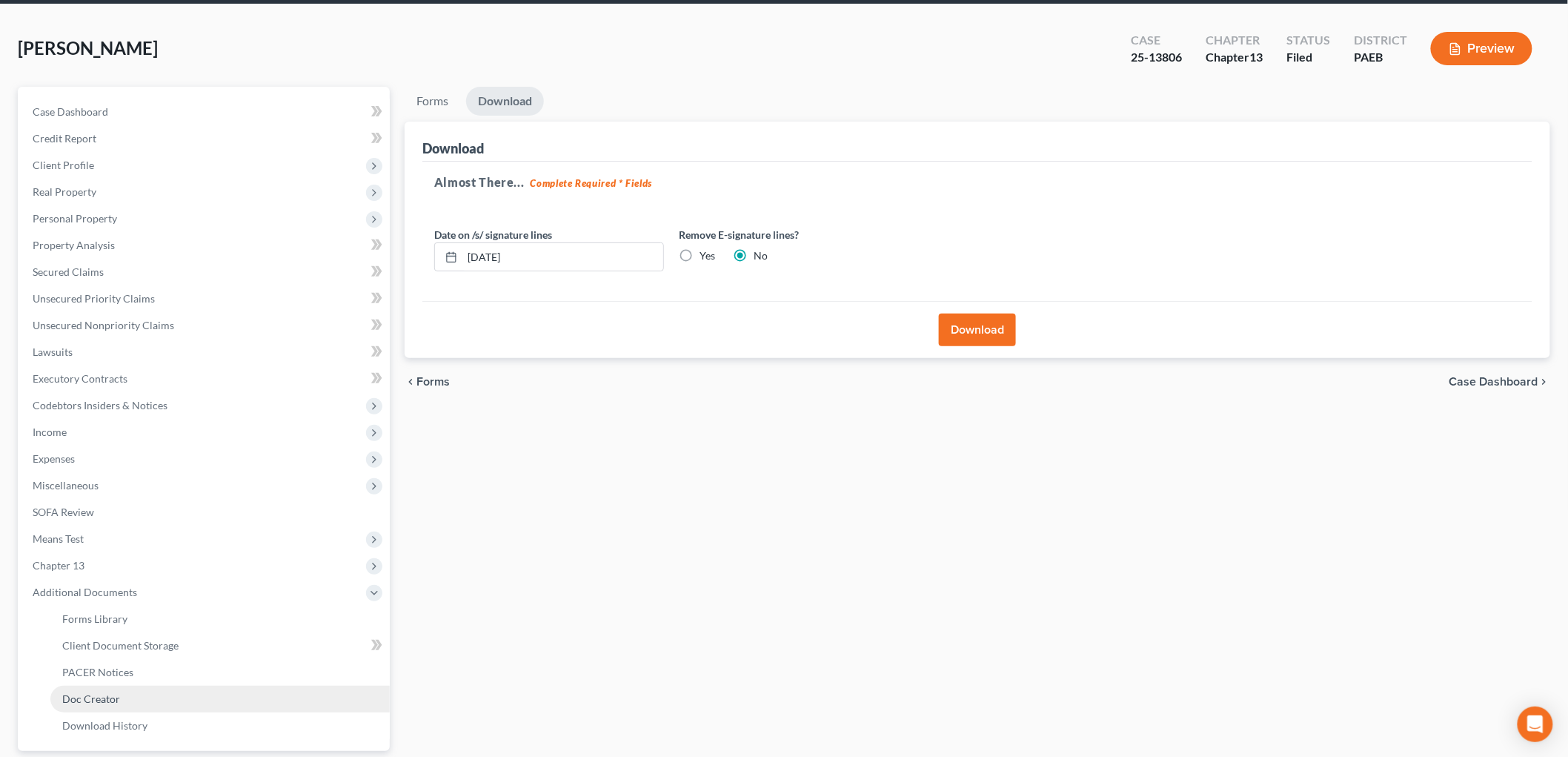
click at [129, 695] on link "Doc Creator" at bounding box center [220, 699] width 340 height 27
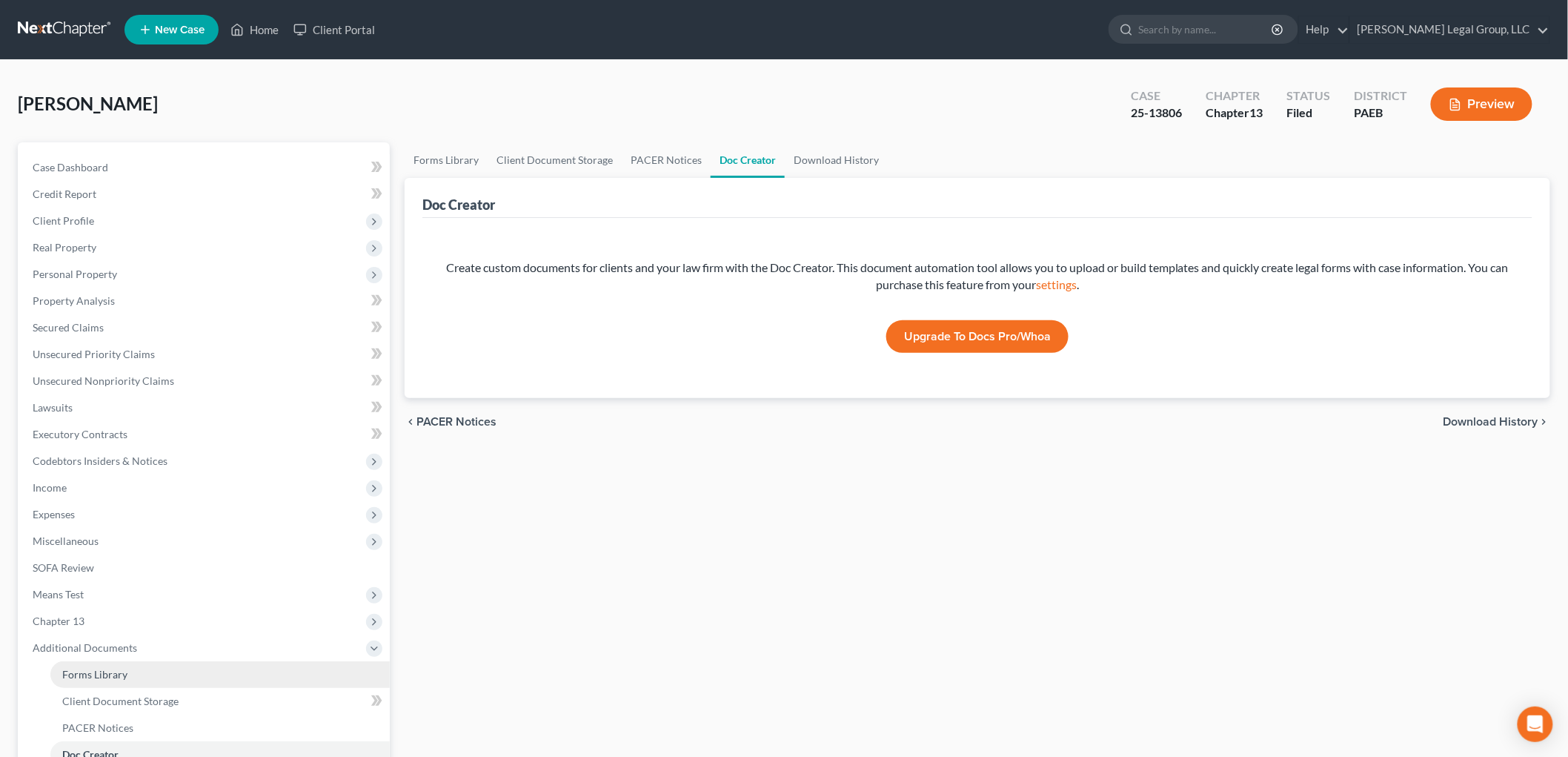
click at [149, 680] on link "Forms Library" at bounding box center [220, 674] width 340 height 27
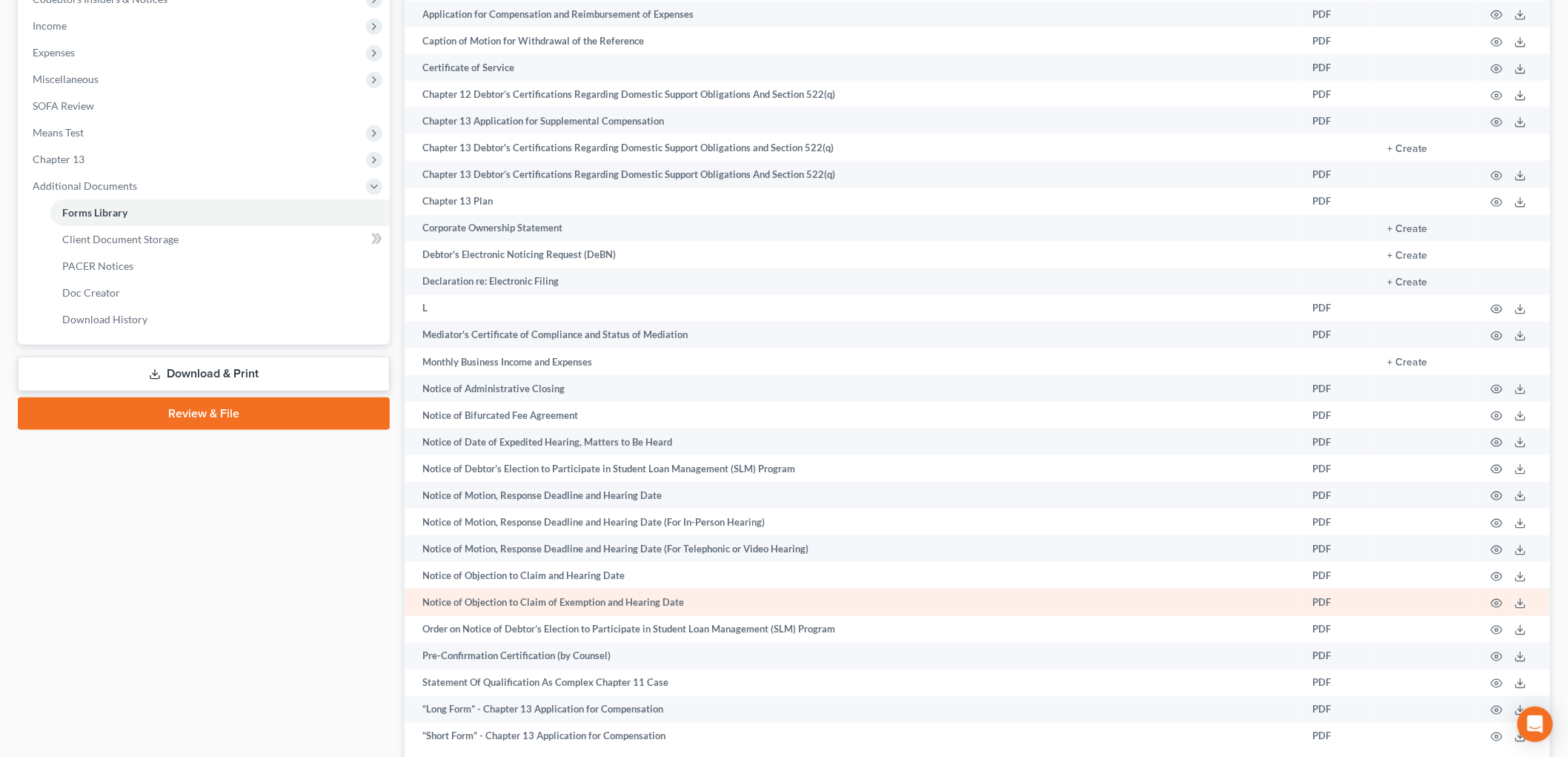
scroll to position [267, 0]
